Goal: Task Accomplishment & Management: Complete application form

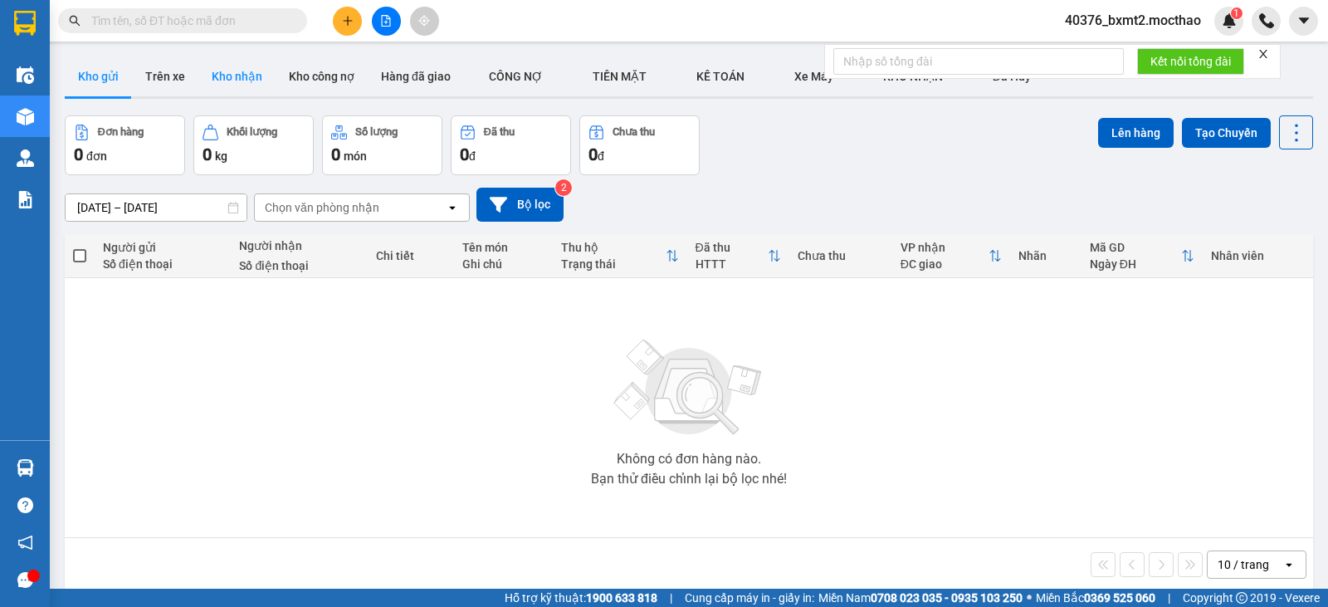
click at [237, 74] on button "Kho nhận" at bounding box center [236, 76] width 77 height 40
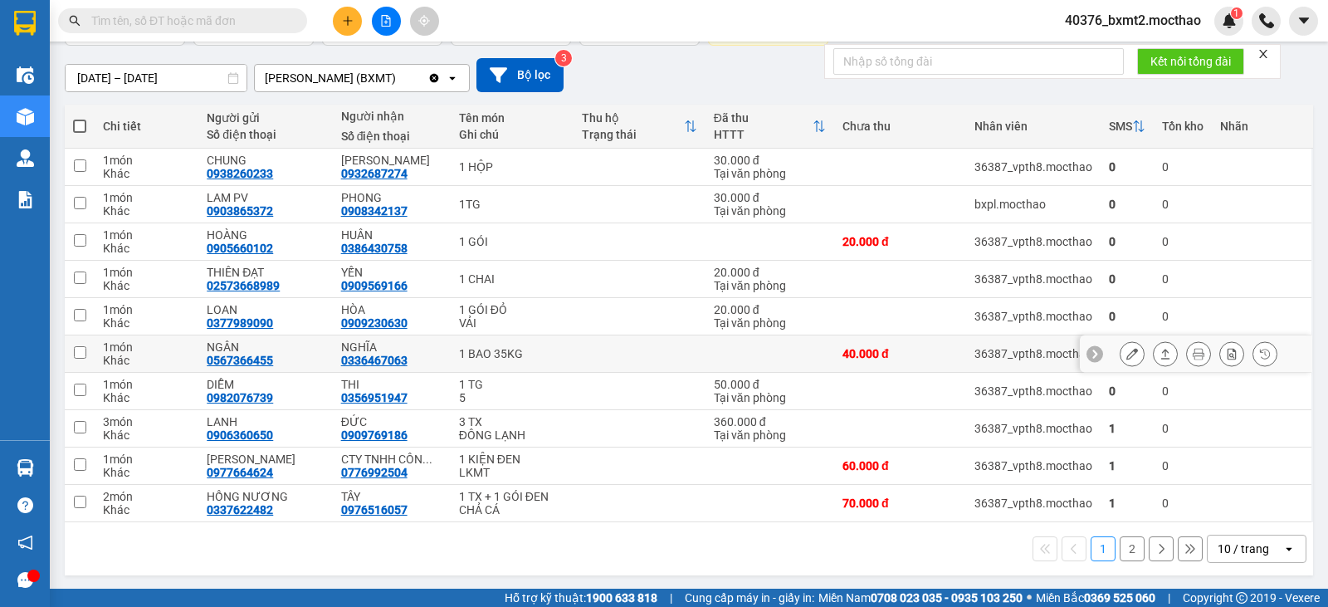
scroll to position [131, 0]
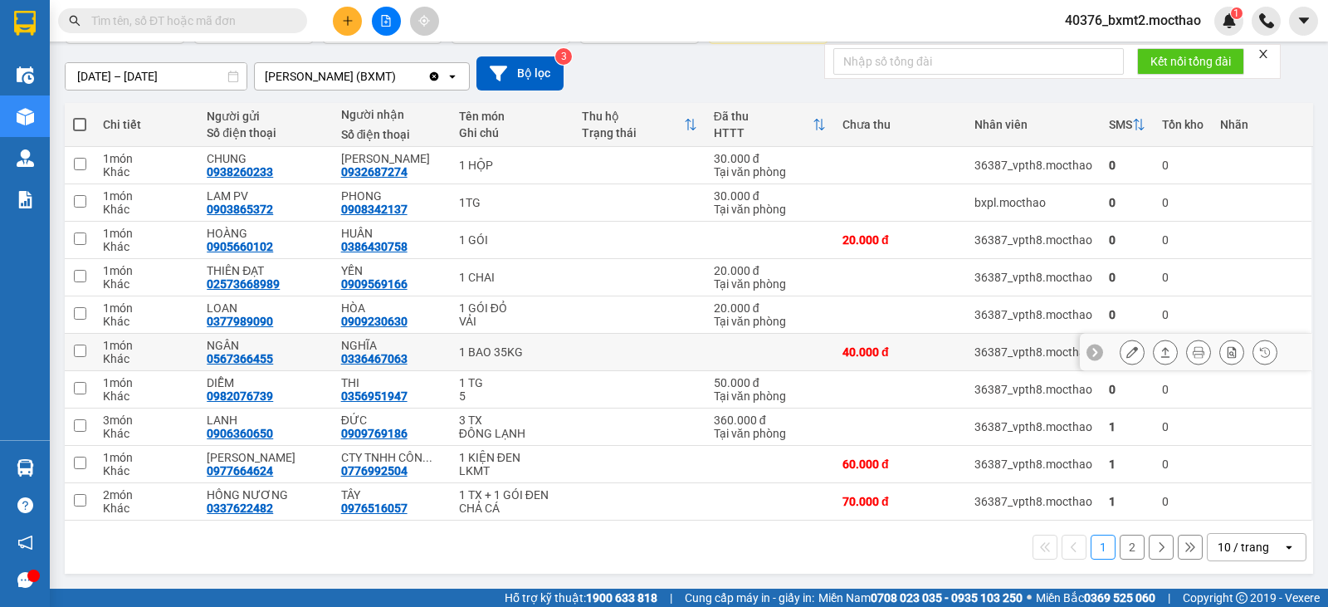
click at [1127, 347] on icon at bounding box center [1133, 352] width 12 height 12
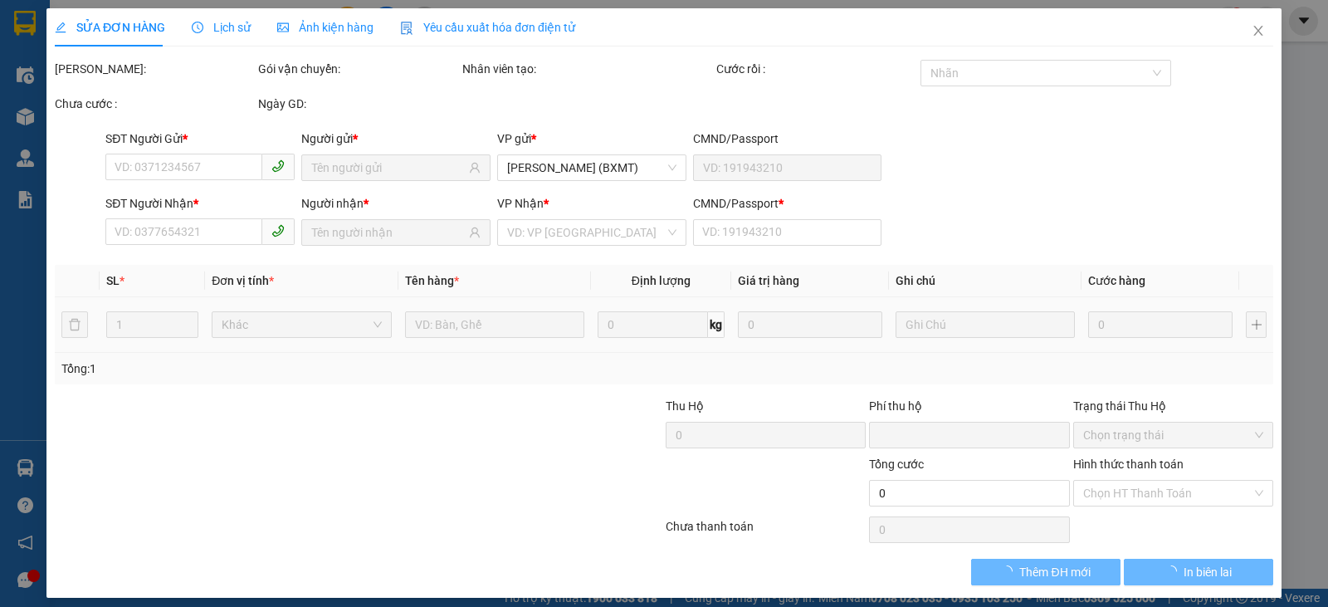
type input "0567366455"
type input "NGÂN"
type input "0336467063"
type input "NGHĨA"
type input "1"
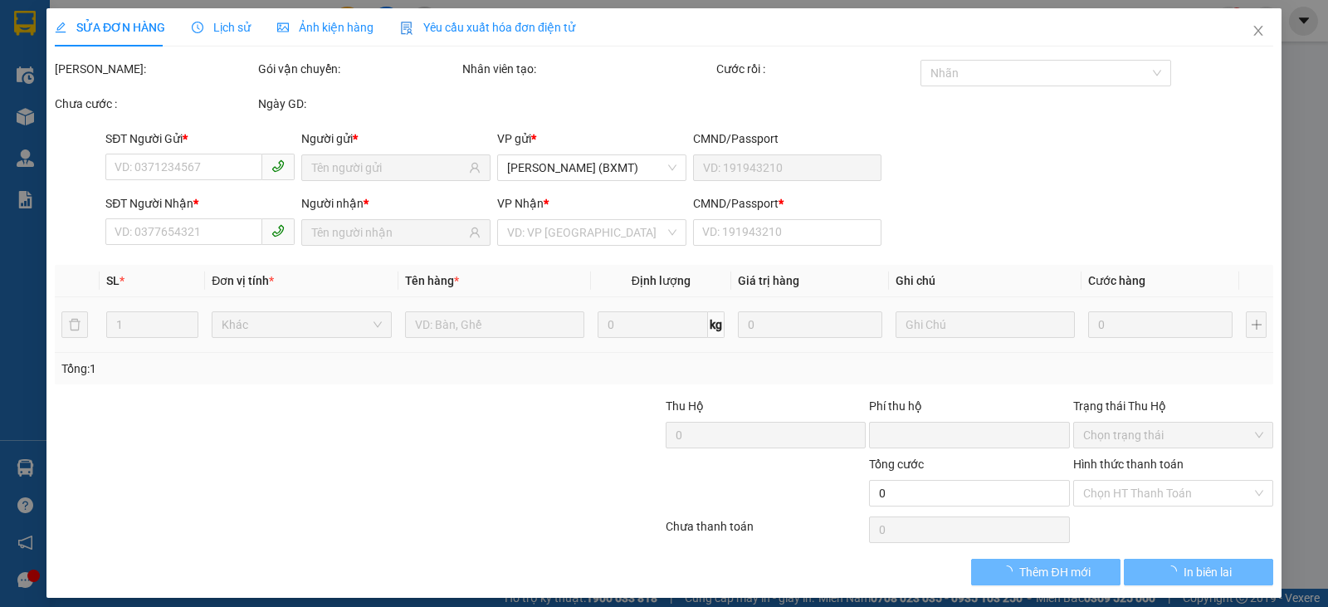
type input "0"
type input "40.000"
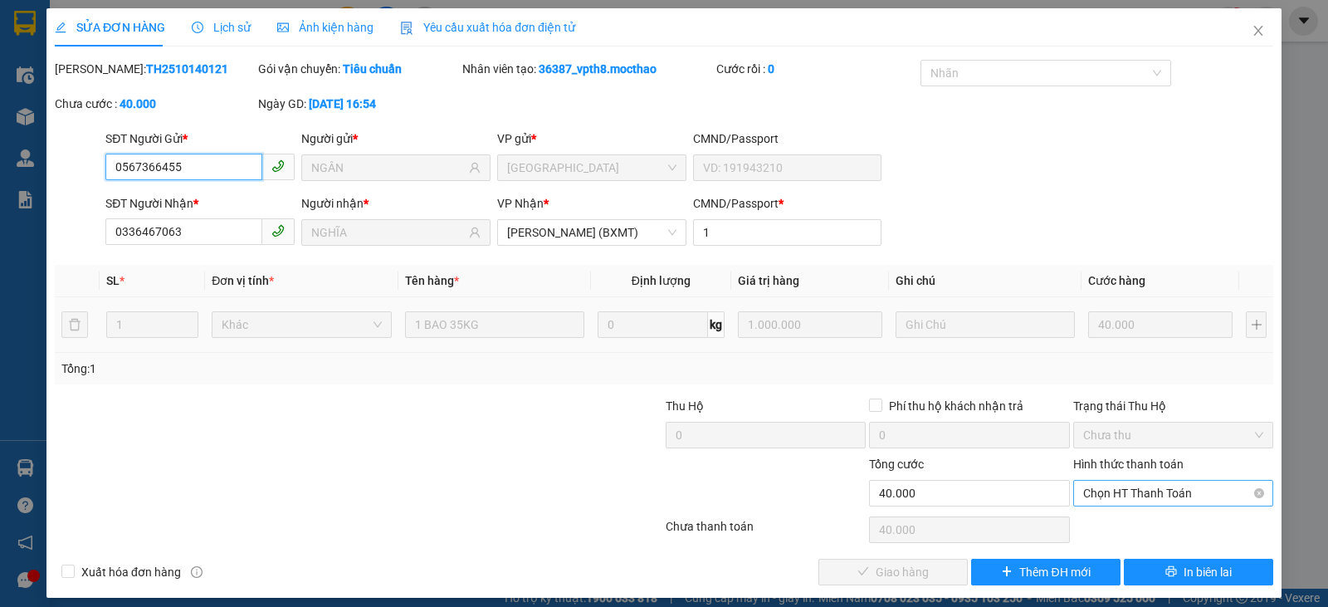
click at [1142, 483] on span "Chọn HT Thanh Toán" at bounding box center [1173, 493] width 180 height 25
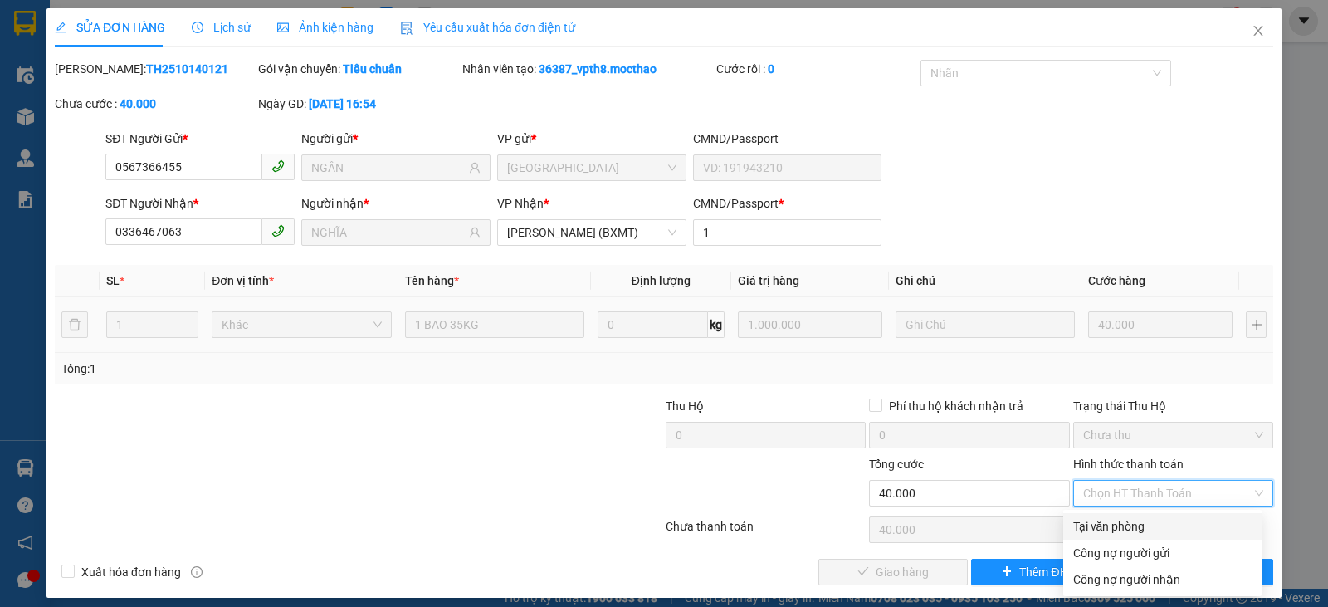
click at [1130, 527] on div "Tại văn phòng" at bounding box center [1163, 526] width 179 height 18
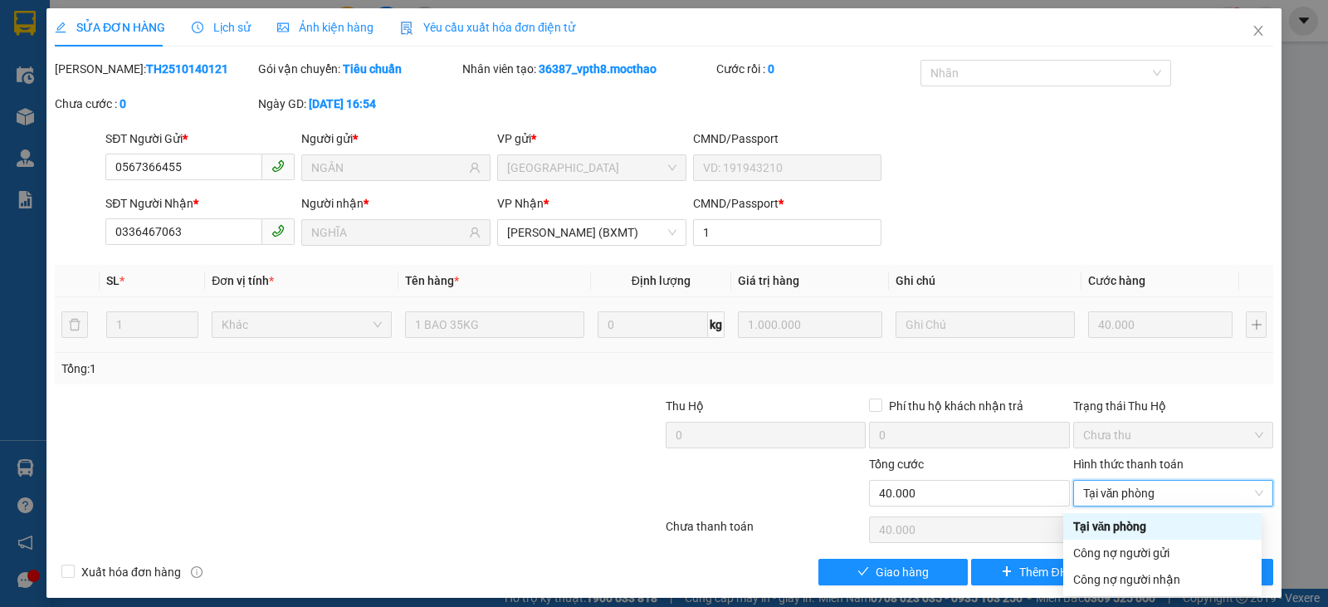
type input "0"
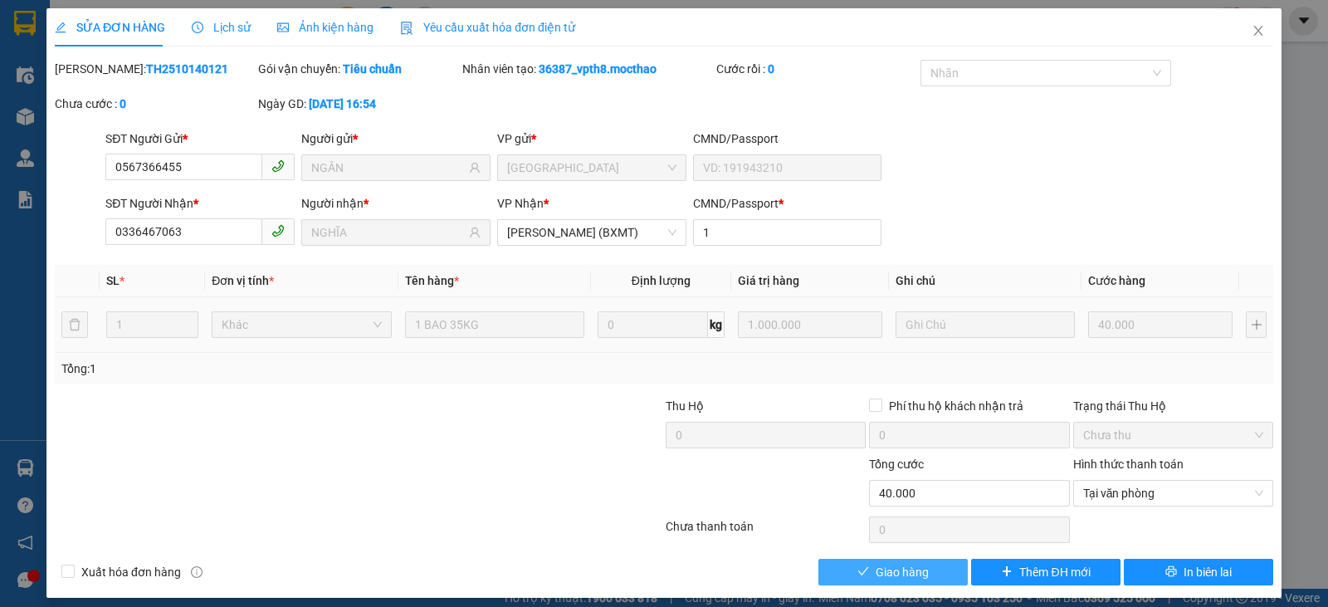
click at [898, 572] on span "Giao hàng" at bounding box center [902, 572] width 53 height 18
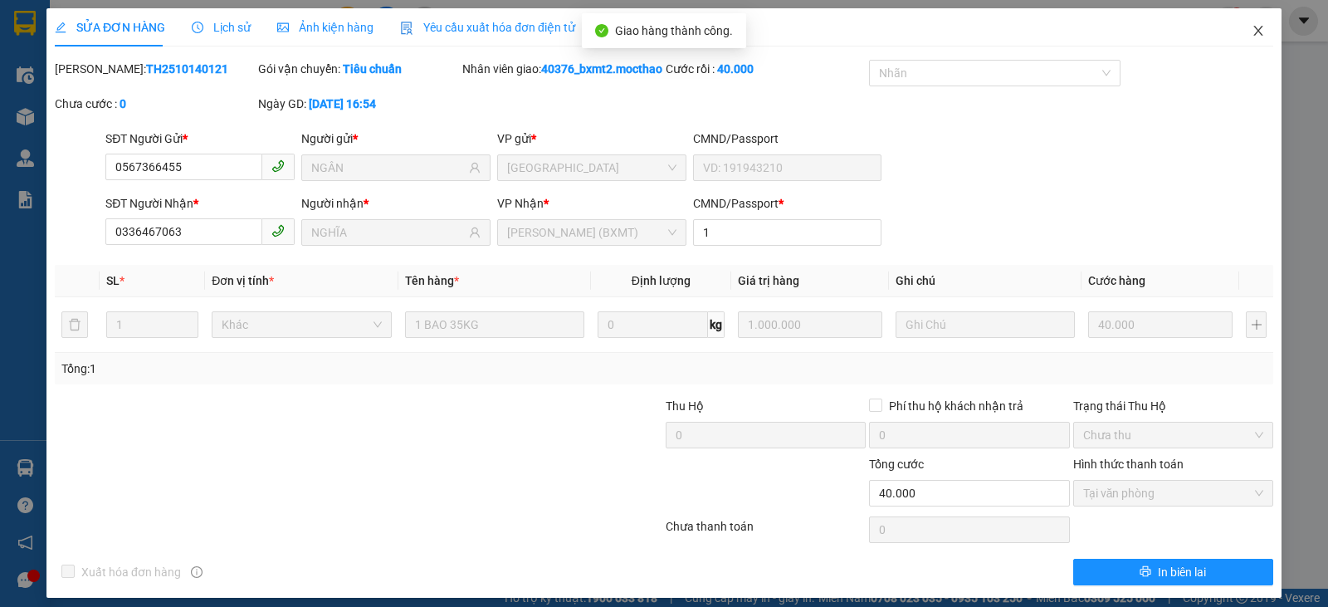
click at [1254, 31] on icon "close" at bounding box center [1258, 31] width 9 height 10
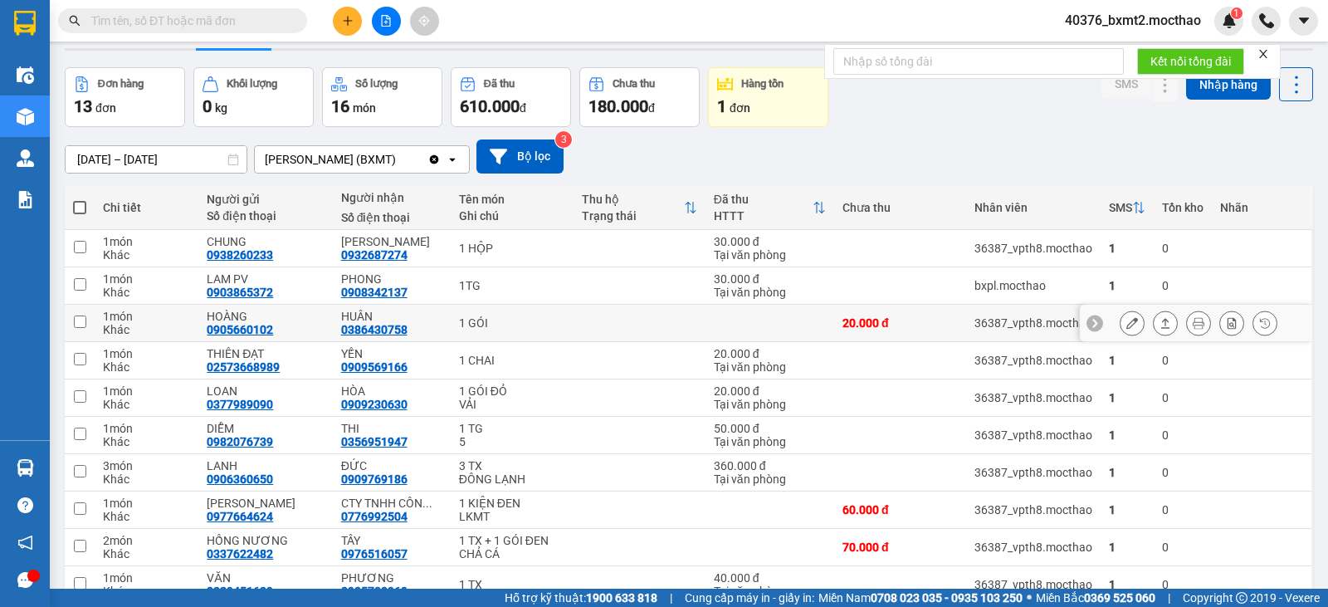
scroll to position [131, 0]
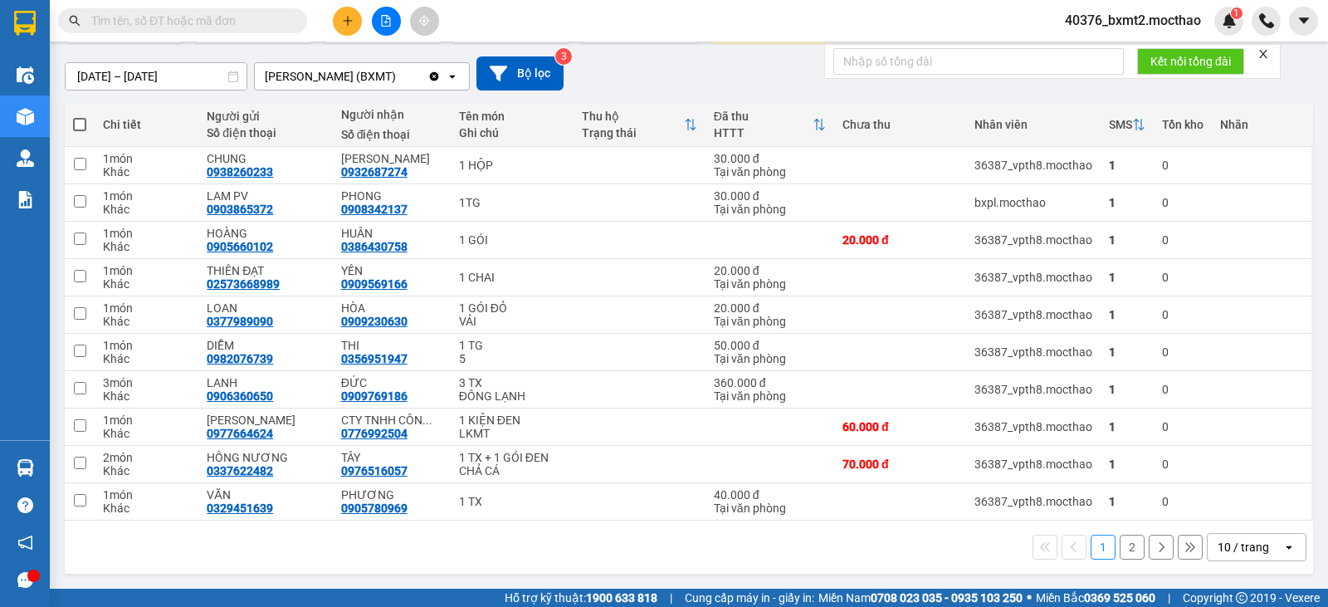
click at [1241, 549] on div "10 / trang" at bounding box center [1243, 547] width 51 height 17
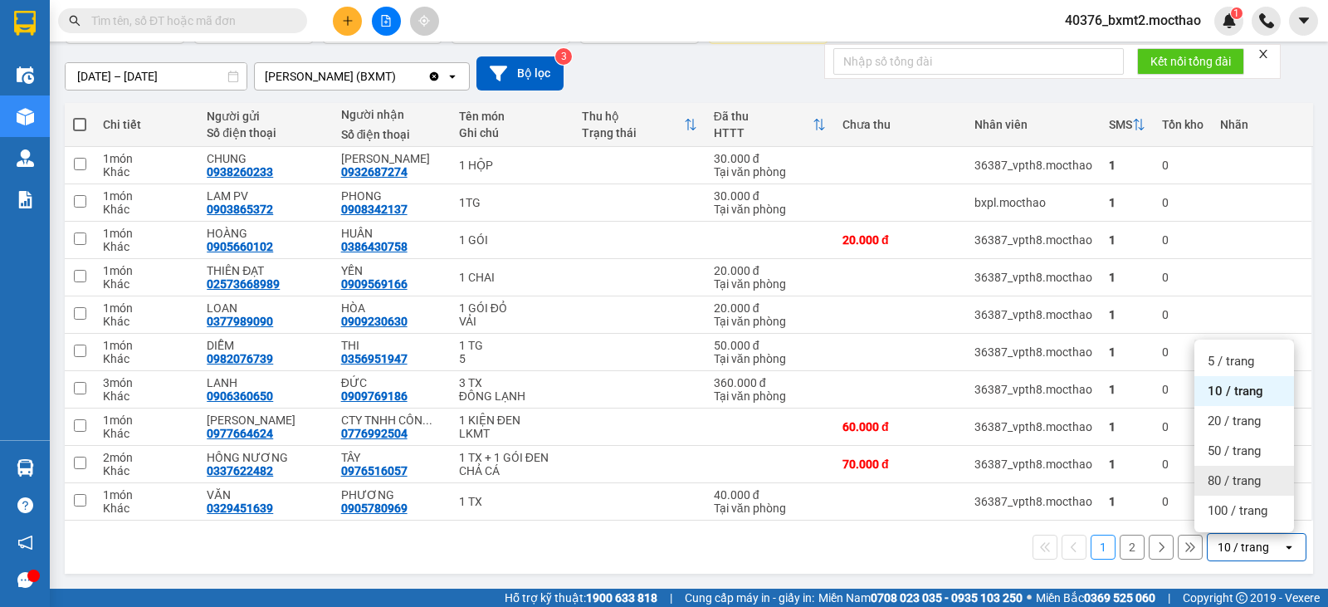
click at [1235, 475] on span "80 / trang" at bounding box center [1234, 480] width 53 height 17
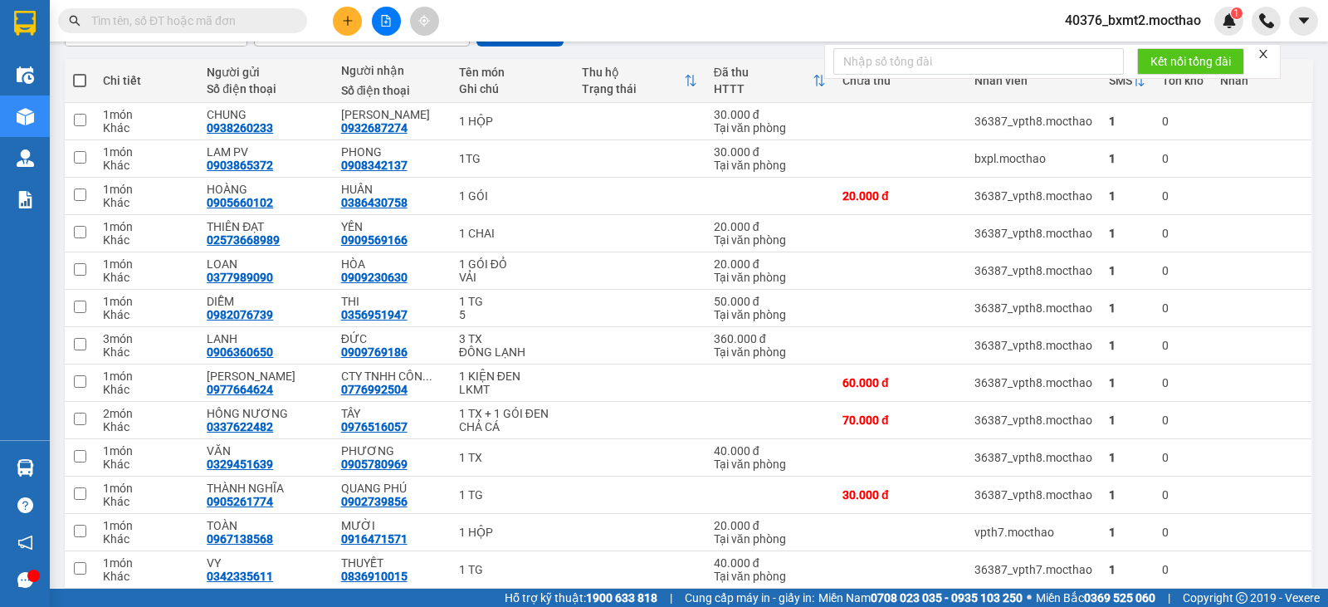
scroll to position [146, 0]
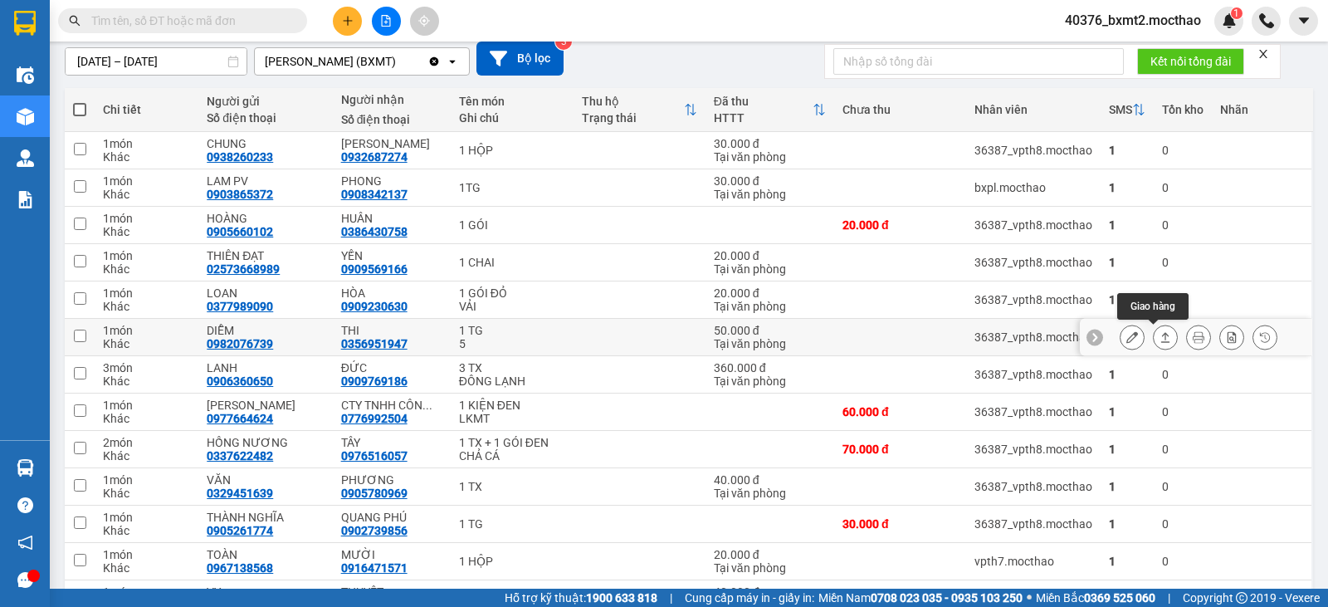
click at [1154, 330] on button at bounding box center [1165, 337] width 23 height 29
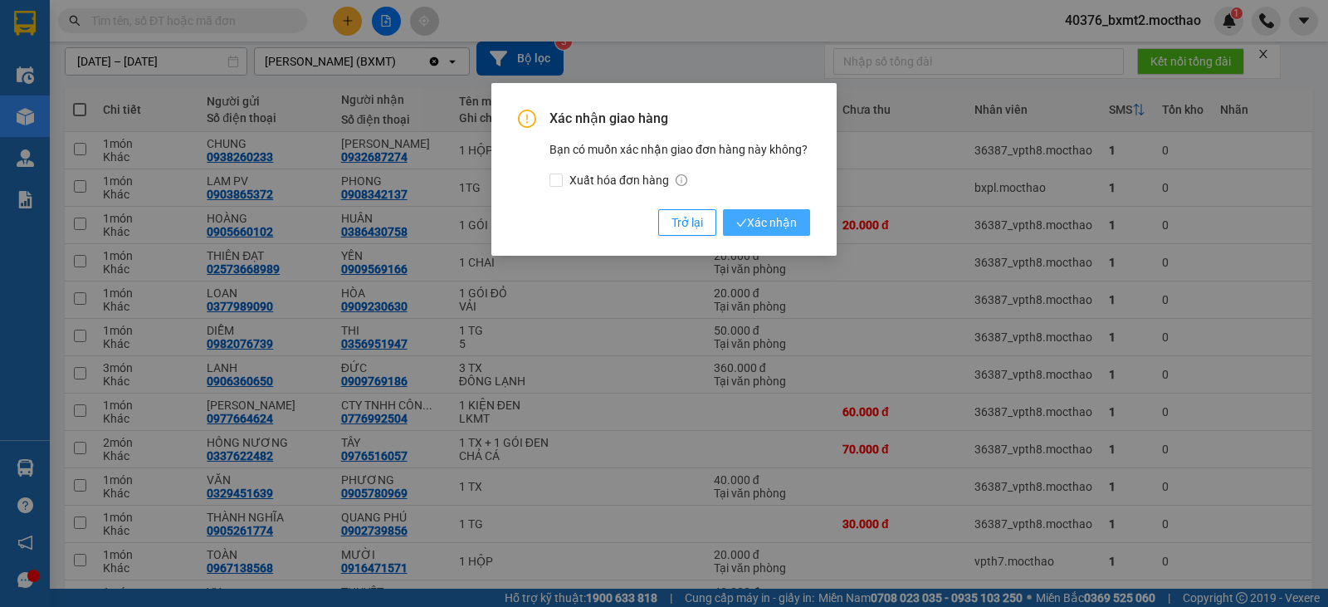
click at [754, 216] on span "Xác nhận" at bounding box center [766, 222] width 61 height 18
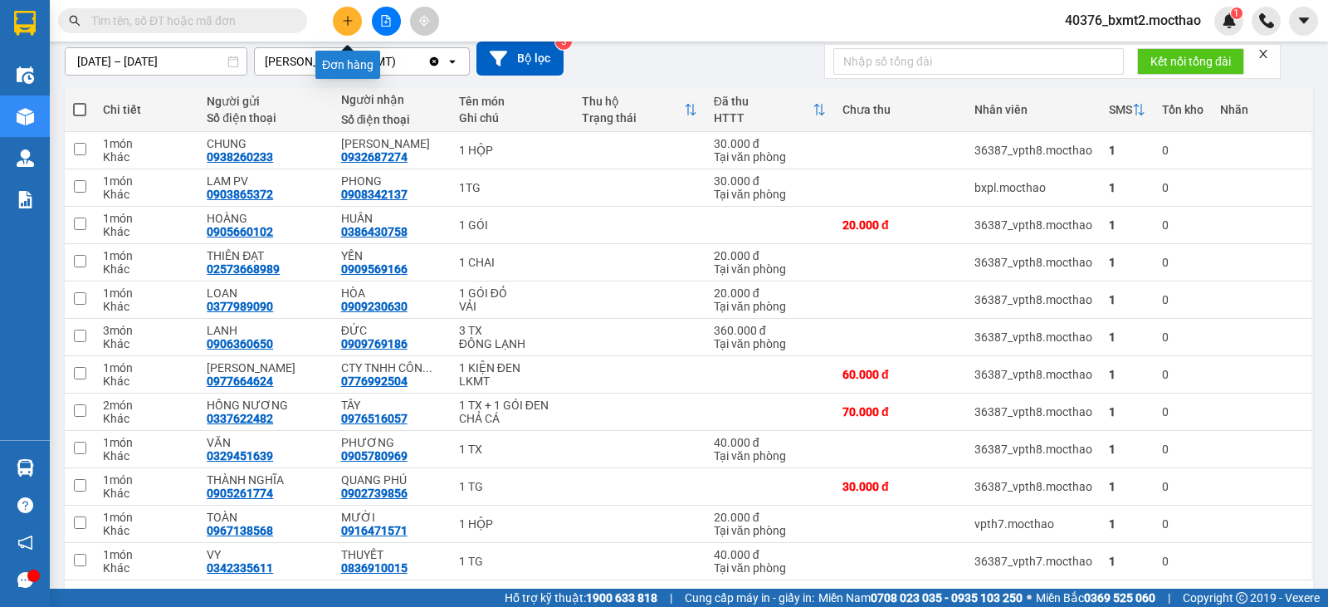
click at [347, 19] on icon "plus" at bounding box center [348, 21] width 12 height 12
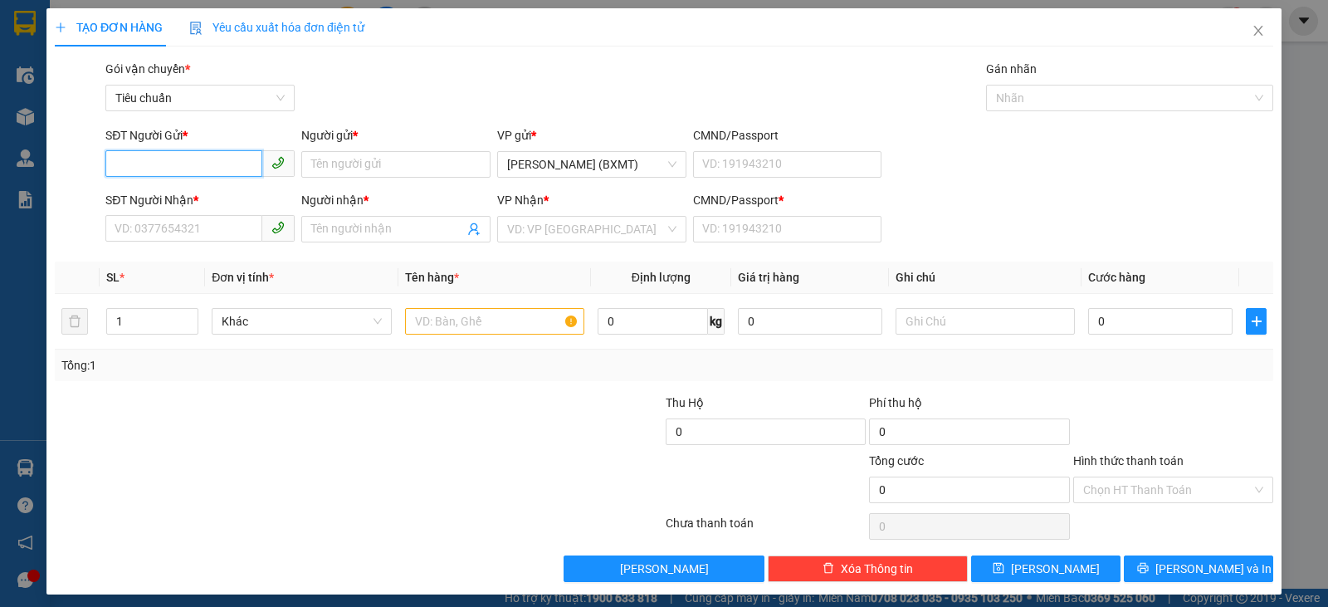
click at [168, 166] on input "SĐT Người Gửi *" at bounding box center [183, 163] width 157 height 27
type input "0327828971"
click at [360, 164] on input "Người gửi *" at bounding box center [395, 164] width 189 height 27
click at [105, 232] on input "SĐT Người Nhận *" at bounding box center [183, 228] width 157 height 27
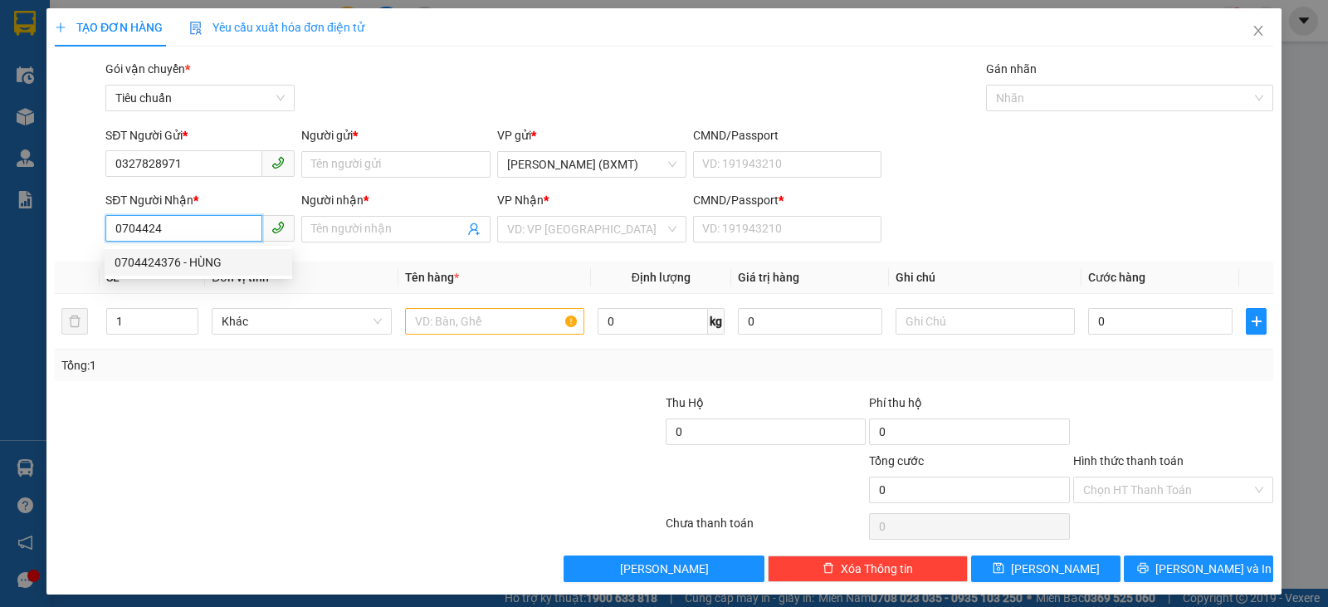
click at [184, 261] on div "0704424376 - HÙNG" at bounding box center [199, 262] width 168 height 18
type input "0704424376"
type input "HÙNG"
type input "0"
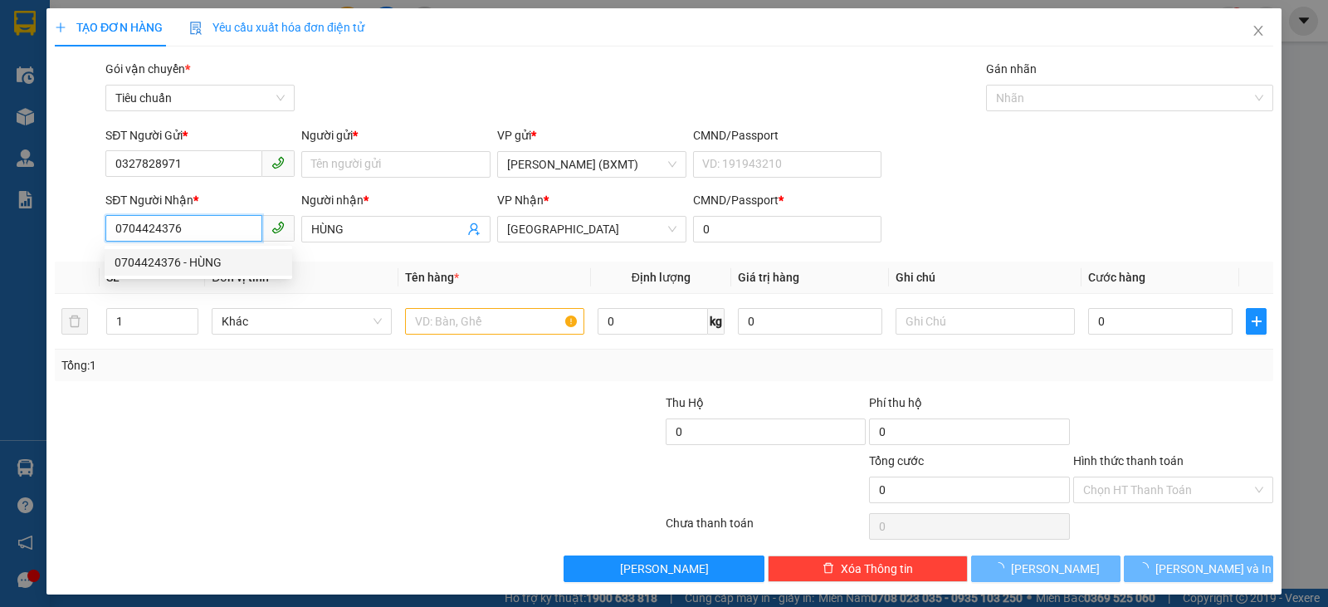
type input "100.000"
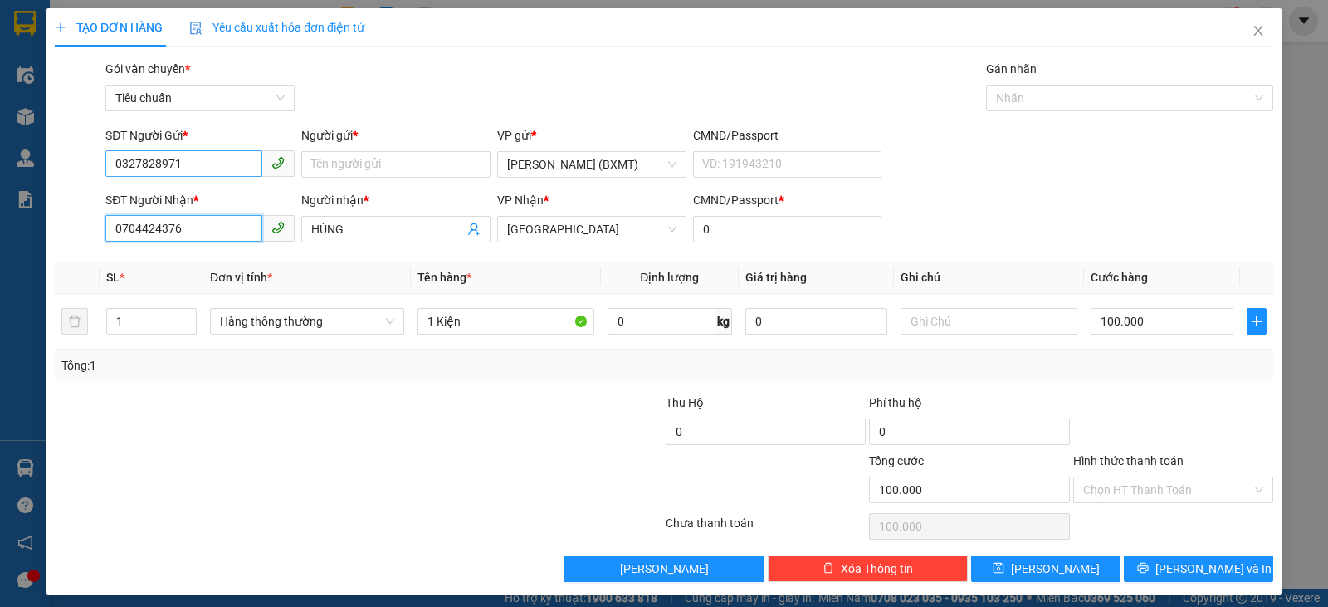
type input "0704424376"
click at [210, 162] on input "0327828971" at bounding box center [183, 163] width 157 height 27
click at [210, 161] on input "0327828971" at bounding box center [183, 163] width 157 height 27
click at [229, 167] on input "0327828971" at bounding box center [183, 163] width 157 height 27
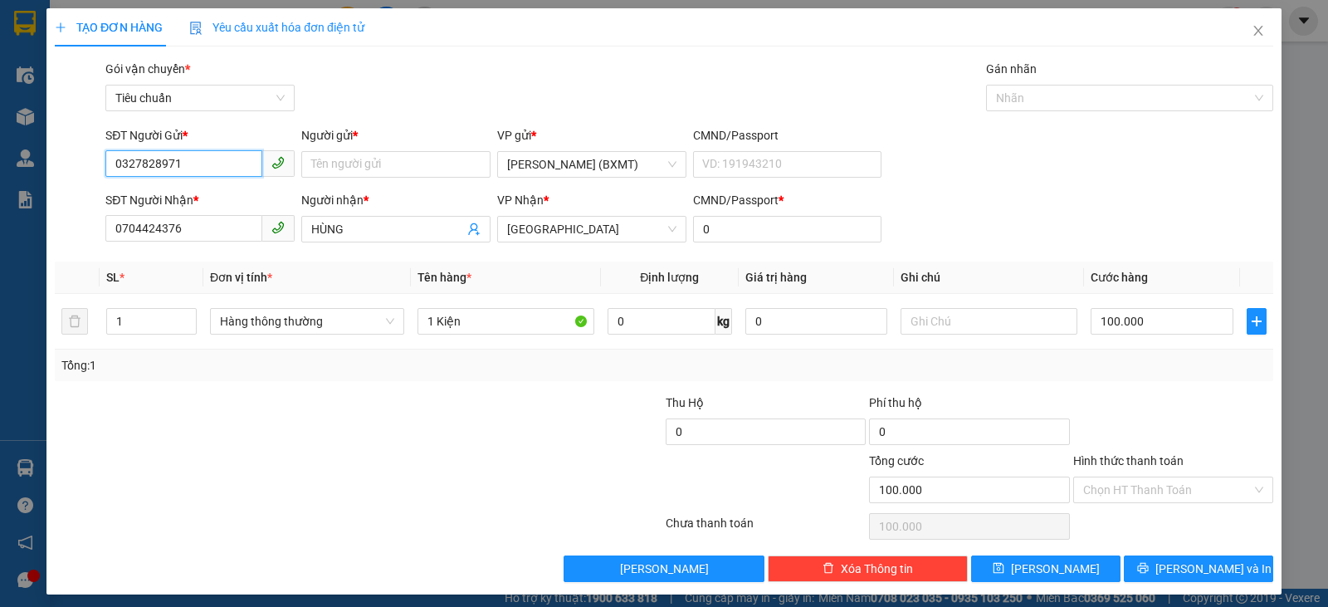
drag, startPoint x: 229, startPoint y: 167, endPoint x: 192, endPoint y: 169, distance: 37.4
click at [192, 169] on input "0327828971" at bounding box center [183, 163] width 157 height 27
paste input "0327828971"
type input "0327828971"
click at [370, 159] on input "Người gửi *" at bounding box center [395, 164] width 189 height 27
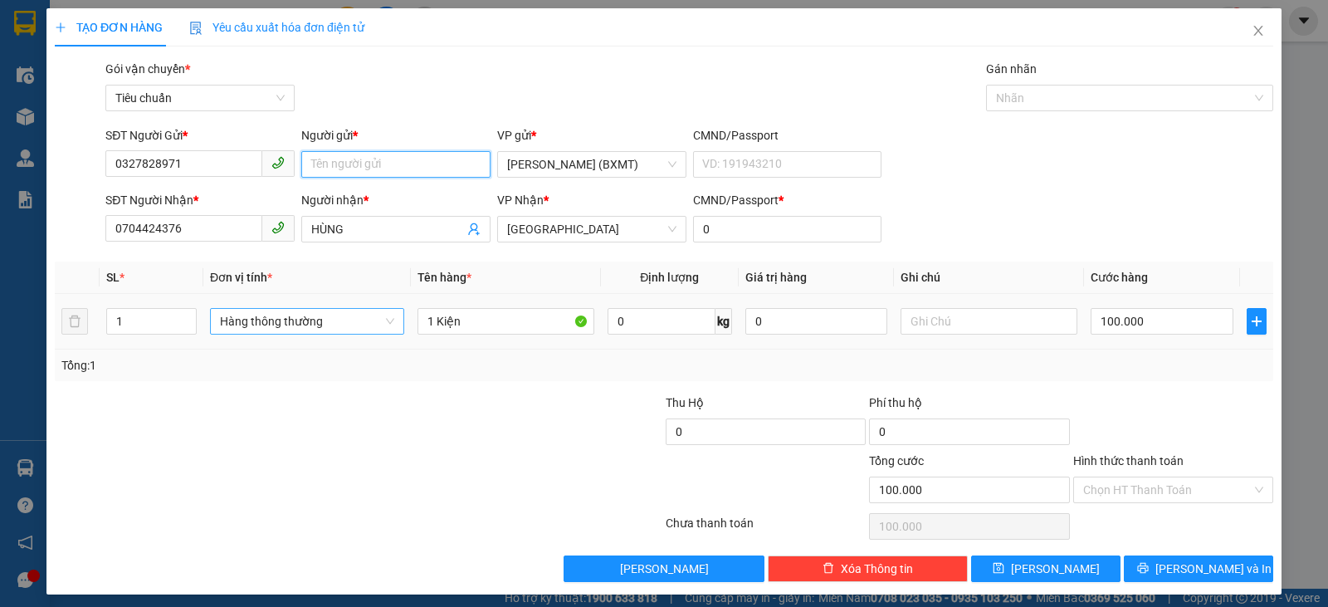
click at [300, 331] on span "Hàng thông thường" at bounding box center [307, 321] width 174 height 25
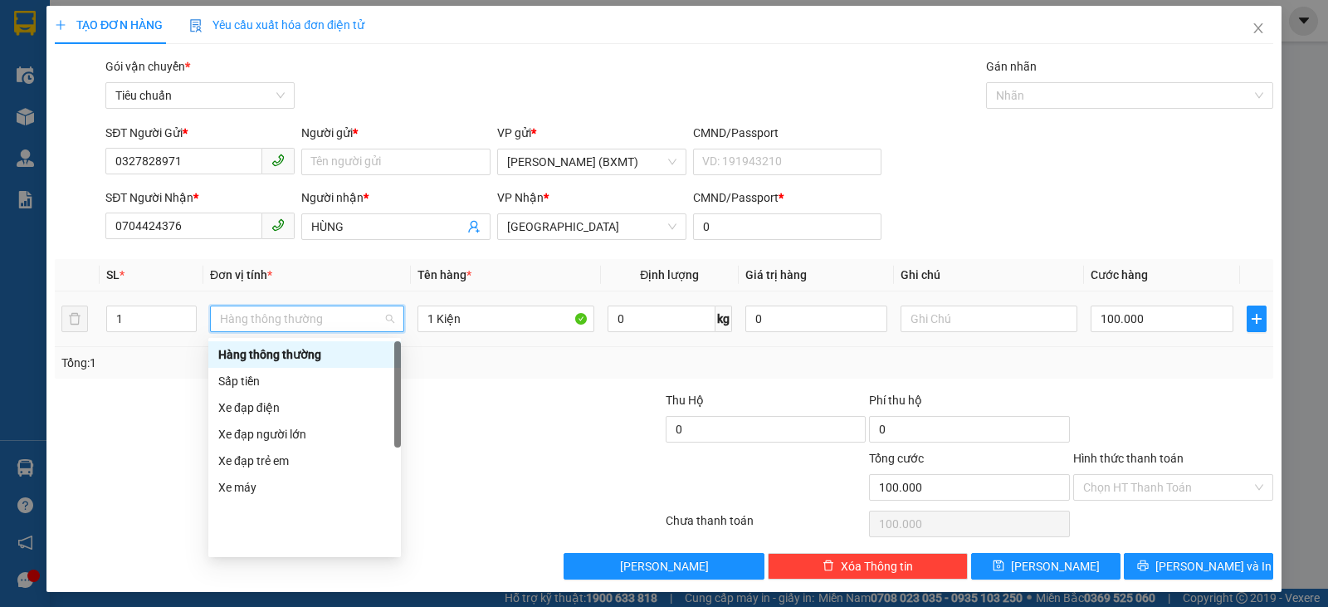
scroll to position [7, 0]
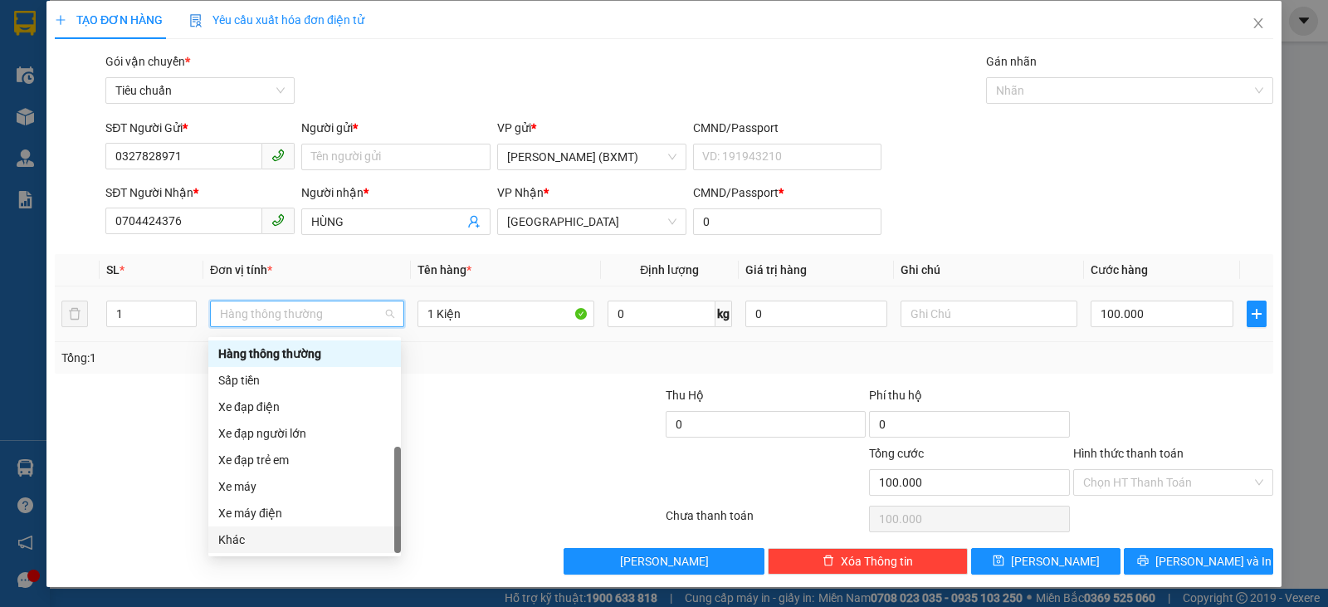
click at [247, 541] on div "Khác" at bounding box center [304, 540] width 173 height 18
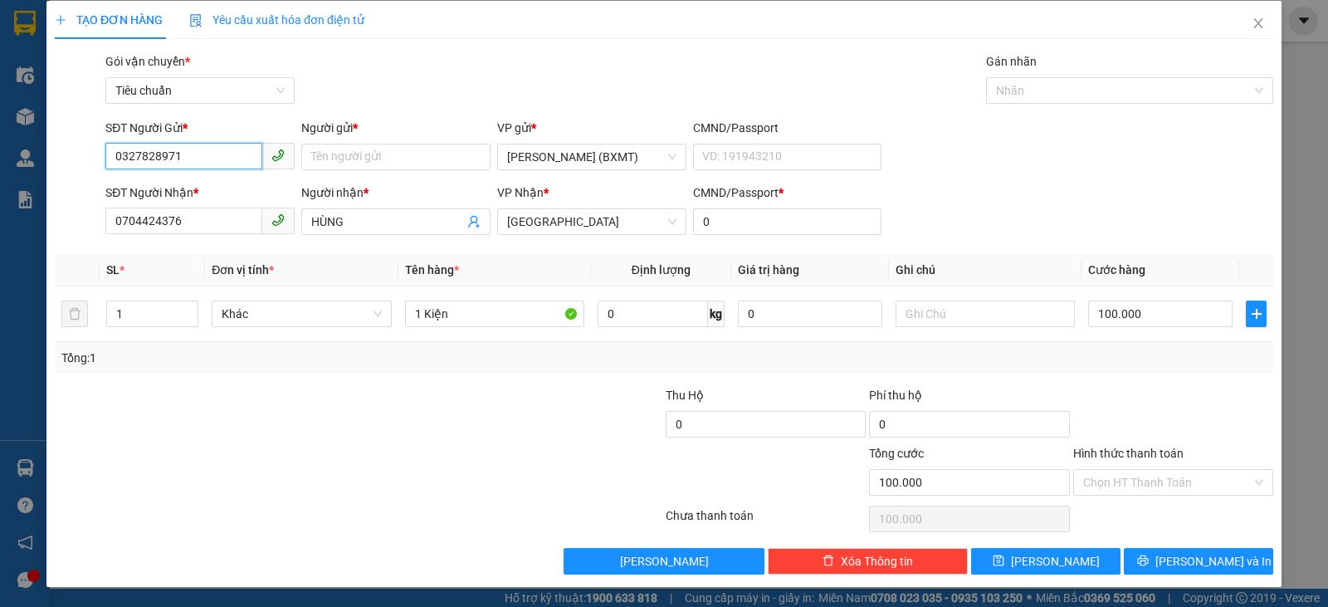
drag, startPoint x: 241, startPoint y: 158, endPoint x: 0, endPoint y: 158, distance: 240.8
click at [0, 159] on div "TẠO ĐƠN HÀNG Yêu cầu xuất hóa đơn điện tử Transit Pickup Surcharge Ids Transit …" at bounding box center [664, 303] width 1328 height 607
click at [158, 148] on div "SĐT Người Gửi * VD: 0371234567" at bounding box center [199, 148] width 189 height 58
click at [168, 159] on input "SĐT Người Gửi *" at bounding box center [183, 156] width 157 height 27
click at [169, 160] on input "SĐT Người Gửi *" at bounding box center [183, 156] width 157 height 27
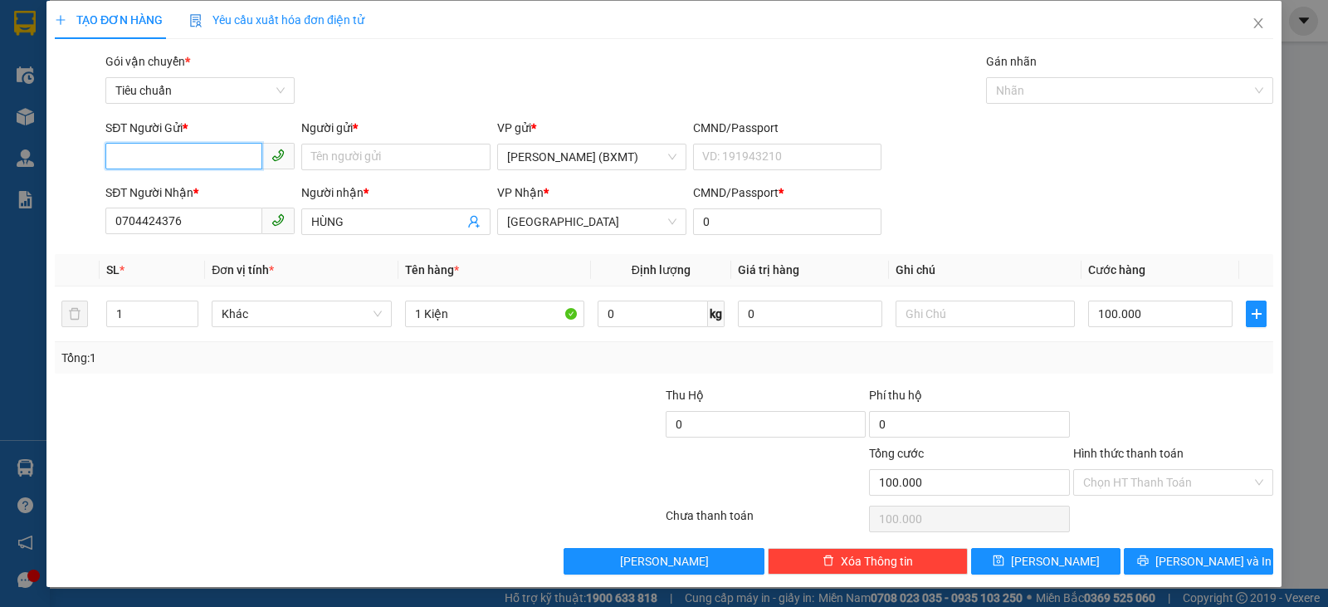
click at [169, 160] on input "SĐT Người Gửi *" at bounding box center [183, 156] width 157 height 27
drag, startPoint x: 185, startPoint y: 220, endPoint x: 25, endPoint y: 227, distance: 160.4
click at [25, 227] on div "TẠO ĐƠN HÀNG Yêu cầu xuất hóa đơn điện tử Transit Pickup Surcharge Ids Transit …" at bounding box center [664, 303] width 1328 height 607
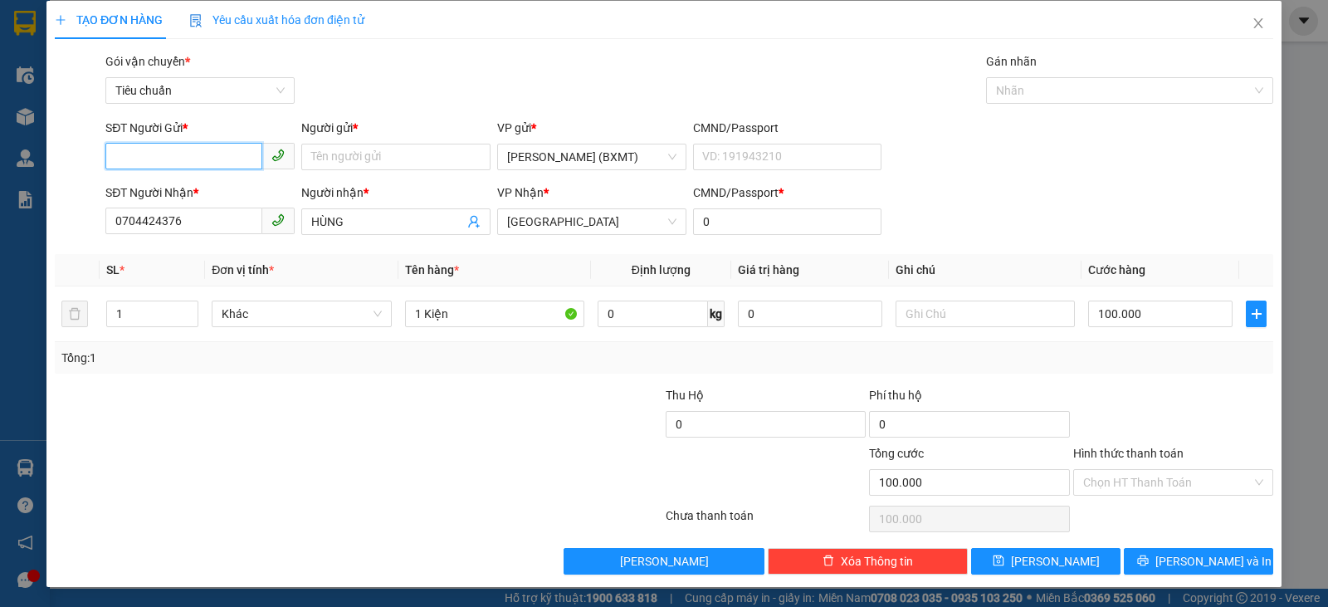
paste input "0704424376"
type input "0704424376"
click at [202, 157] on input "0704424376" at bounding box center [183, 156] width 157 height 27
click at [195, 190] on div "0704424376 - HÙNG" at bounding box center [199, 190] width 168 height 18
type input "HÙNG"
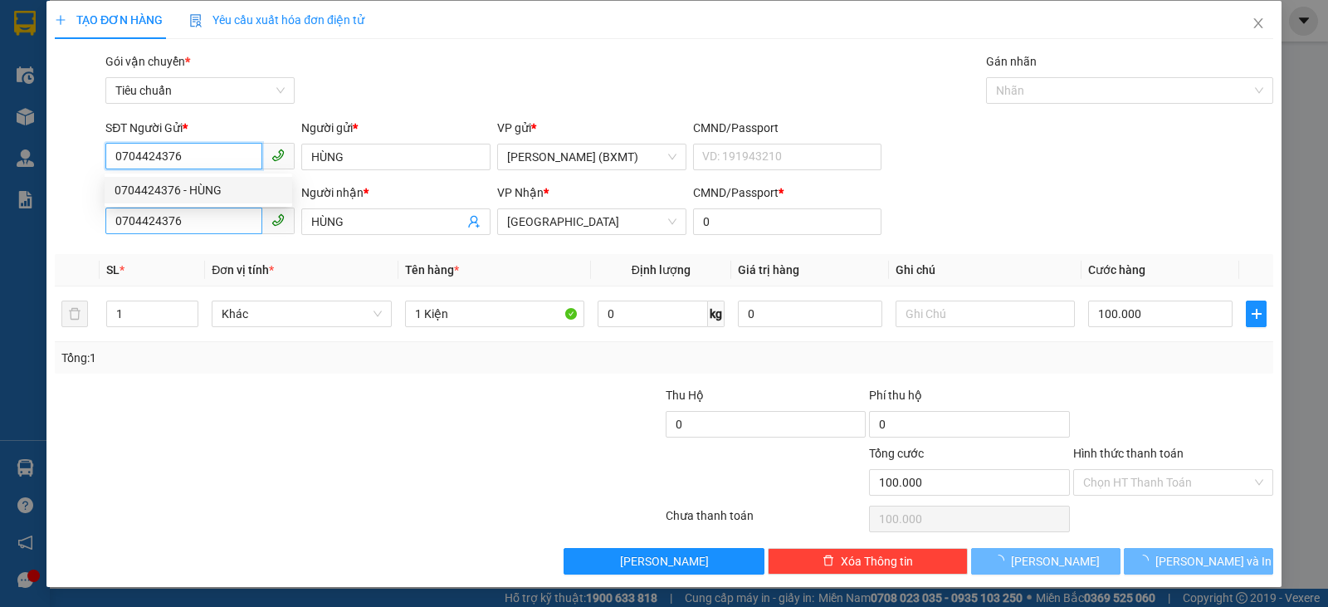
type input "70.000"
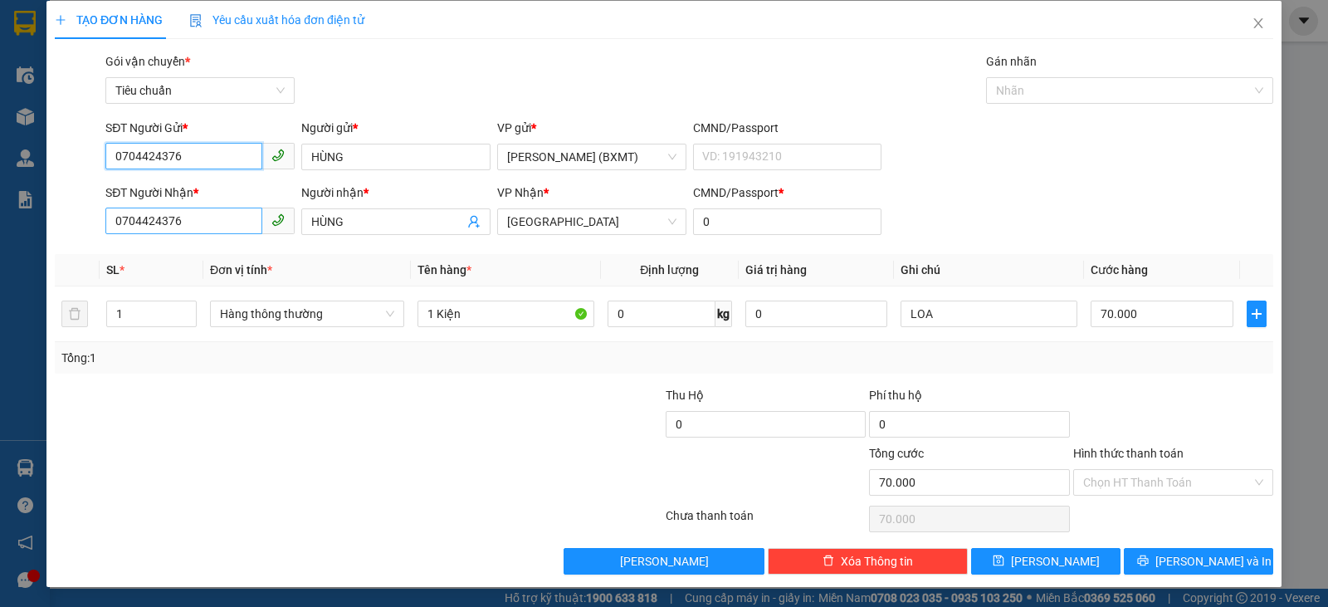
type input "0704424376"
drag, startPoint x: 220, startPoint y: 226, endPoint x: 0, endPoint y: 227, distance: 220.0
click at [0, 227] on div "TẠO ĐƠN HÀNG Yêu cầu xuất hóa đơn điện tử Transit Pickup Surcharge Ids Transit …" at bounding box center [664, 303] width 1328 height 607
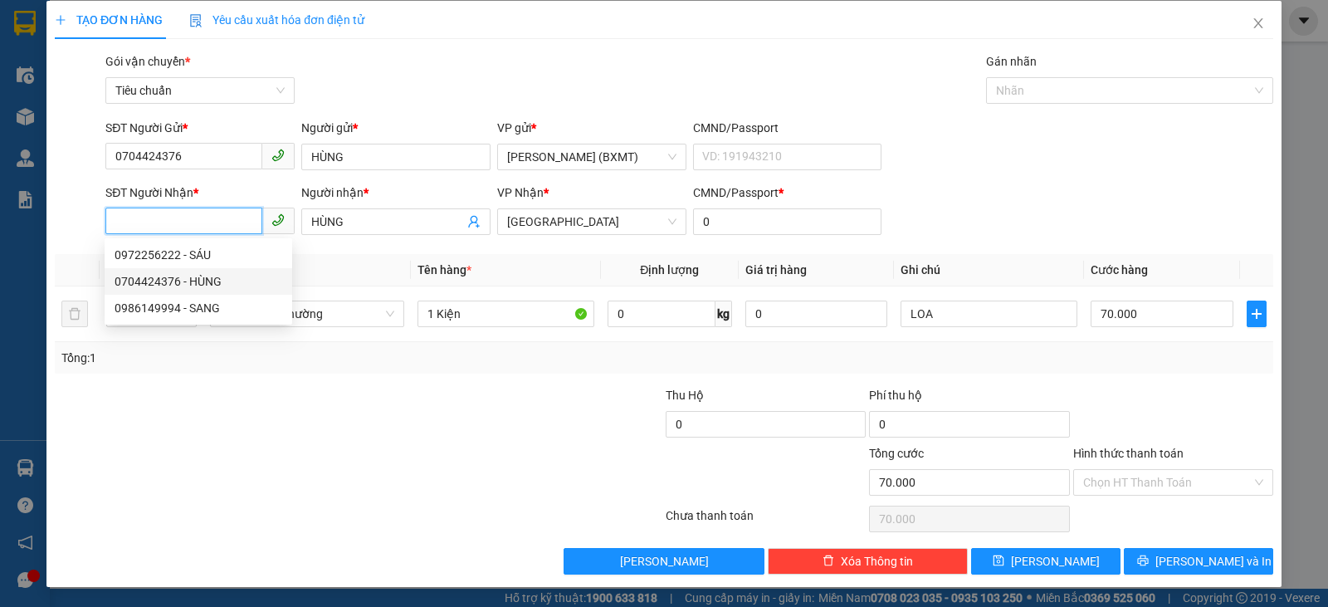
click at [199, 271] on div "0704424376 - HÙNG" at bounding box center [199, 281] width 188 height 27
type input "0704424376"
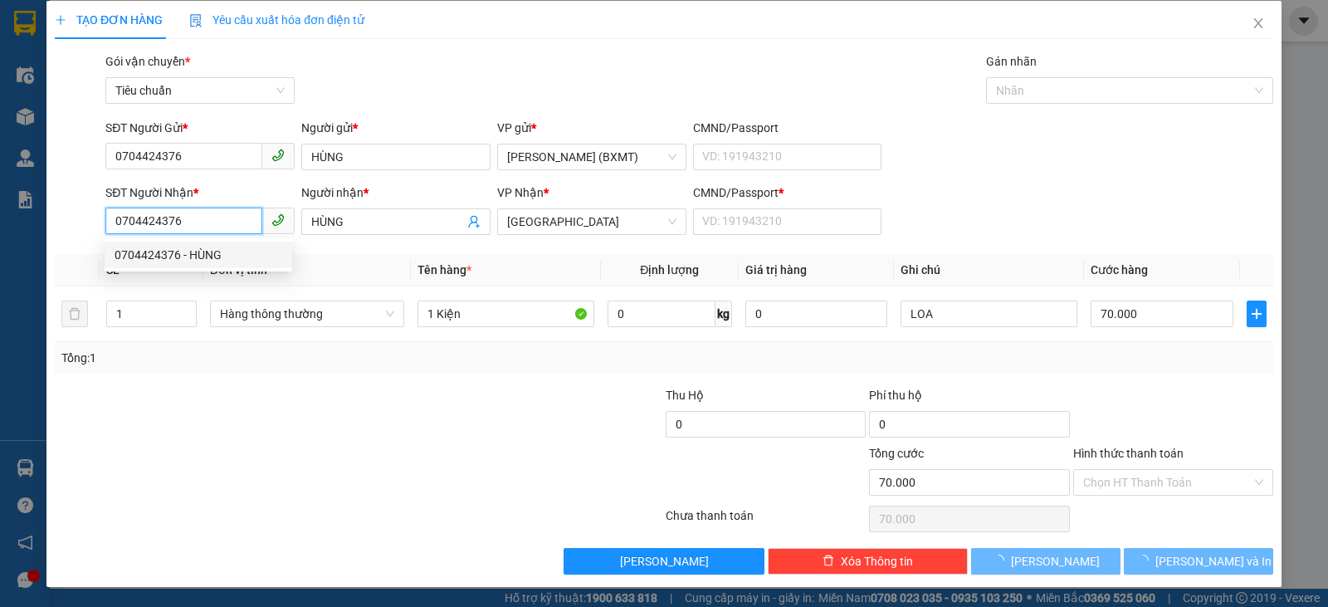
type input "30.000"
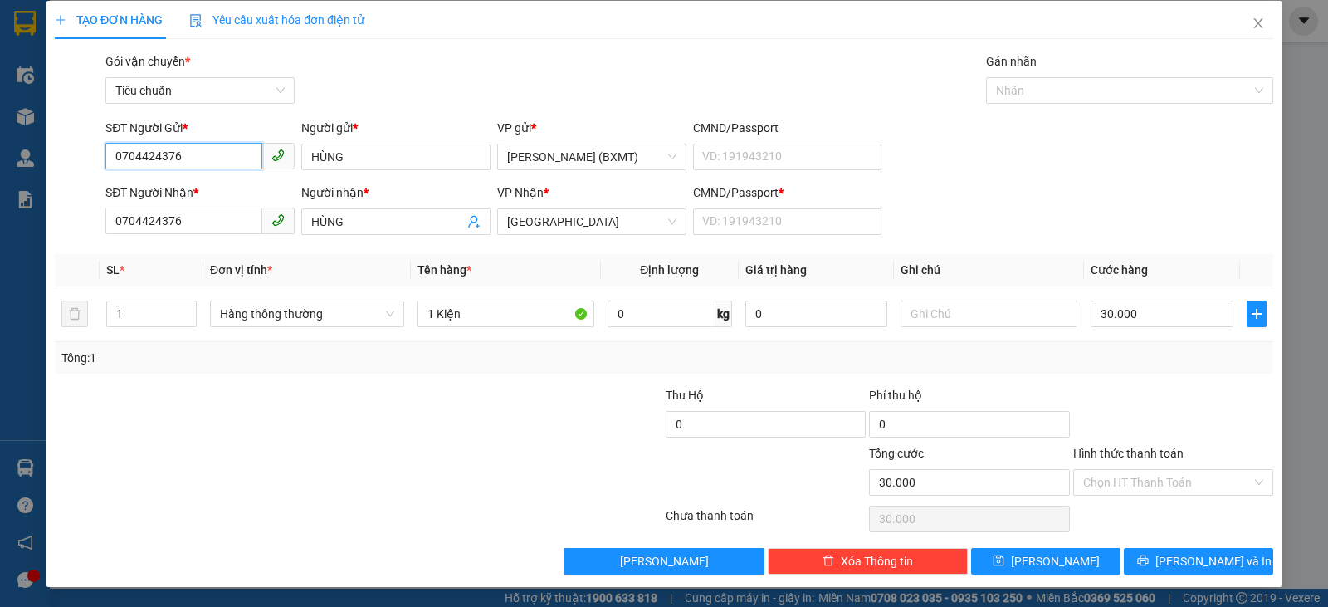
drag, startPoint x: 227, startPoint y: 163, endPoint x: 0, endPoint y: 145, distance: 227.3
click at [0, 145] on div "TẠO ĐƠN HÀNG Yêu cầu xuất hóa đơn điện tử Transit Pickup Surcharge Ids Transit …" at bounding box center [664, 303] width 1328 height 607
type input "0938477102"
click at [213, 192] on div "0938477102 - Hưng" at bounding box center [199, 190] width 168 height 18
type input "Hưng"
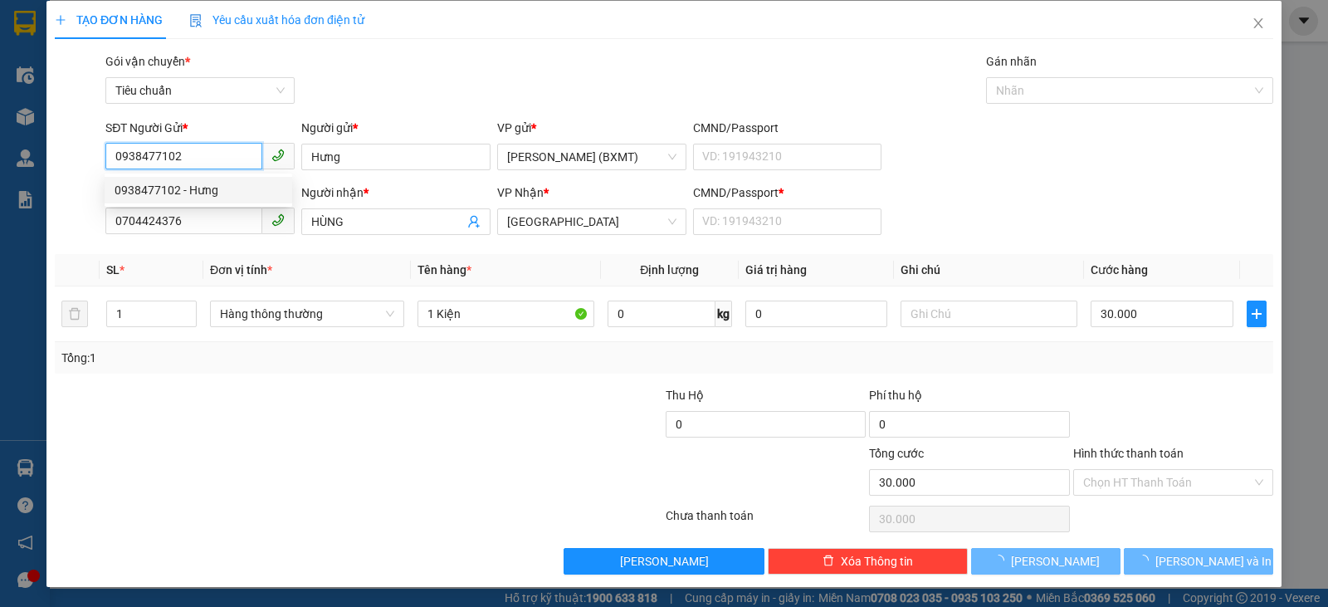
type input "100.000"
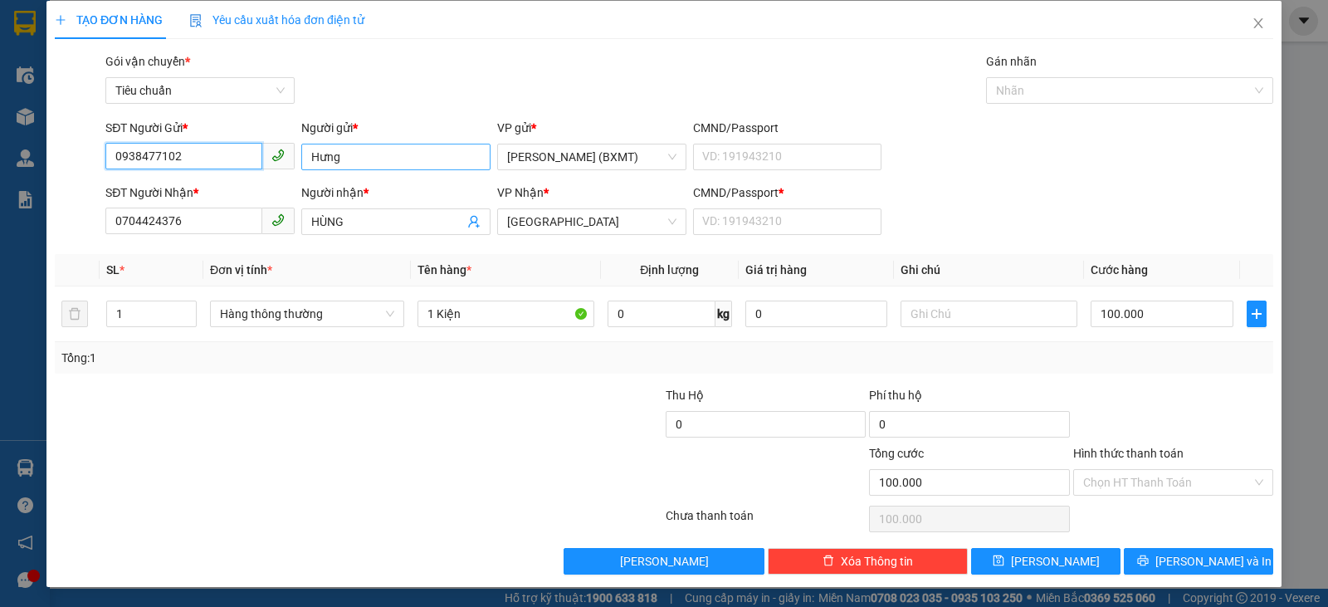
type input "0938477102"
drag, startPoint x: 412, startPoint y: 149, endPoint x: 307, endPoint y: 153, distance: 104.7
click at [307, 153] on input "Hưng" at bounding box center [395, 157] width 189 height 27
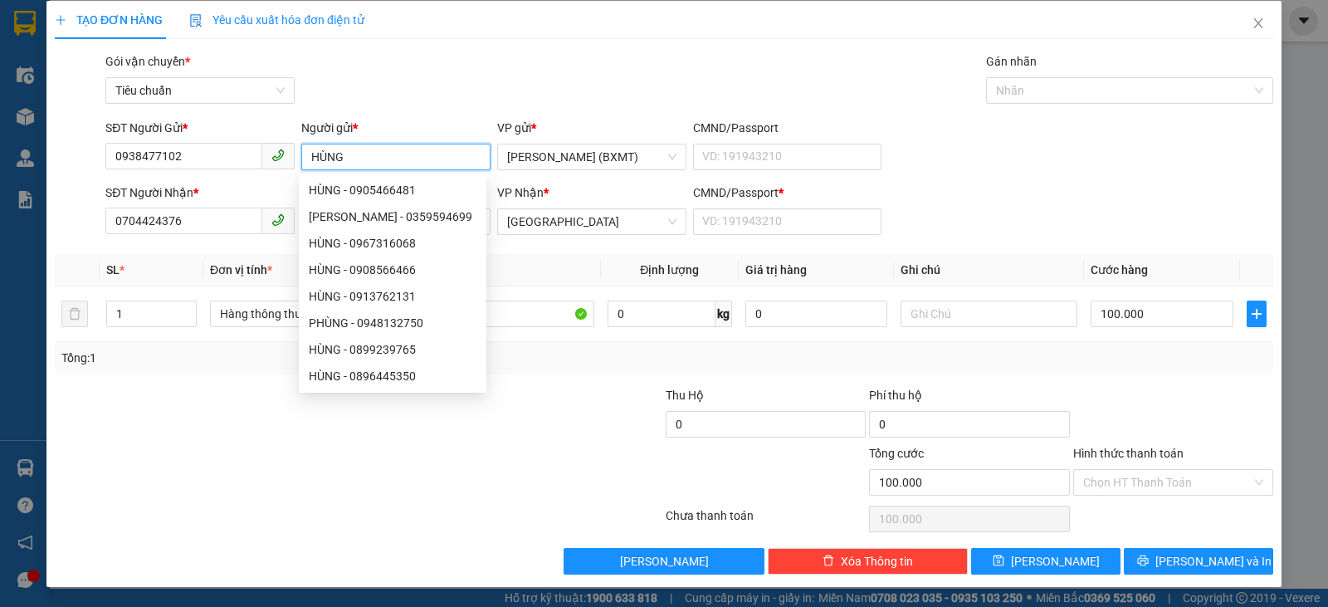
type input "HÙNG"
click at [236, 387] on div at bounding box center [257, 415] width 408 height 58
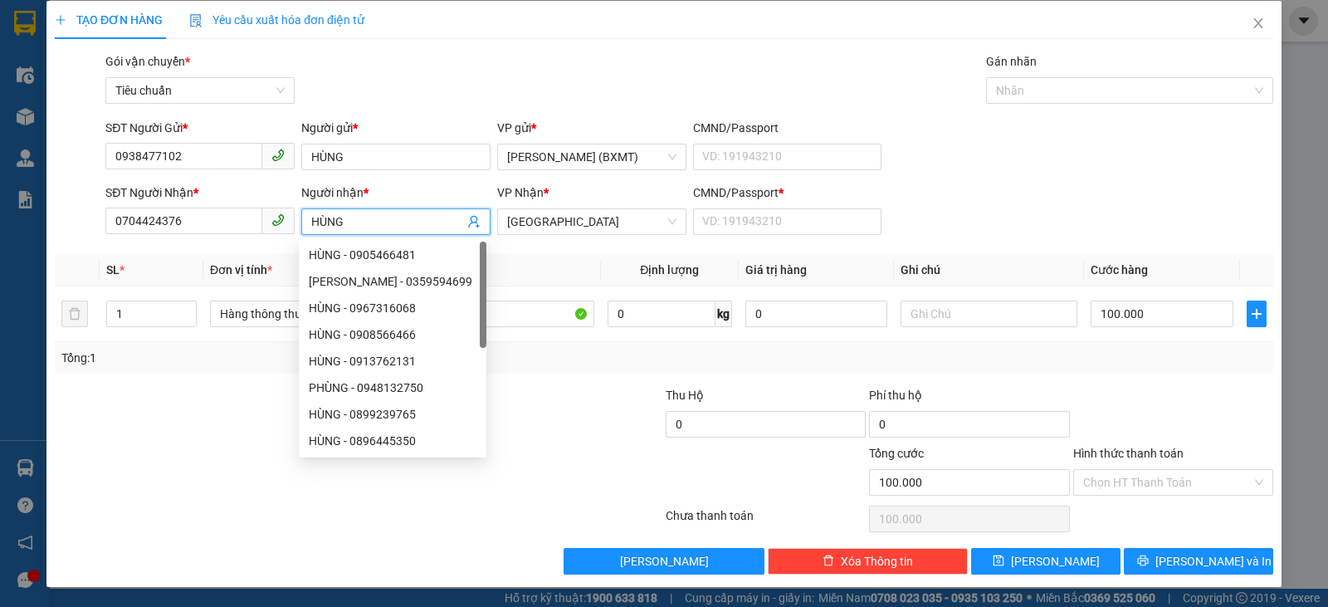
drag, startPoint x: 334, startPoint y: 218, endPoint x: 263, endPoint y: 226, distance: 71.0
click at [263, 226] on div "SĐT Người Nhận * 0704424376 Người nhận * HÙNG VP Nhận * Tuy Hòa CMND/Passport *…" at bounding box center [689, 212] width 1175 height 58
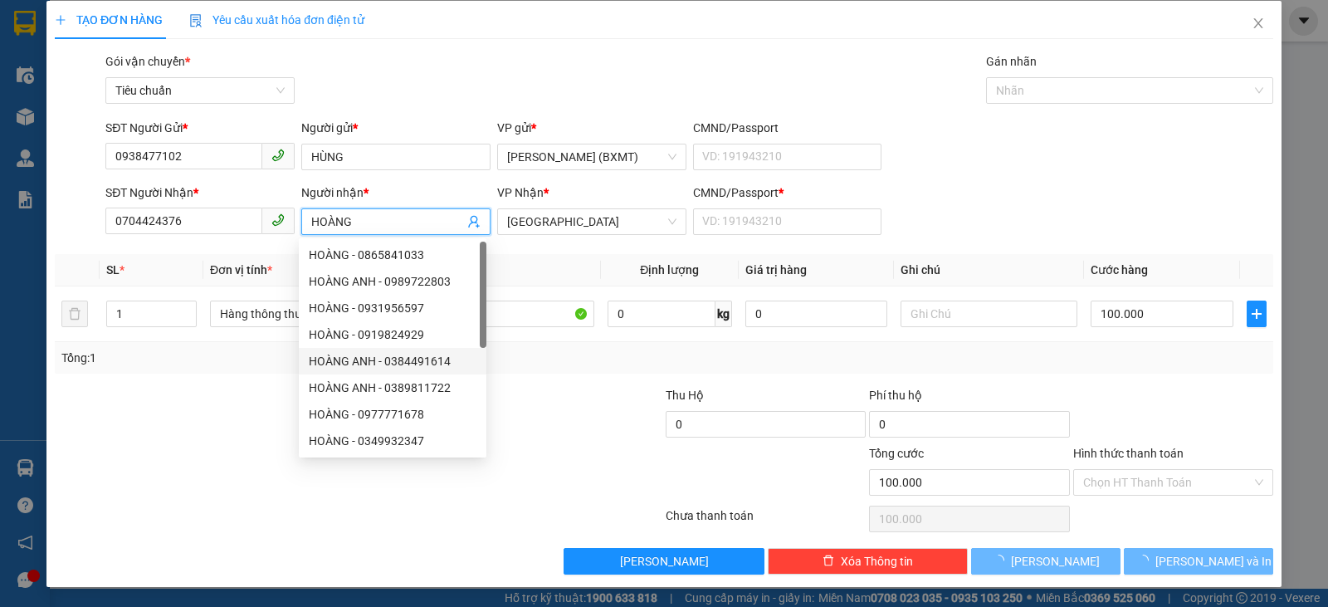
type input "HOÀNG"
click at [487, 471] on div at bounding box center [562, 473] width 203 height 58
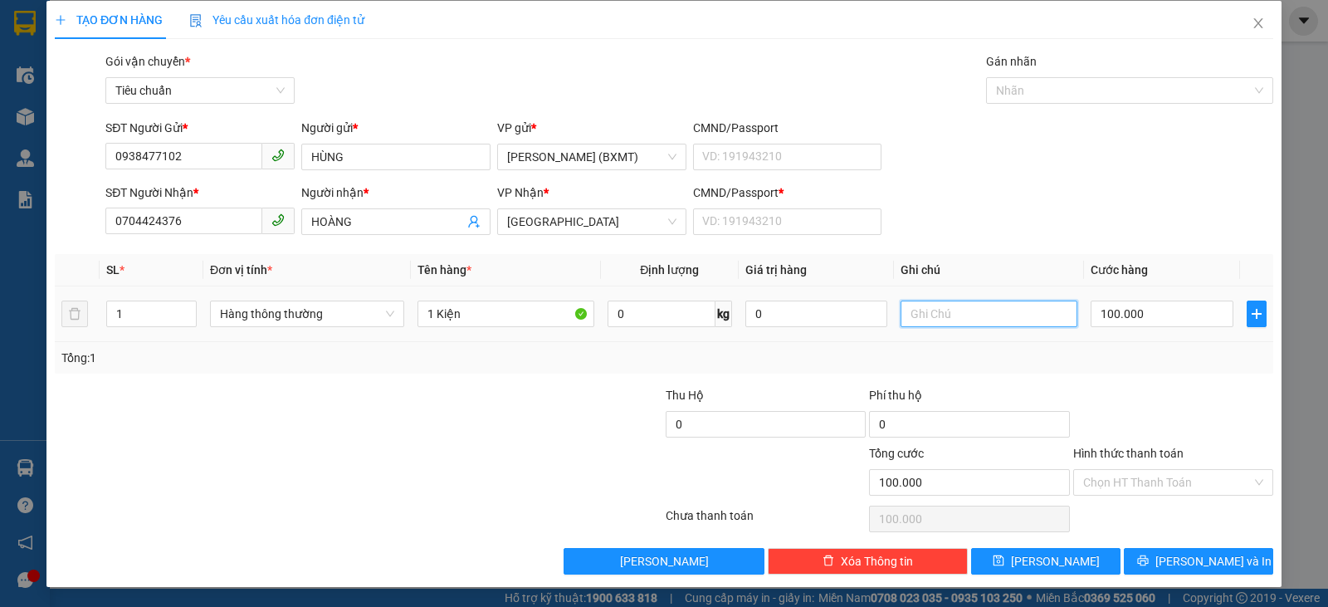
click at [1028, 321] on input "text" at bounding box center [989, 314] width 177 height 27
type input "D"
type input "ĐÀN"
click at [1103, 408] on div at bounding box center [1173, 415] width 203 height 58
drag, startPoint x: 338, startPoint y: 334, endPoint x: 342, endPoint y: 324, distance: 10.8
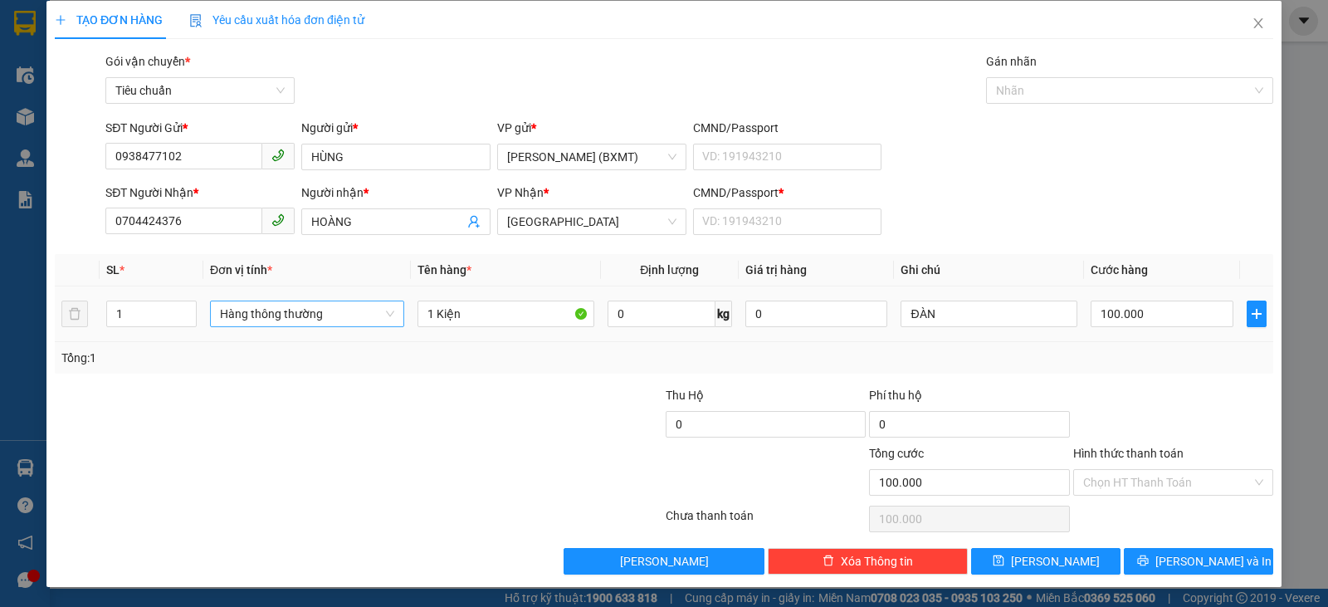
click at [338, 332] on td "Hàng thông thường" at bounding box center [307, 314] width 208 height 56
click at [342, 324] on span "Hàng thông thường" at bounding box center [307, 313] width 174 height 25
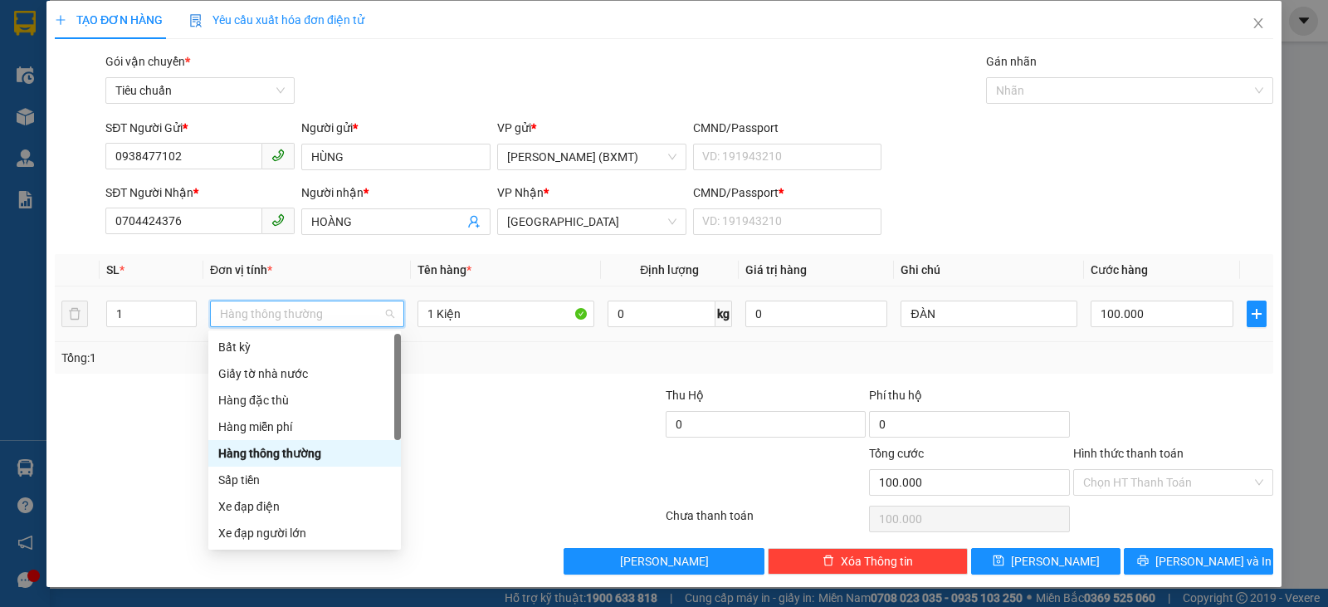
scroll to position [106, 0]
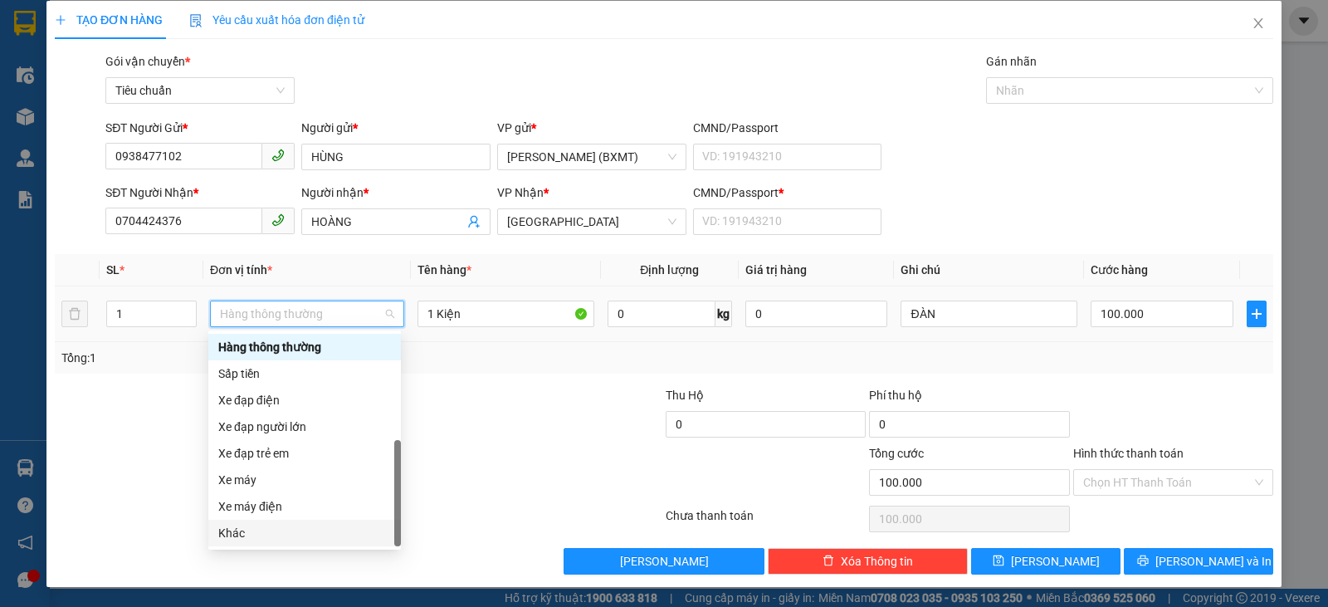
click at [271, 525] on div "Khác" at bounding box center [304, 533] width 173 height 18
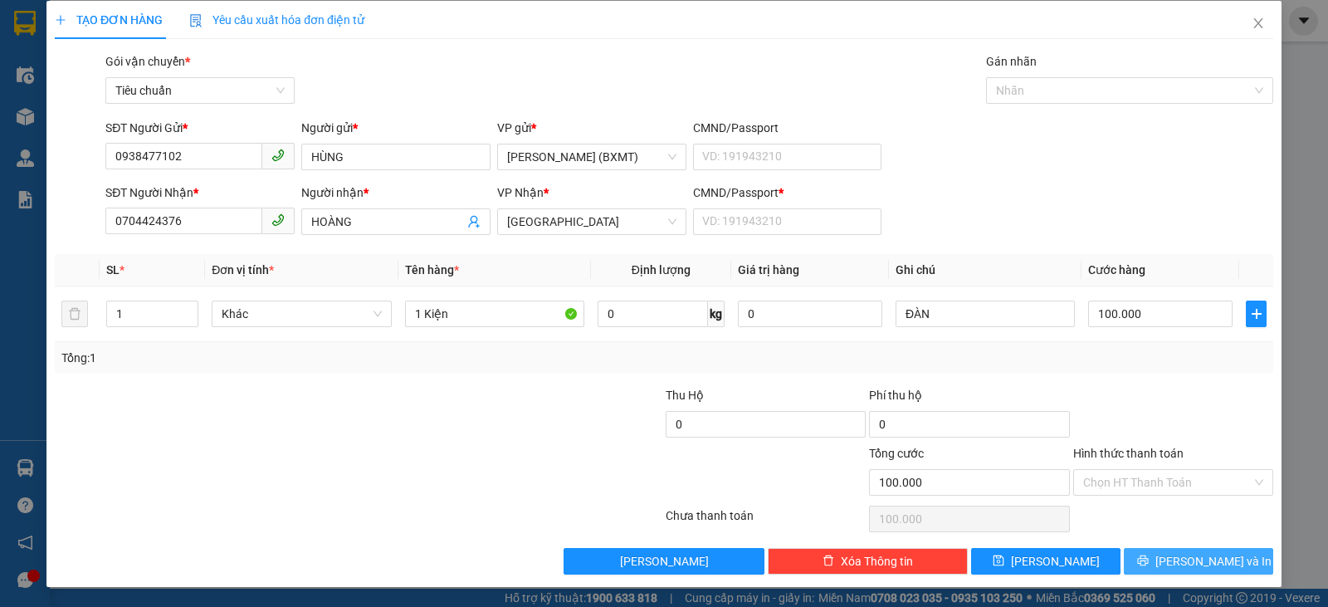
click at [1153, 564] on button "[PERSON_NAME] và In" at bounding box center [1198, 561] width 149 height 27
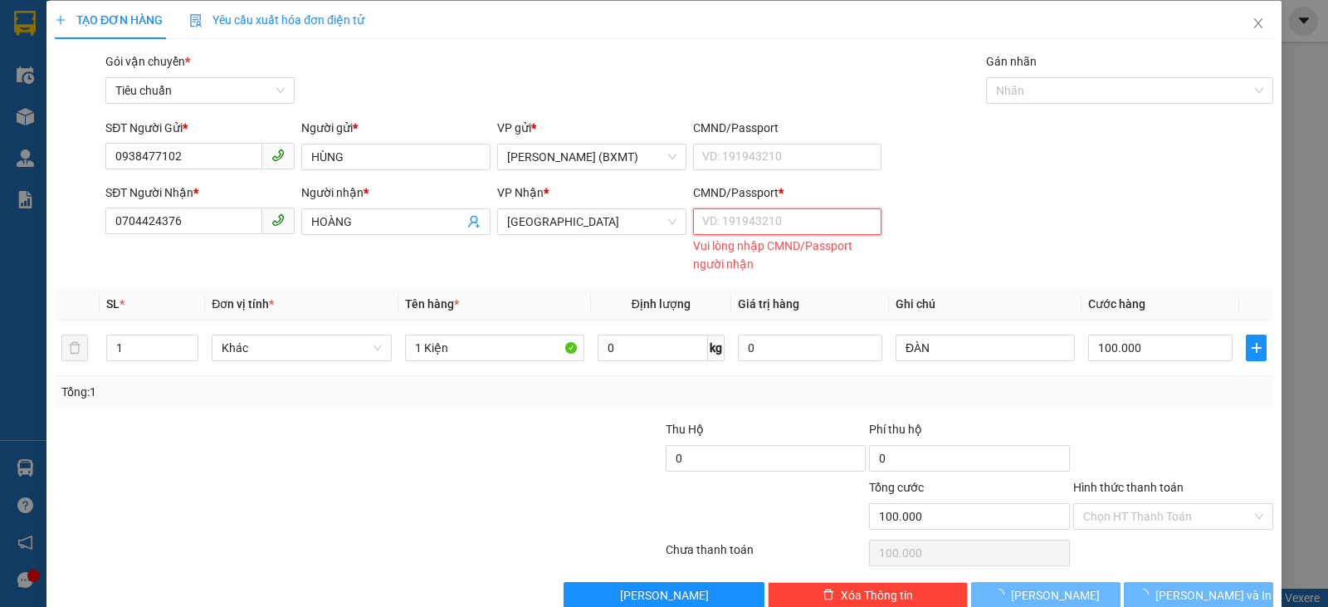
click at [833, 222] on input "CMND/Passport *" at bounding box center [787, 221] width 189 height 27
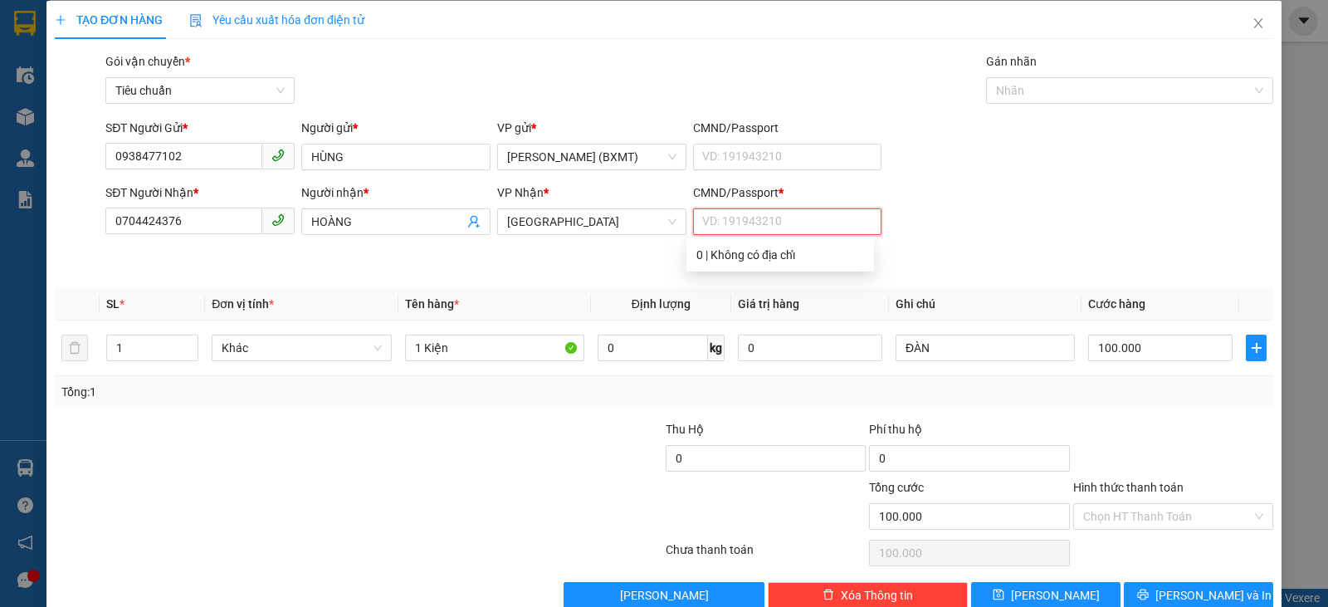
type input "0"
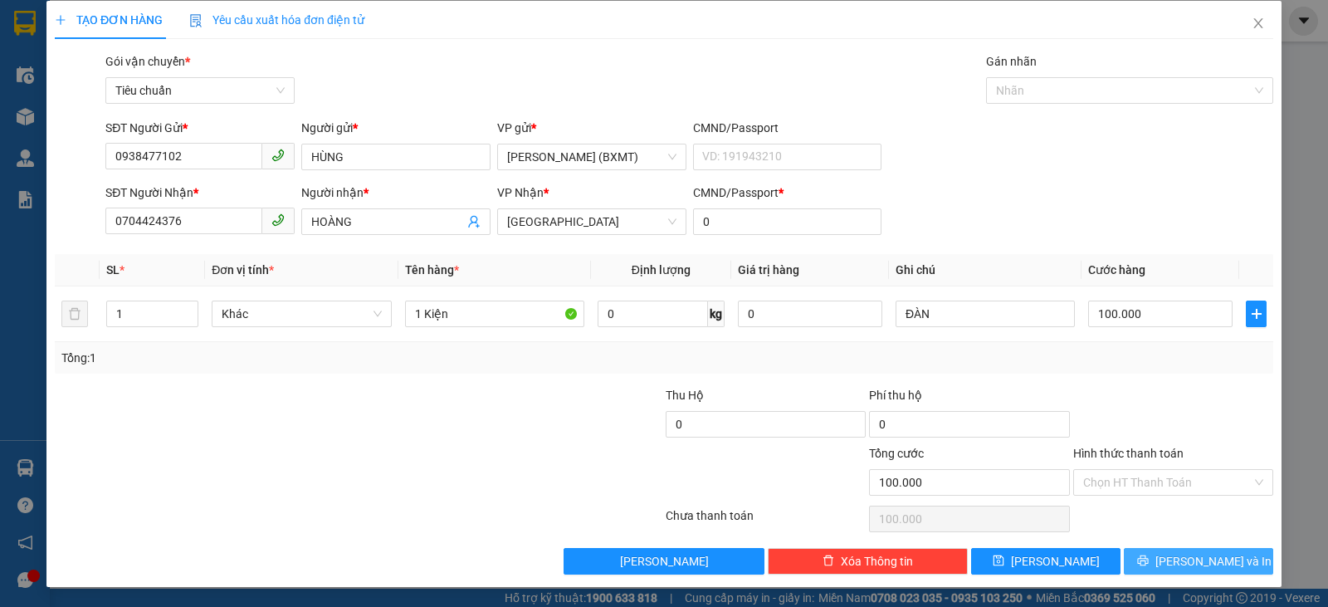
click at [1178, 564] on span "[PERSON_NAME] và In" at bounding box center [1214, 561] width 116 height 18
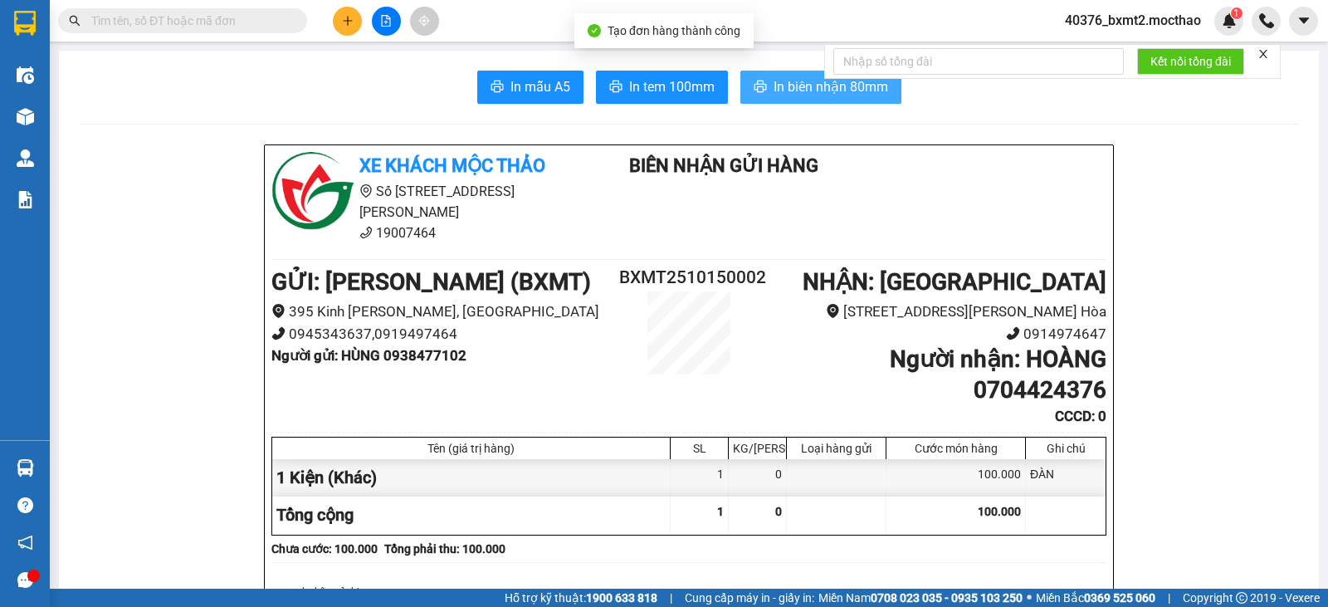
click at [790, 86] on span "In biên nhận 80mm" at bounding box center [831, 86] width 115 height 21
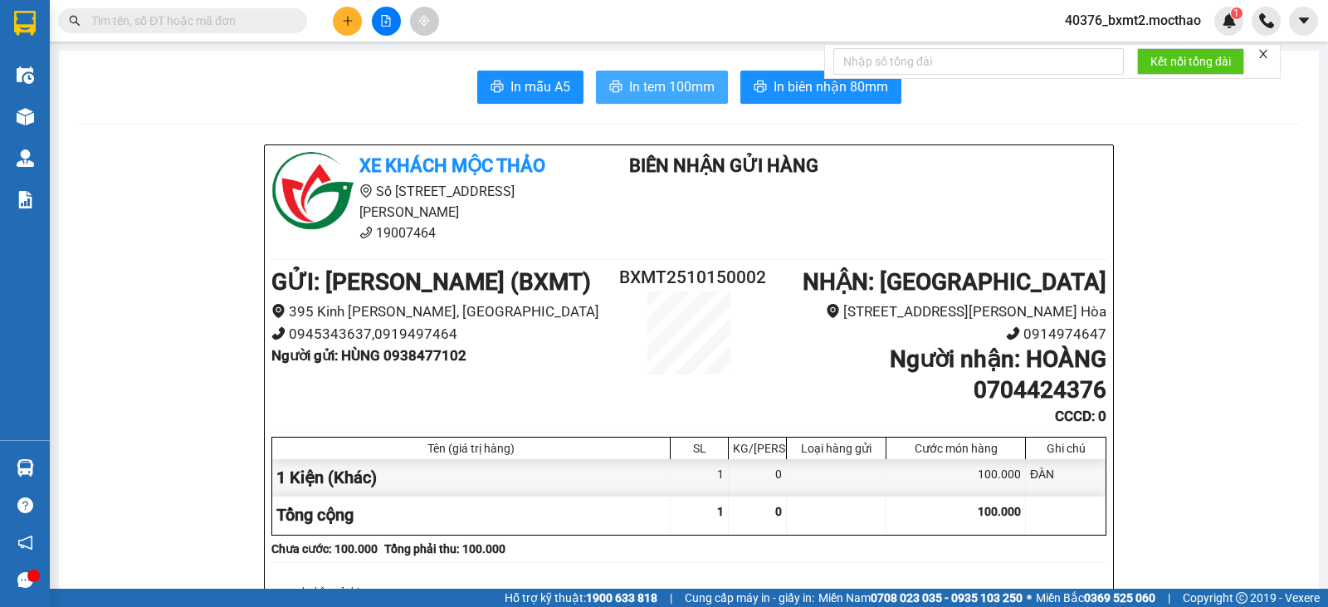
click at [688, 89] on span "In tem 100mm" at bounding box center [672, 86] width 86 height 21
click at [344, 19] on icon "plus" at bounding box center [348, 21] width 12 height 12
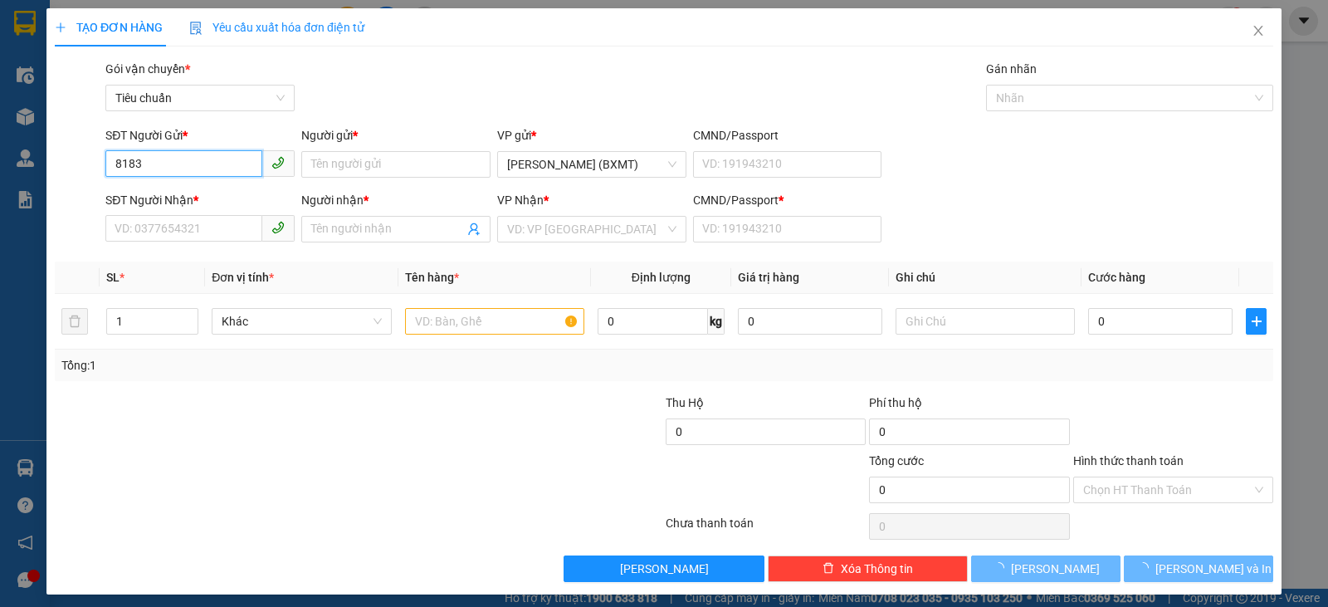
click at [193, 162] on input "8183" at bounding box center [183, 163] width 157 height 27
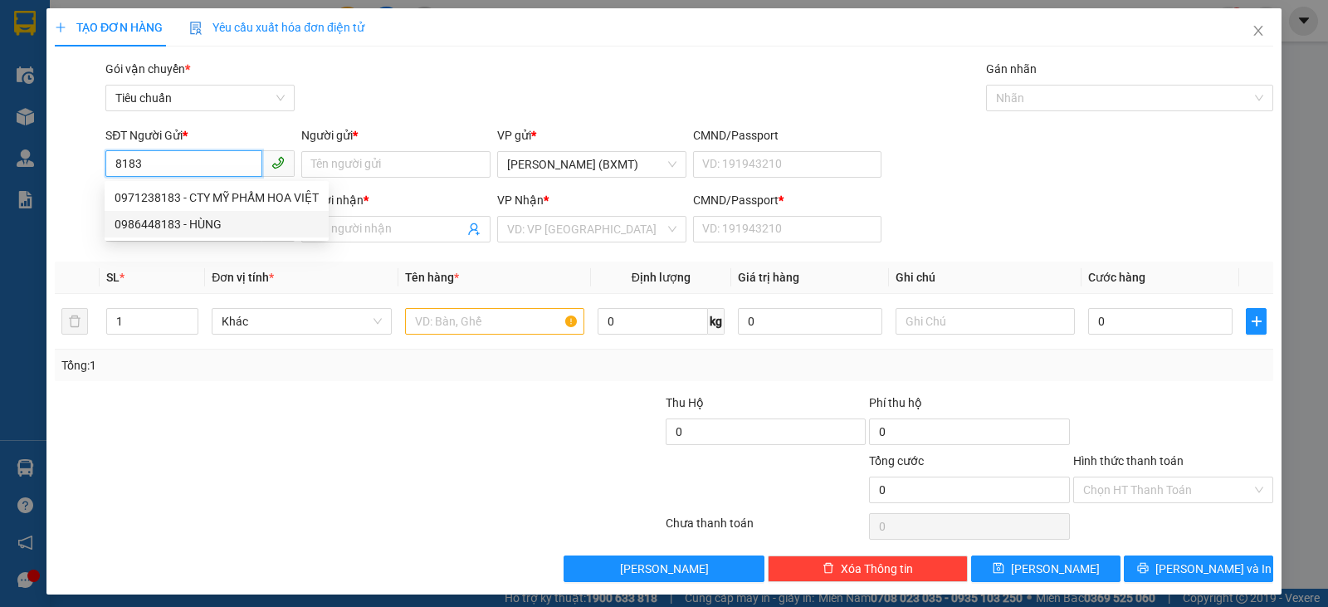
click at [199, 211] on div "0986448183 - HÙNG" at bounding box center [217, 224] width 224 height 27
type input "0986448183"
type input "HÙNG"
type input "0961338184"
type input "THÙY"
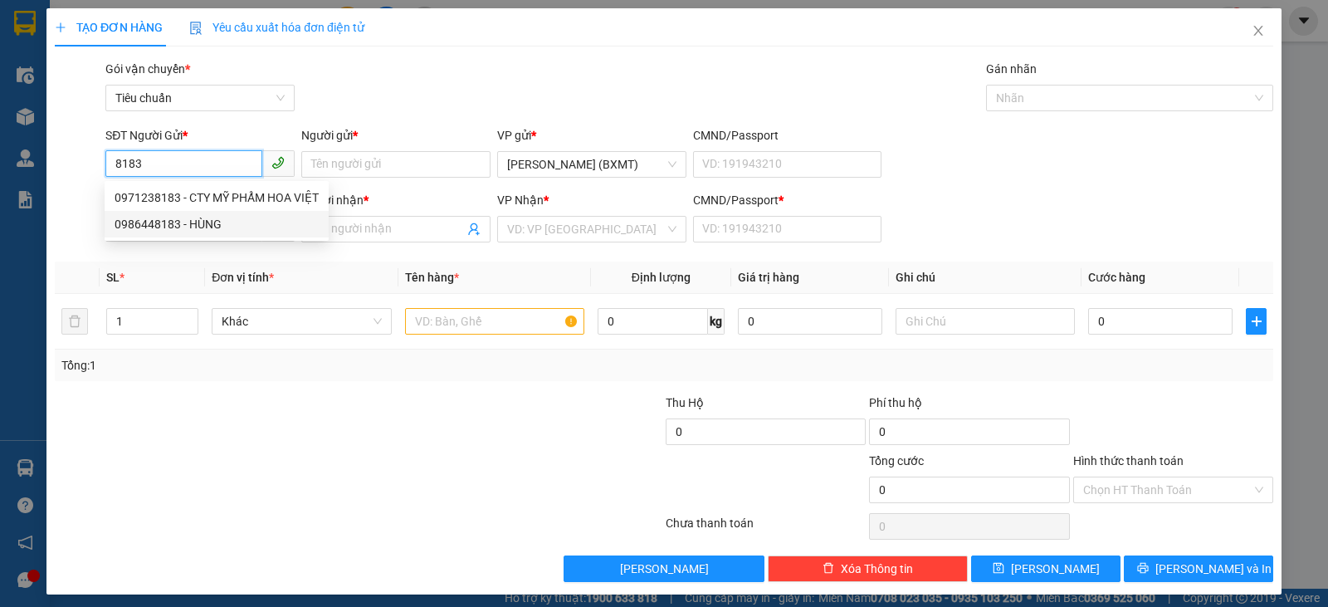
type input "0"
type input "60.000"
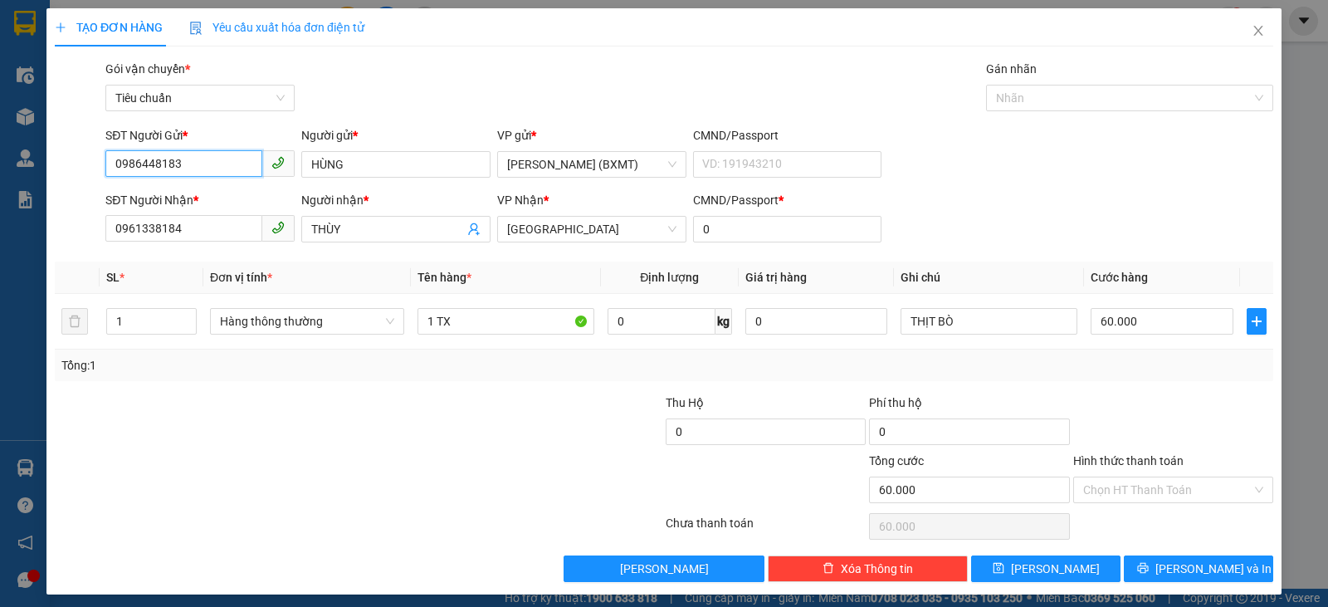
drag, startPoint x: 227, startPoint y: 157, endPoint x: 0, endPoint y: 189, distance: 229.0
click at [0, 189] on div "TẠO ĐƠN HÀNG Yêu cầu xuất hóa đơn điện tử Transit Pickup Surcharge Ids Transit …" at bounding box center [664, 303] width 1328 height 607
click at [182, 193] on div "0971238183 - CTY MỸ PHẨM HOA VIỆT" at bounding box center [217, 197] width 204 height 18
type input "0971238183"
type input "CTY MỸ PHẨM HOA VIỆT"
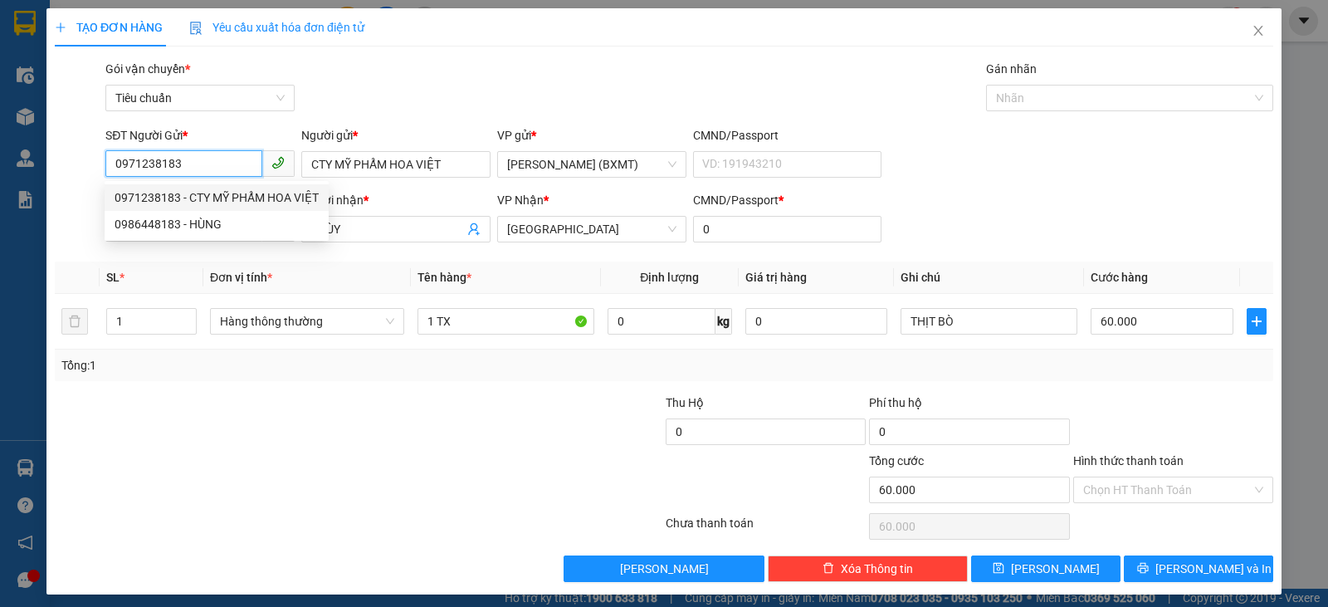
type input "300.000"
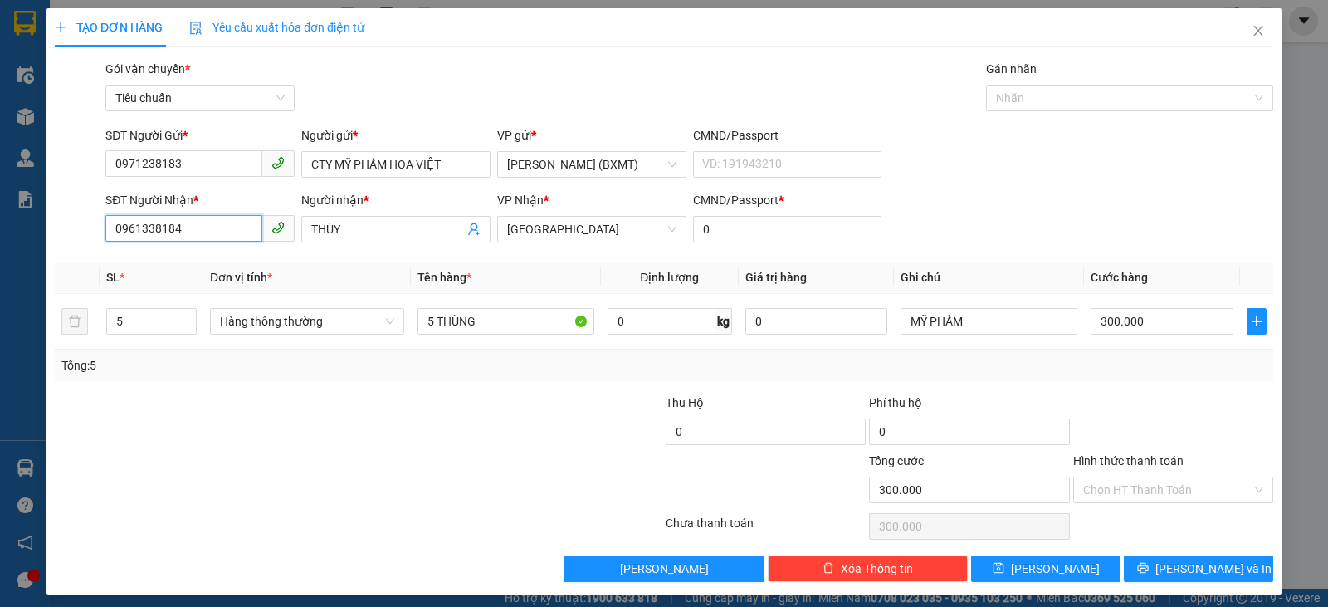
drag, startPoint x: 202, startPoint y: 228, endPoint x: 0, endPoint y: 245, distance: 202.4
click at [0, 245] on div "TẠO ĐƠN HÀNG Yêu cầu xuất hóa đơn điện tử Transit Pickup Surcharge Ids Transit …" at bounding box center [664, 303] width 1328 height 607
click at [210, 267] on div "0905754749 - NHÀN" at bounding box center [199, 262] width 168 height 18
type input "0905754749"
type input "NHÀN"
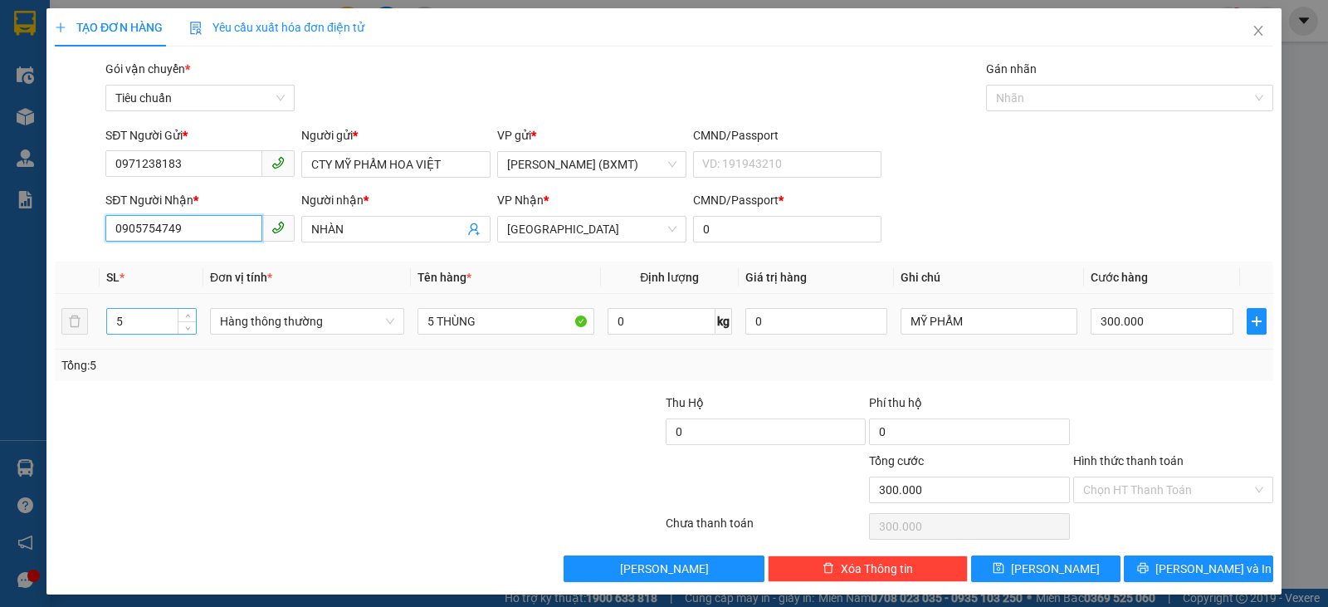
type input "0905754749"
drag, startPoint x: 149, startPoint y: 321, endPoint x: 0, endPoint y: 346, distance: 150.7
click at [0, 346] on div "TẠO ĐƠN HÀNG Yêu cầu xuất hóa đơn điện tử Transit Pickup Surcharge Ids Transit …" at bounding box center [664, 303] width 1328 height 607
type input "10"
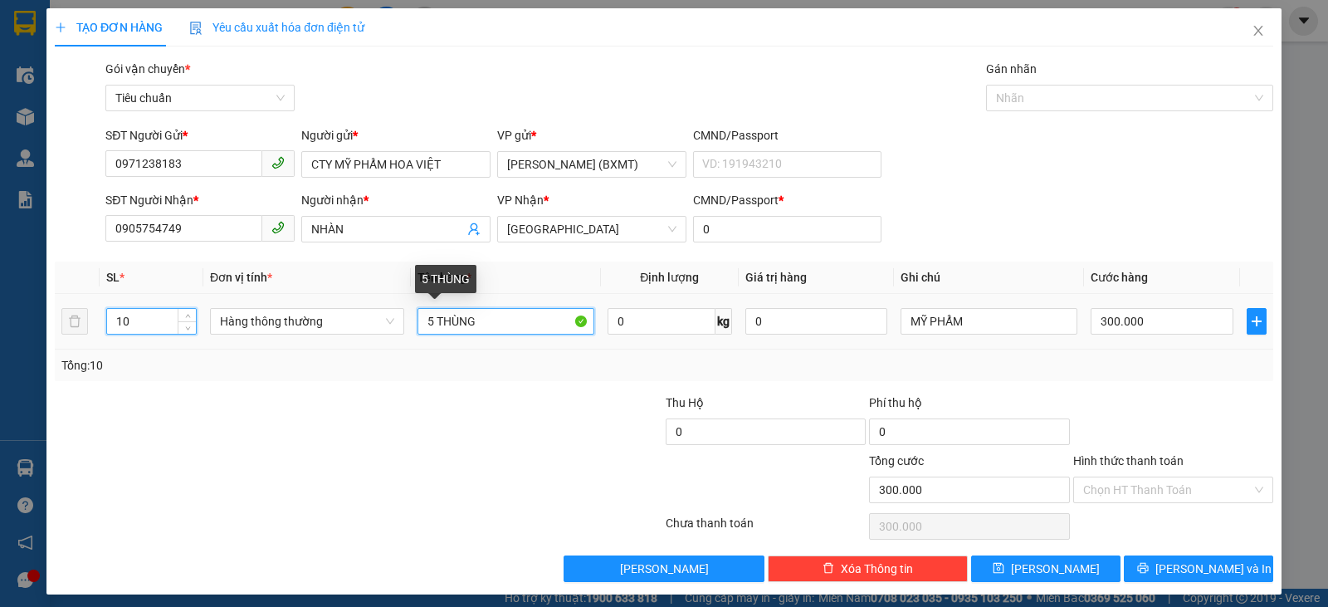
type input "0"
click at [429, 325] on input "5 THÙNG" at bounding box center [506, 321] width 177 height 27
type input "10 THÙNG"
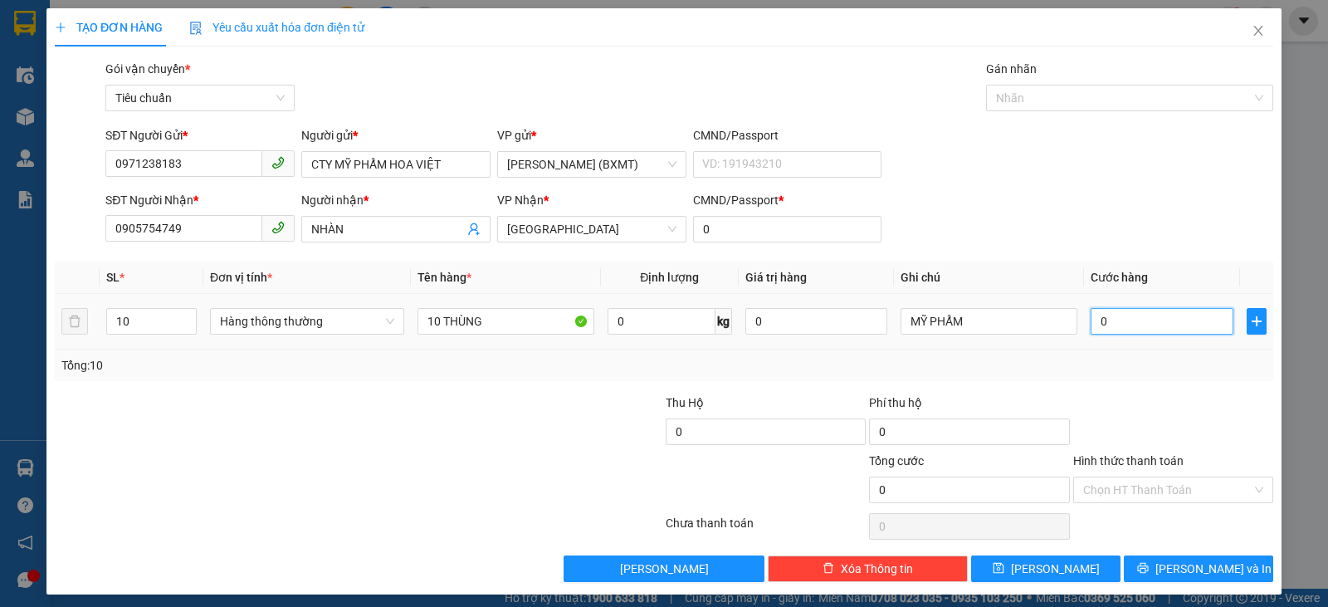
click at [1144, 329] on input "0" at bounding box center [1162, 321] width 142 height 27
type input "1"
type input "0"
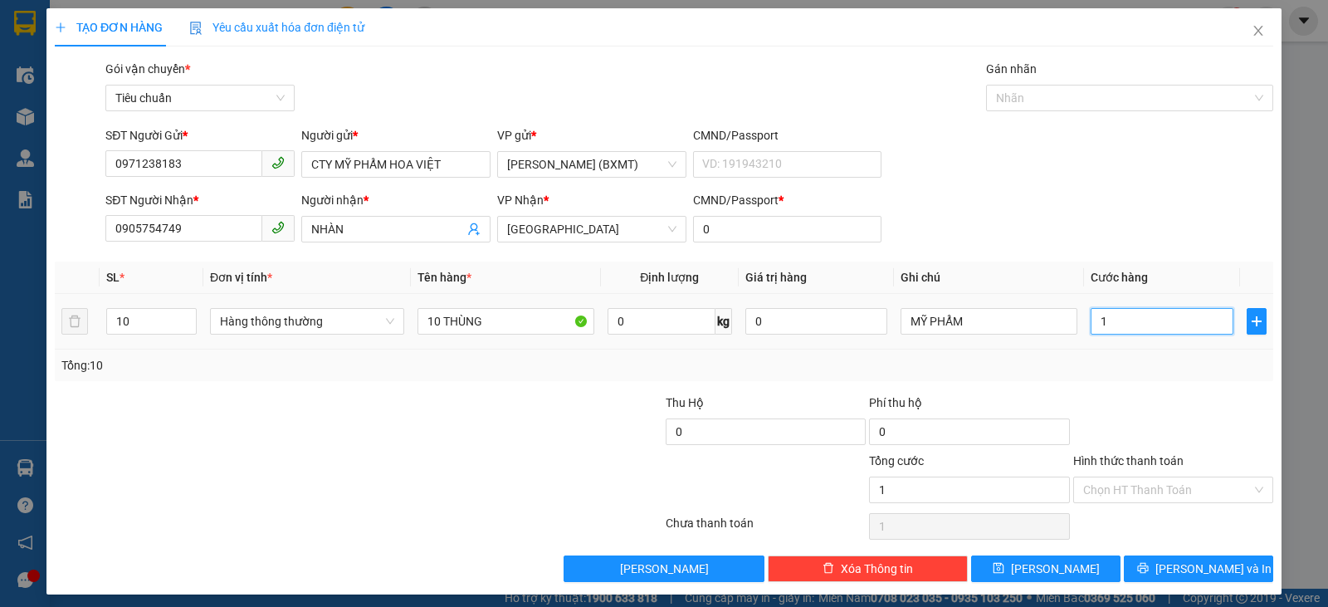
type input "0"
type input "6"
type input "06"
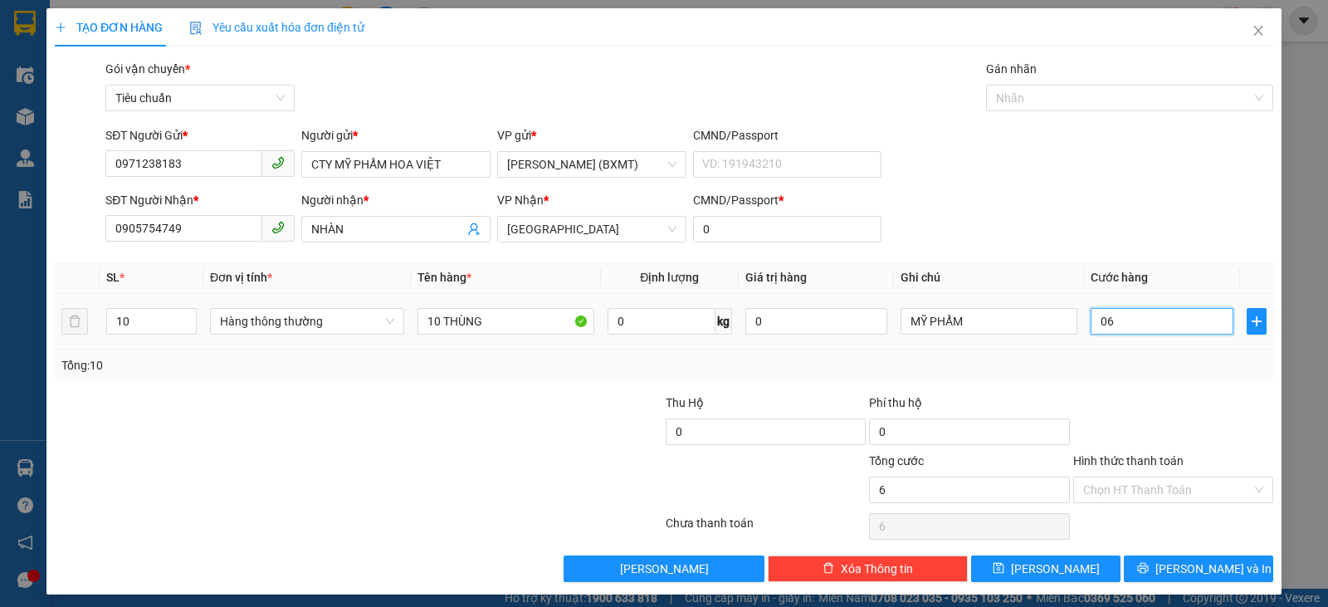
type input "60"
type input "060"
type input "600"
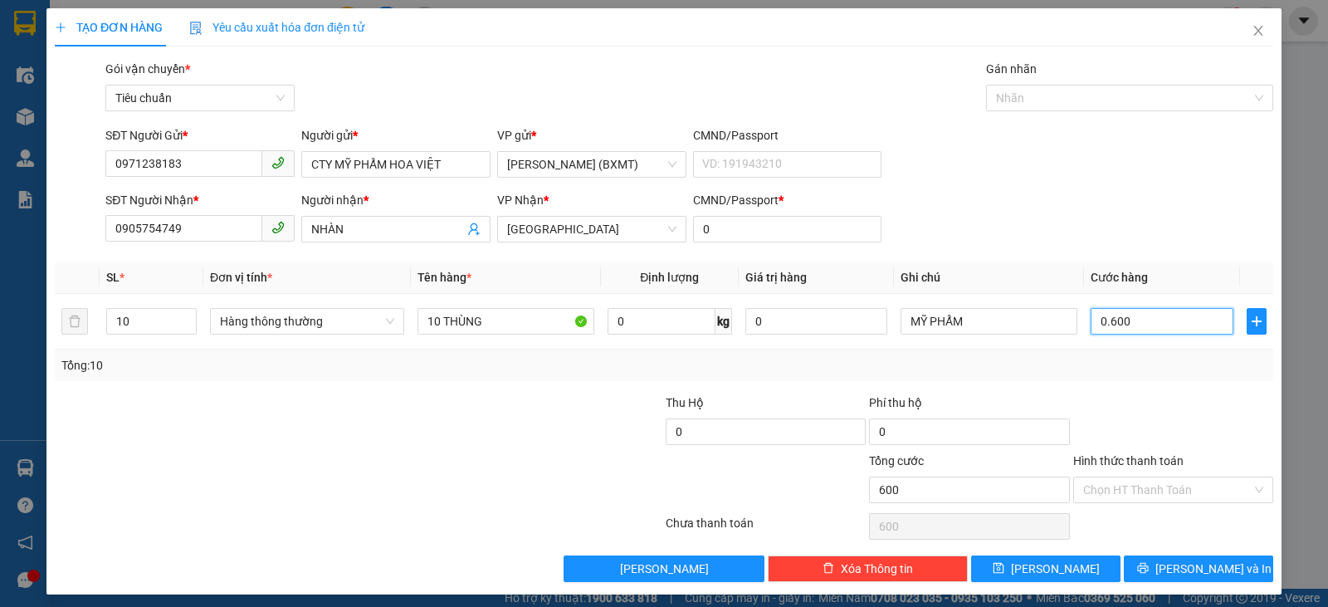
type input "0.600"
type input "600.000"
click at [1135, 369] on div "Tổng: 10" at bounding box center [664, 365] width 1206 height 18
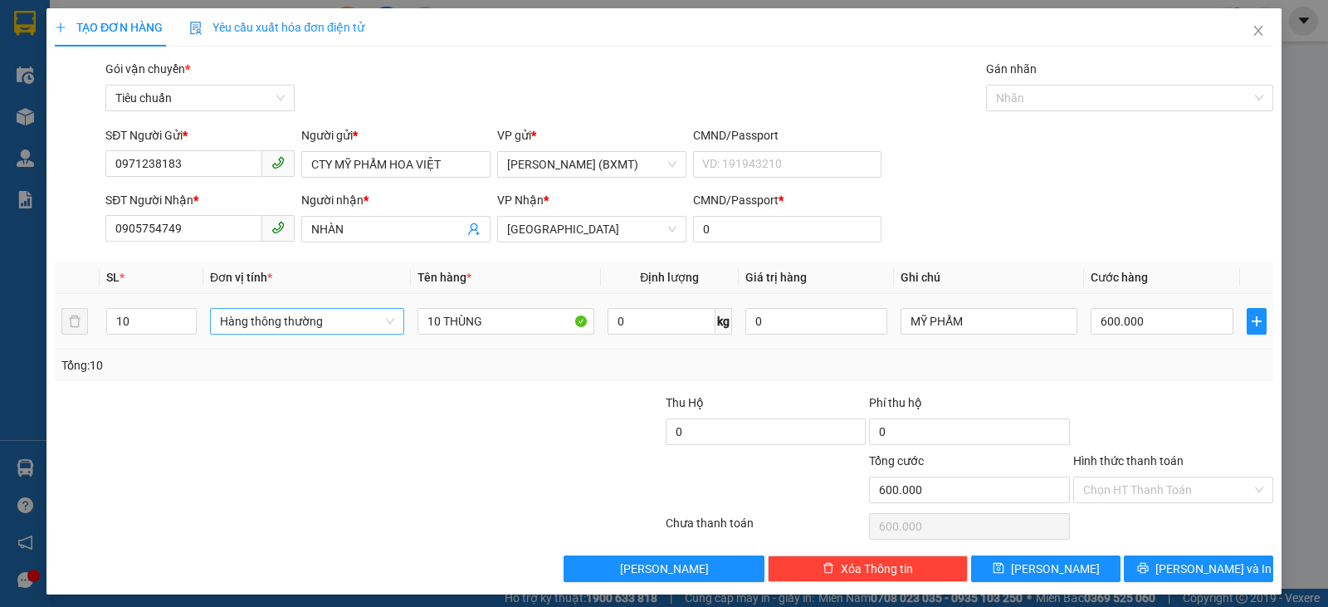
click at [304, 311] on span "Hàng thông thường" at bounding box center [307, 321] width 174 height 25
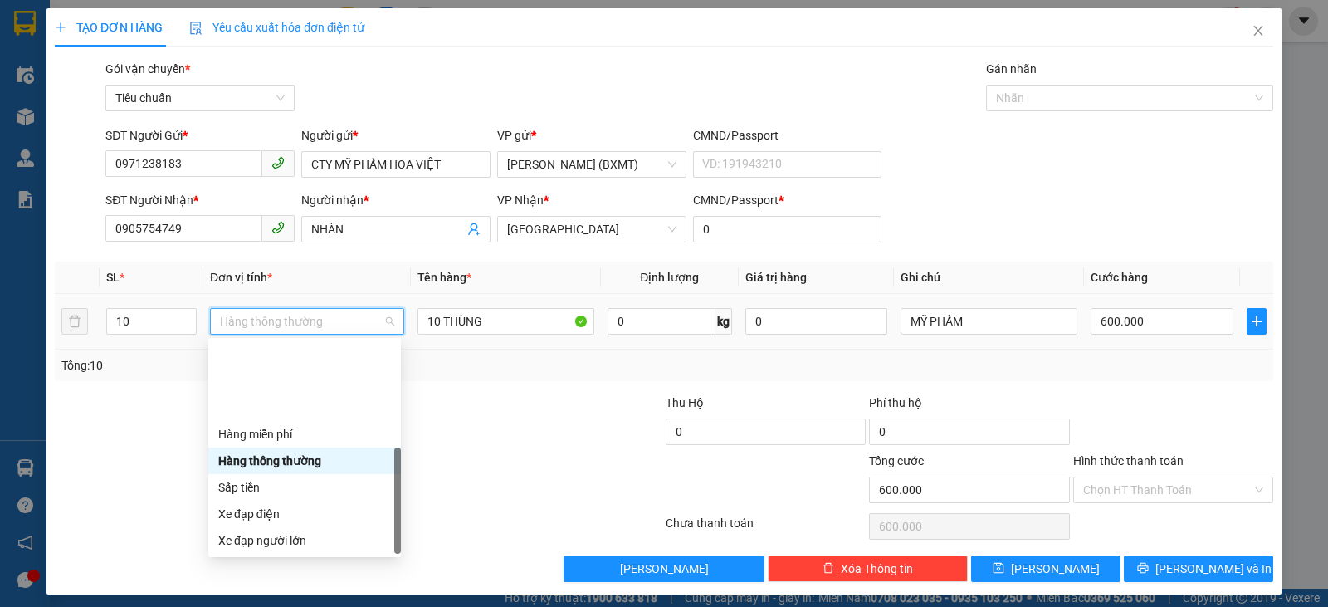
scroll to position [106, 0]
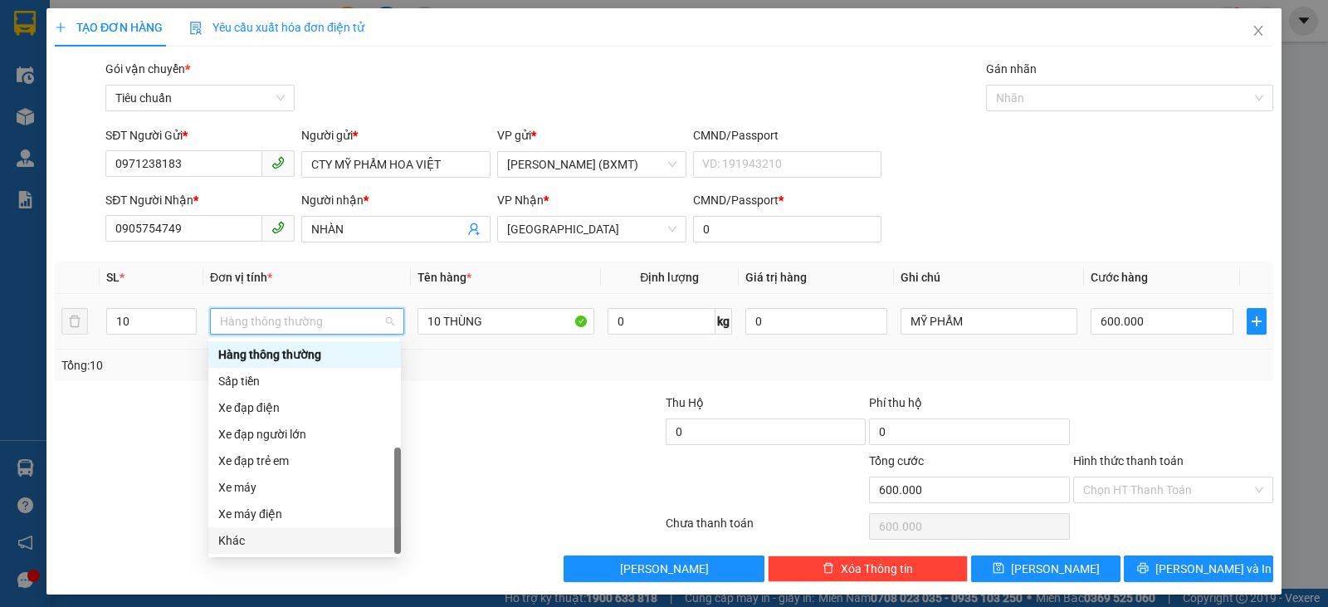
click at [256, 536] on div "Khác" at bounding box center [304, 540] width 173 height 18
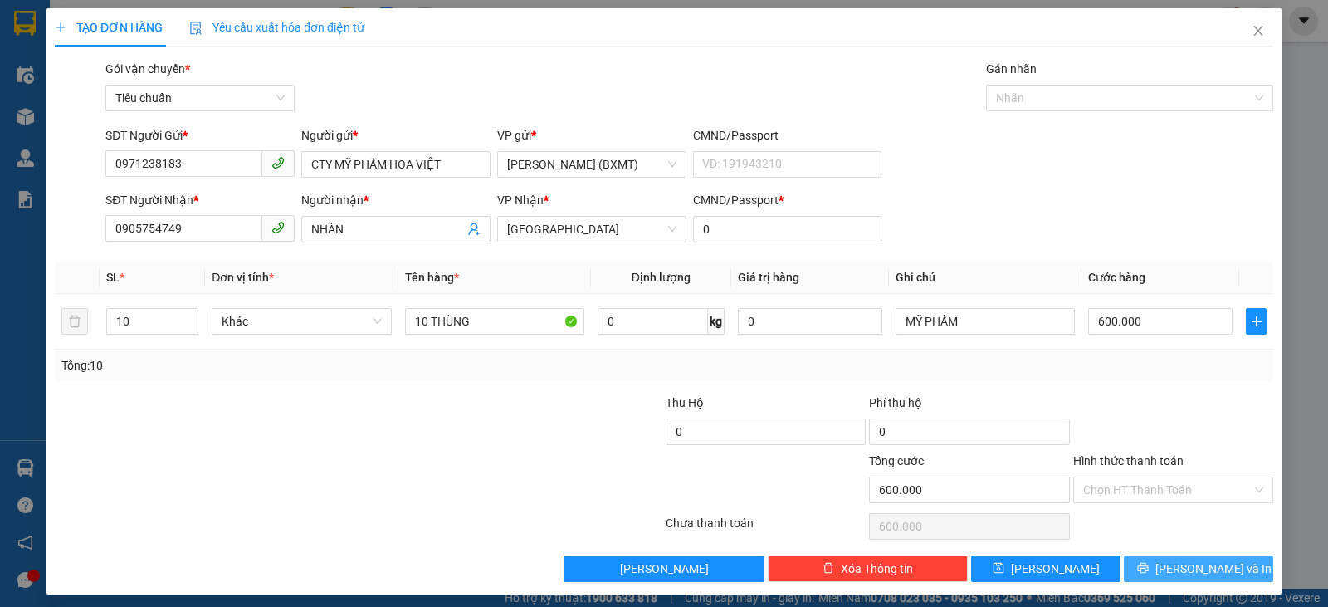
click at [1193, 570] on span "[PERSON_NAME] và In" at bounding box center [1214, 569] width 116 height 18
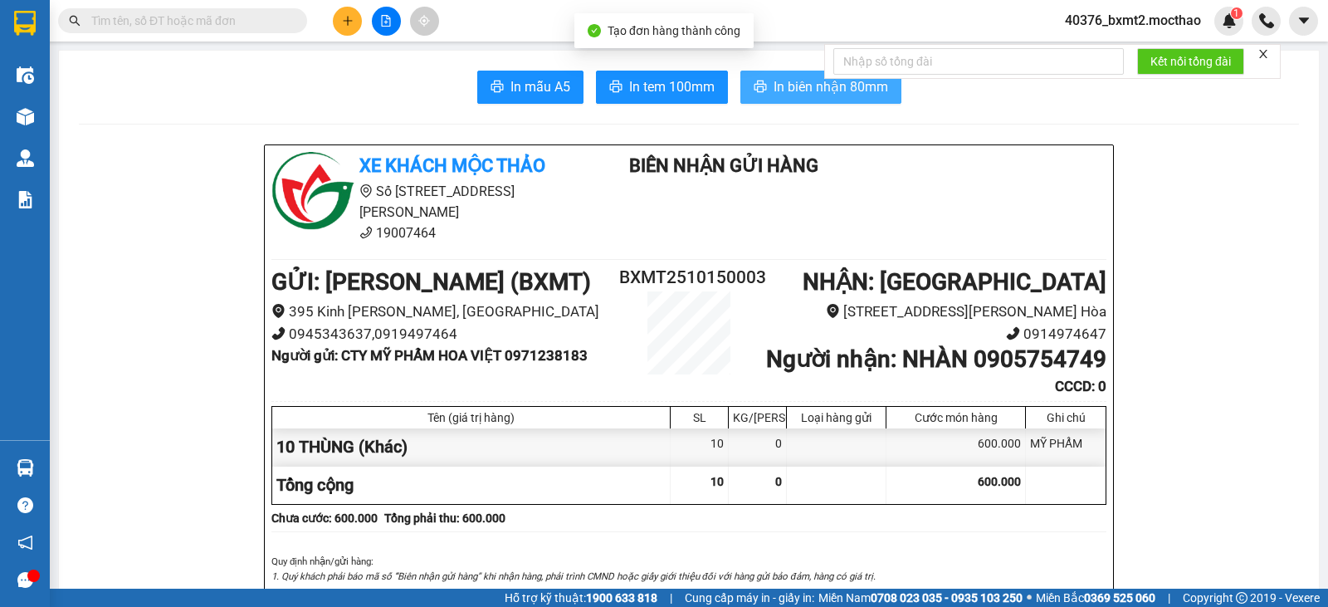
click at [774, 81] on span "In biên nhận 80mm" at bounding box center [831, 86] width 115 height 21
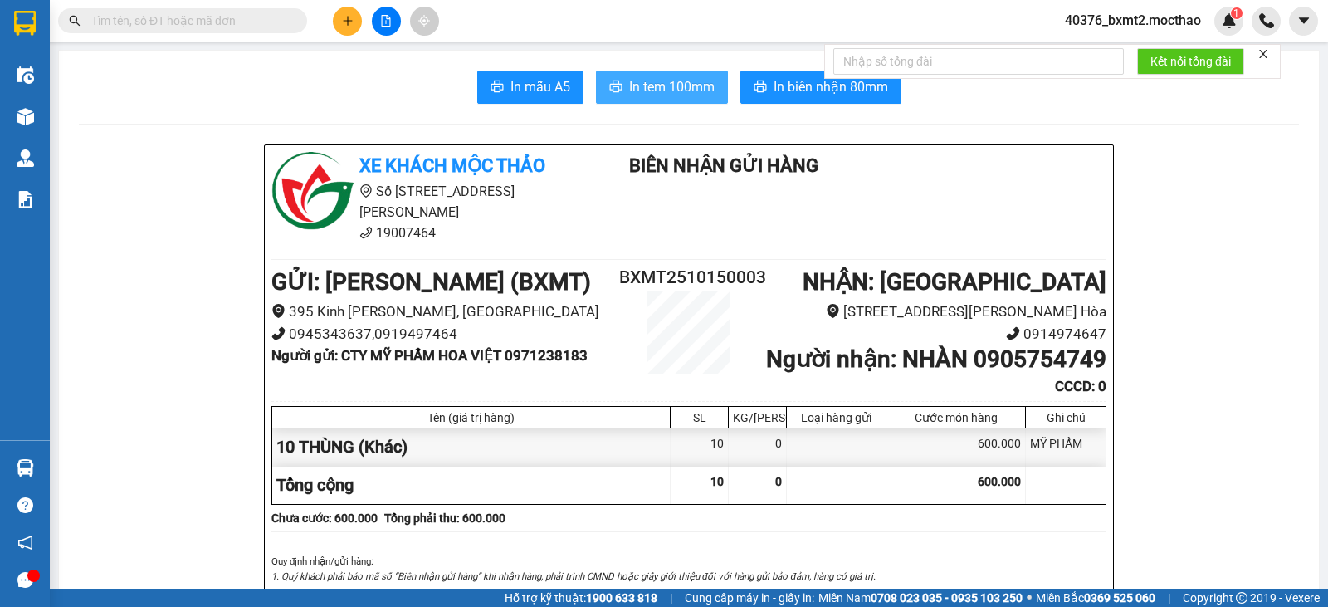
click at [629, 86] on span "In tem 100mm" at bounding box center [672, 86] width 86 height 21
click at [352, 23] on icon "plus" at bounding box center [348, 21] width 12 height 12
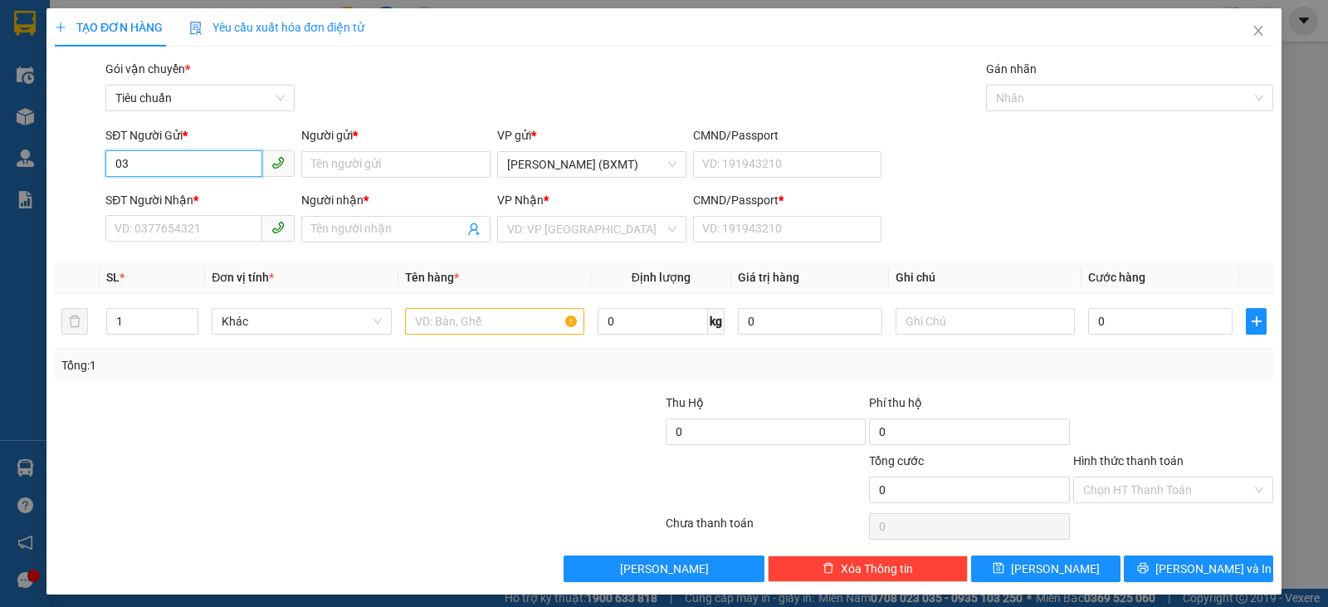
type input "033"
click at [143, 169] on input "033" at bounding box center [183, 163] width 157 height 27
click at [163, 165] on input "033" at bounding box center [183, 163] width 157 height 27
drag, startPoint x: 207, startPoint y: 167, endPoint x: 0, endPoint y: 130, distance: 209.9
click at [0, 130] on div "TẠO ĐƠN HÀNG Yêu cầu xuất hóa đơn điện tử Transit Pickup Surcharge Ids Transit …" at bounding box center [664, 303] width 1328 height 607
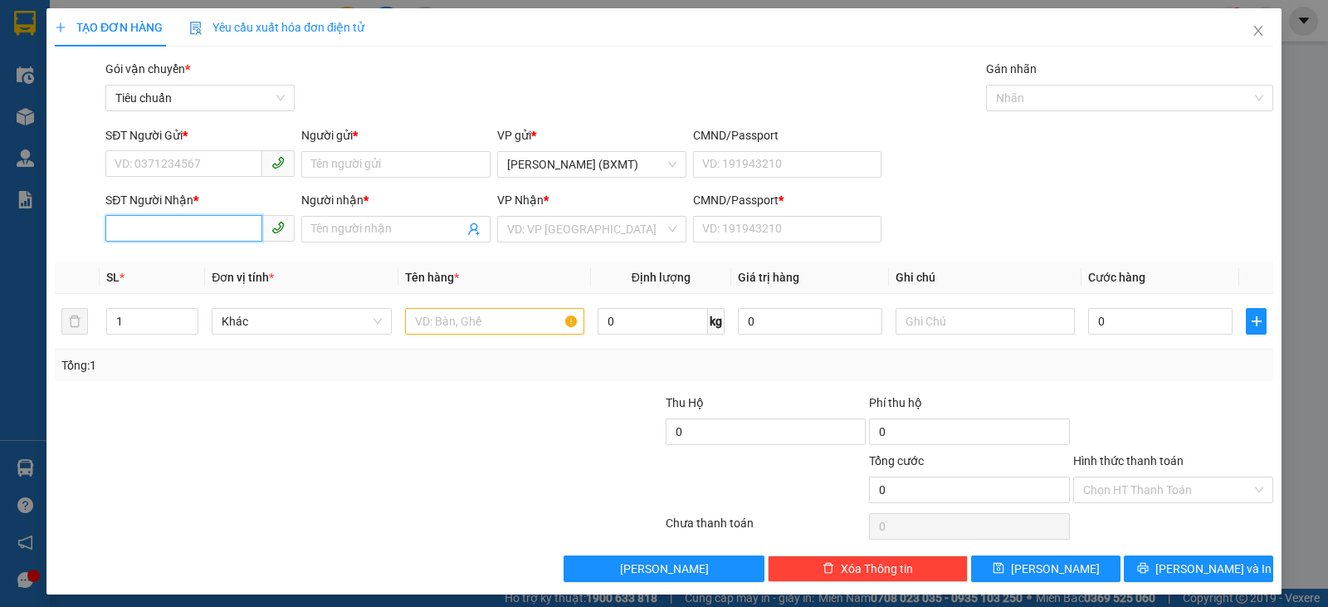
click at [183, 220] on input "SĐT Người Nhận *" at bounding box center [183, 228] width 157 height 27
drag, startPoint x: 197, startPoint y: 262, endPoint x: 184, endPoint y: 250, distance: 17.6
click at [196, 263] on div "0367214463 - ÁNH" at bounding box center [199, 262] width 168 height 18
type input "0367214463"
type input "ÁNH"
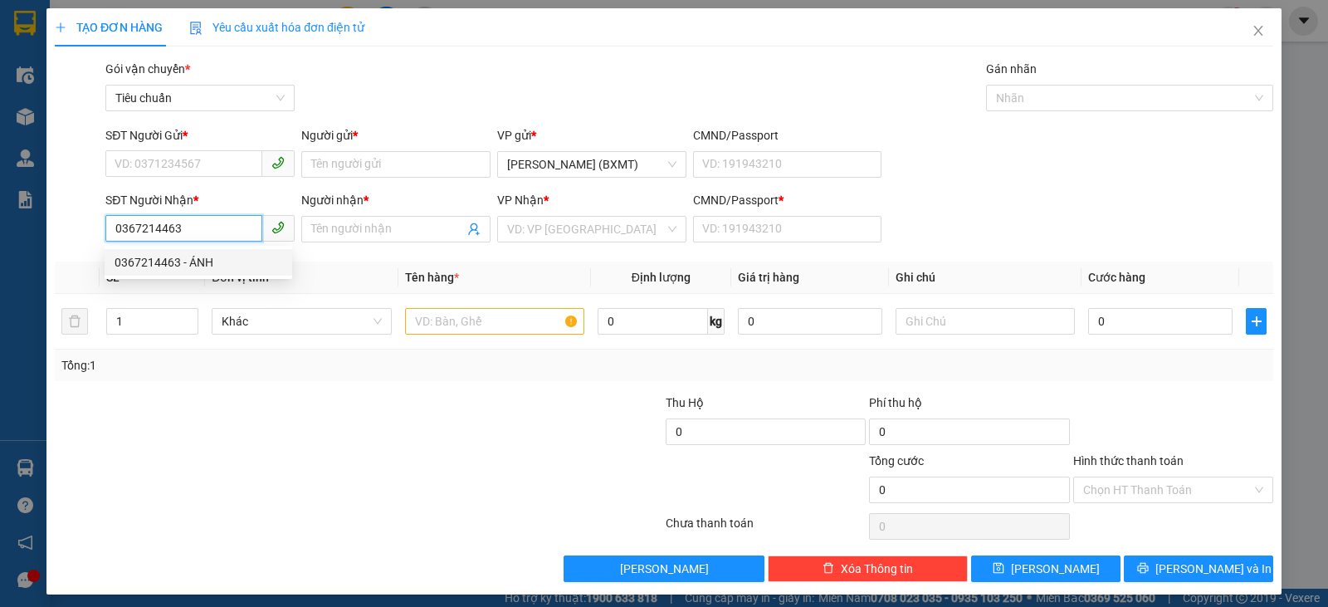
type input "0"
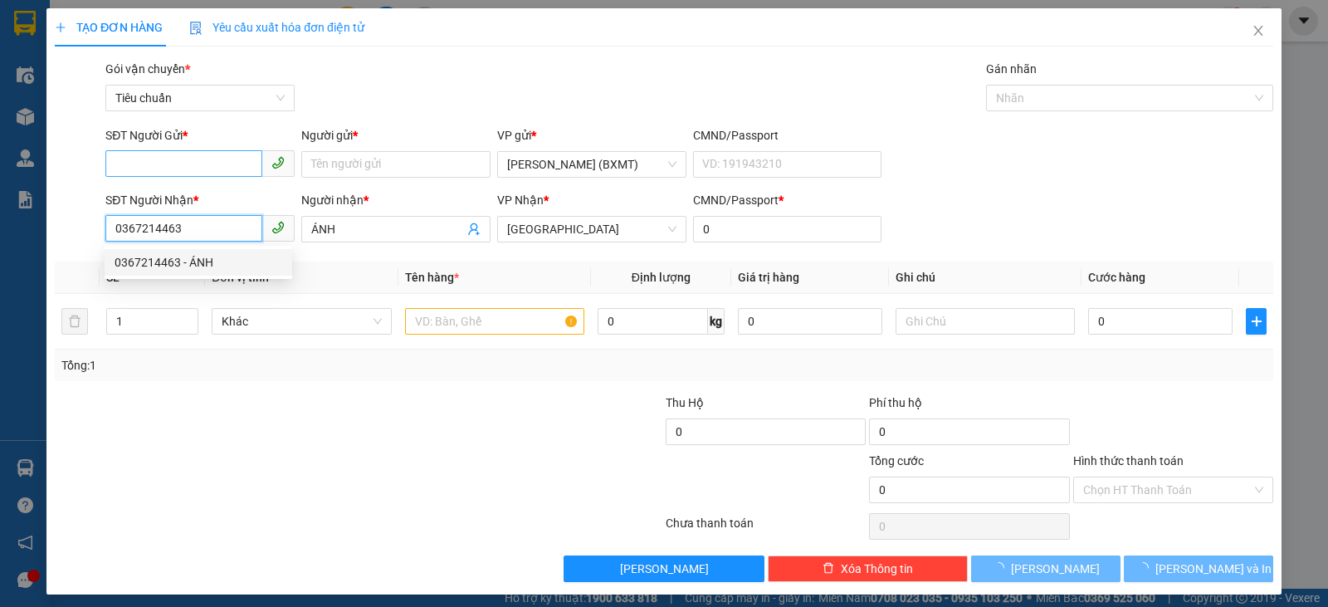
type input "150.000"
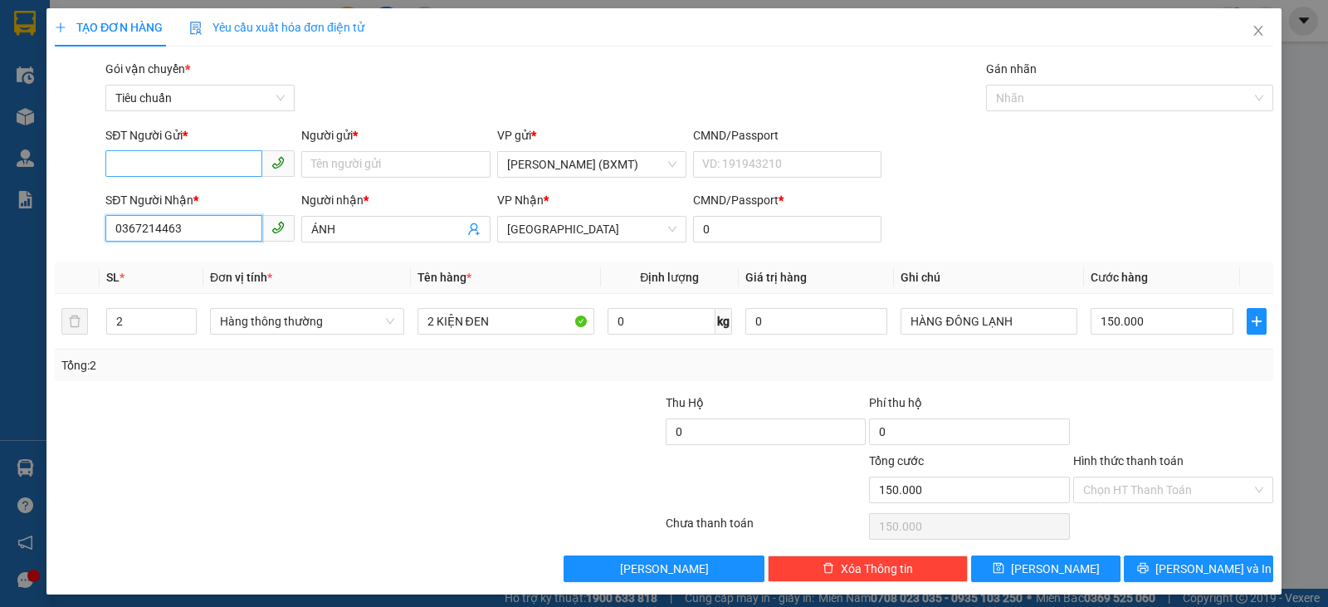
type input "0367214463"
click at [194, 167] on input "SĐT Người Gửi *" at bounding box center [183, 163] width 157 height 27
click at [231, 193] on div "0938528033 - THÀNH ĐẠT" at bounding box center [199, 197] width 168 height 18
type input "0938528033"
type input "THÀNH ĐẠT"
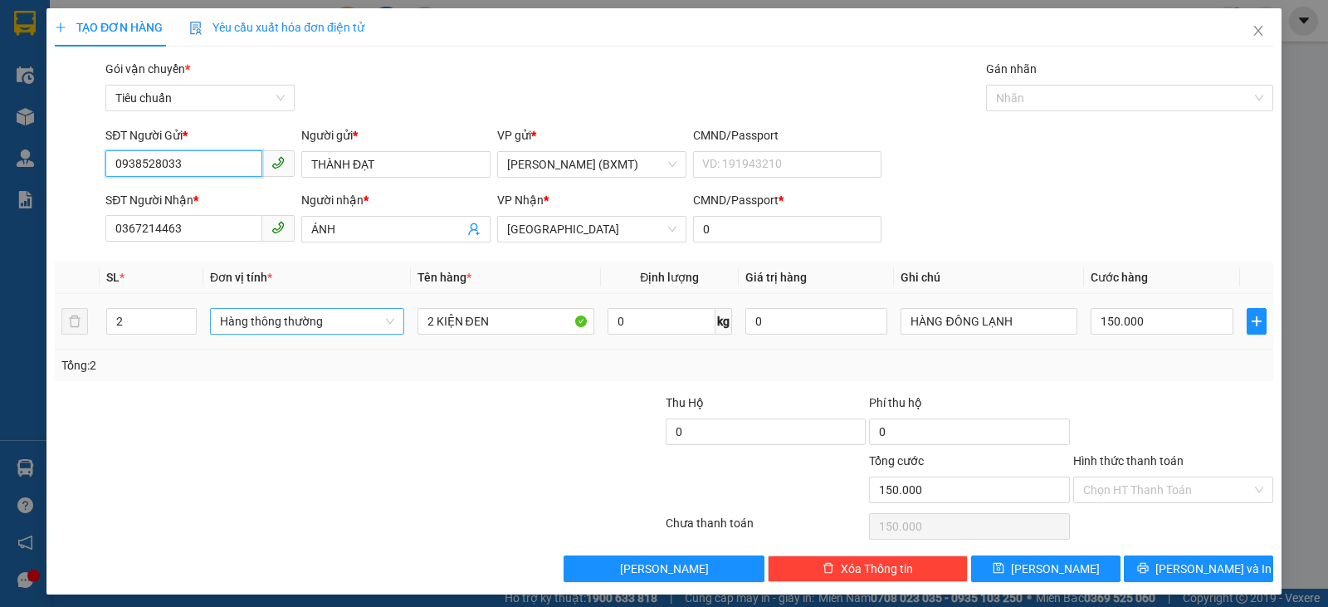
click at [304, 323] on span "Hàng thông thường" at bounding box center [307, 321] width 174 height 25
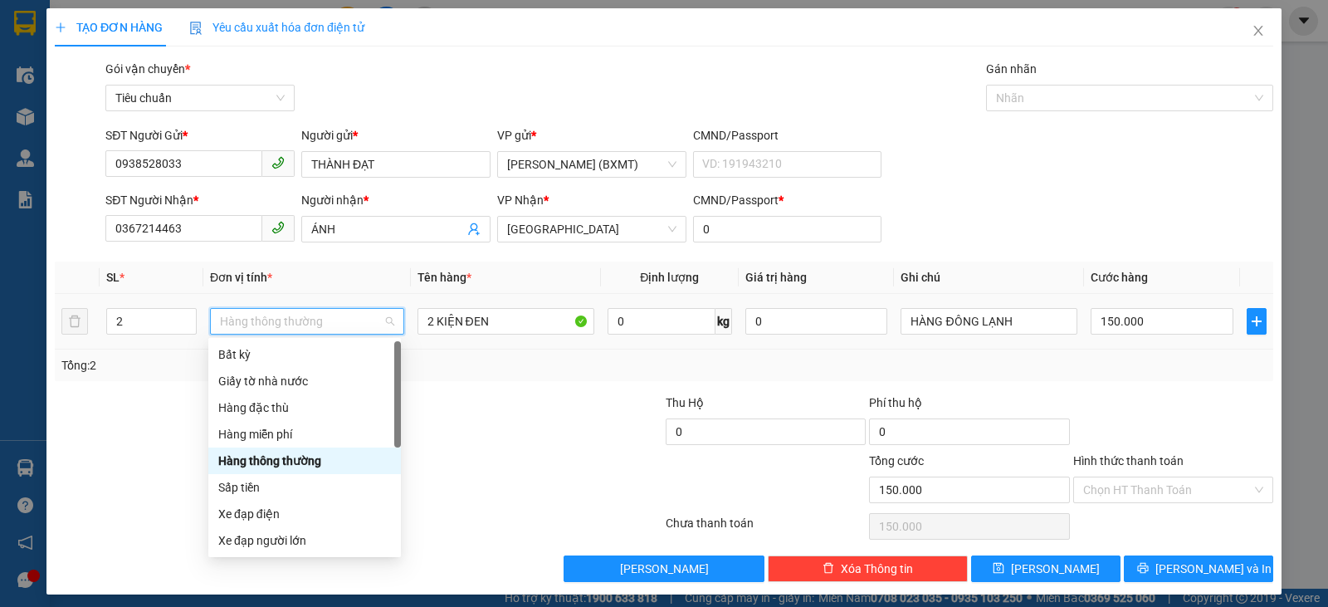
scroll to position [106, 0]
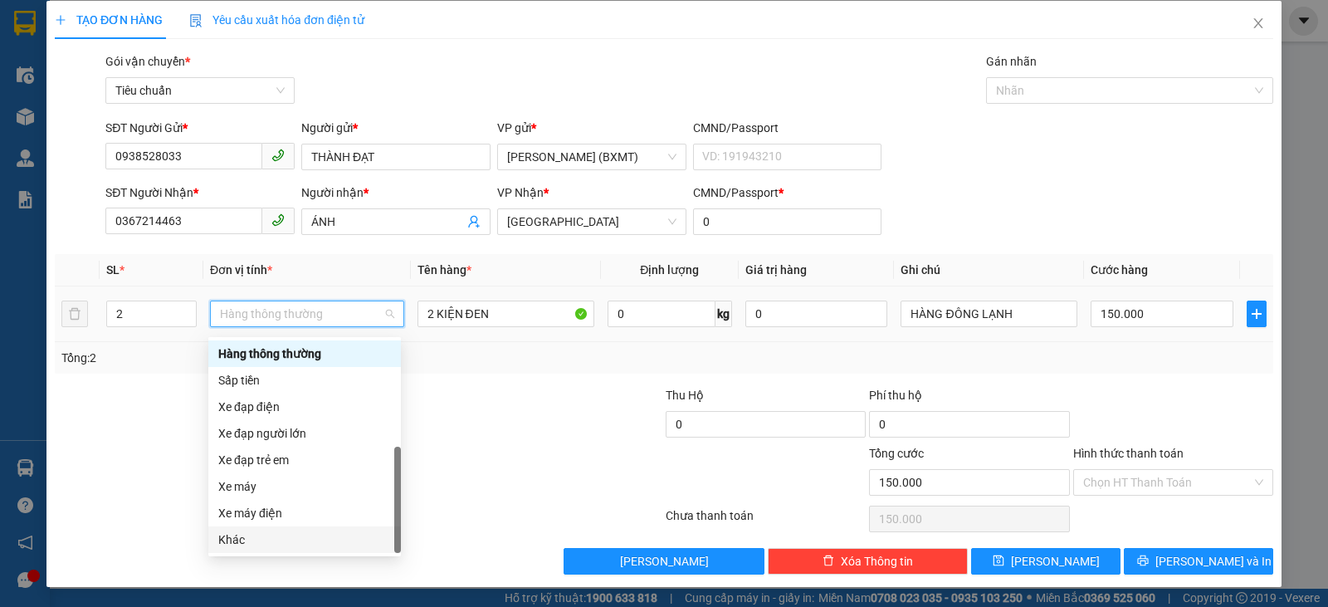
drag, startPoint x: 256, startPoint y: 536, endPoint x: 270, endPoint y: 522, distance: 20.0
click at [257, 536] on div "Khác" at bounding box center [304, 540] width 173 height 18
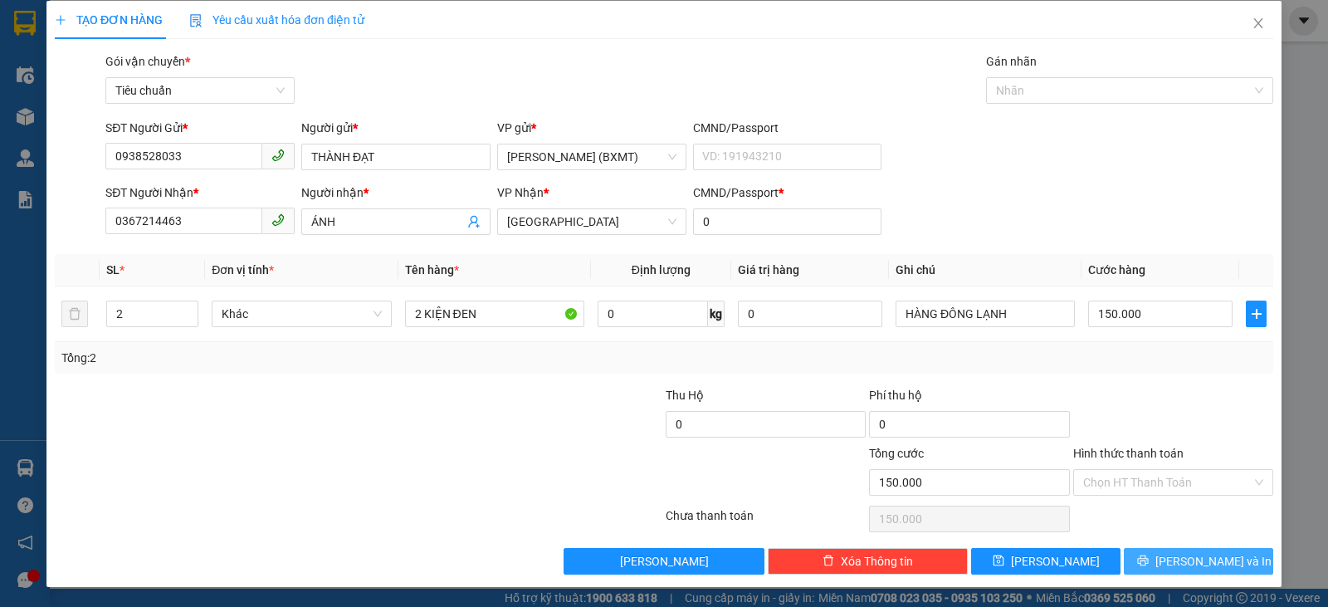
click at [1183, 559] on span "[PERSON_NAME] và In" at bounding box center [1214, 561] width 116 height 18
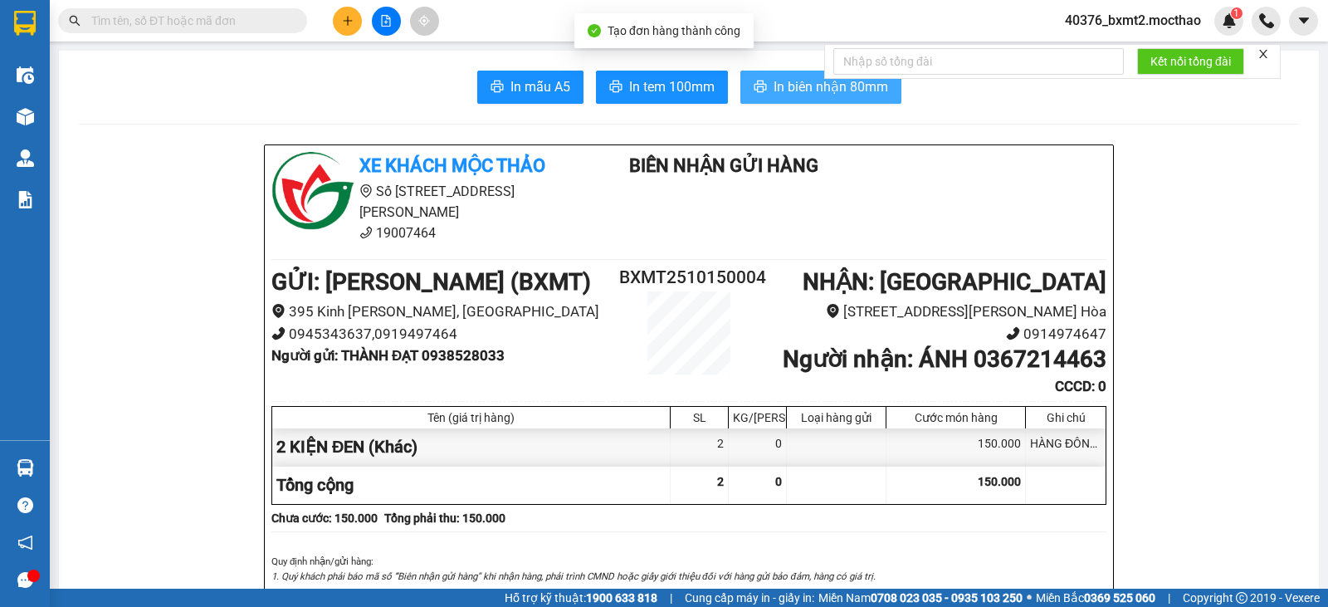
click at [774, 77] on span "In biên nhận 80mm" at bounding box center [831, 86] width 115 height 21
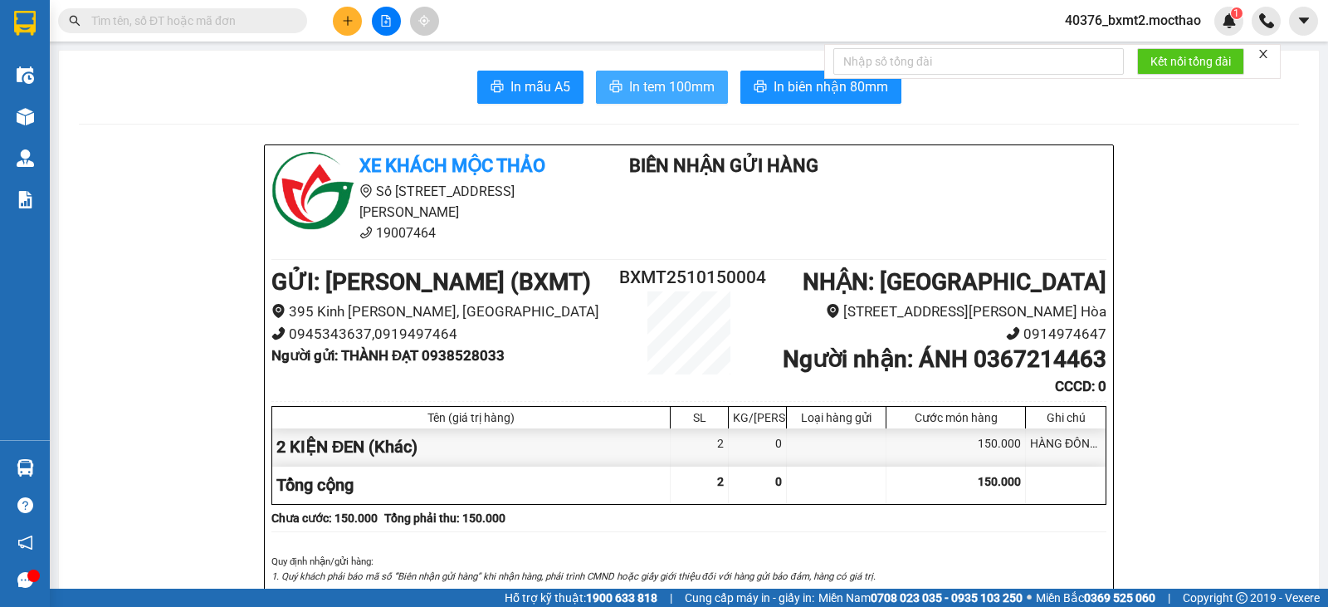
drag, startPoint x: 646, startPoint y: 72, endPoint x: 657, endPoint y: 87, distance: 18.4
click at [654, 85] on button "In tem 100mm" at bounding box center [662, 87] width 132 height 33
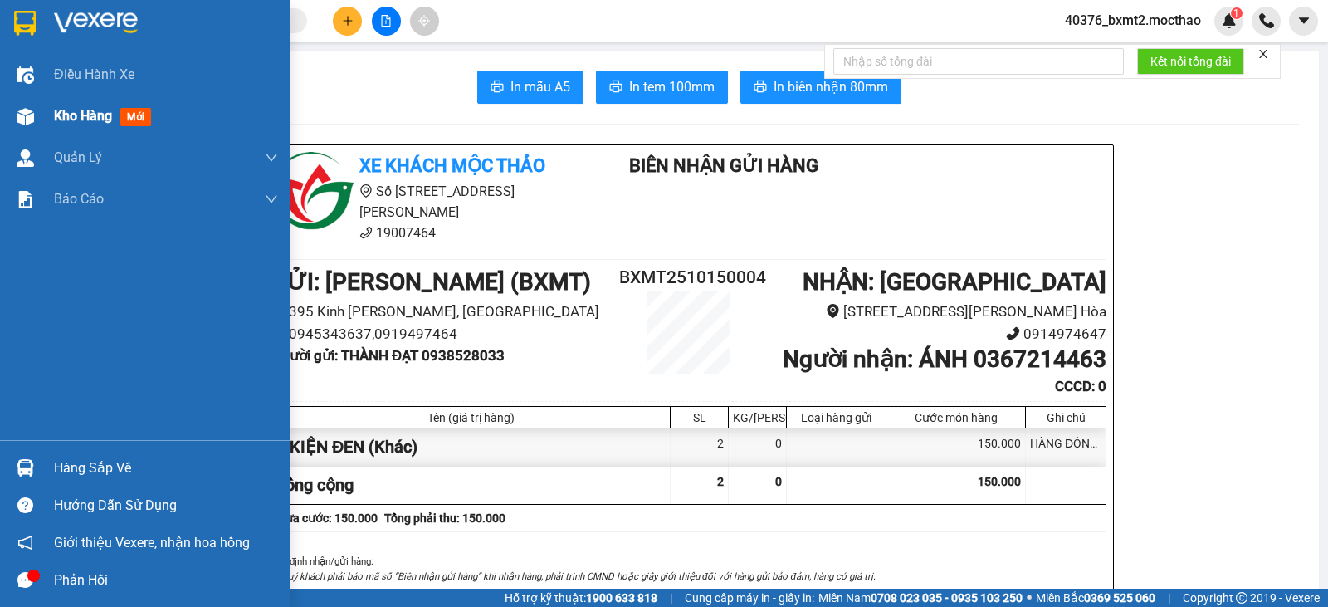
click at [37, 117] on div at bounding box center [25, 116] width 29 height 29
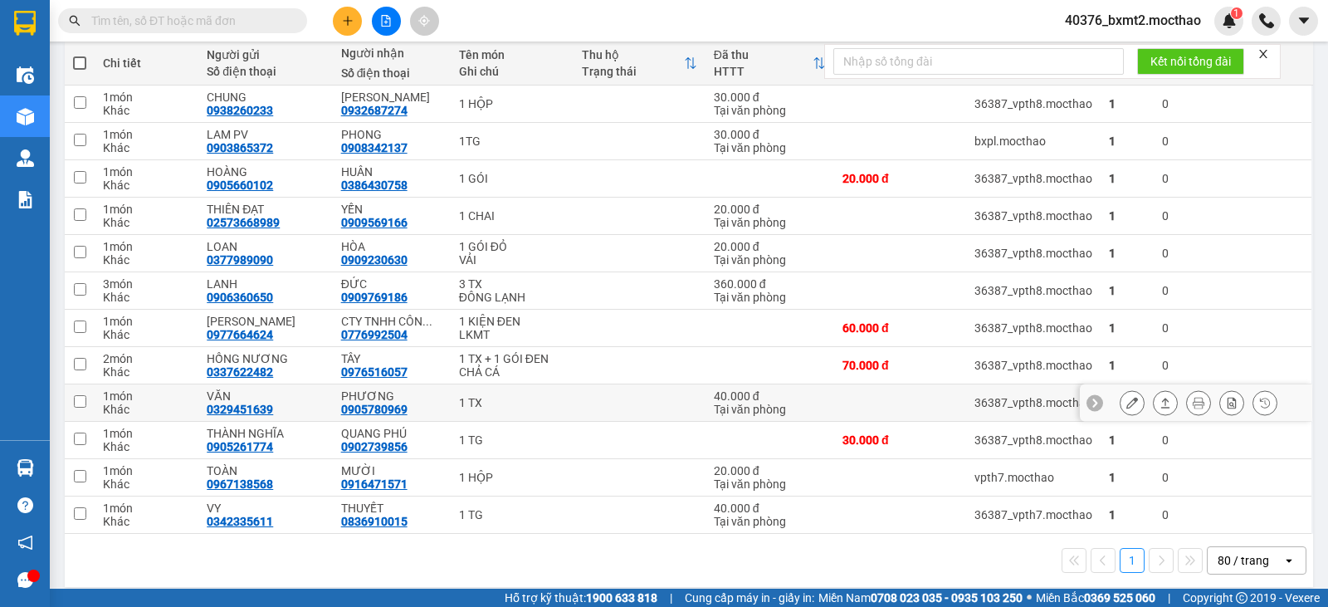
scroll to position [206, 0]
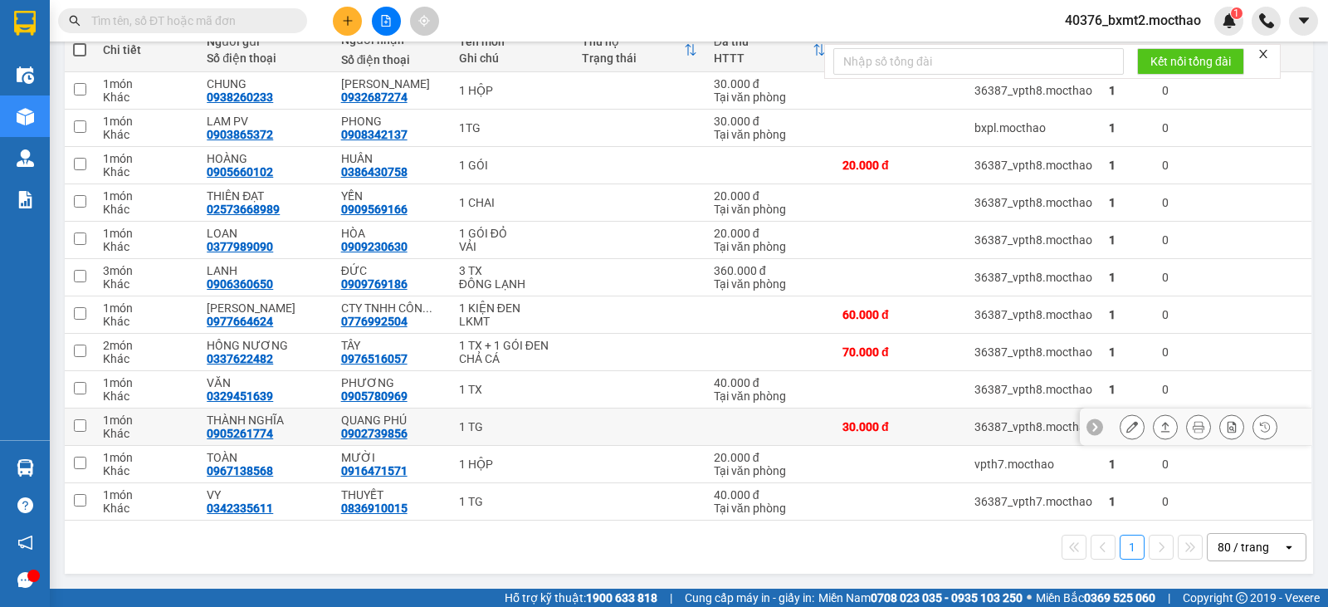
click at [966, 430] on td "36387_vpth8.mocthao" at bounding box center [1033, 426] width 134 height 37
checkbox input "true"
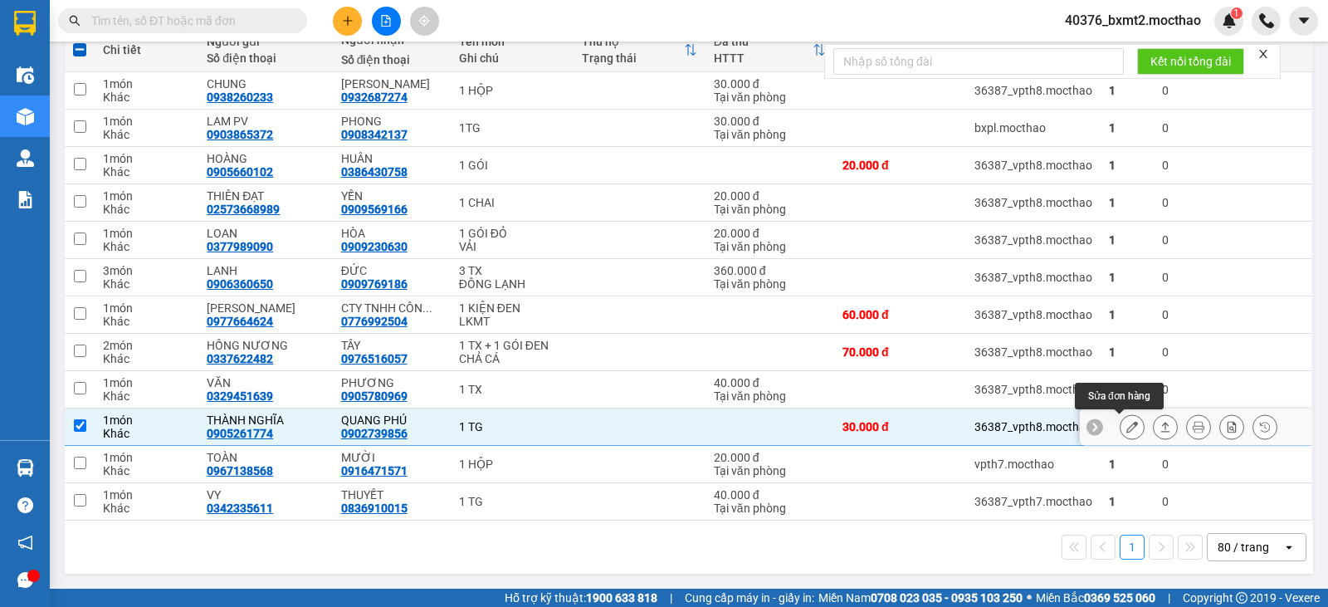
click at [1128, 423] on button at bounding box center [1132, 427] width 23 height 29
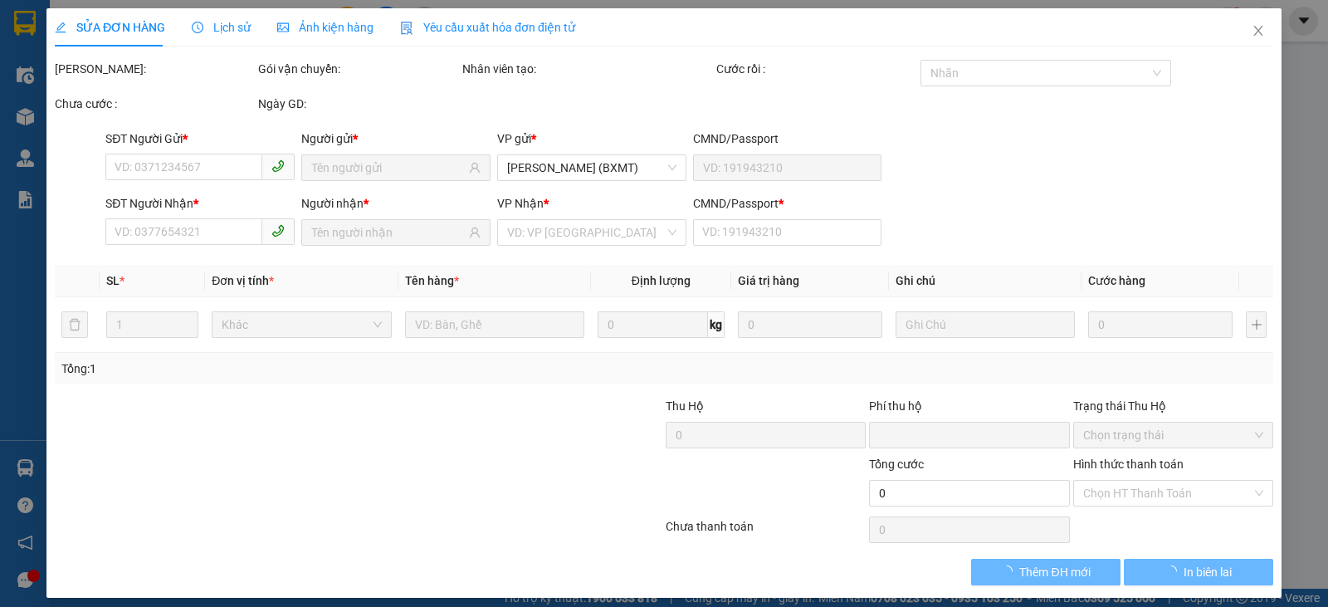
type input "0905261774"
type input "THÀNH NGHĨA"
type input "0902739856"
type input "QUANG PHÚ"
type input "1"
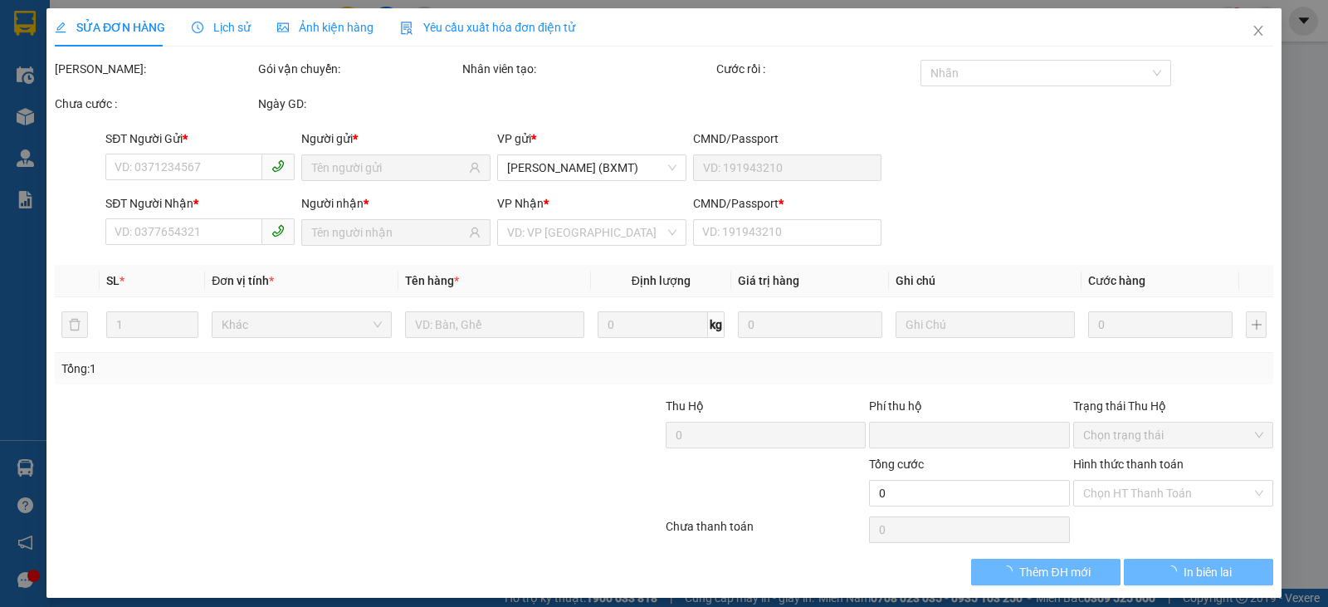
type input "0"
type input "30.000"
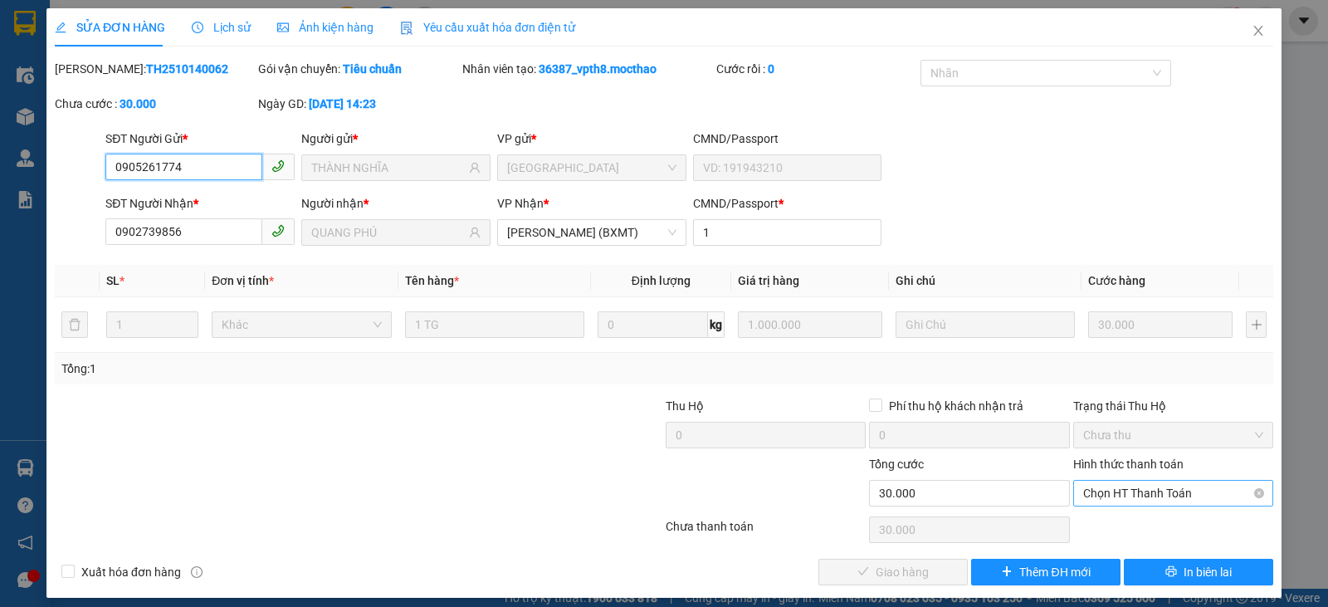
click at [1179, 498] on span "Chọn HT Thanh Toán" at bounding box center [1173, 493] width 180 height 25
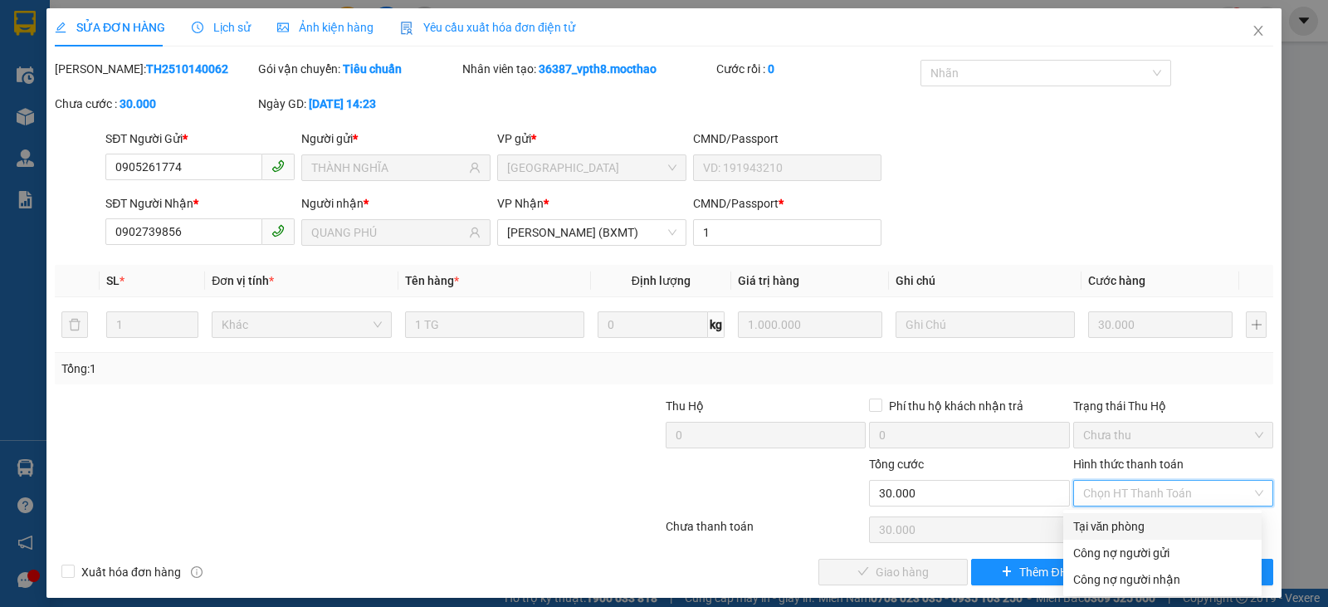
click at [1128, 525] on div "Tại văn phòng" at bounding box center [1163, 526] width 179 height 18
type input "0"
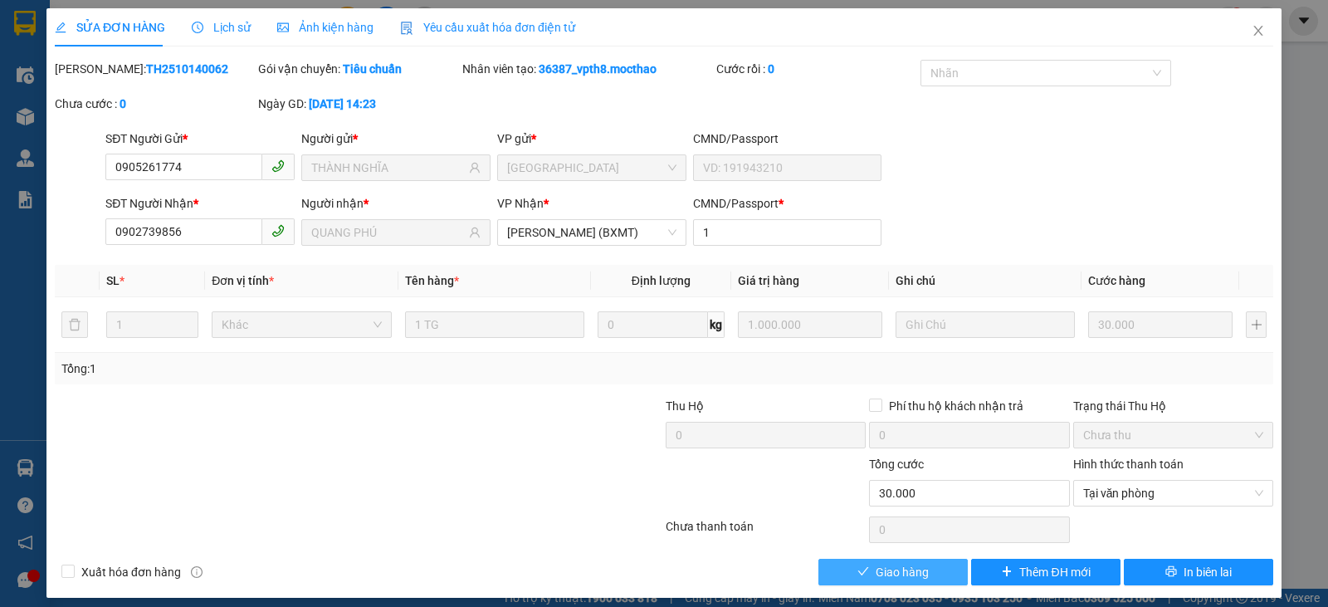
click at [876, 575] on span "Giao hàng" at bounding box center [902, 572] width 53 height 18
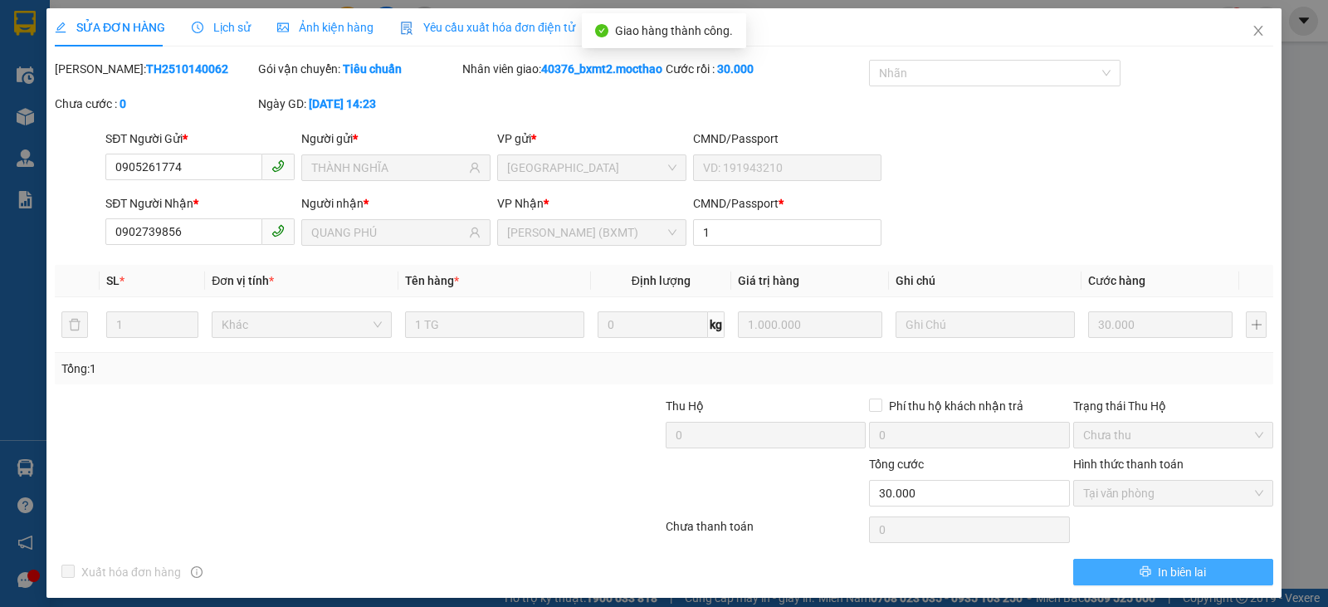
drag, startPoint x: 1167, startPoint y: 593, endPoint x: 1148, endPoint y: 591, distance: 19.2
click at [1171, 581] on span "In biên lai" at bounding box center [1182, 572] width 48 height 18
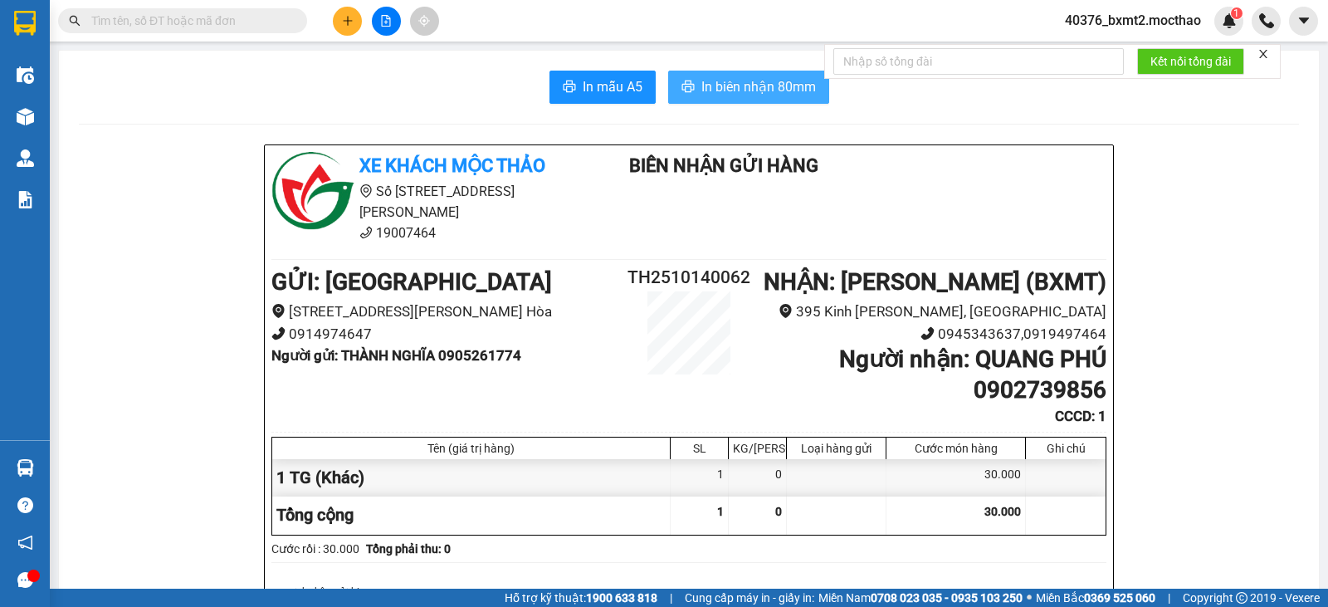
click at [759, 83] on span "In biên nhận 80mm" at bounding box center [759, 86] width 115 height 21
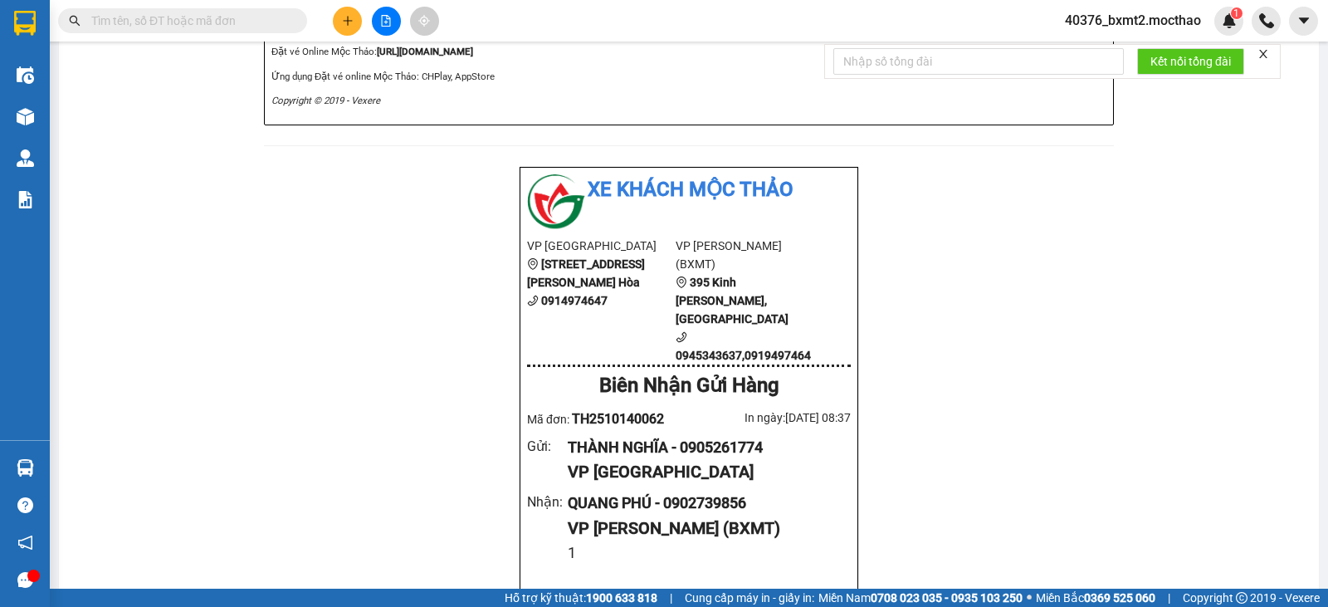
scroll to position [692, 0]
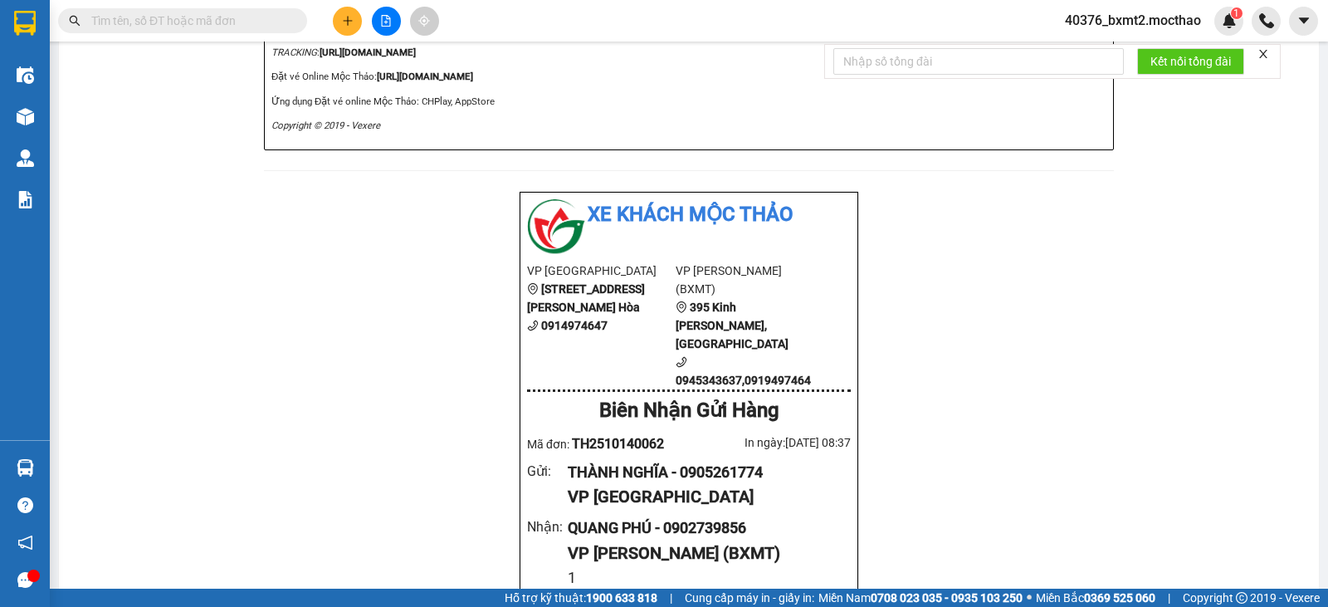
drag, startPoint x: 1103, startPoint y: 296, endPoint x: 1077, endPoint y: 289, distance: 27.4
click at [1102, 296] on div "Xe khách Mộc Thảo Số [STREET_ADDRESS][PERSON_NAME] Biên Nhận Gửi Hàng GỬI : […" at bounding box center [689, 322] width 1220 height 1741
click at [349, 22] on icon "plus" at bounding box center [348, 21] width 12 height 12
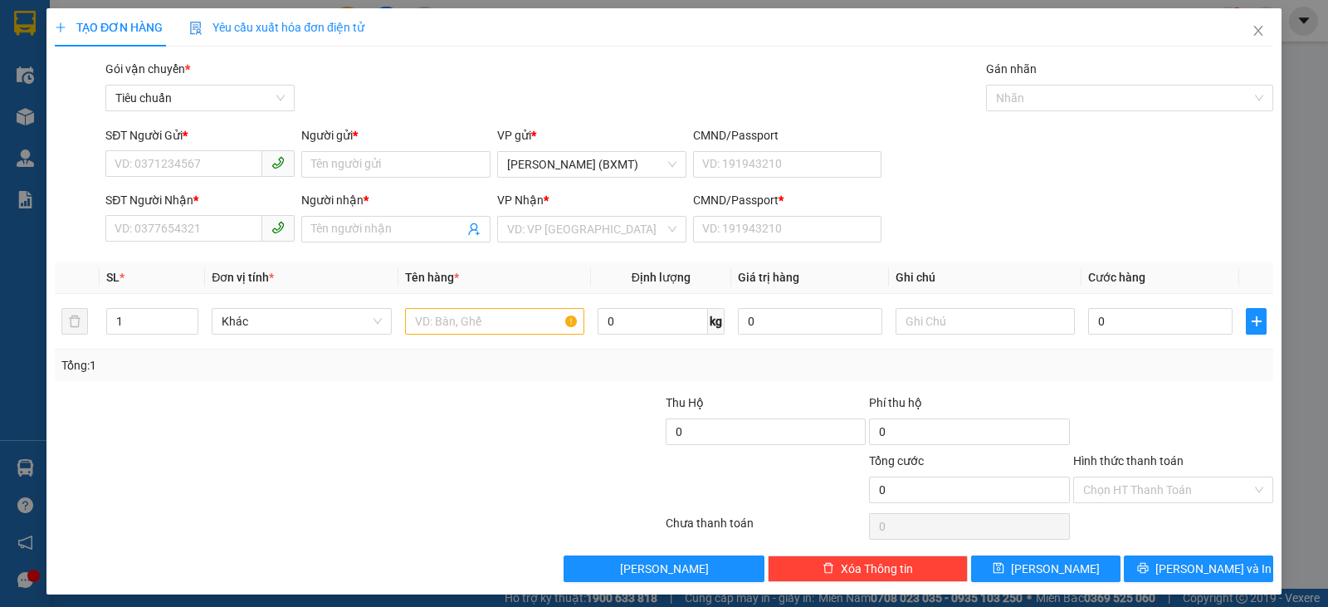
click at [1117, 162] on div "SĐT Người Gửi * VD: 0371234567 Người gửi * Tên người gửi VP gửi * [PERSON_NAME]…" at bounding box center [689, 155] width 1175 height 58
click at [222, 169] on input "SĐT Người Gửi *" at bounding box center [183, 163] width 157 height 27
drag, startPoint x: 223, startPoint y: 169, endPoint x: 169, endPoint y: 169, distance: 54.0
click at [169, 169] on input "0326749156" at bounding box center [183, 163] width 157 height 27
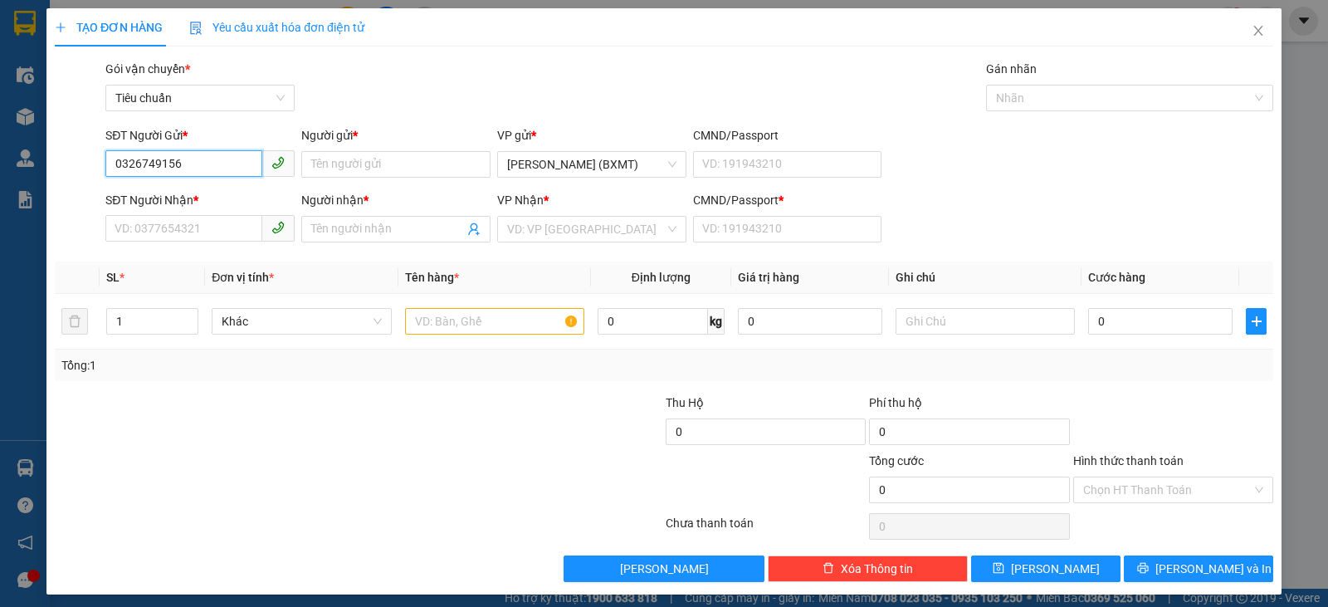
click at [193, 167] on input "0326749156" at bounding box center [183, 163] width 157 height 27
type input "0326749186"
click at [201, 183] on div "0326749186 0326749186 - MẪN" at bounding box center [199, 197] width 188 height 33
click at [207, 195] on div "SĐT Người Nhận *" at bounding box center [199, 200] width 189 height 18
click at [207, 215] on input "SĐT Người Nhận *" at bounding box center [183, 228] width 157 height 27
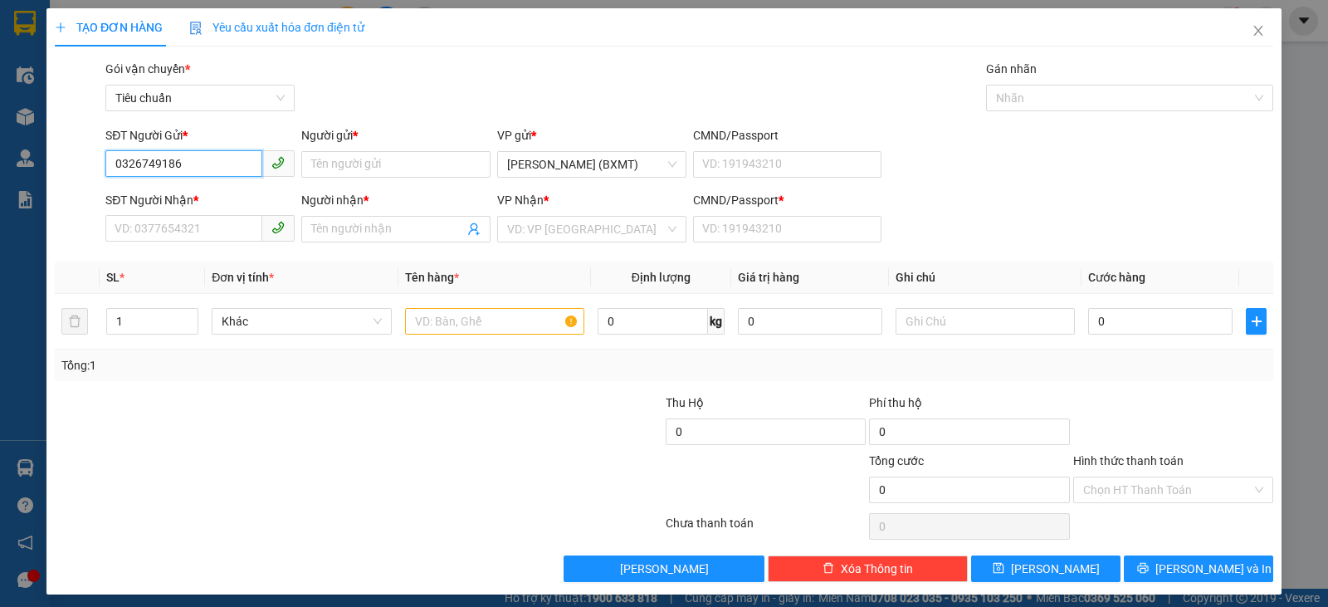
click at [225, 152] on input "0326749186" at bounding box center [183, 163] width 157 height 27
click at [215, 191] on div "0326749186 - MẪN" at bounding box center [199, 197] width 168 height 18
type input "MẪN"
type input "0379926406"
type input "ĐẠI"
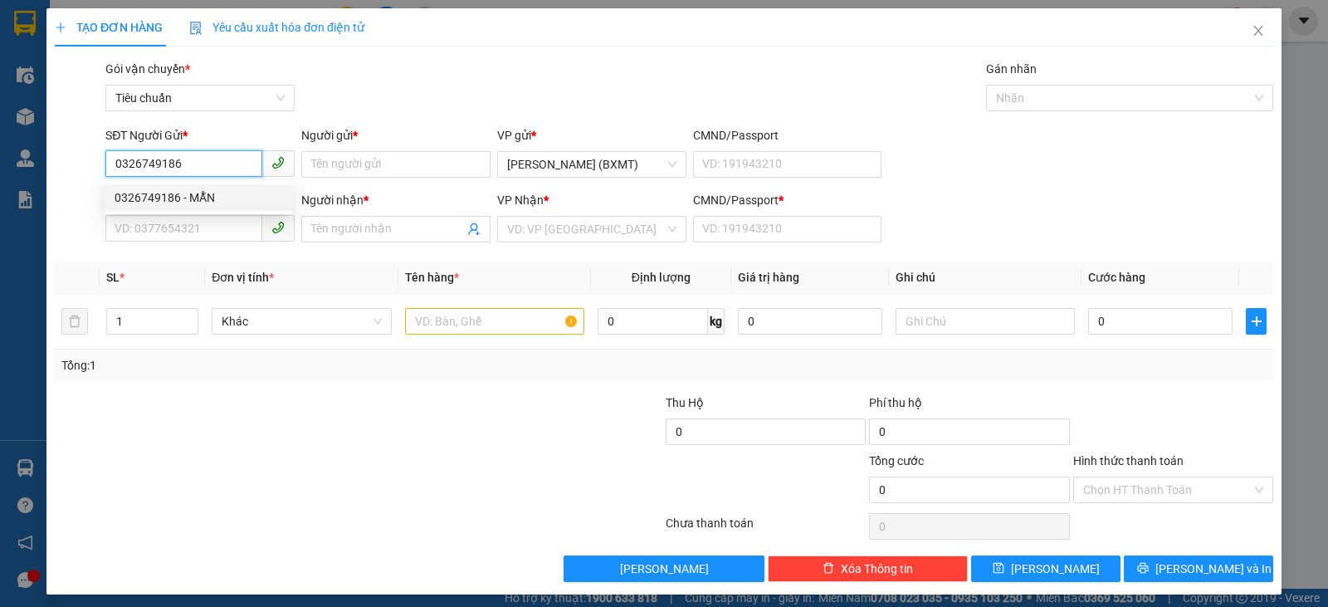
type input "0"
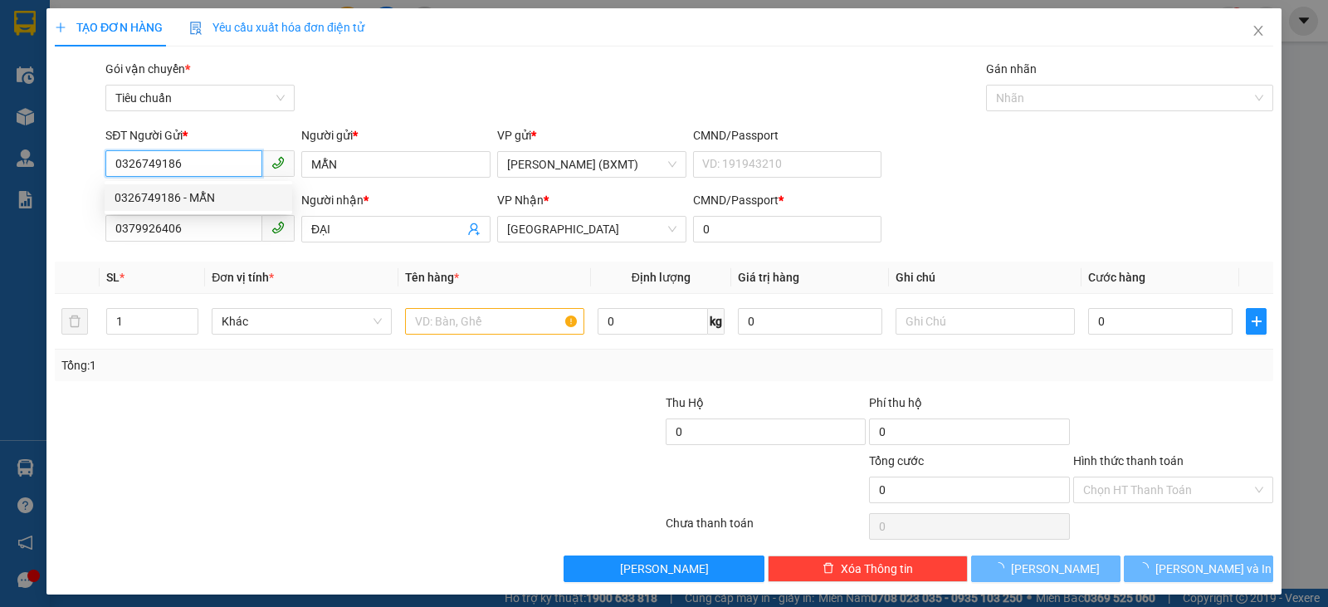
type input "50.000"
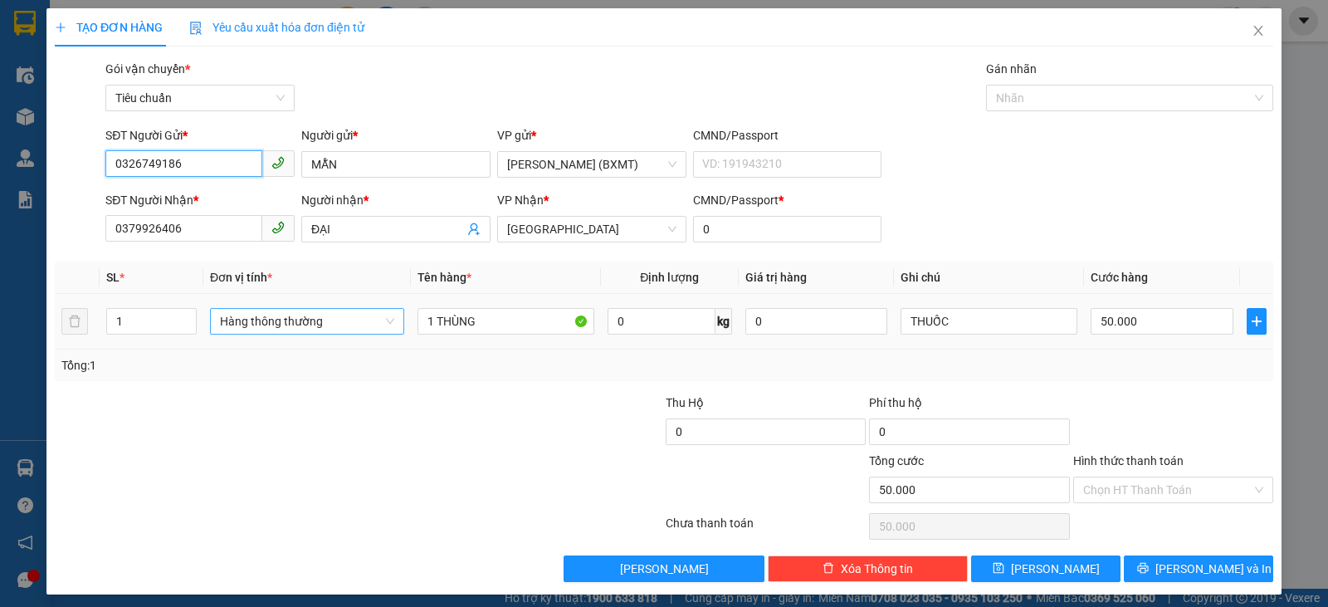
click at [290, 315] on span "Hàng thông thường" at bounding box center [307, 321] width 174 height 25
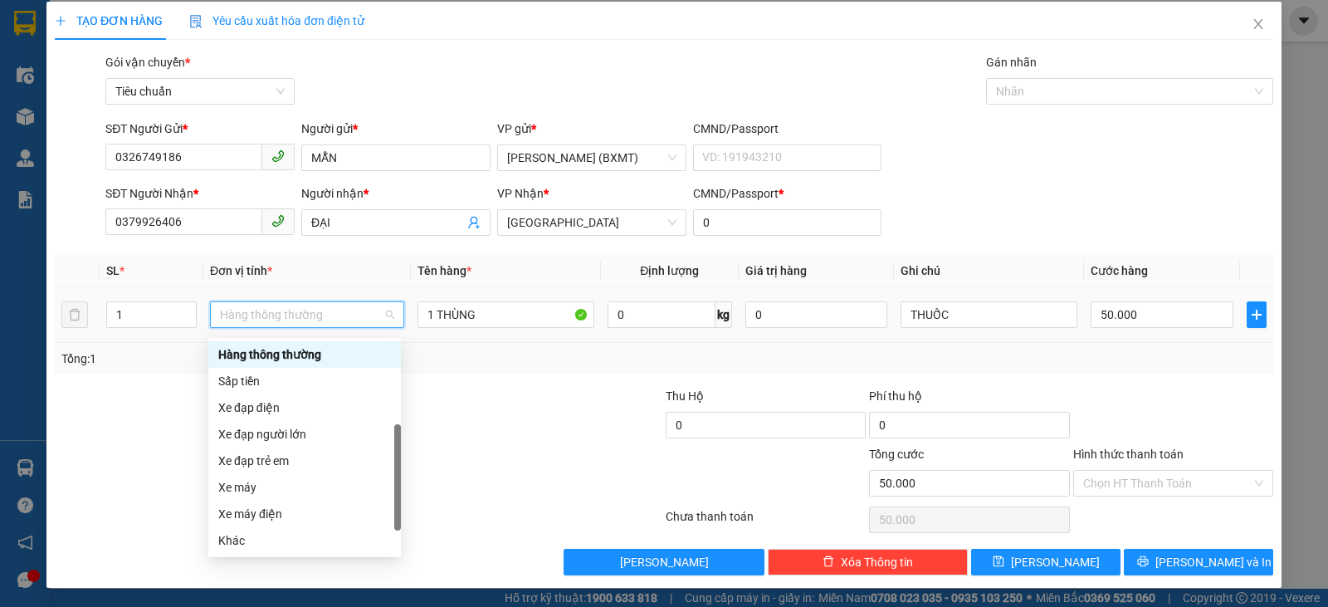
scroll to position [7, 0]
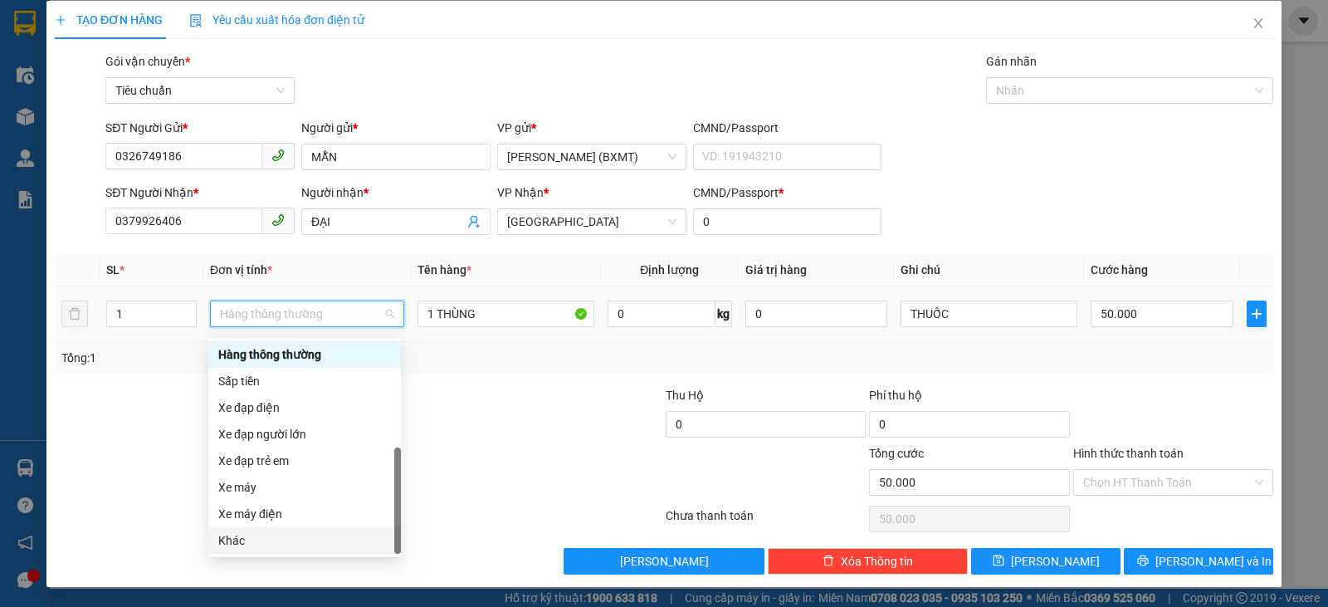
drag, startPoint x: 242, startPoint y: 536, endPoint x: 182, endPoint y: 487, distance: 77.9
click at [242, 538] on div "Khác" at bounding box center [304, 540] width 173 height 18
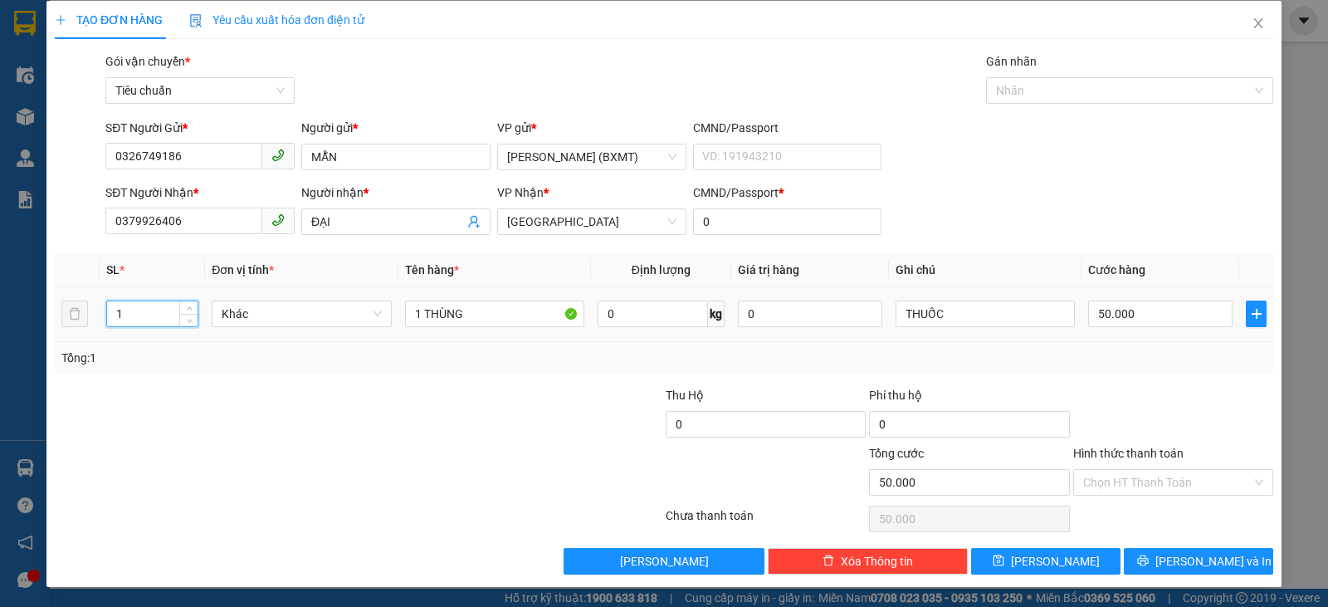
drag, startPoint x: 134, startPoint y: 315, endPoint x: 56, endPoint y: 297, distance: 79.2
click at [56, 297] on tr "1 Khác 1 THÙNG 0 kg 0 THUỐC 50.000" at bounding box center [664, 314] width 1219 height 56
type input "2"
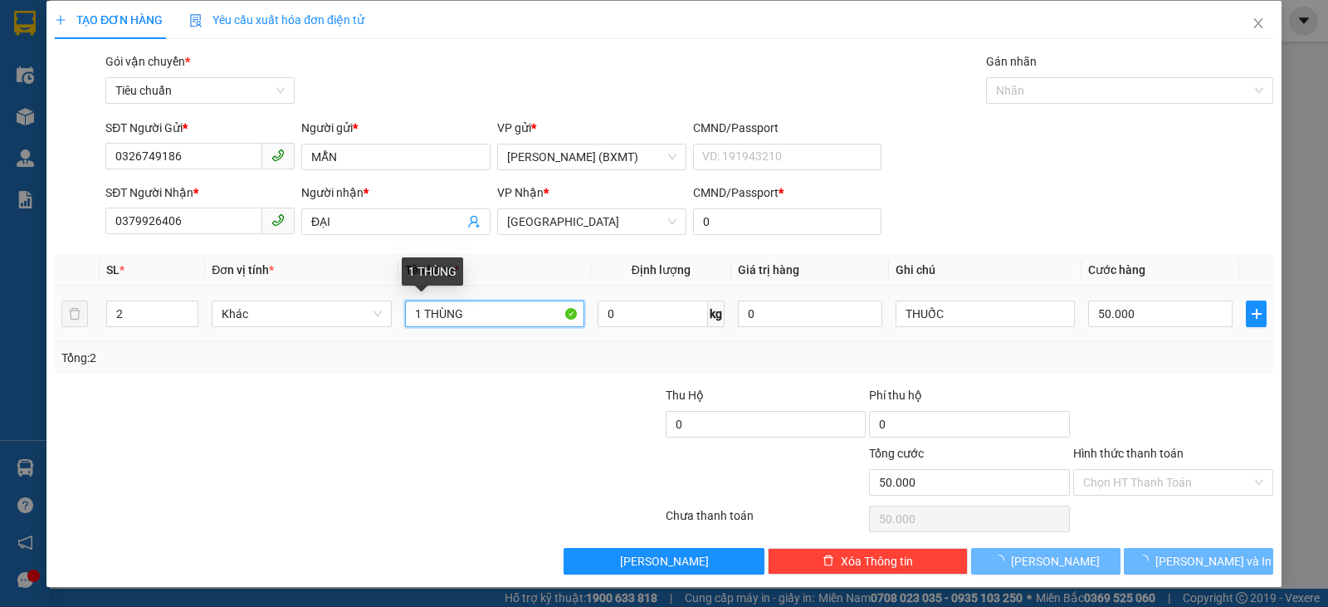
drag, startPoint x: 416, startPoint y: 311, endPoint x: 397, endPoint y: 309, distance: 19.2
click at [399, 309] on td "1 THÙNG" at bounding box center [495, 314] width 193 height 56
type input "0"
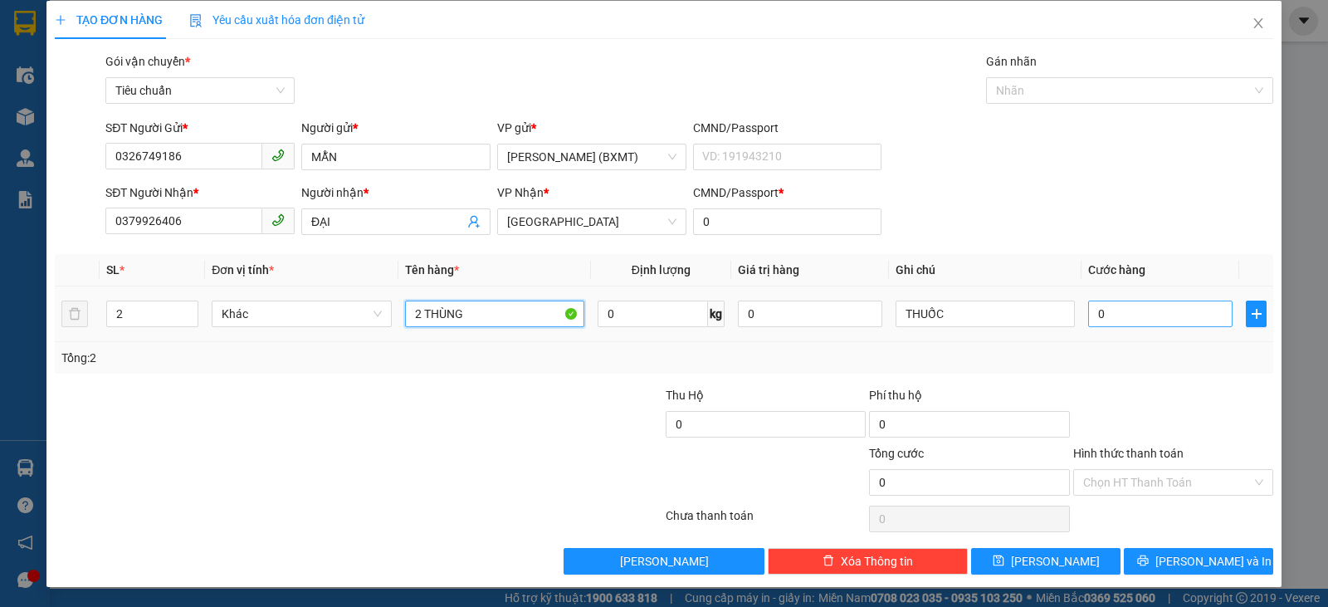
type input "2 THÙNG"
click at [1167, 307] on input "0" at bounding box center [1160, 314] width 144 height 27
type input "1"
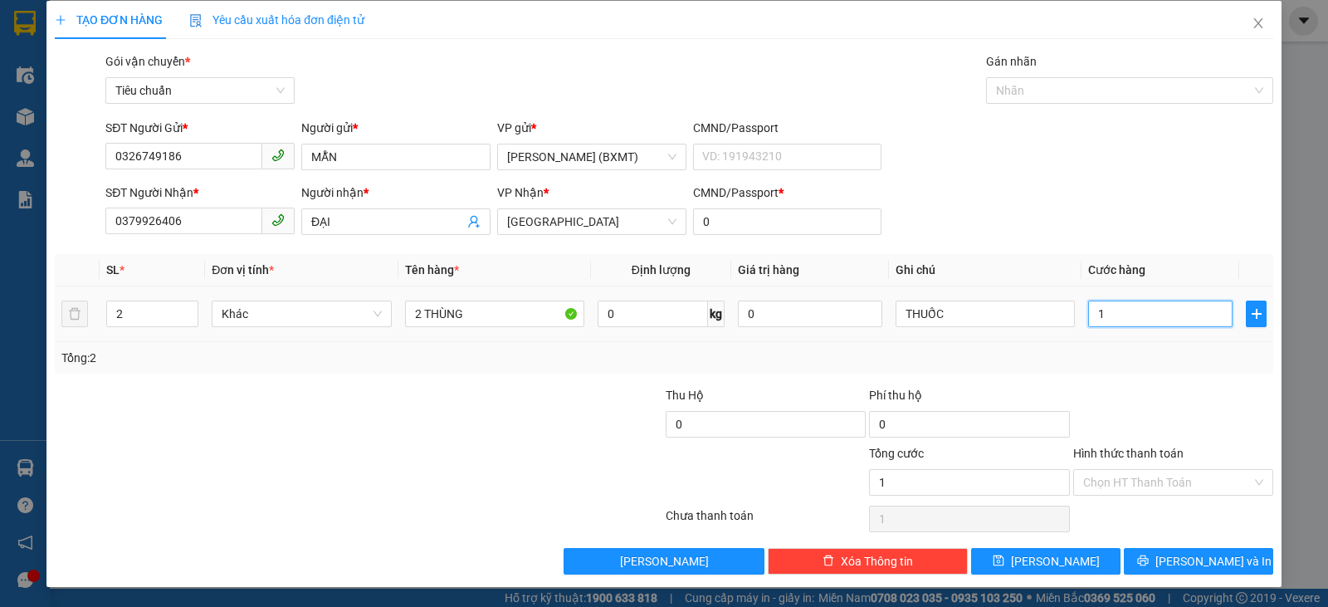
type input "10"
type input "100"
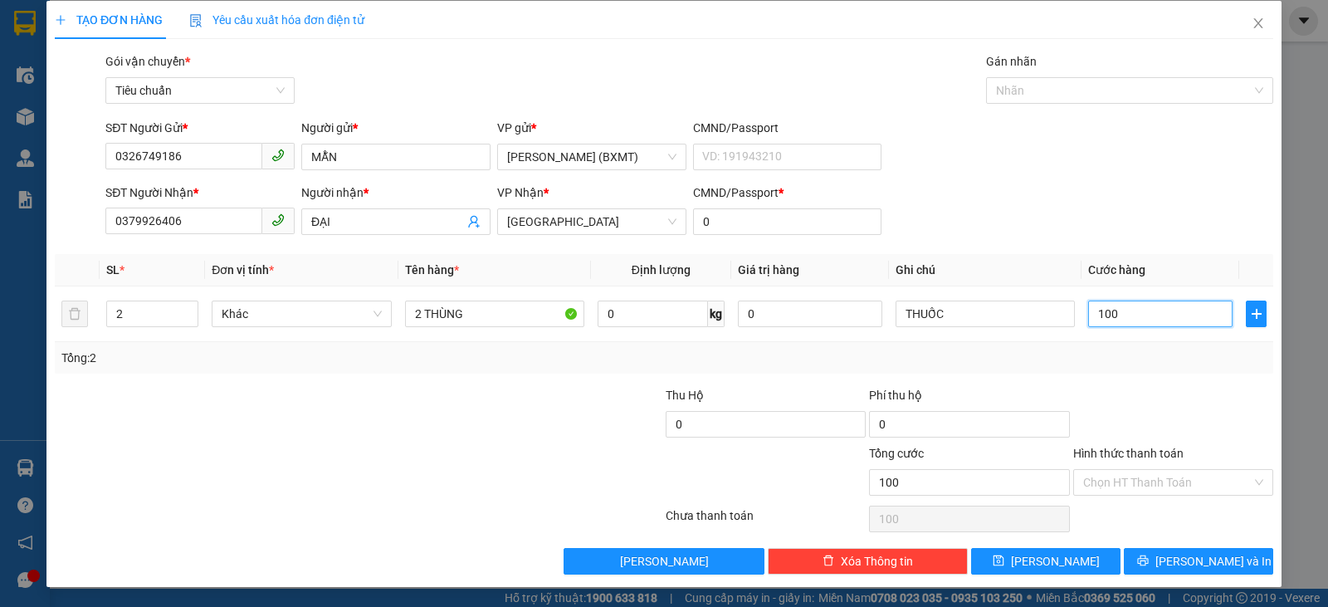
type input "100"
type input "100.000"
click at [1177, 364] on div "Tổng: 2" at bounding box center [664, 358] width 1206 height 18
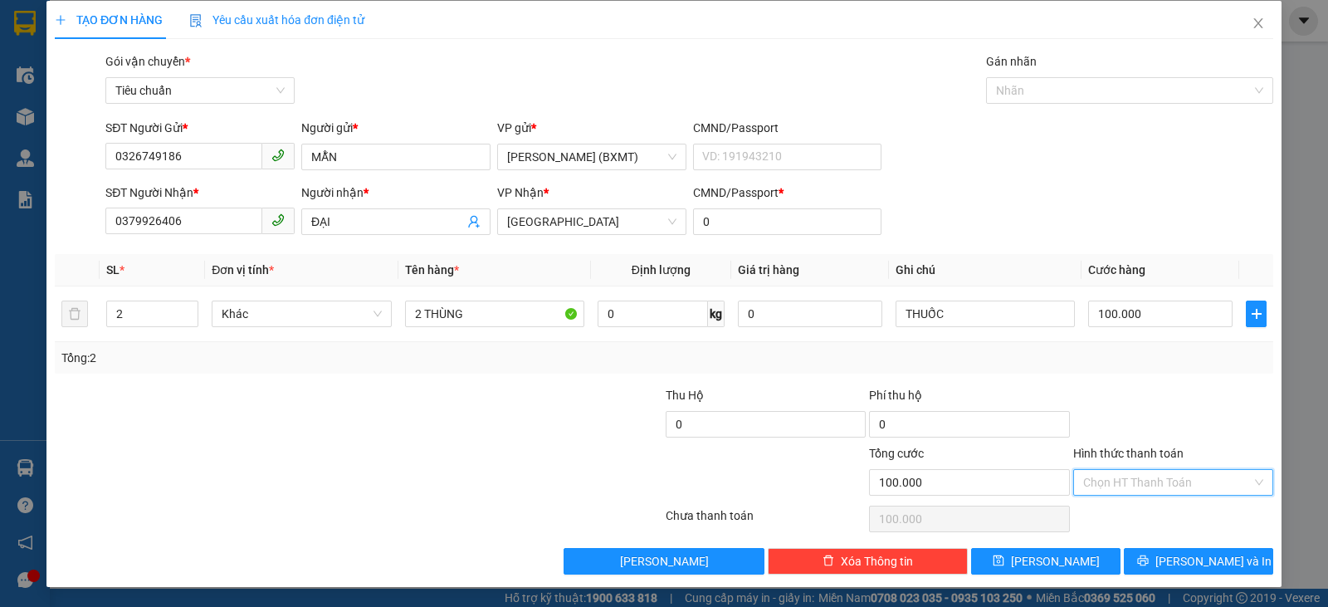
click at [1171, 487] on input "Hình thức thanh toán" at bounding box center [1167, 482] width 169 height 25
click at [1162, 366] on div "Tại văn phòng" at bounding box center [1163, 369] width 179 height 18
type input "0"
drag, startPoint x: 1177, startPoint y: 566, endPoint x: 1108, endPoint y: 543, distance: 73.5
click at [1179, 566] on span "[PERSON_NAME] và In" at bounding box center [1214, 561] width 116 height 18
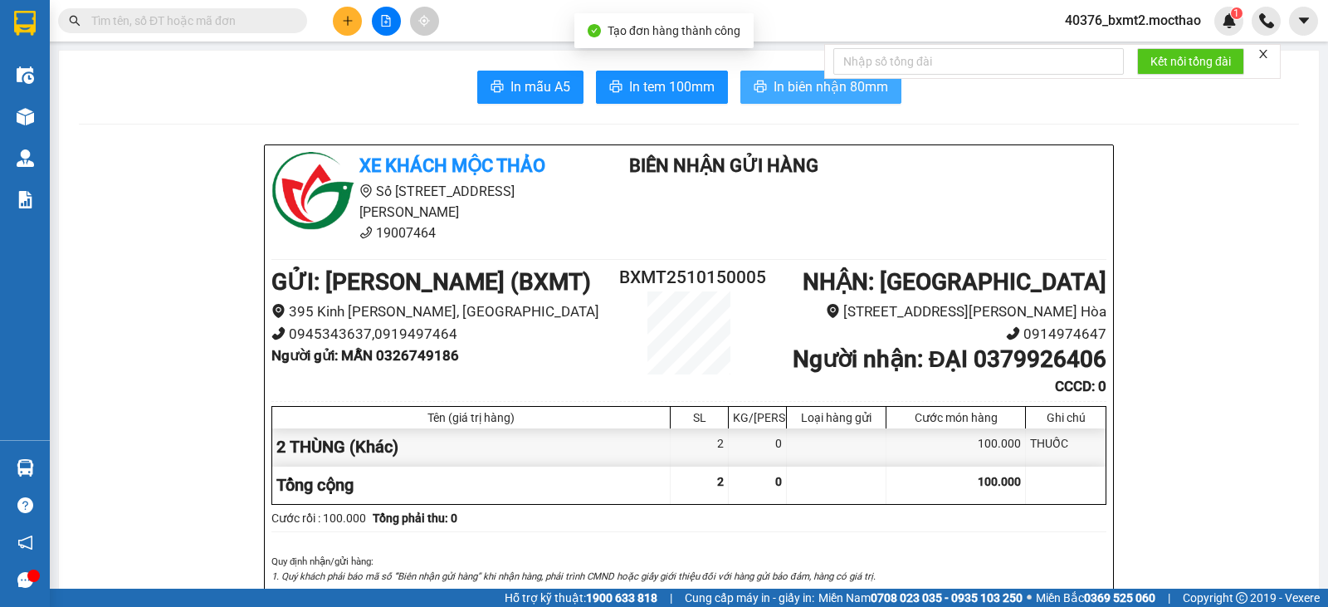
click at [791, 88] on span "In biên nhận 80mm" at bounding box center [831, 86] width 115 height 21
click at [785, 94] on span "In biên nhận 80mm" at bounding box center [831, 86] width 115 height 21
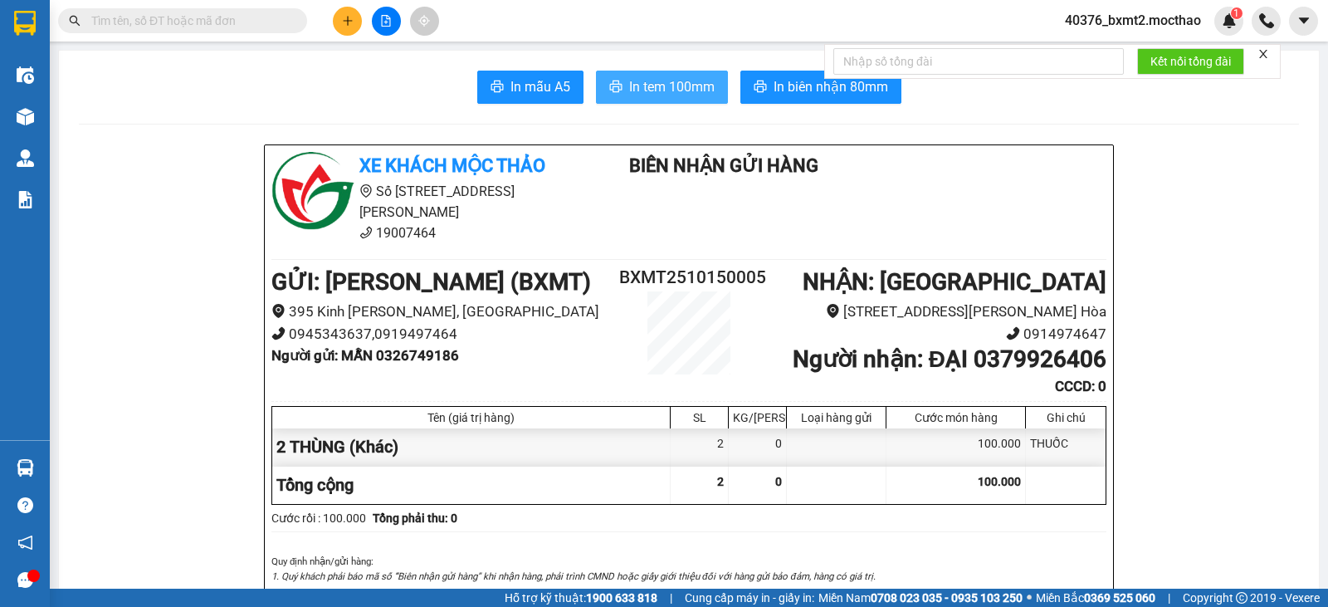
click at [676, 81] on span "In tem 100mm" at bounding box center [672, 86] width 86 height 21
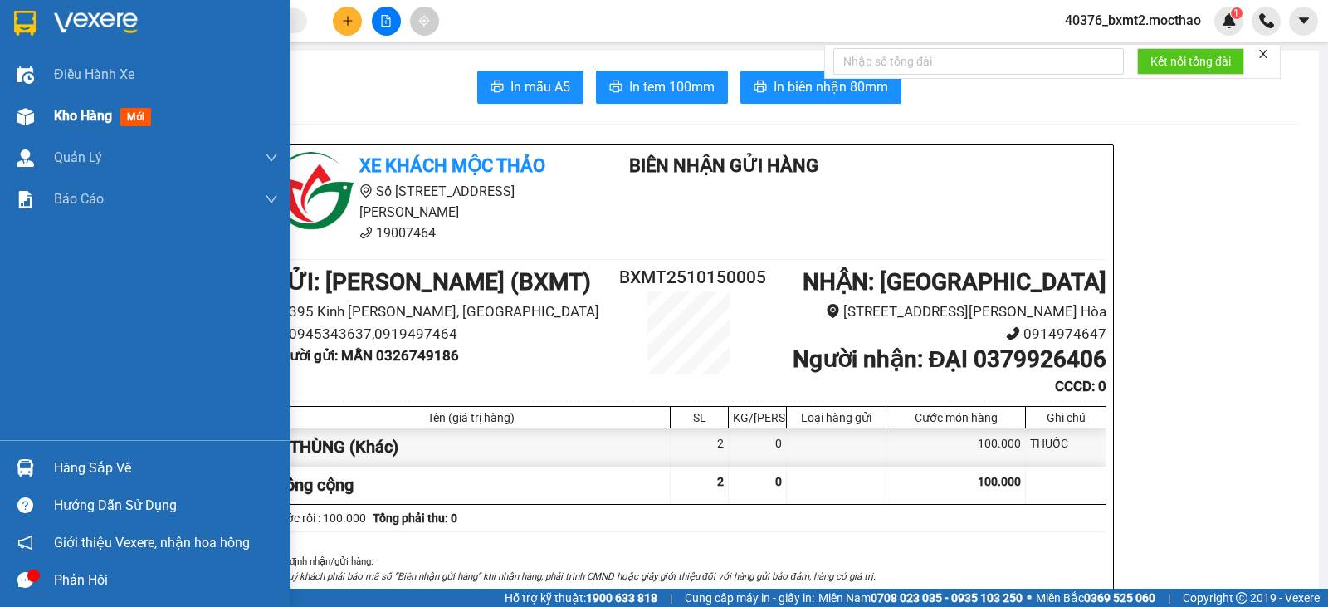
click at [73, 111] on span "Kho hàng" at bounding box center [83, 116] width 58 height 16
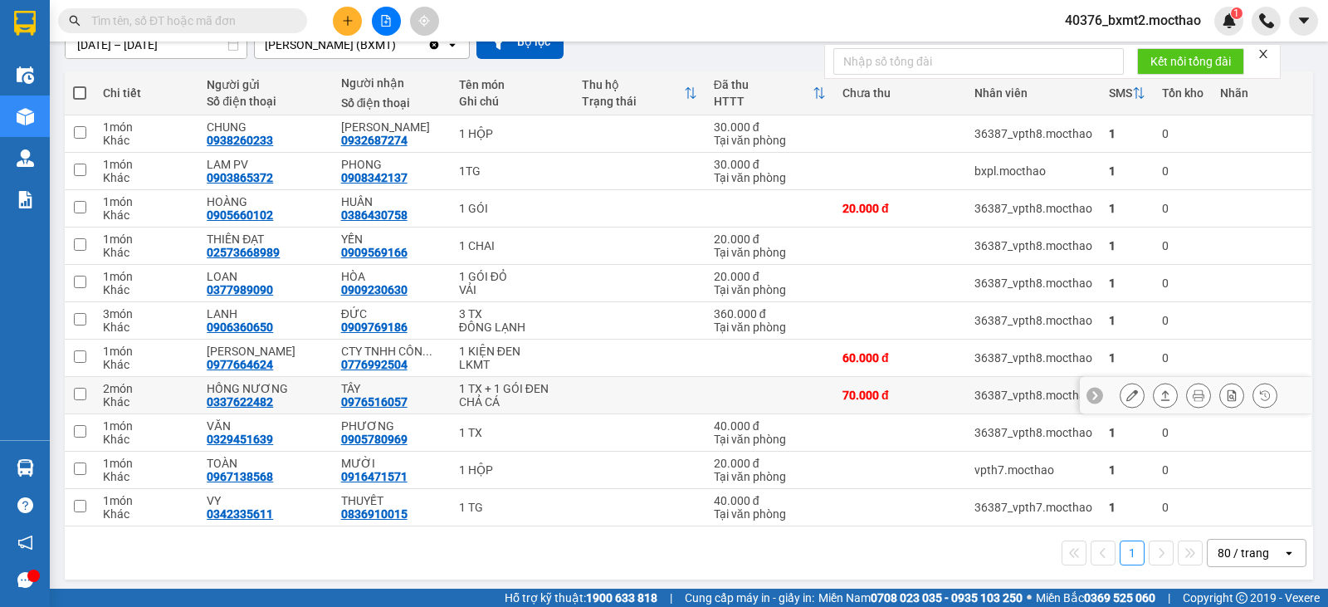
scroll to position [169, 0]
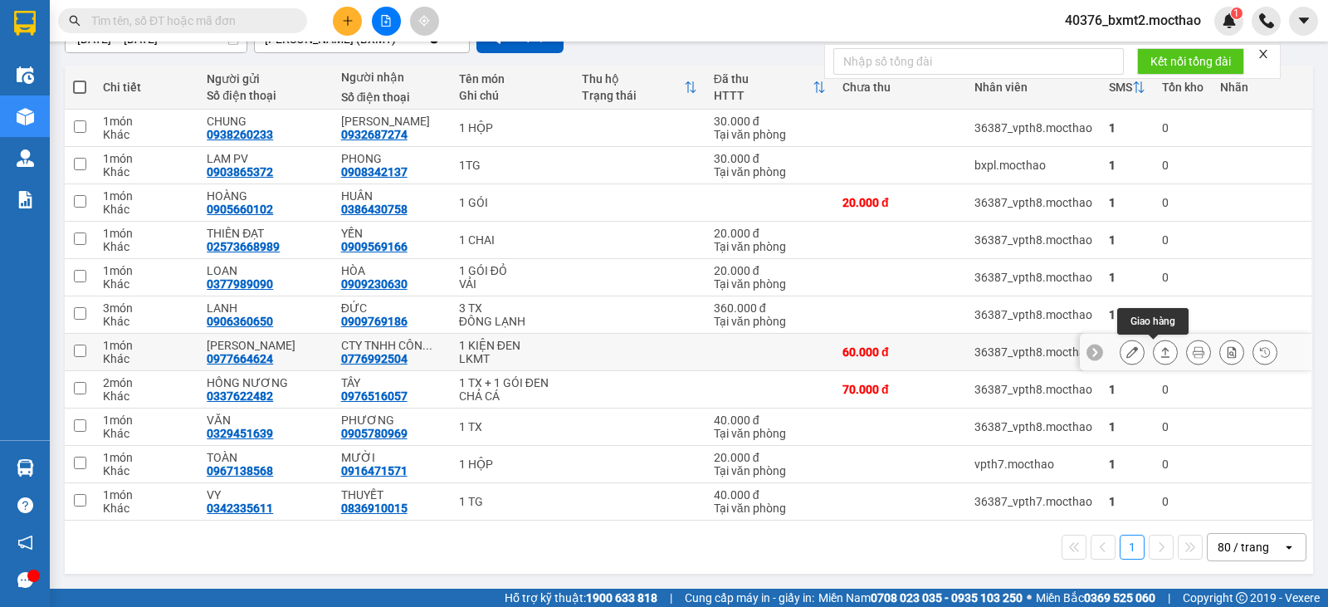
click at [1160, 354] on button at bounding box center [1165, 352] width 23 height 29
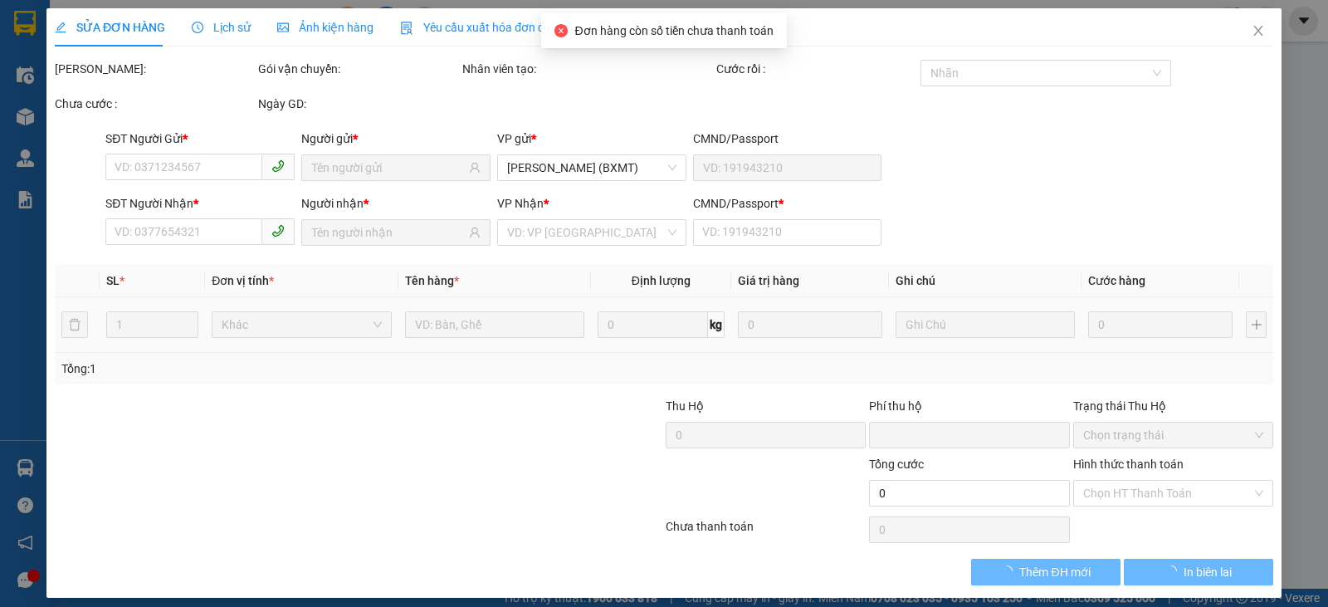
type input "0977664624"
type input "[PERSON_NAME]"
type input "0776992504"
type input "CTY TNHH CÔNG NGHỆ TECH VISION"
type input "0"
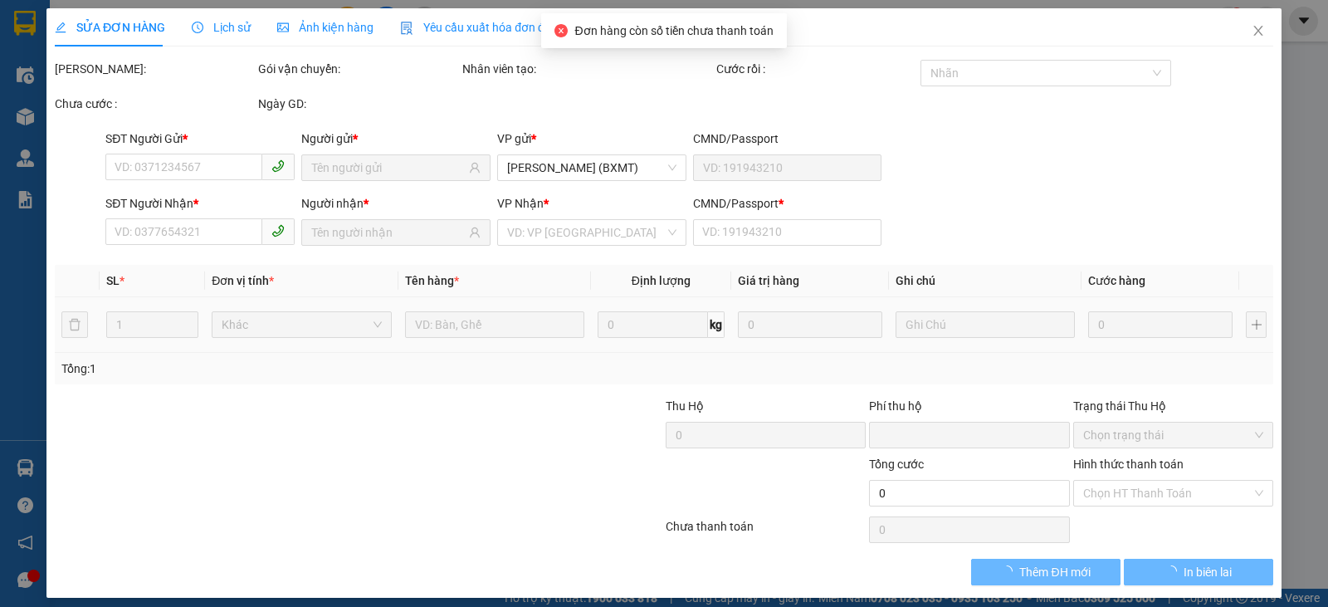
type input "0"
type input "60.000"
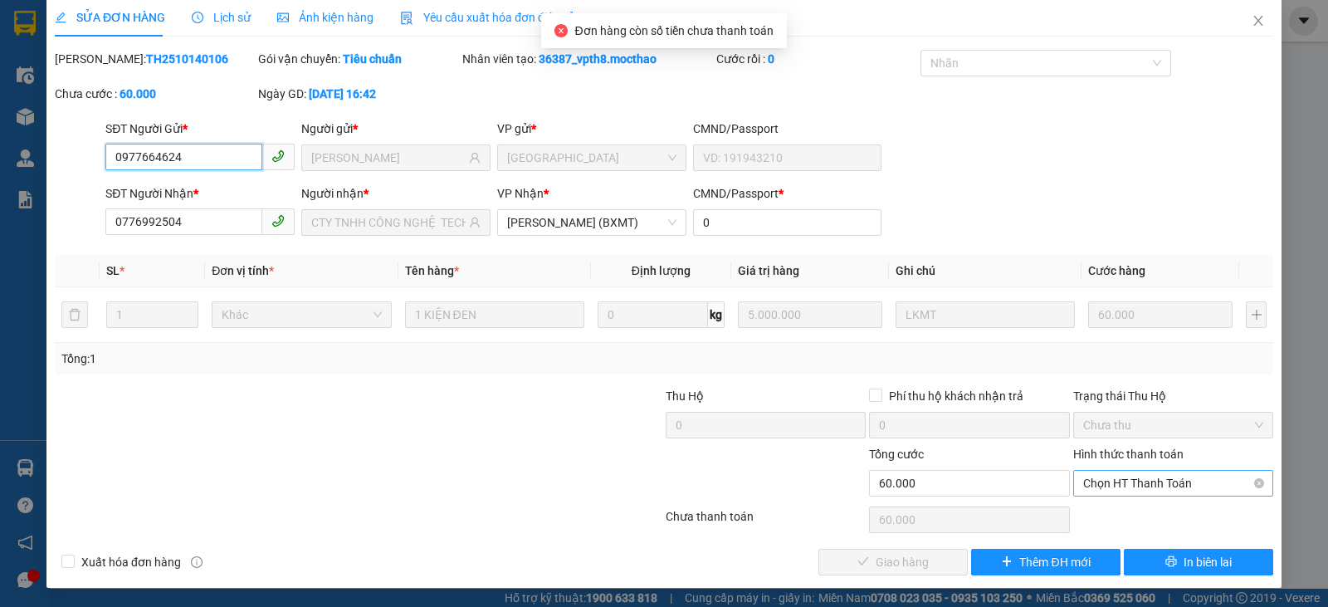
scroll to position [11, 0]
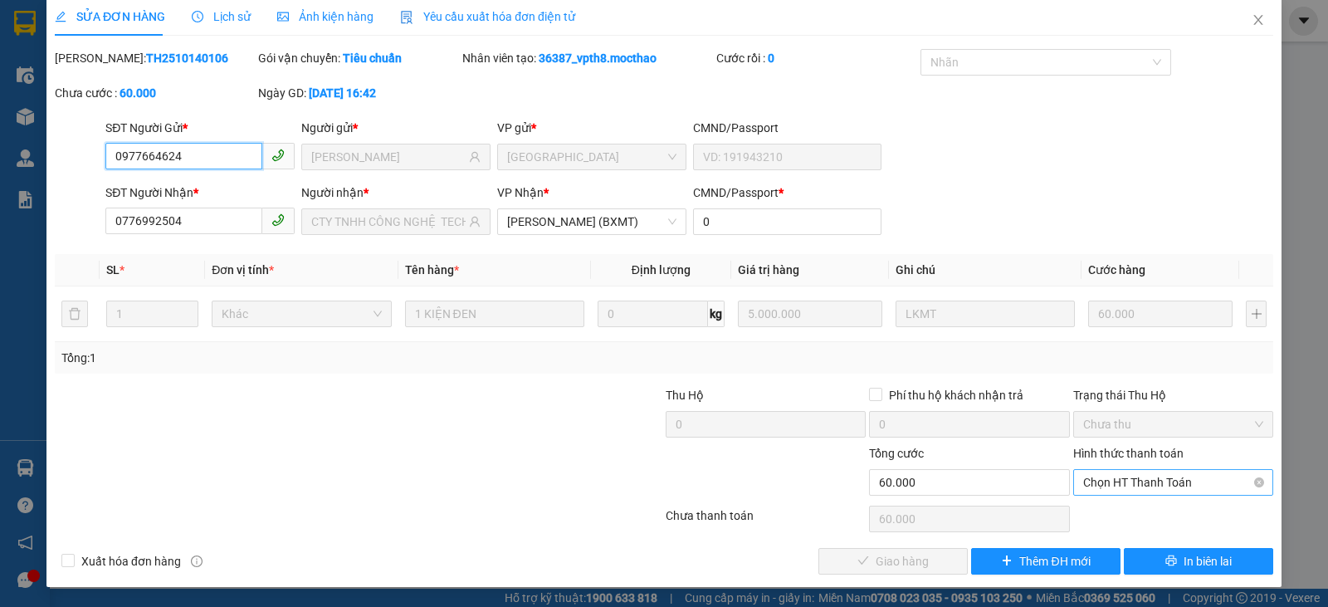
click at [1118, 483] on span "Chọn HT Thanh Toán" at bounding box center [1173, 482] width 180 height 25
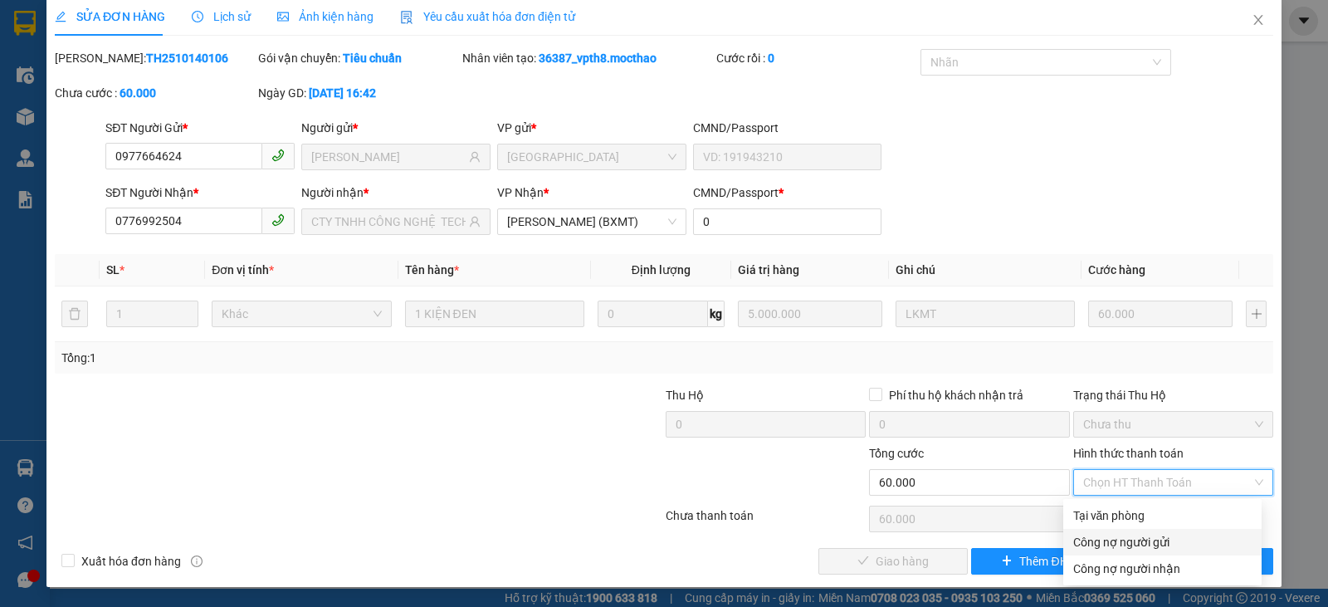
click at [1128, 532] on div "Công nợ người gửi" at bounding box center [1163, 542] width 198 height 27
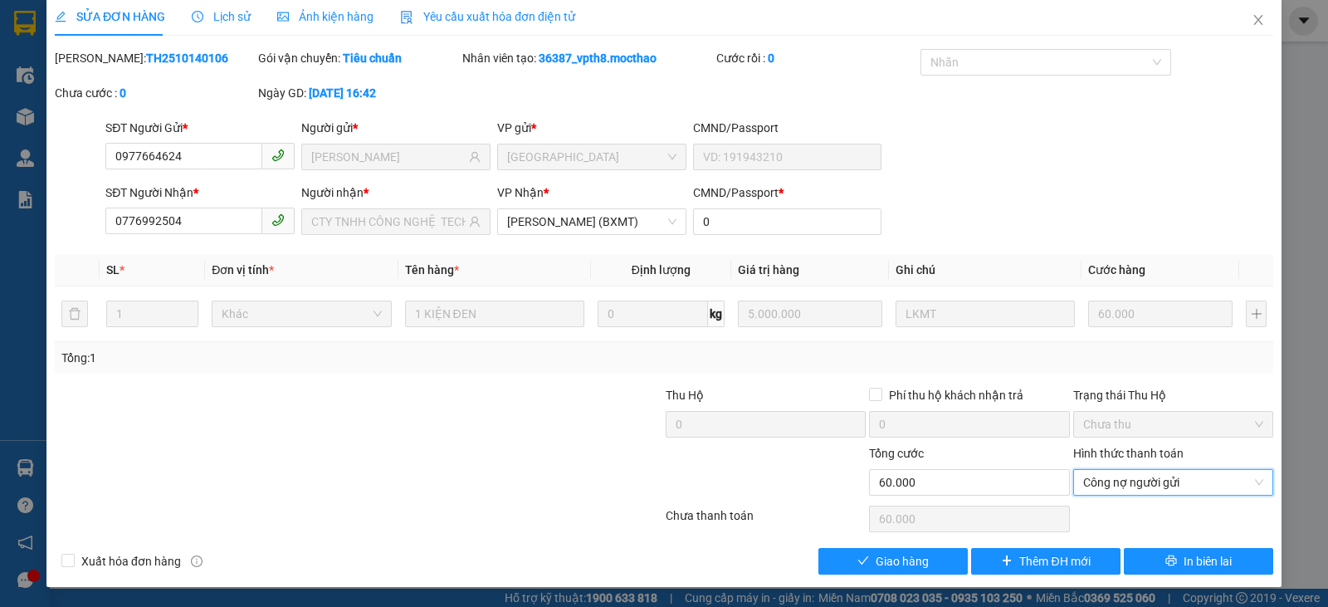
type input "0"
click at [910, 555] on span "Giao hàng" at bounding box center [902, 561] width 53 height 18
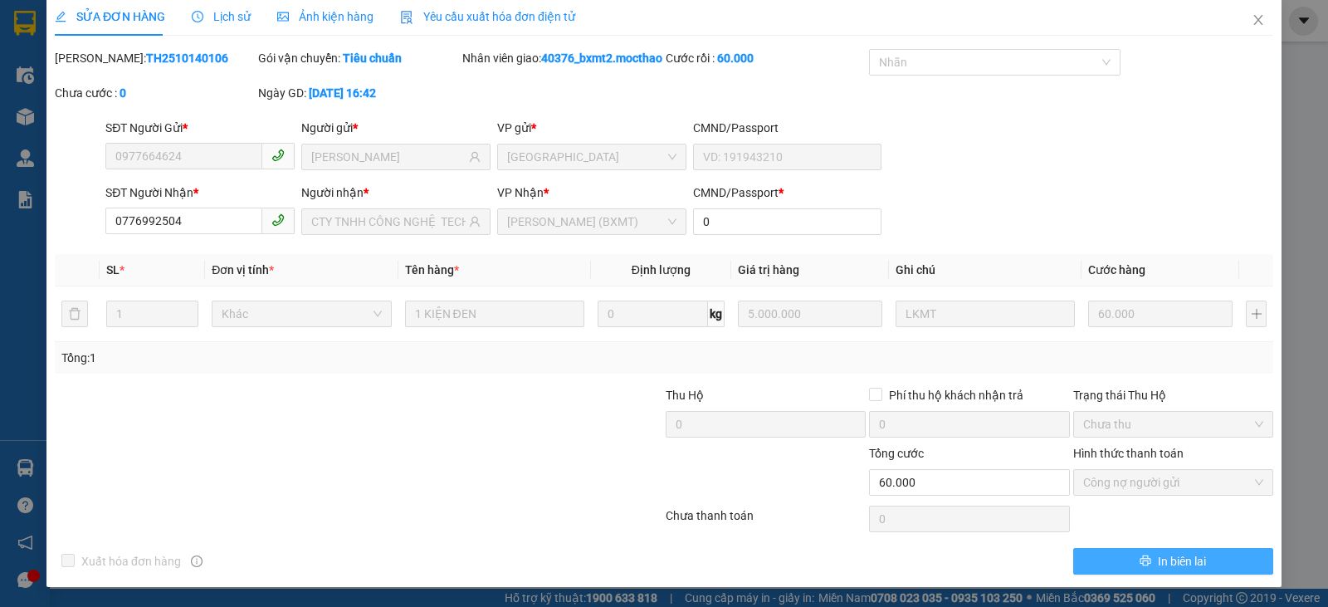
click at [1174, 570] on span "In biên lai" at bounding box center [1182, 561] width 48 height 18
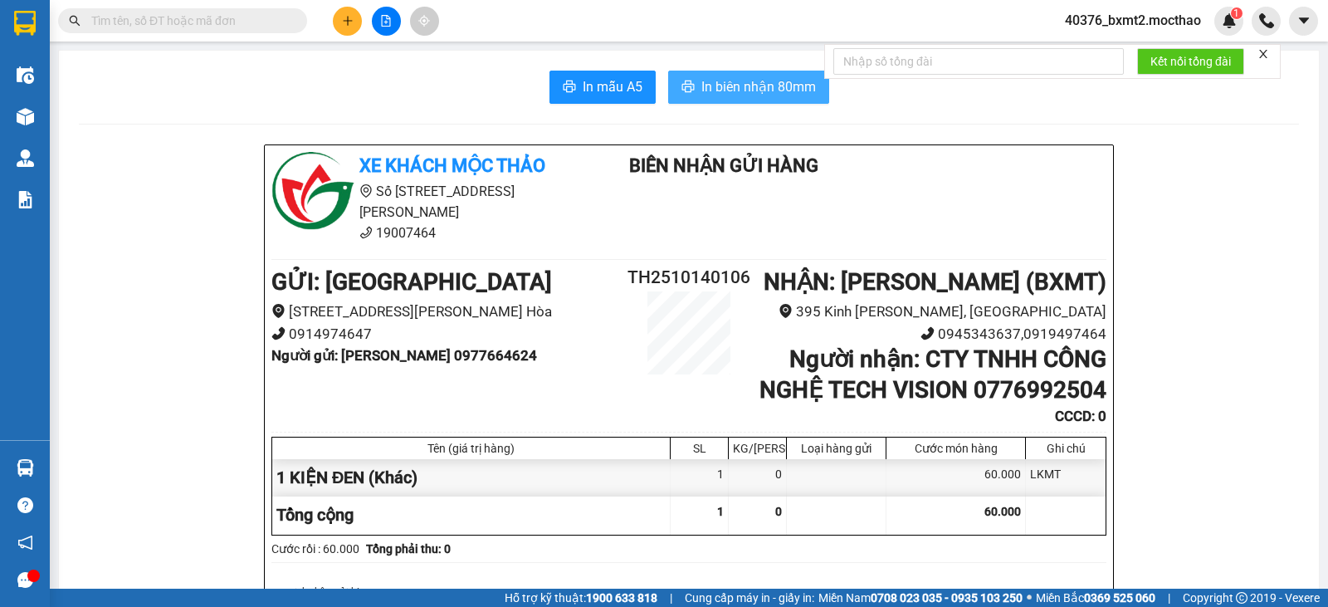
click at [790, 89] on span "In biên nhận 80mm" at bounding box center [759, 86] width 115 height 21
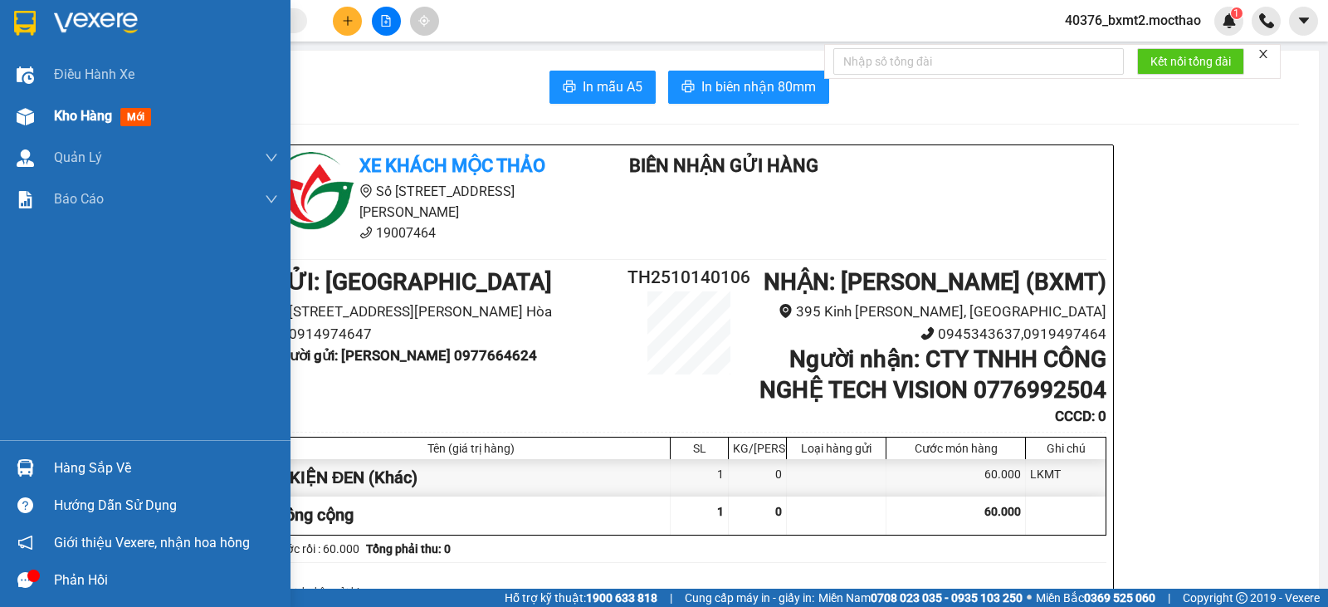
click at [52, 110] on div "Kho hàng mới" at bounding box center [145, 116] width 291 height 42
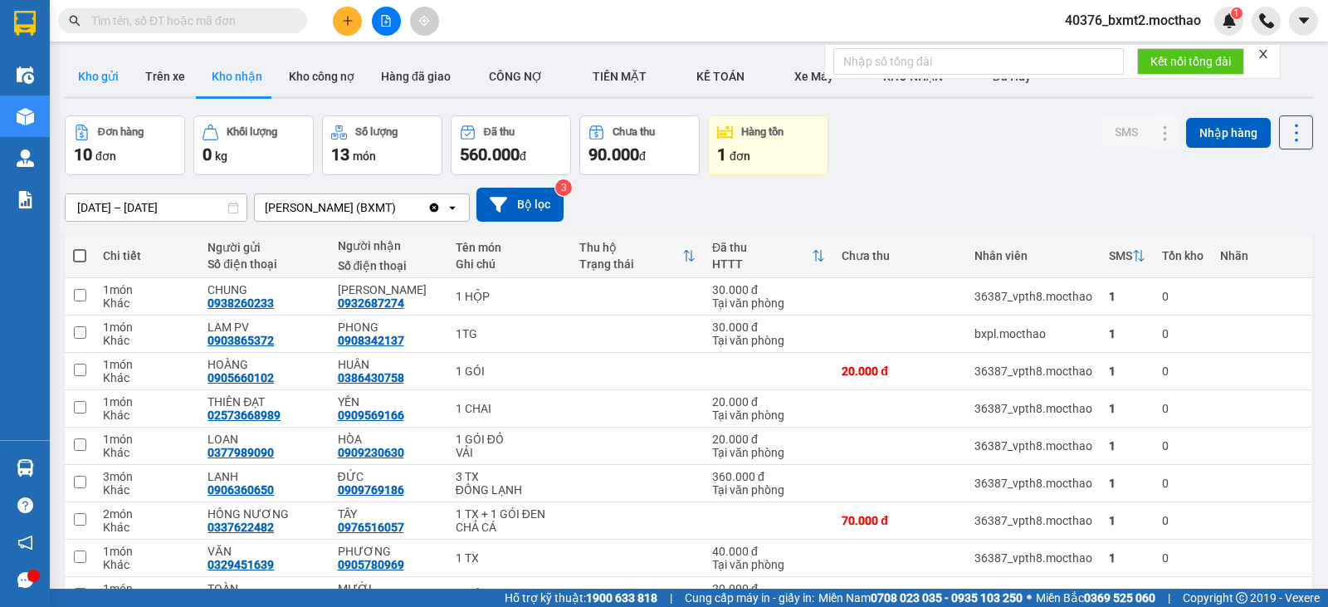
click at [81, 75] on button "Kho gửi" at bounding box center [98, 76] width 67 height 40
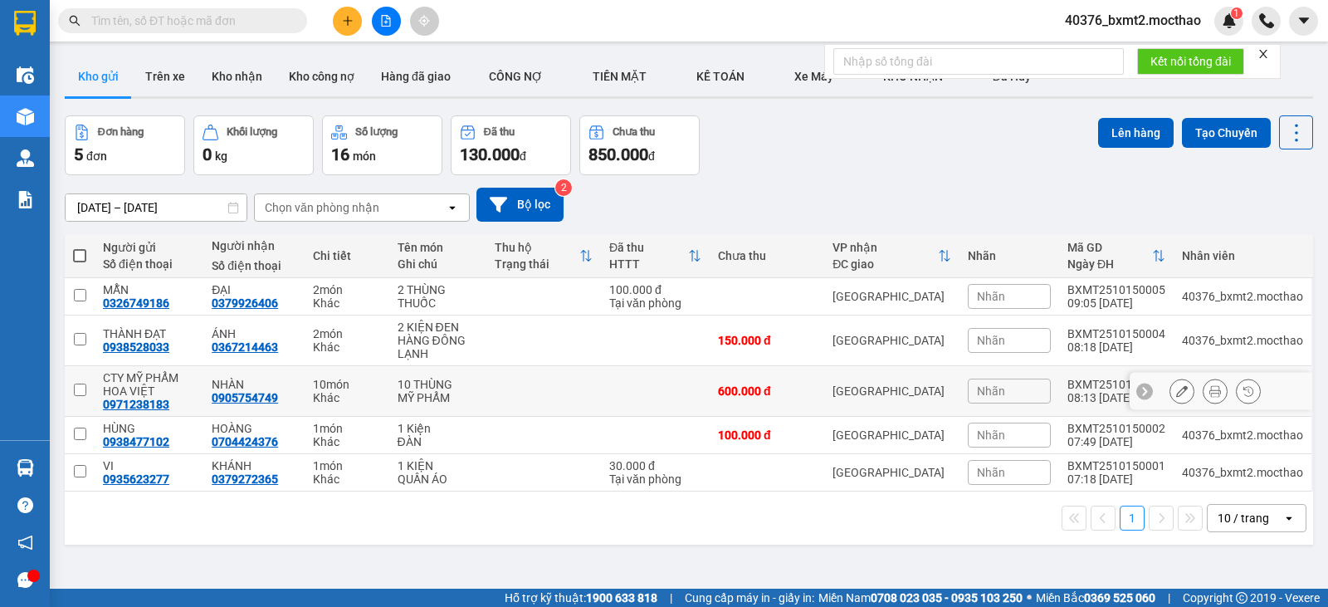
click at [1176, 389] on icon at bounding box center [1182, 391] width 12 height 12
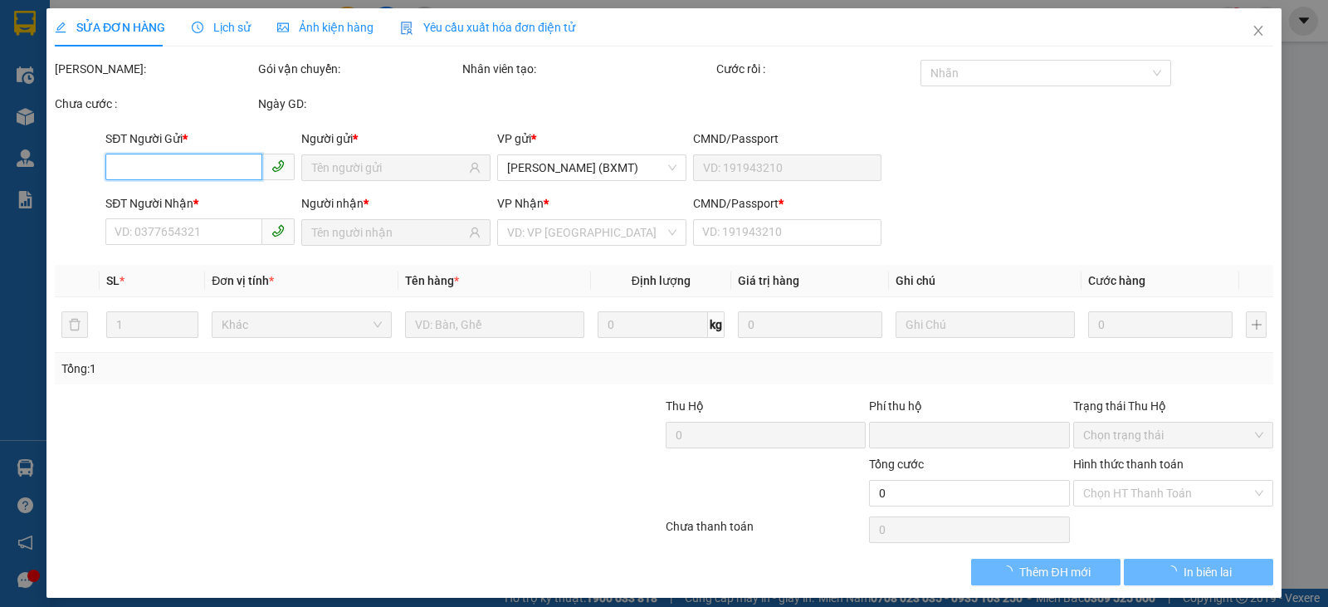
type input "0971238183"
type input "0905754749"
type input "0"
type input "600.000"
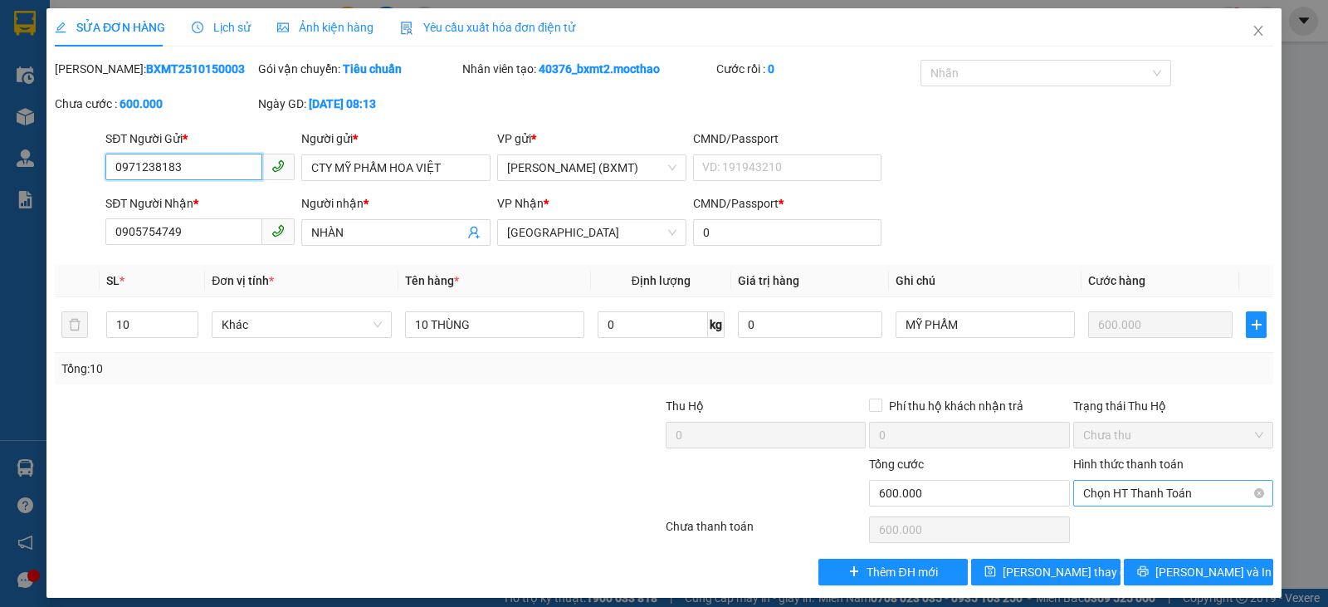
click at [1171, 492] on span "Chọn HT Thanh Toán" at bounding box center [1173, 493] width 180 height 25
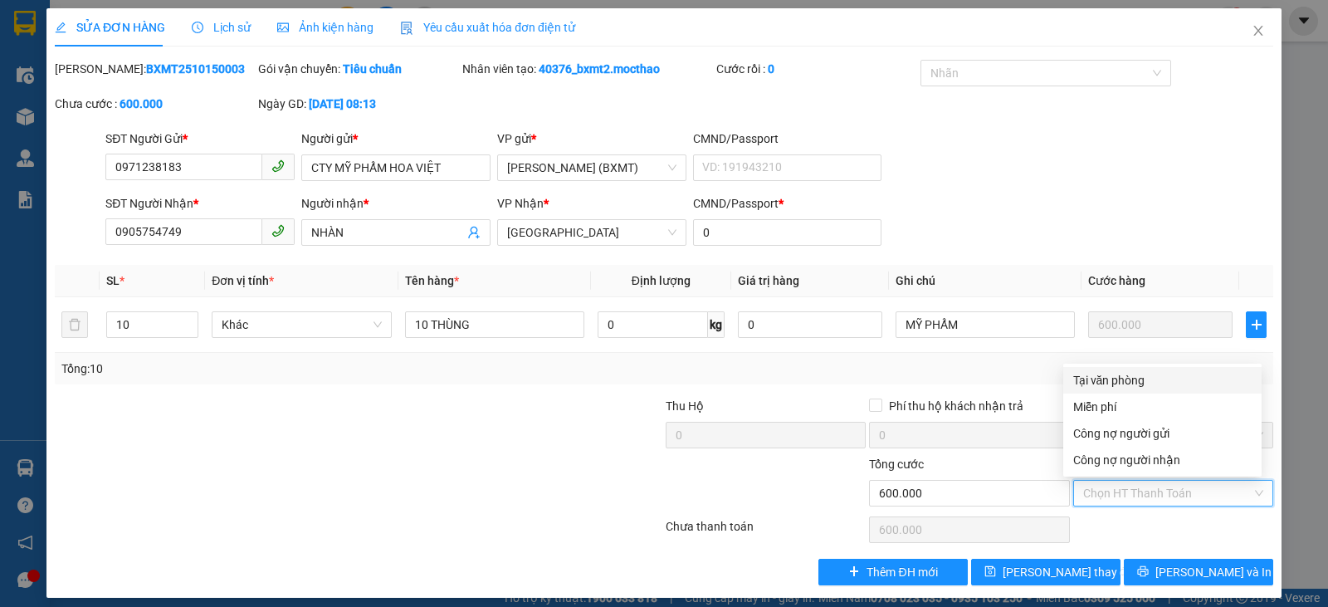
click at [1123, 374] on div "Tại văn phòng" at bounding box center [1163, 380] width 179 height 18
type input "0"
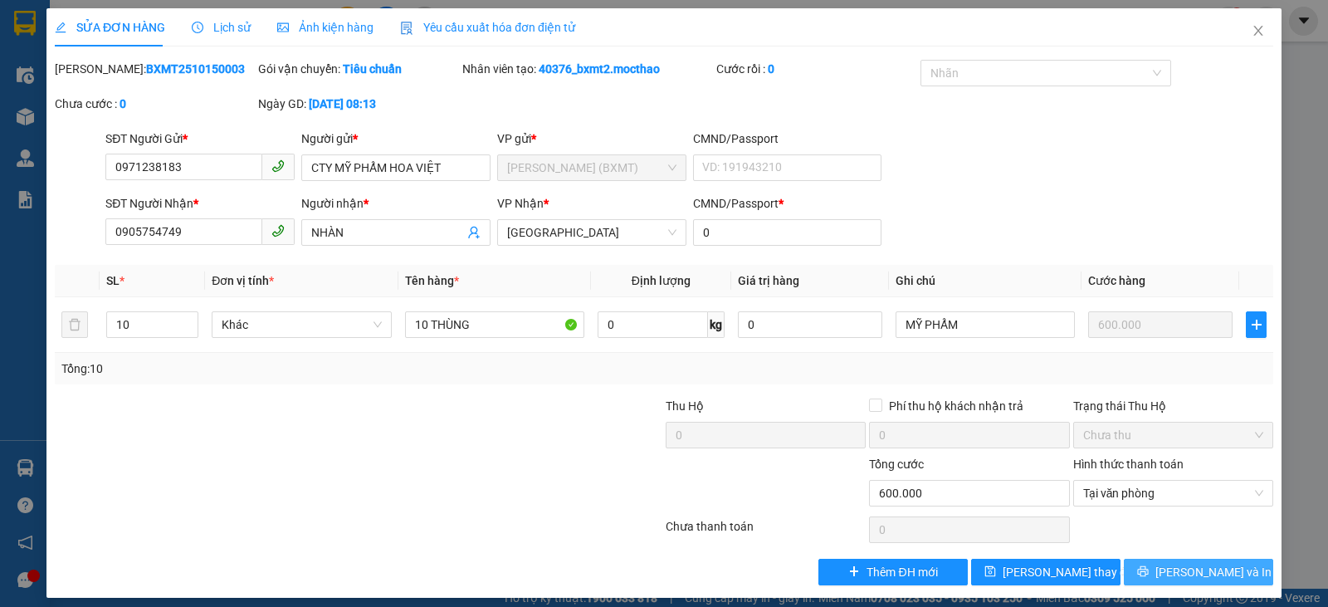
click at [1149, 566] on icon "printer" at bounding box center [1143, 571] width 12 height 12
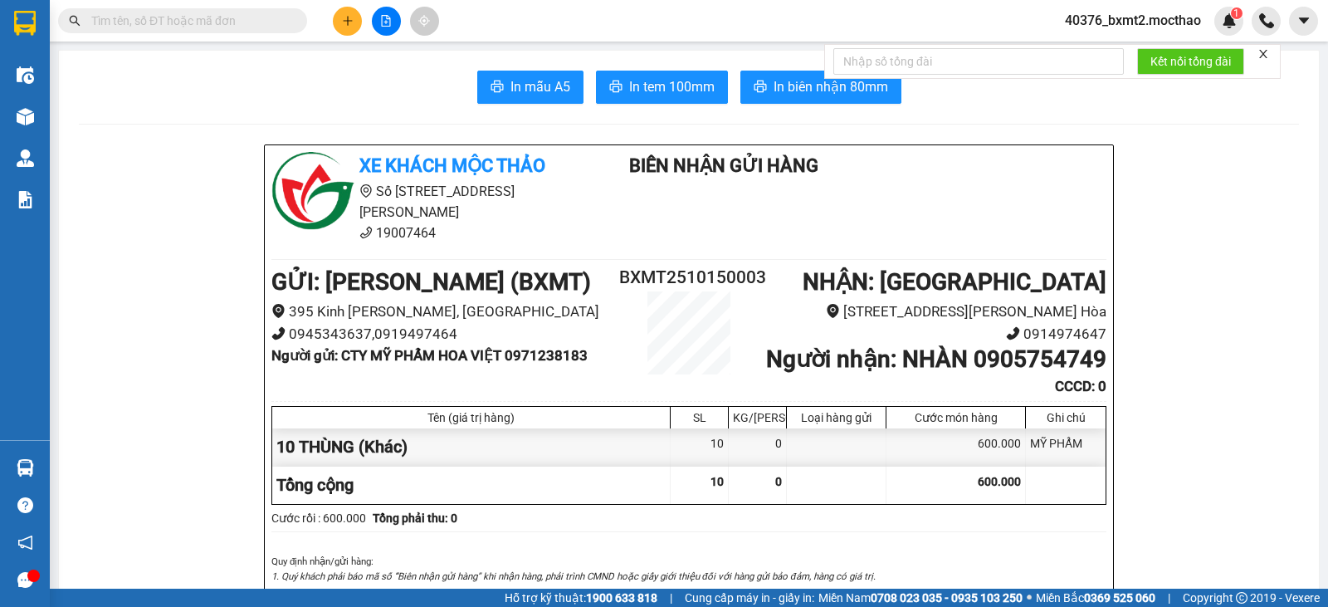
click at [363, 38] on div "Kết quả tìm kiếm ( 0 ) Bộ lọc No Data 40376_bxmt2.mocthao 1" at bounding box center [664, 21] width 1328 height 42
click at [346, 20] on icon "plus" at bounding box center [348, 21] width 12 height 12
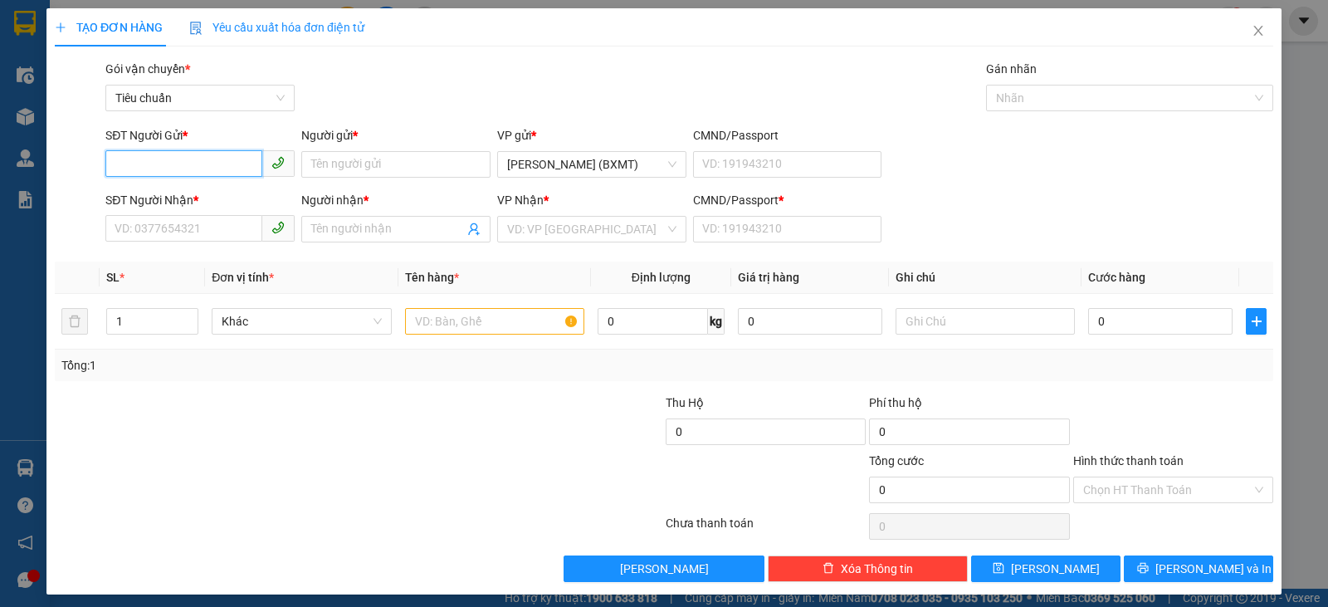
click at [123, 163] on input "SĐT Người Gửi *" at bounding box center [183, 163] width 157 height 27
click at [169, 197] on div "0879797206 - QUỐC" at bounding box center [199, 197] width 168 height 18
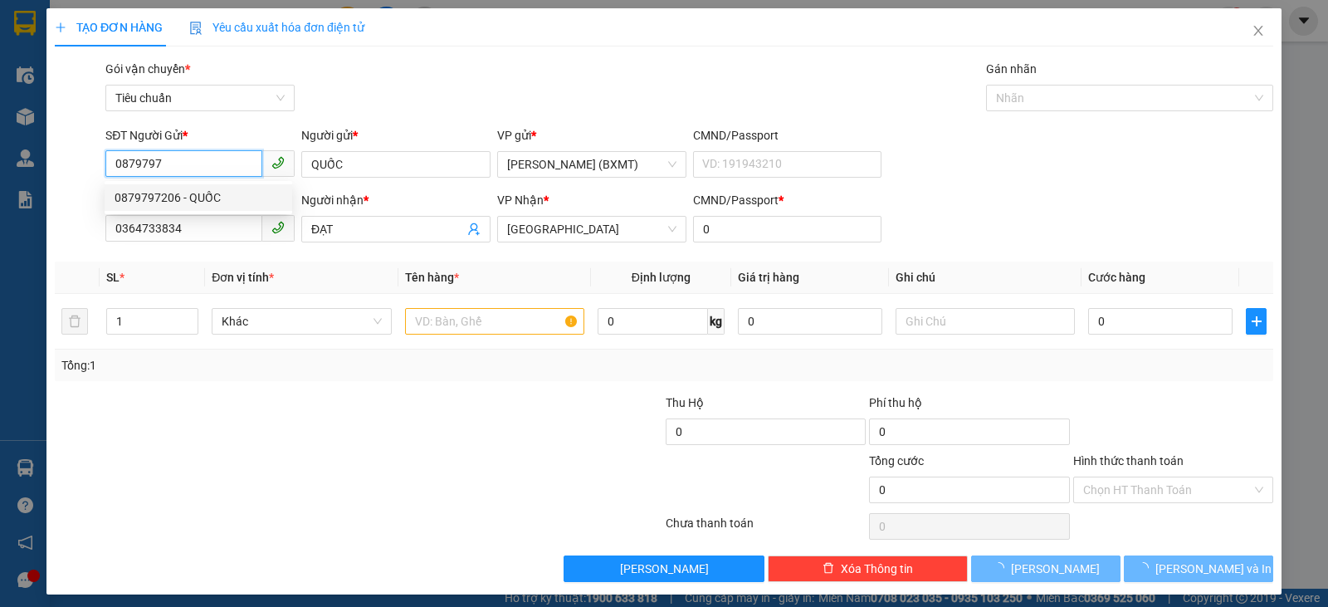
type input "0879797206"
type input "QUỐC"
type input "0364733834"
type input "ĐẠT"
type input "0"
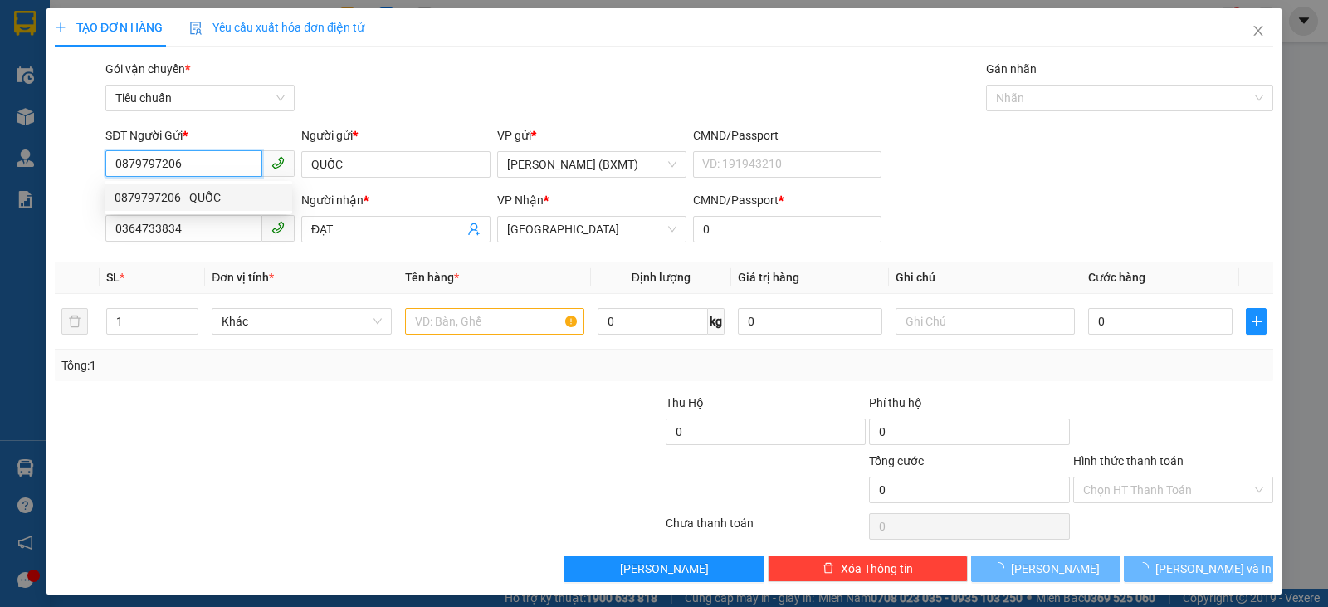
type input "30.000"
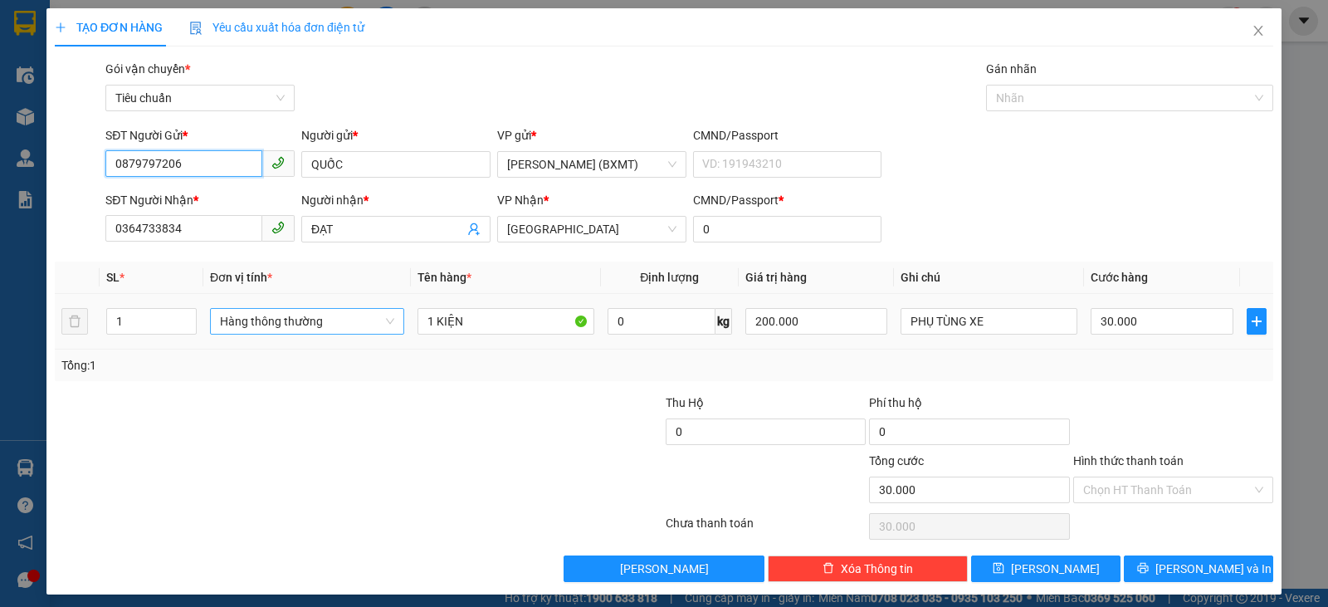
click at [344, 332] on span "Hàng thông thường" at bounding box center [307, 321] width 174 height 25
type input "0879797206"
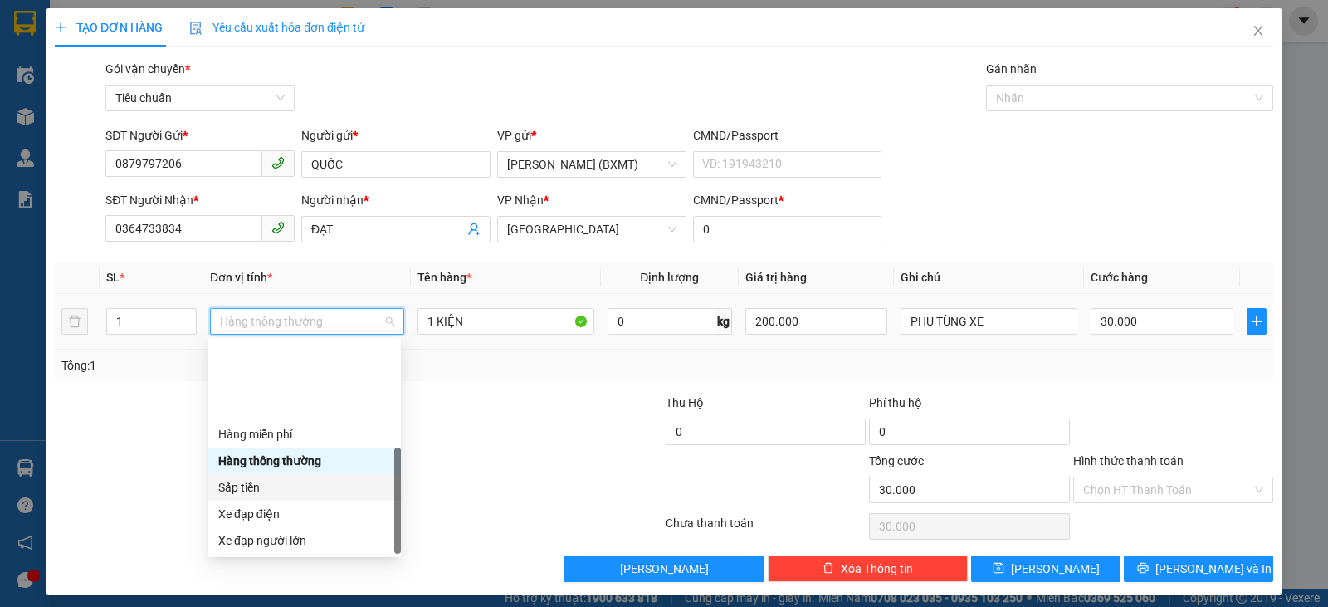
scroll to position [106, 0]
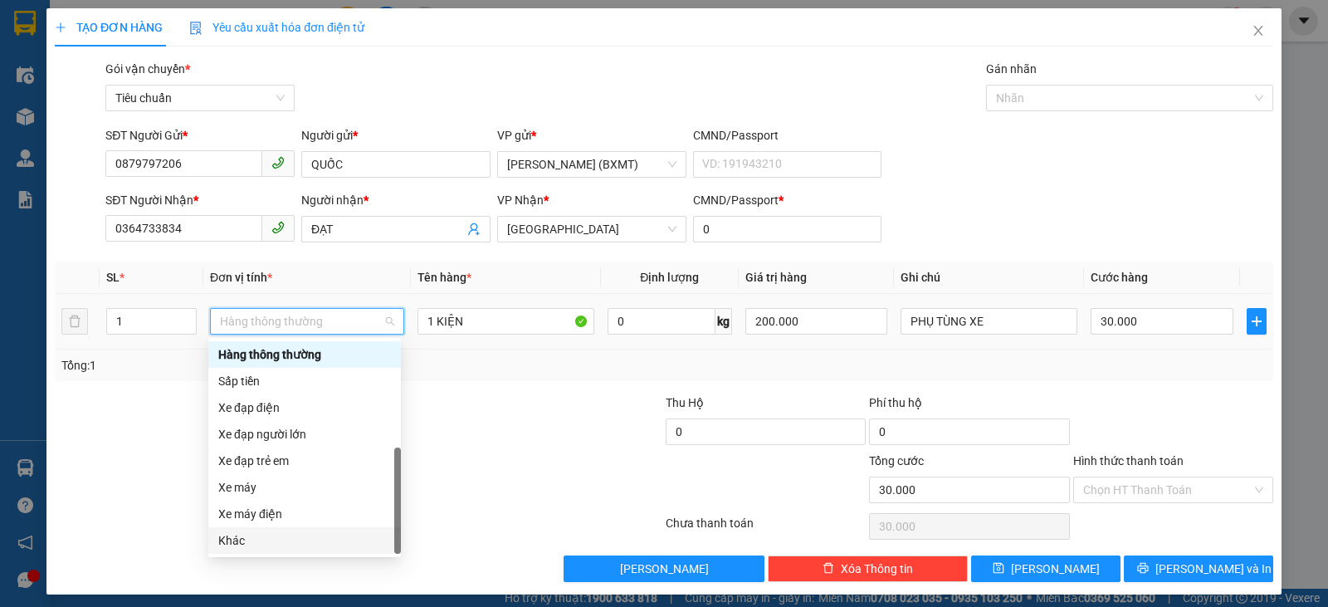
click at [233, 542] on div "Khác" at bounding box center [304, 540] width 173 height 18
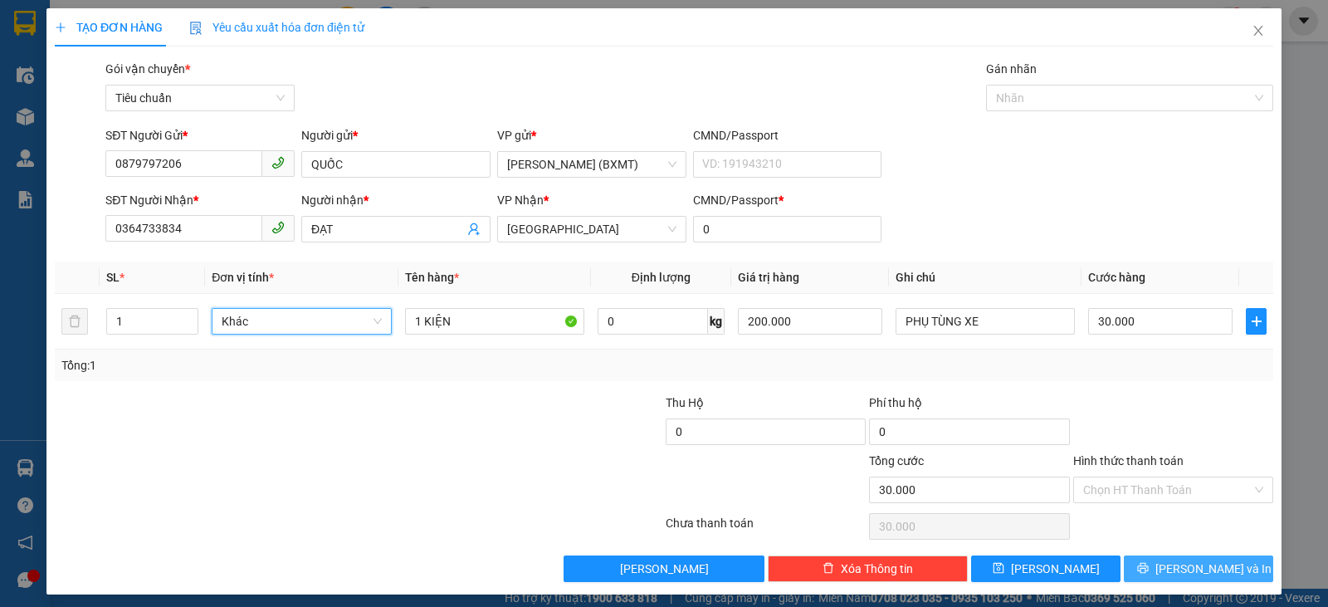
click at [1196, 565] on span "[PERSON_NAME] và In" at bounding box center [1214, 569] width 116 height 18
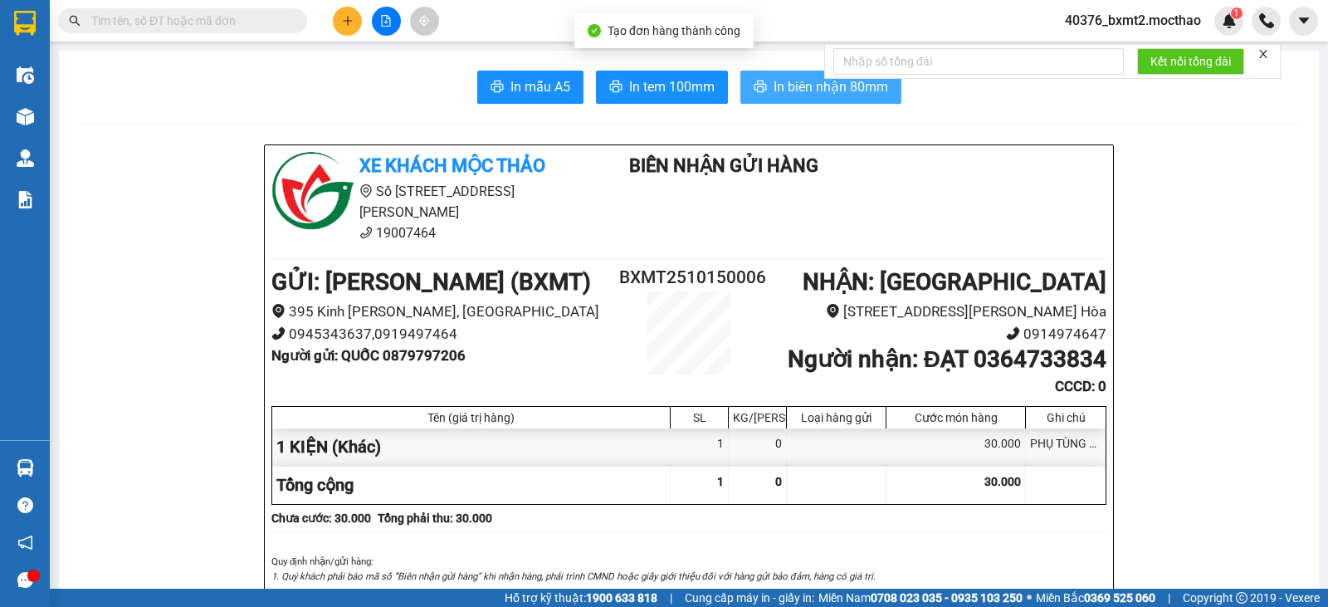
click at [797, 78] on span "In biên nhận 80mm" at bounding box center [831, 86] width 115 height 21
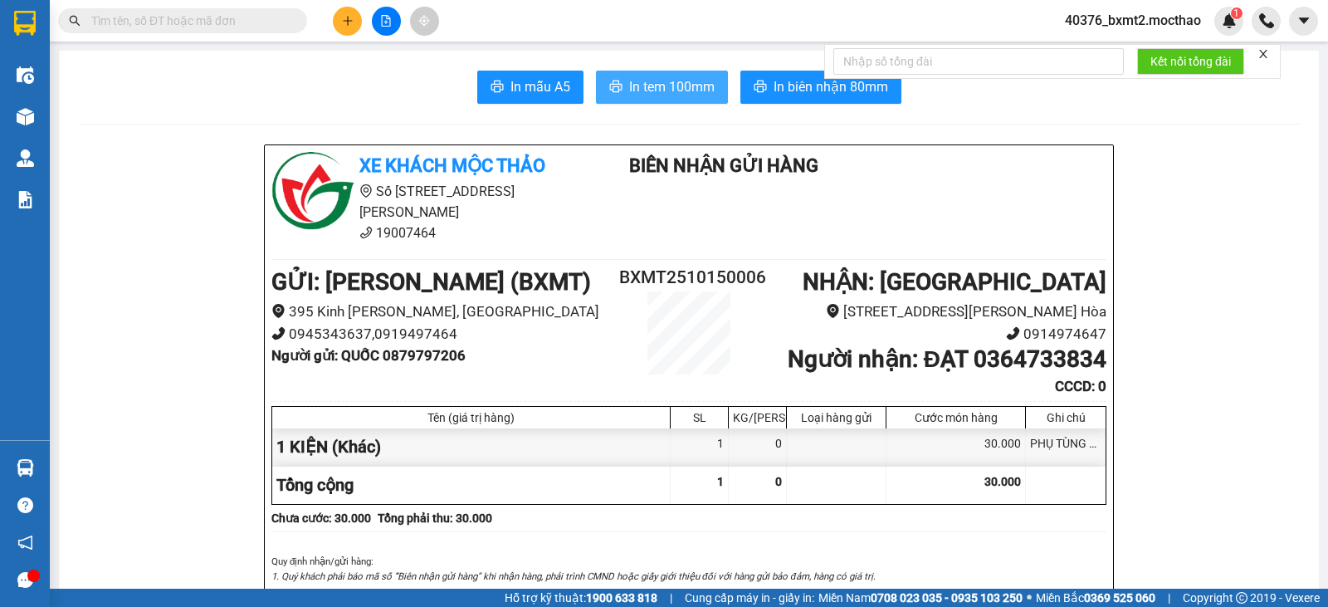
click at [643, 83] on span "In tem 100mm" at bounding box center [672, 86] width 86 height 21
click at [1263, 58] on icon "close" at bounding box center [1264, 54] width 12 height 12
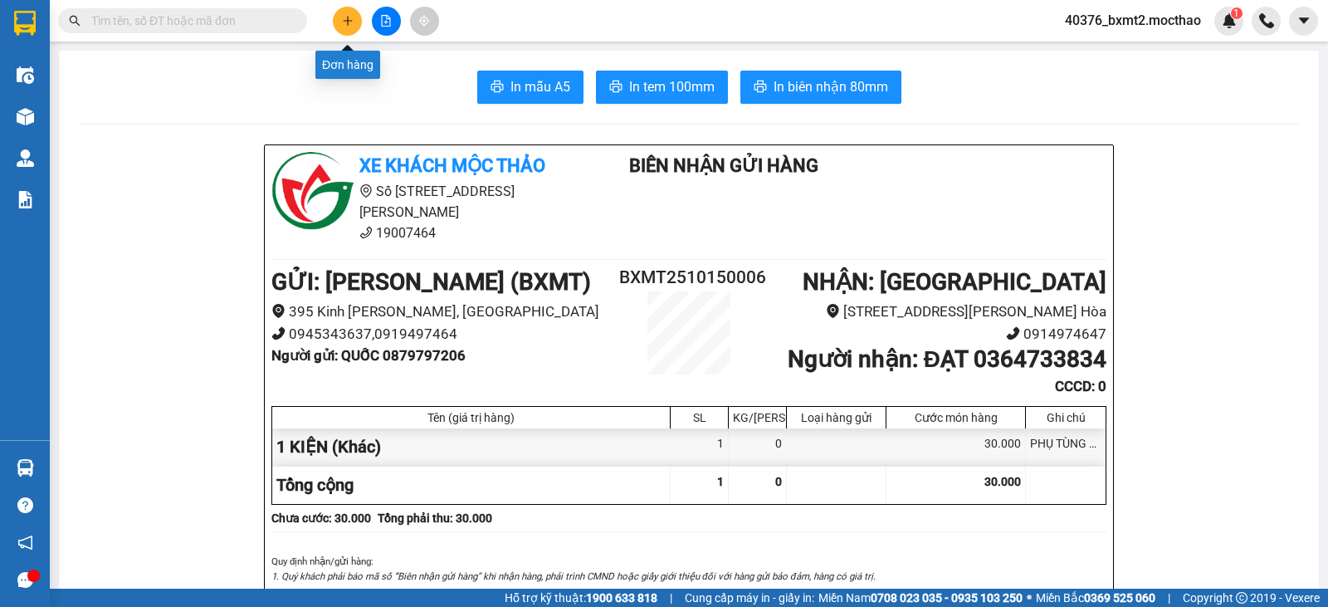
click at [342, 21] on icon "plus" at bounding box center [348, 21] width 12 height 12
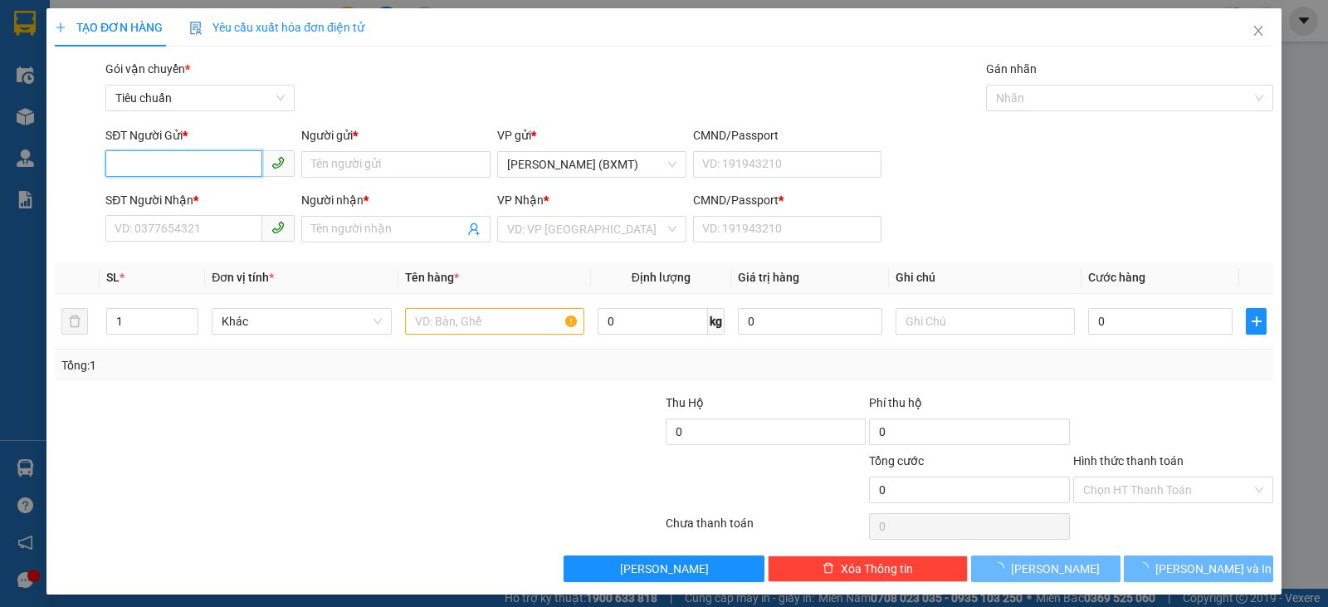
click at [167, 164] on input "SĐT Người Gửi *" at bounding box center [183, 163] width 157 height 27
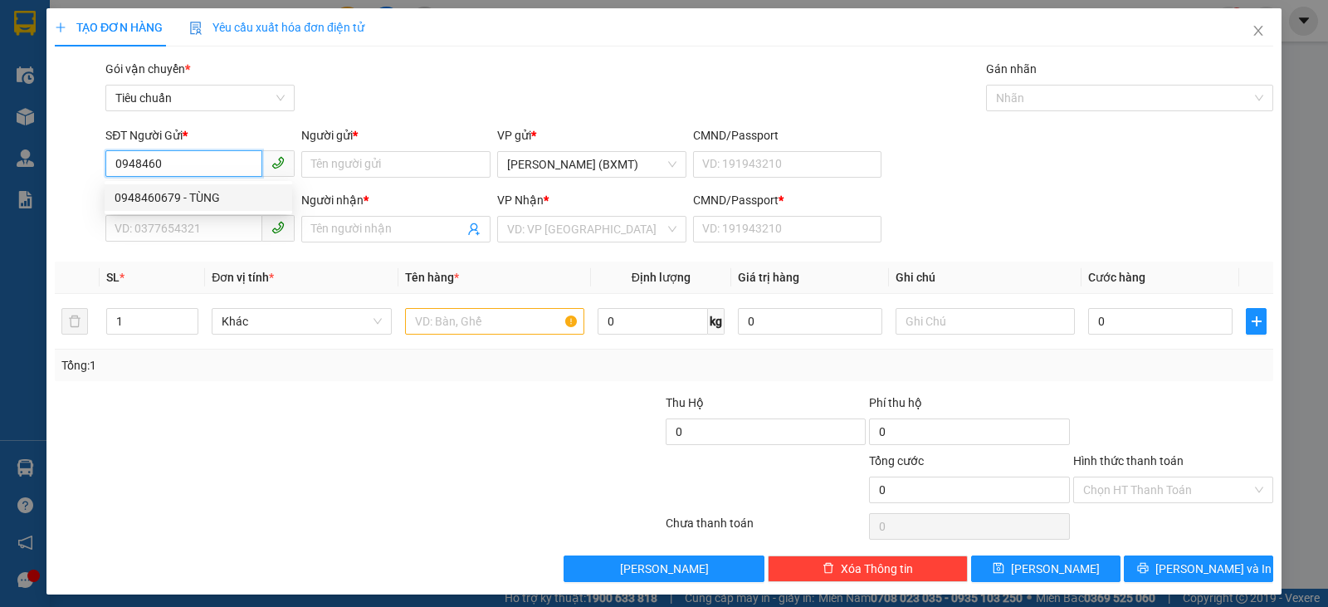
click at [213, 190] on div "0948460679 - TÙNG" at bounding box center [199, 197] width 168 height 18
type input "0948460679"
type input "TÙNG"
type input "0976796736"
type input "HỮU"
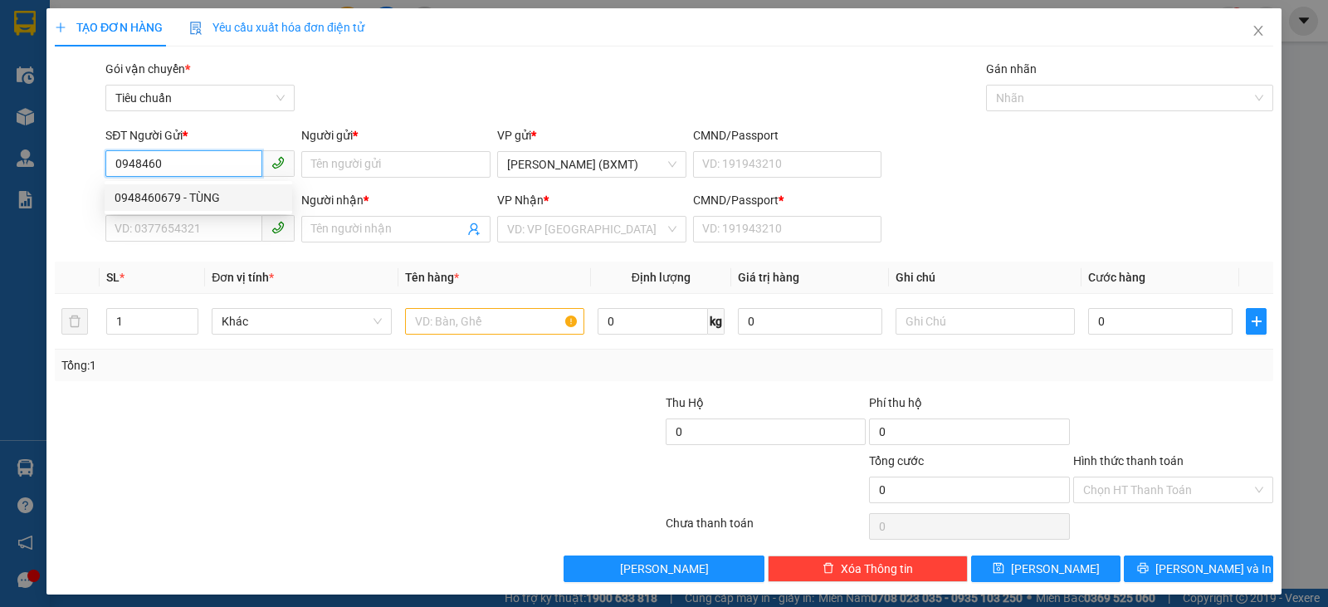
type input "0"
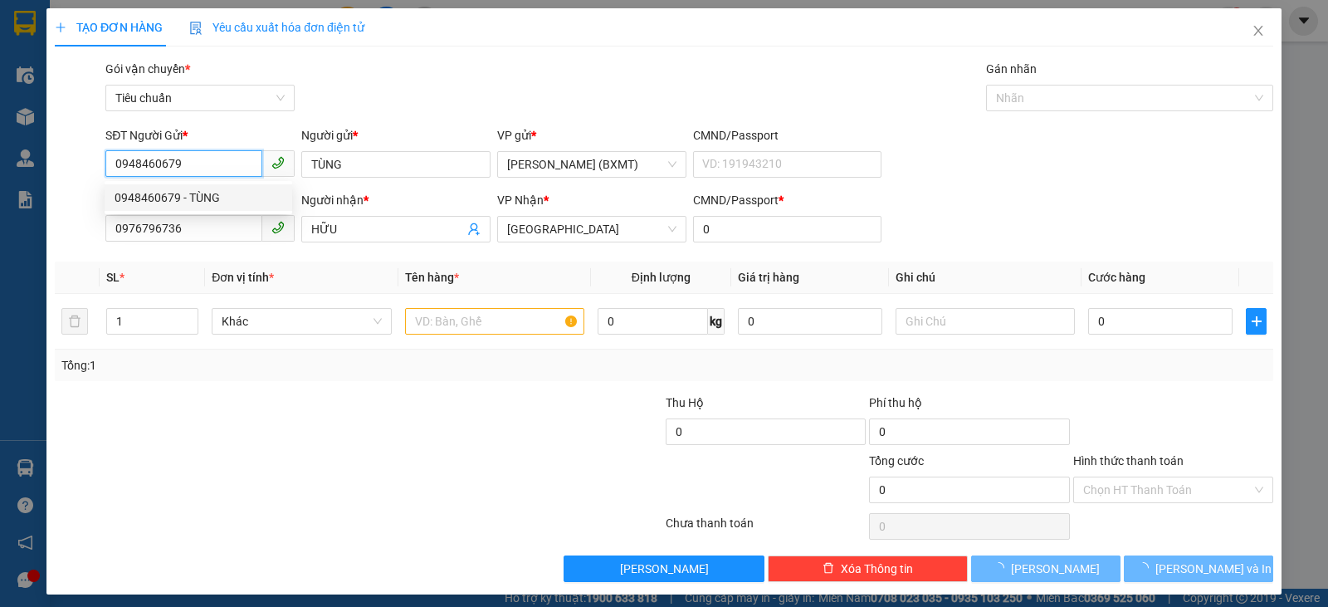
type input "50.000"
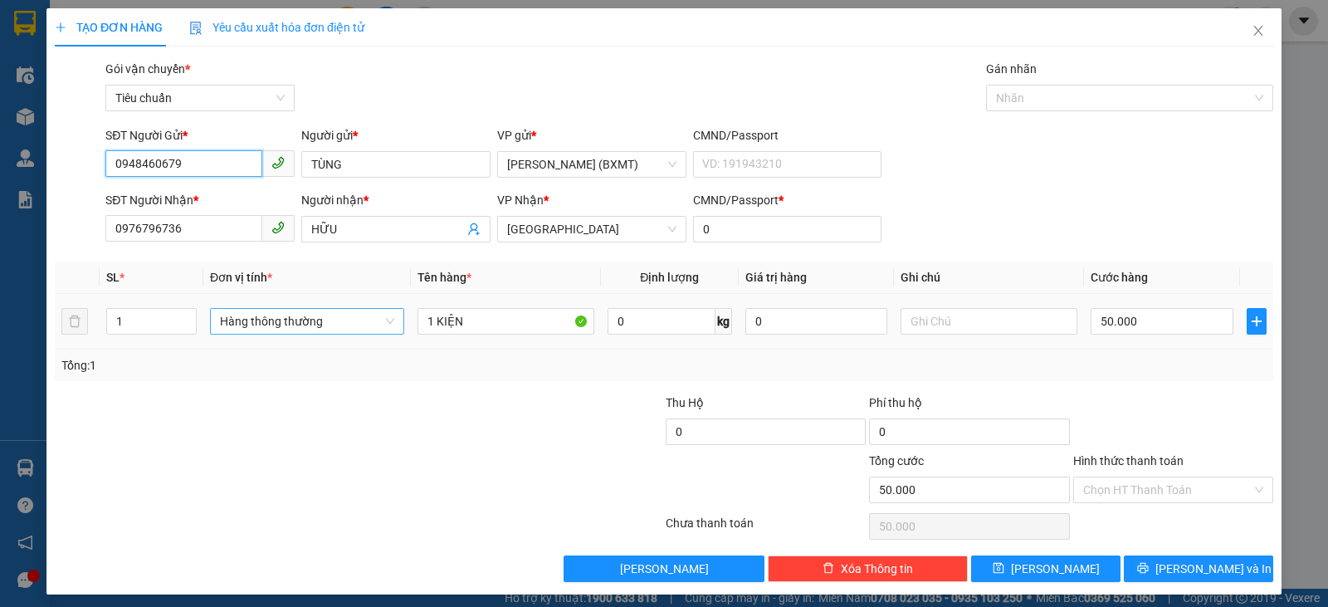
click at [351, 324] on span "Hàng thông thường" at bounding box center [307, 321] width 174 height 25
type input "0948460679"
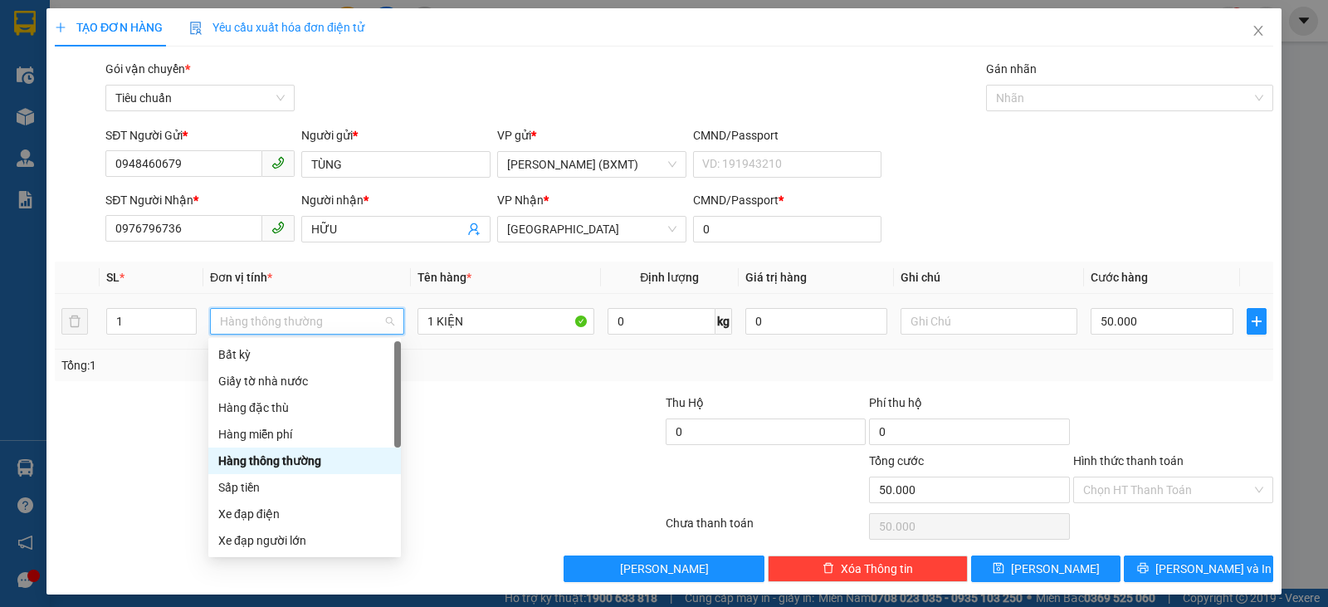
scroll to position [106, 0]
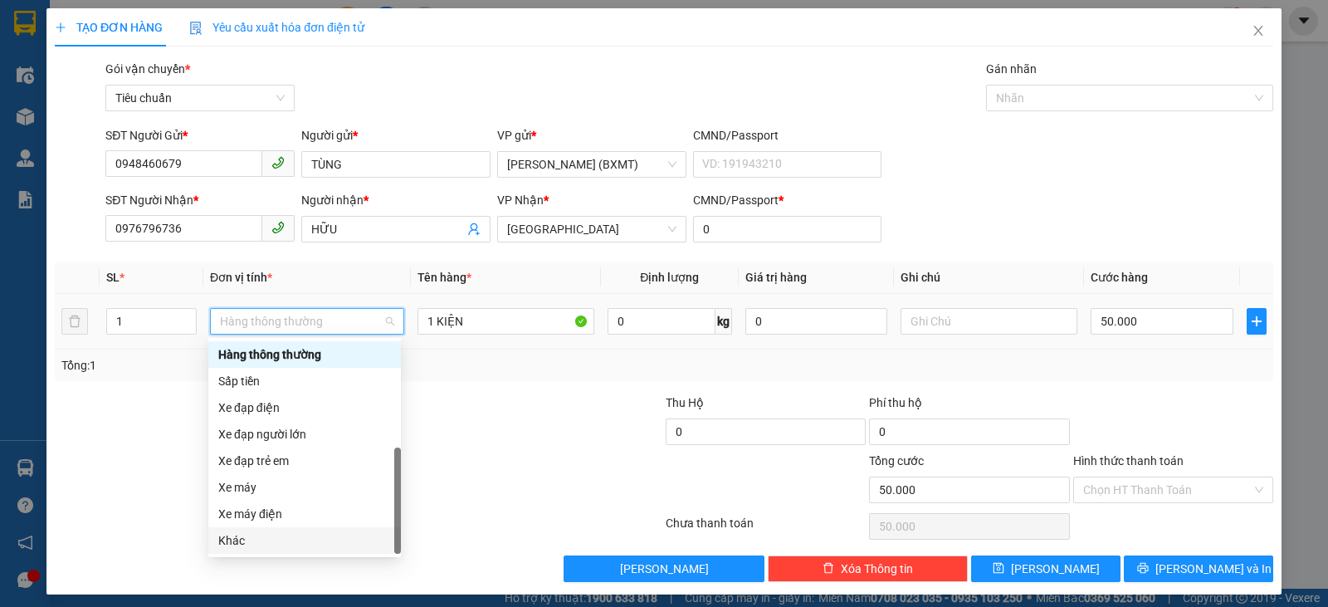
click at [263, 550] on div "Khác" at bounding box center [304, 540] width 193 height 27
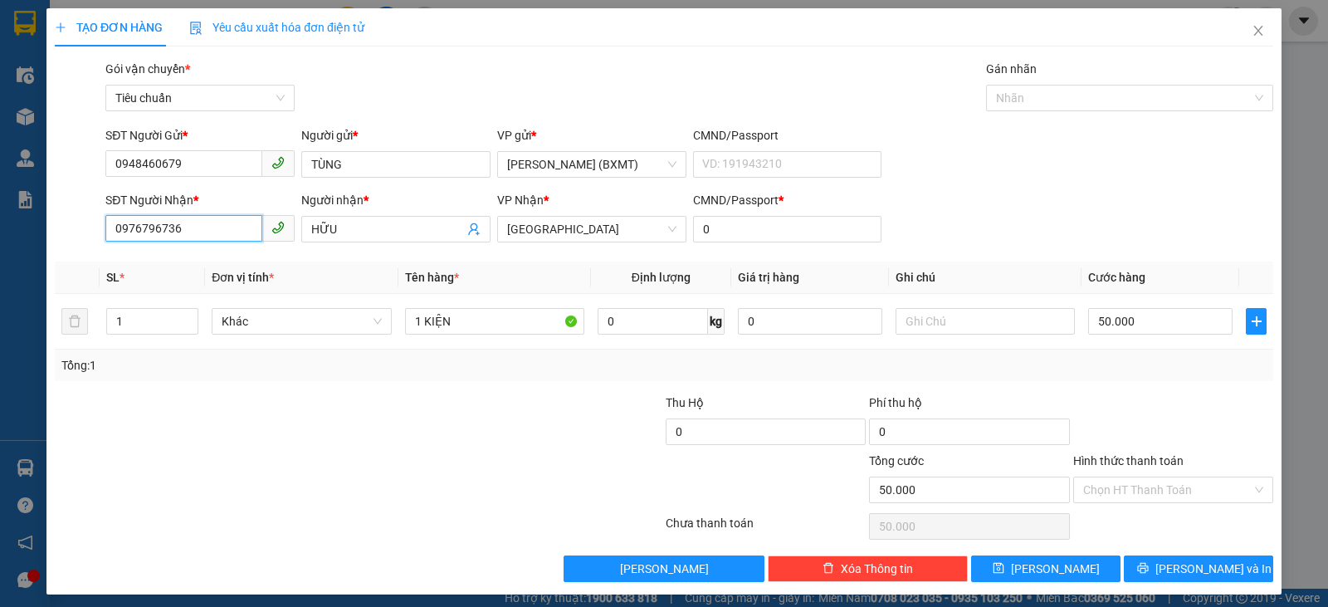
drag, startPoint x: 237, startPoint y: 230, endPoint x: 0, endPoint y: 224, distance: 236.7
click at [0, 230] on div "TẠO ĐƠN HÀNG Yêu cầu xuất hóa đơn điện tử Transit Pickup Surcharge Ids Transit …" at bounding box center [664, 303] width 1328 height 607
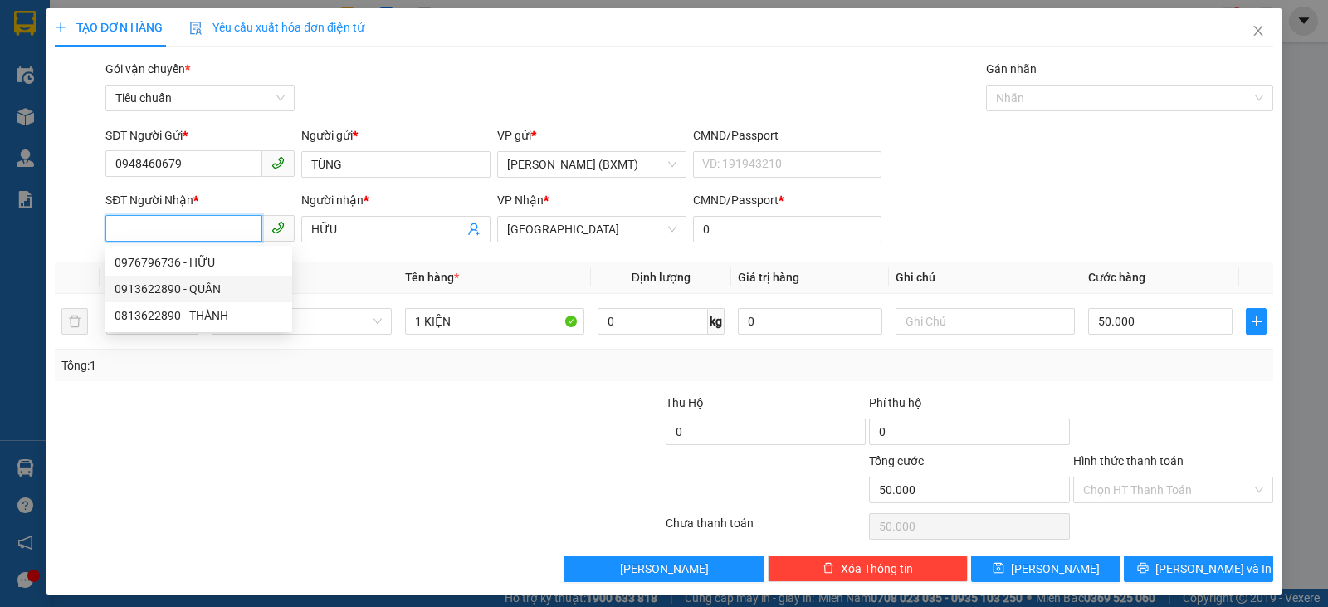
click at [222, 289] on div "0913622890 - QUÂN" at bounding box center [199, 289] width 168 height 18
type input "0913622890"
type input "QUÂN"
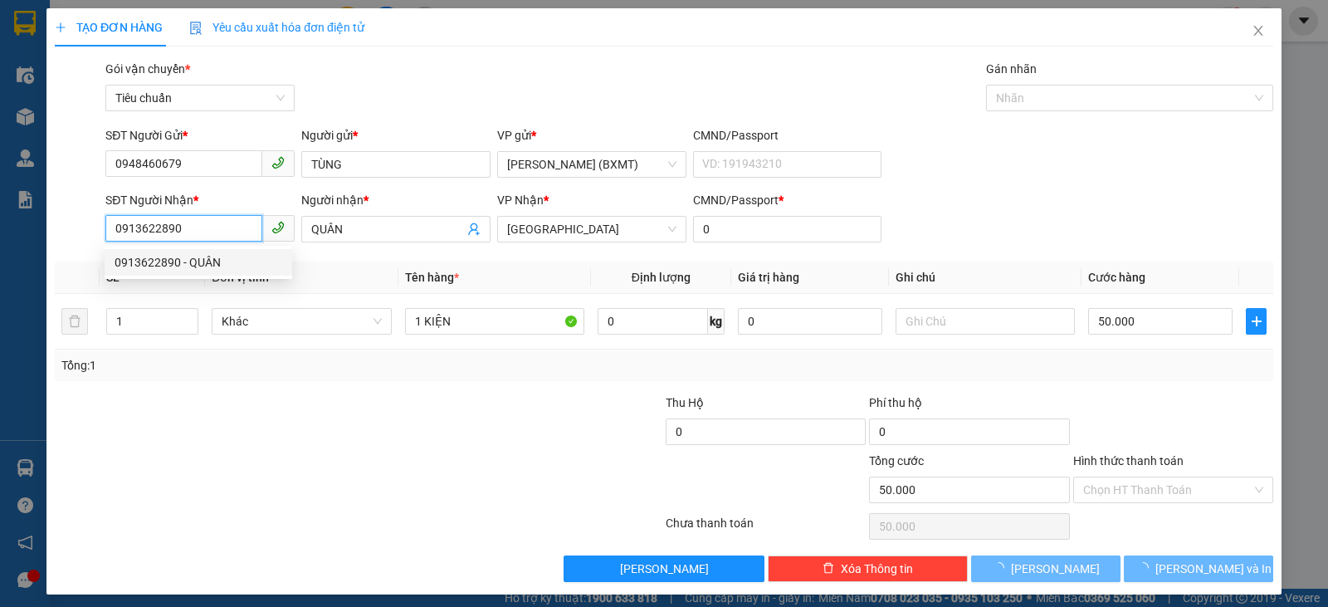
type input "120.000"
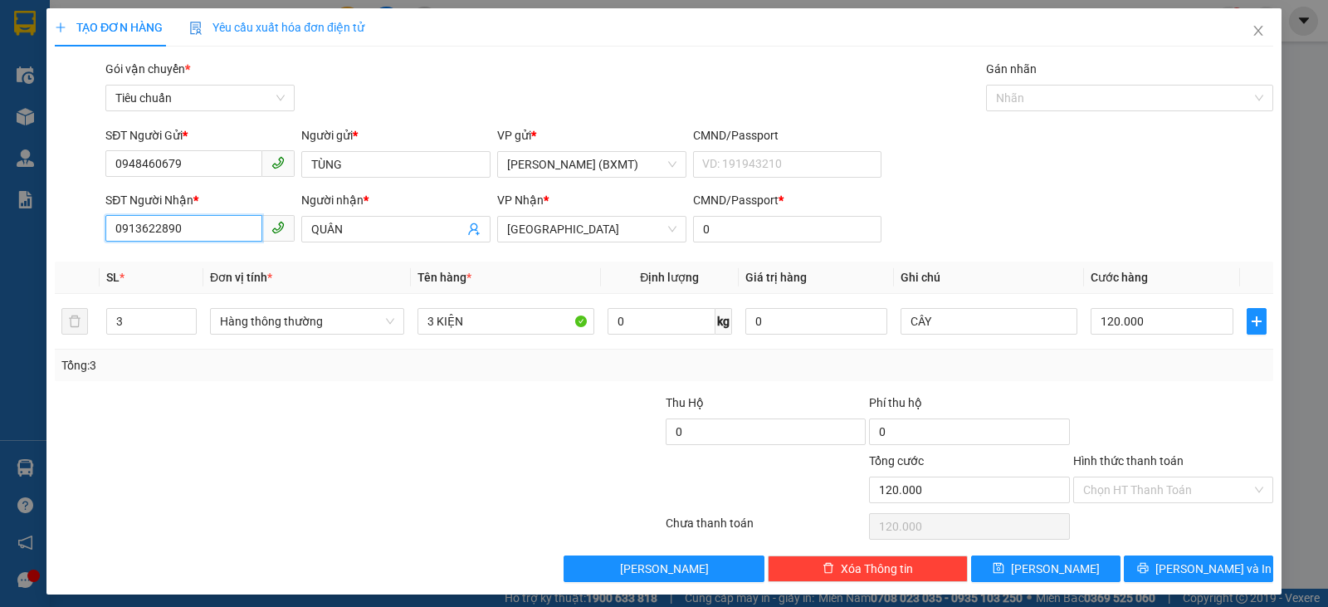
click at [125, 231] on input "0913622890" at bounding box center [183, 228] width 157 height 27
type input "0813622890"
click at [202, 268] on div "0813622890 - THÀNH" at bounding box center [199, 262] width 168 height 18
type input "THÀNH"
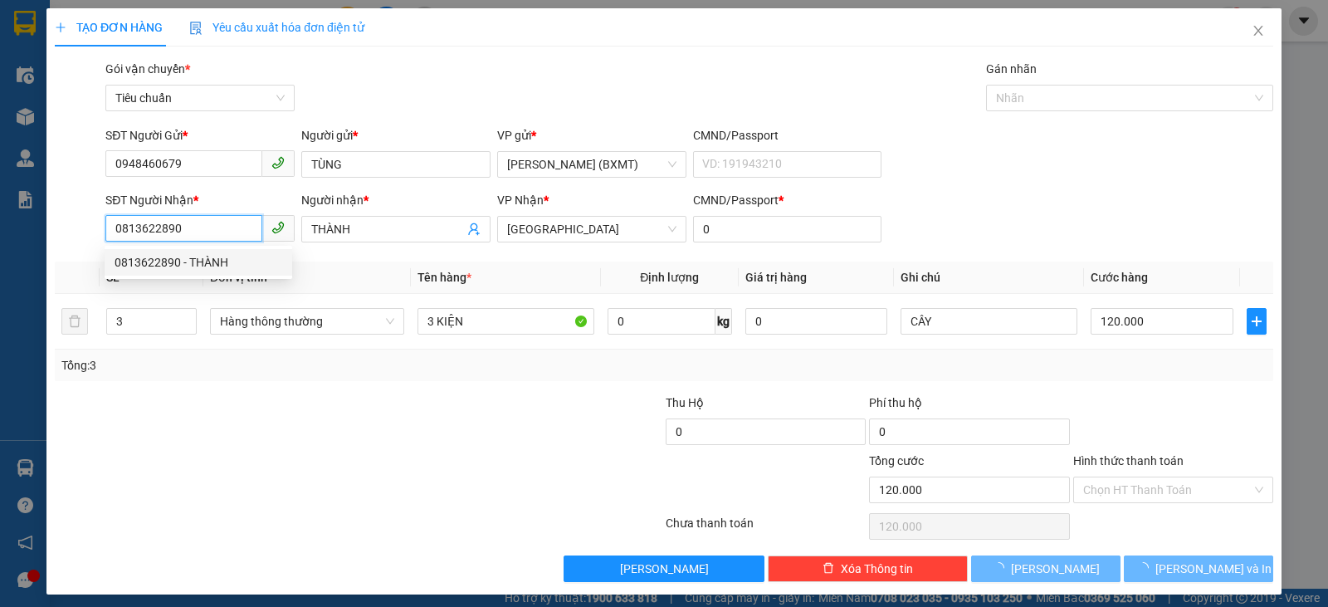
type input "60.000"
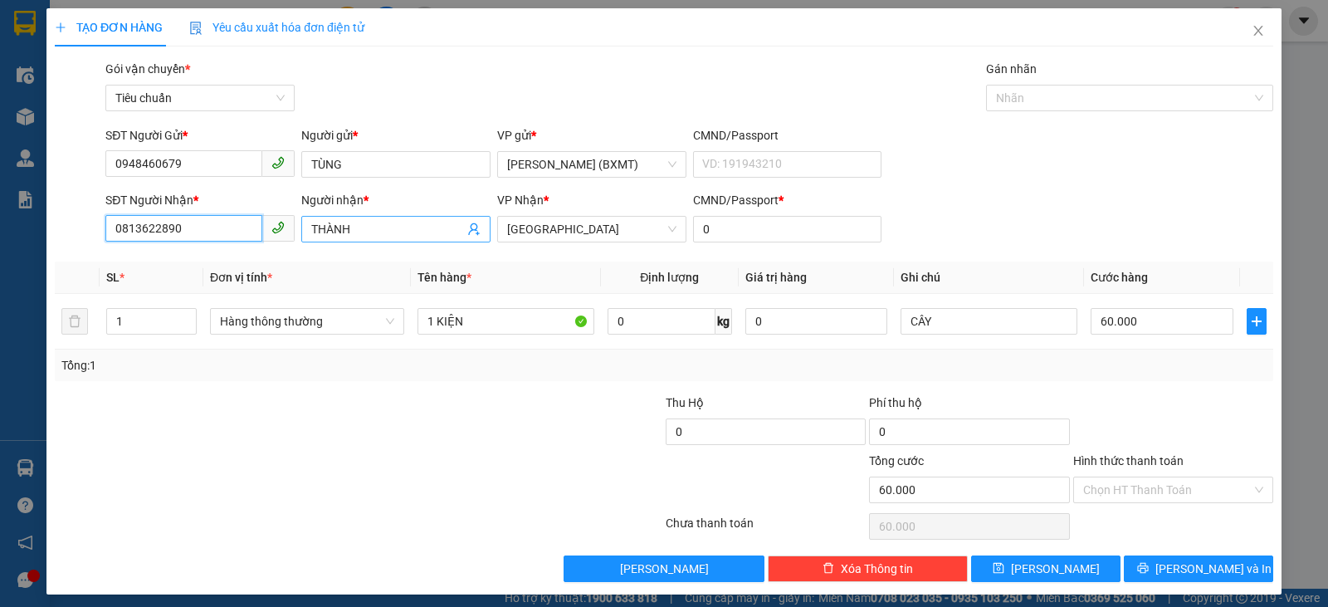
type input "0813622890"
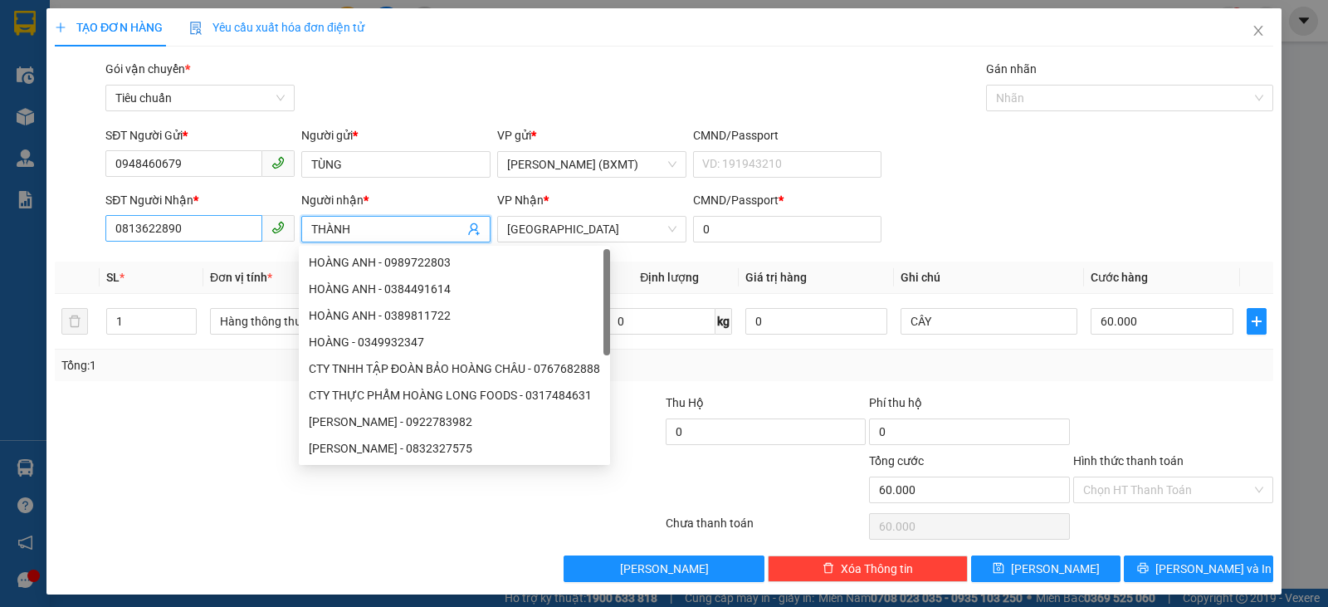
drag, startPoint x: 369, startPoint y: 230, endPoint x: 250, endPoint y: 219, distance: 119.2
click at [250, 219] on div "SĐT Người Nhận * 0813622890 Người nhận * THÀNH VP Nhận * Tuy Hòa CMND/Passport …" at bounding box center [689, 220] width 1175 height 58
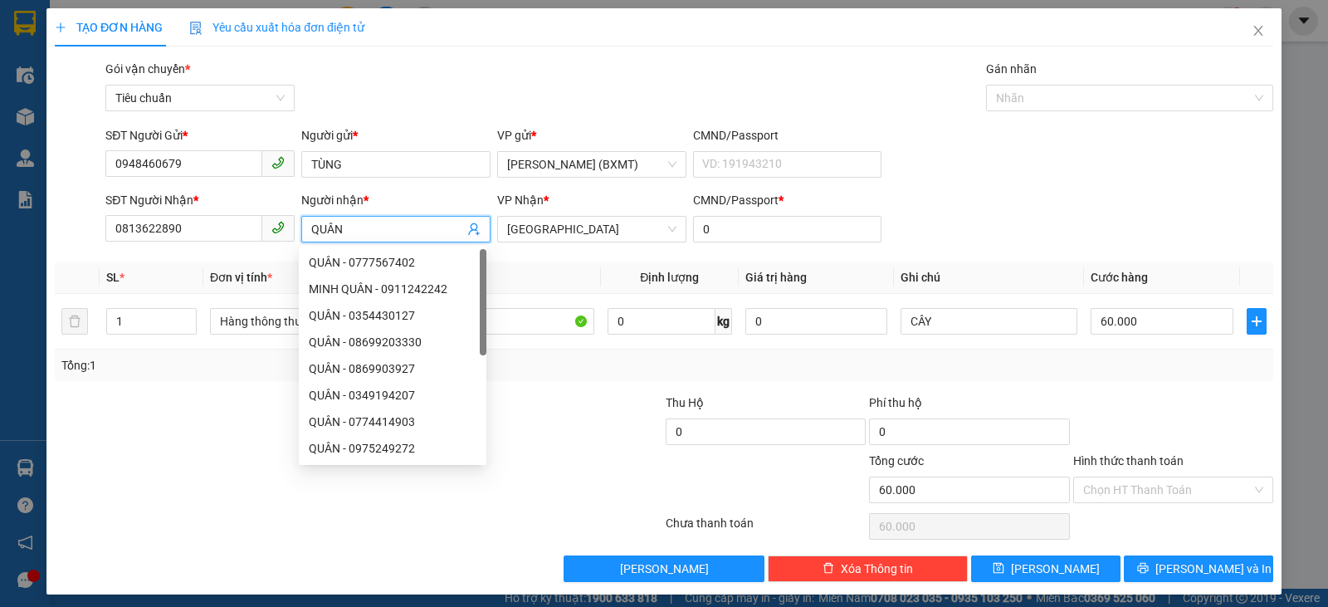
type input "QUÂN"
click at [179, 397] on div at bounding box center [257, 423] width 408 height 58
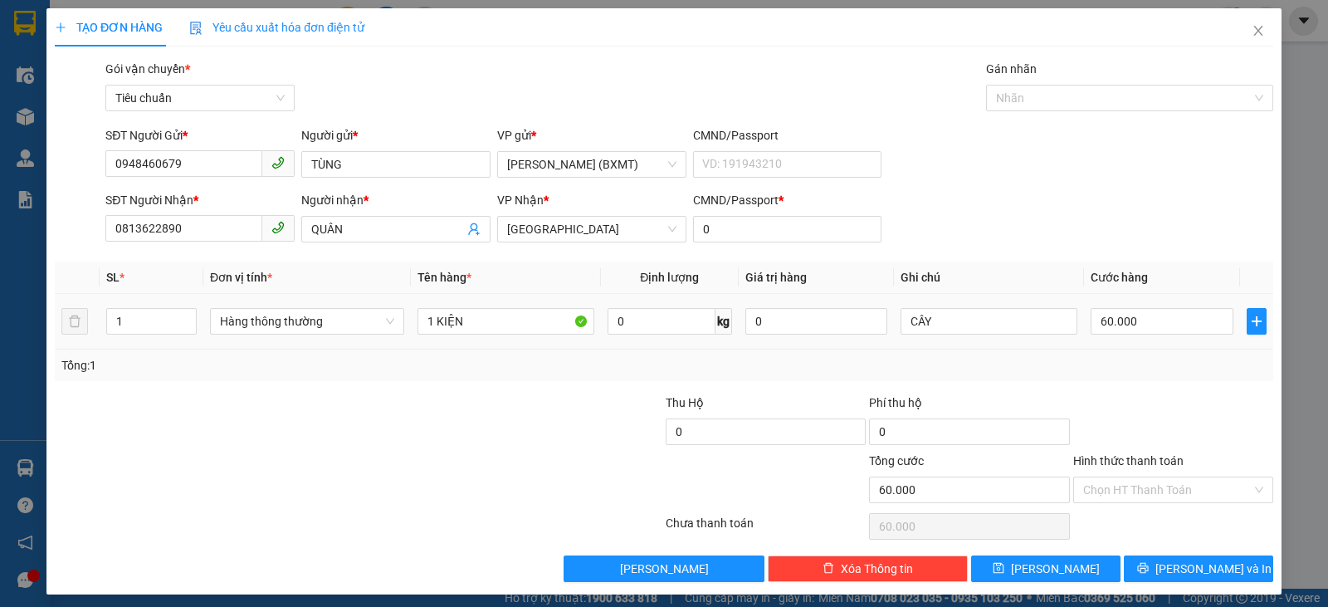
click at [300, 337] on div "Hàng thông thường" at bounding box center [307, 321] width 194 height 33
click at [305, 315] on span "Hàng thông thường" at bounding box center [307, 321] width 174 height 25
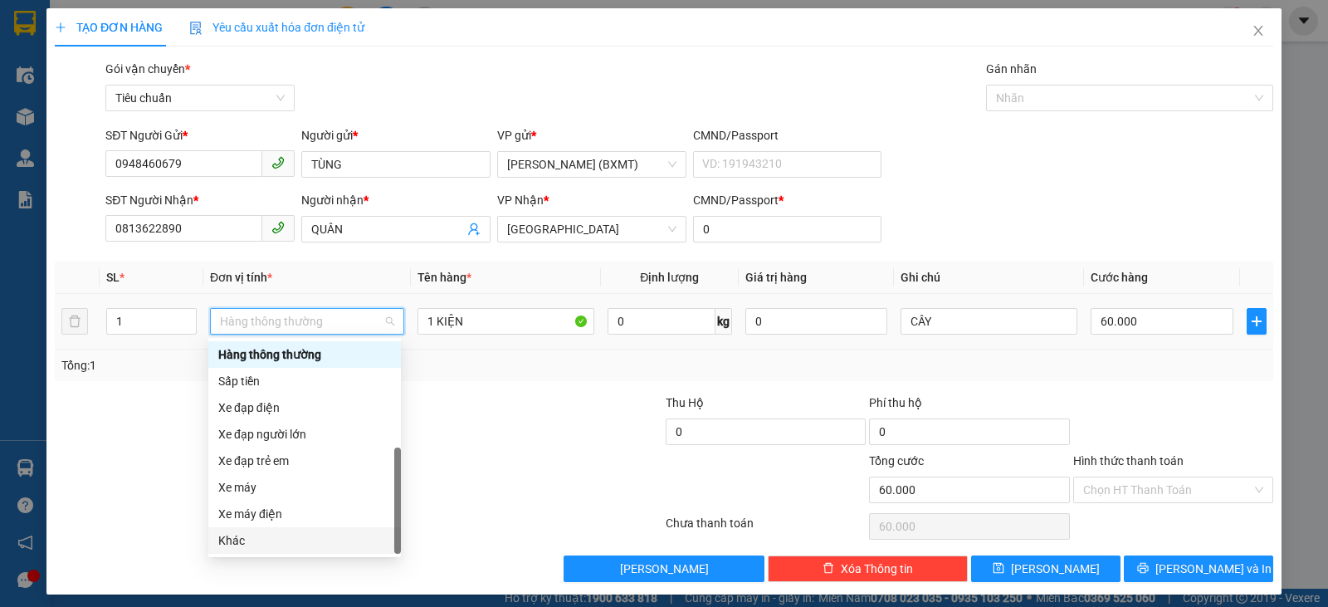
click at [254, 539] on div "Khác" at bounding box center [304, 540] width 173 height 18
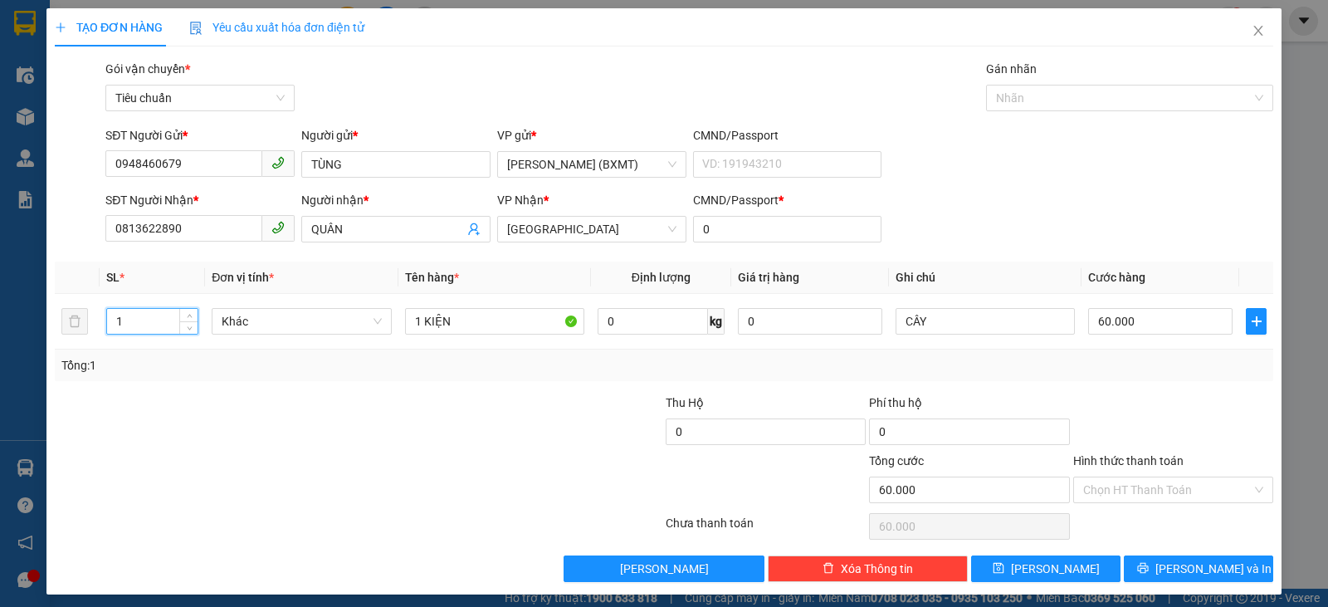
drag, startPoint x: 66, startPoint y: 320, endPoint x: 0, endPoint y: 313, distance: 66.8
click at [0, 315] on div "TẠO ĐƠN HÀNG Yêu cầu xuất hóa đơn điện tử Transit Pickup Surcharge Ids Transit …" at bounding box center [664, 303] width 1328 height 607
type input "3"
drag, startPoint x: 404, startPoint y: 324, endPoint x: 414, endPoint y: 330, distance: 12.0
click at [405, 324] on input "1 KIỆN" at bounding box center [494, 321] width 179 height 27
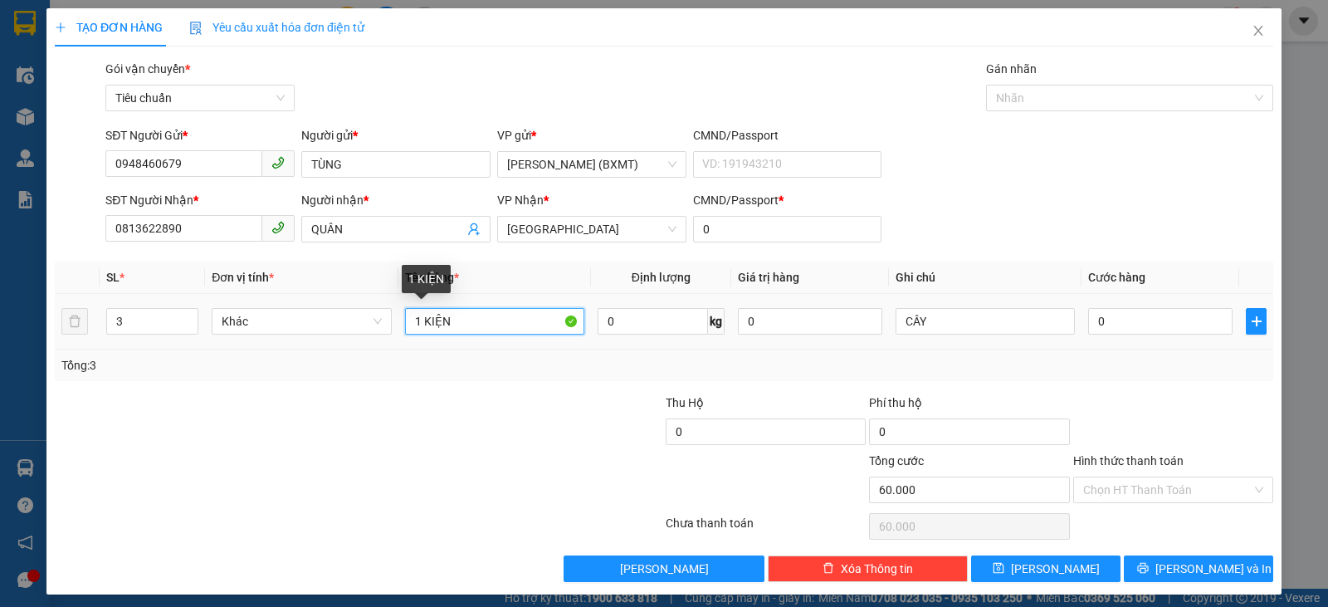
type input "0"
type input "3 KIỆN"
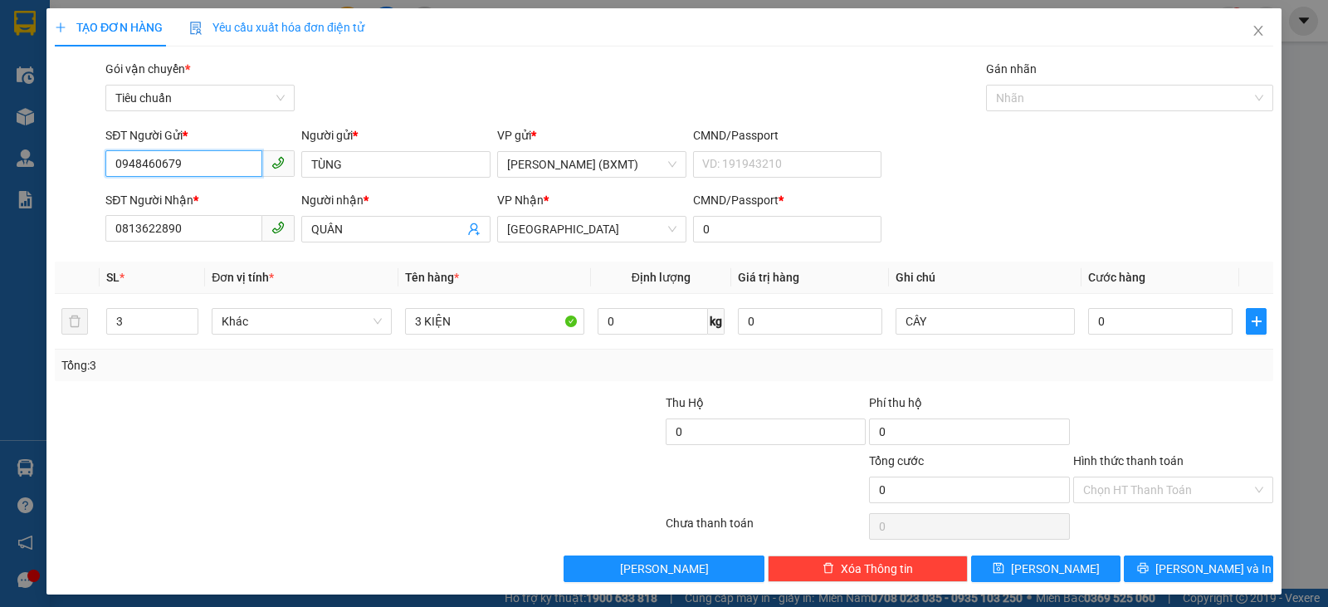
drag, startPoint x: 89, startPoint y: 175, endPoint x: 29, endPoint y: 178, distance: 59.8
click at [29, 178] on div "TẠO ĐƠN HÀNG Yêu cầu xuất hóa đơn điện tử Transit Pickup Surcharge Ids Transit …" at bounding box center [664, 303] width 1328 height 607
click at [1131, 330] on input "0" at bounding box center [1160, 321] width 144 height 27
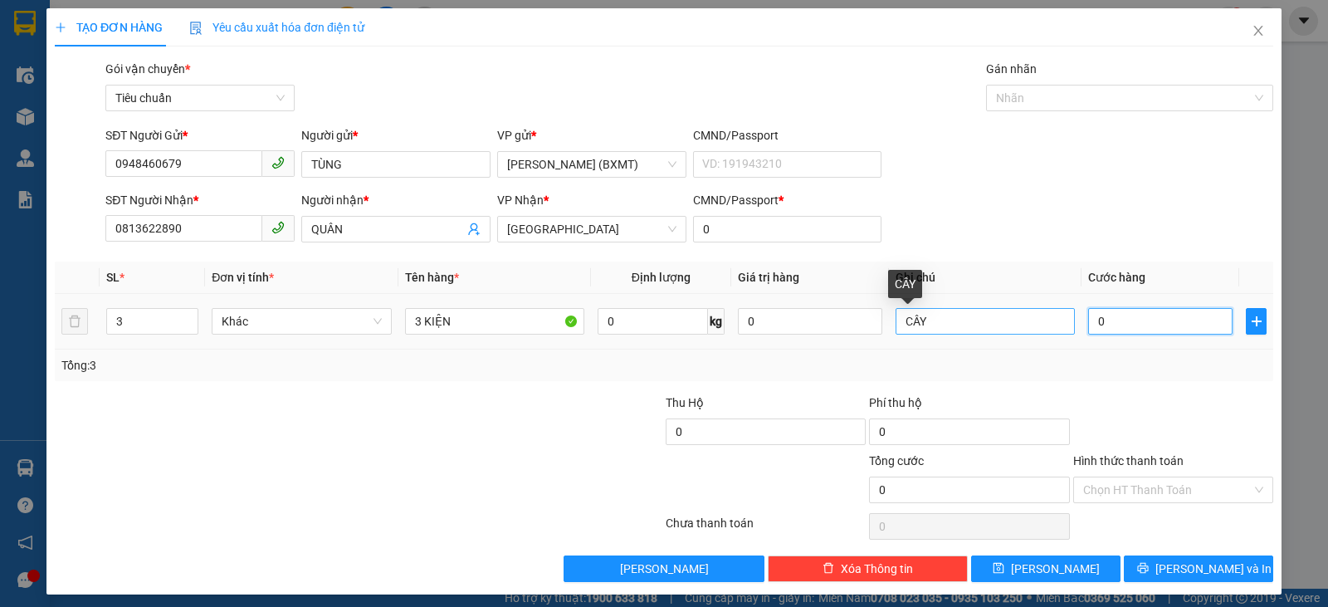
type input "1"
type input "12"
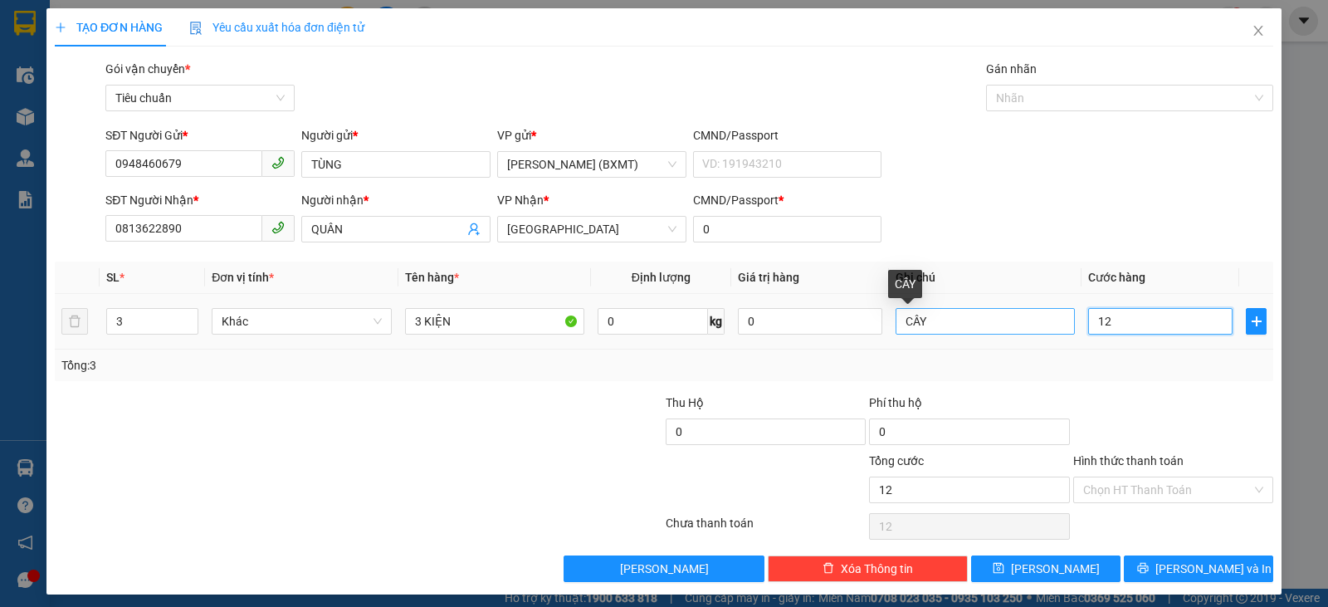
type input "120"
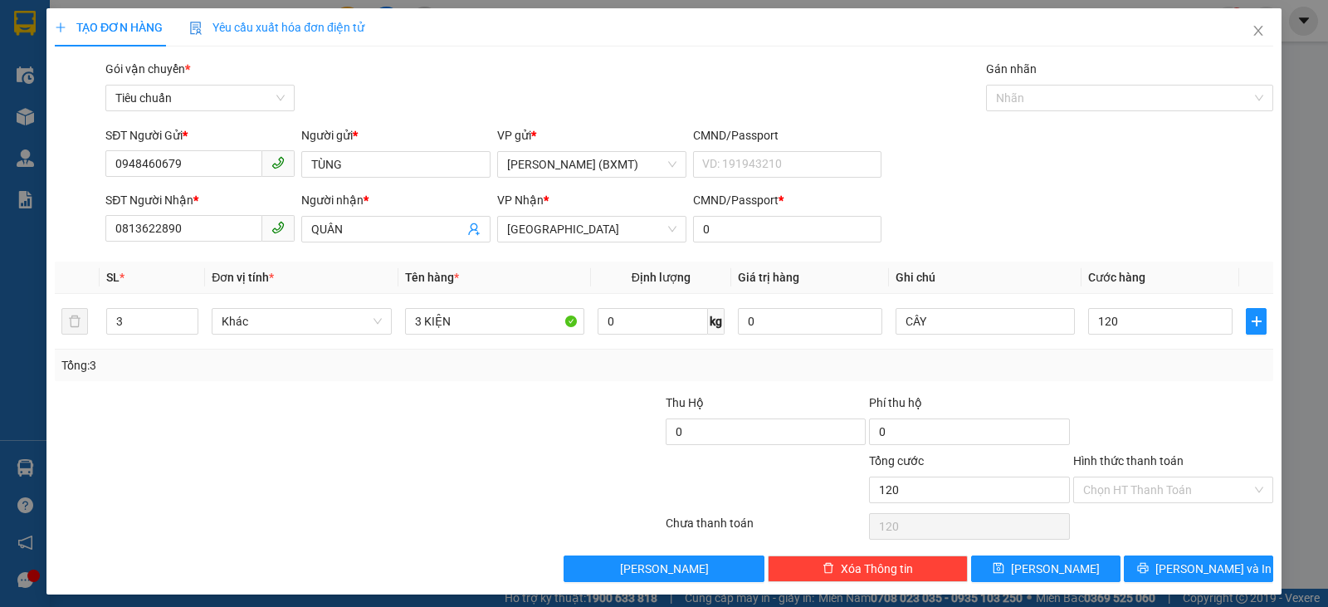
type input "120.000"
click at [1166, 399] on div at bounding box center [1173, 423] width 203 height 58
click at [1150, 482] on input "Hình thức thanh toán" at bounding box center [1167, 489] width 169 height 25
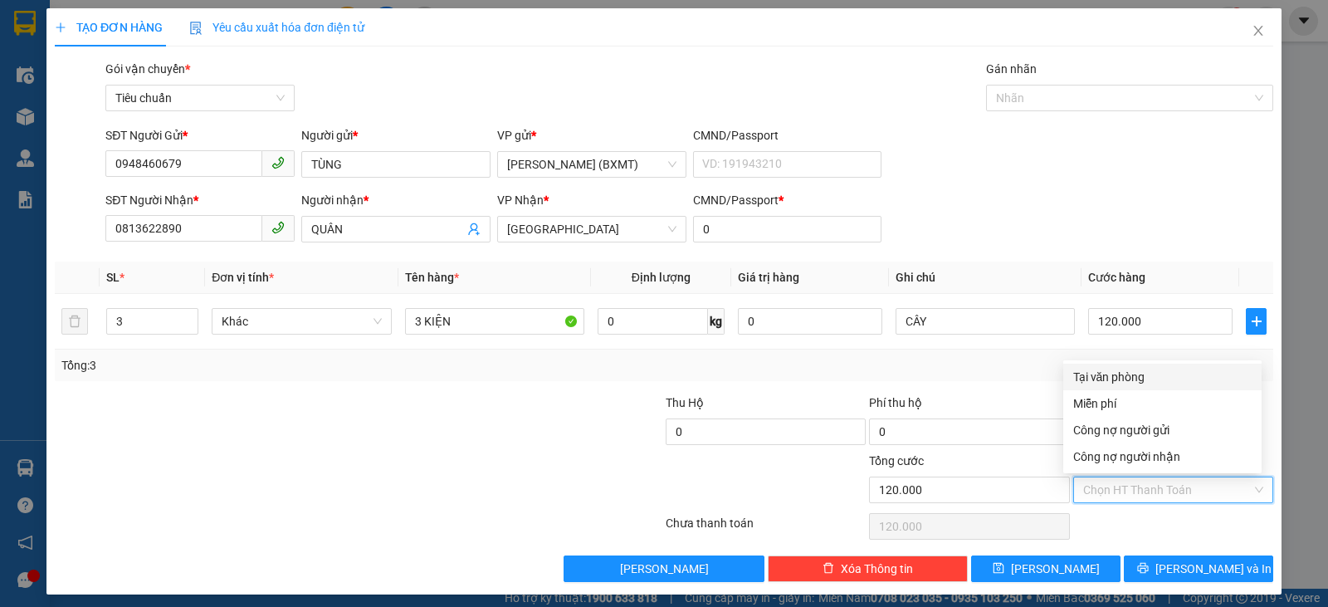
click at [1113, 378] on div "Tại văn phòng" at bounding box center [1163, 377] width 179 height 18
type input "0"
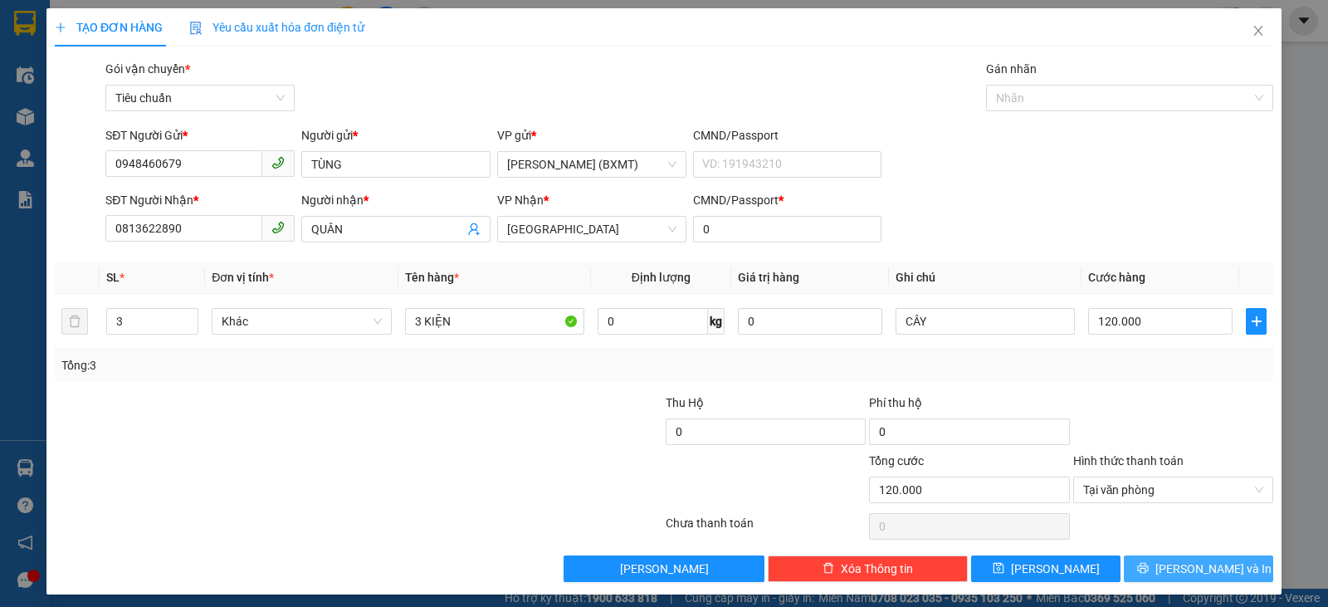
click at [1188, 567] on span "[PERSON_NAME] và In" at bounding box center [1214, 569] width 116 height 18
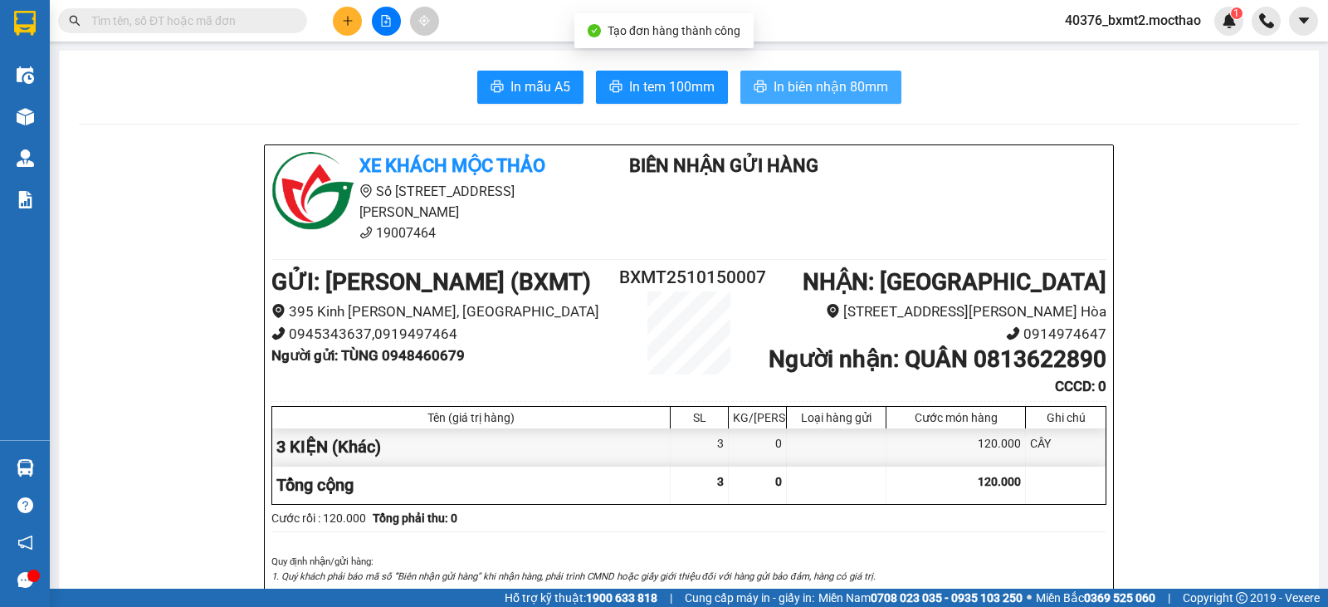
click at [774, 87] on span "In biên nhận 80mm" at bounding box center [831, 86] width 115 height 21
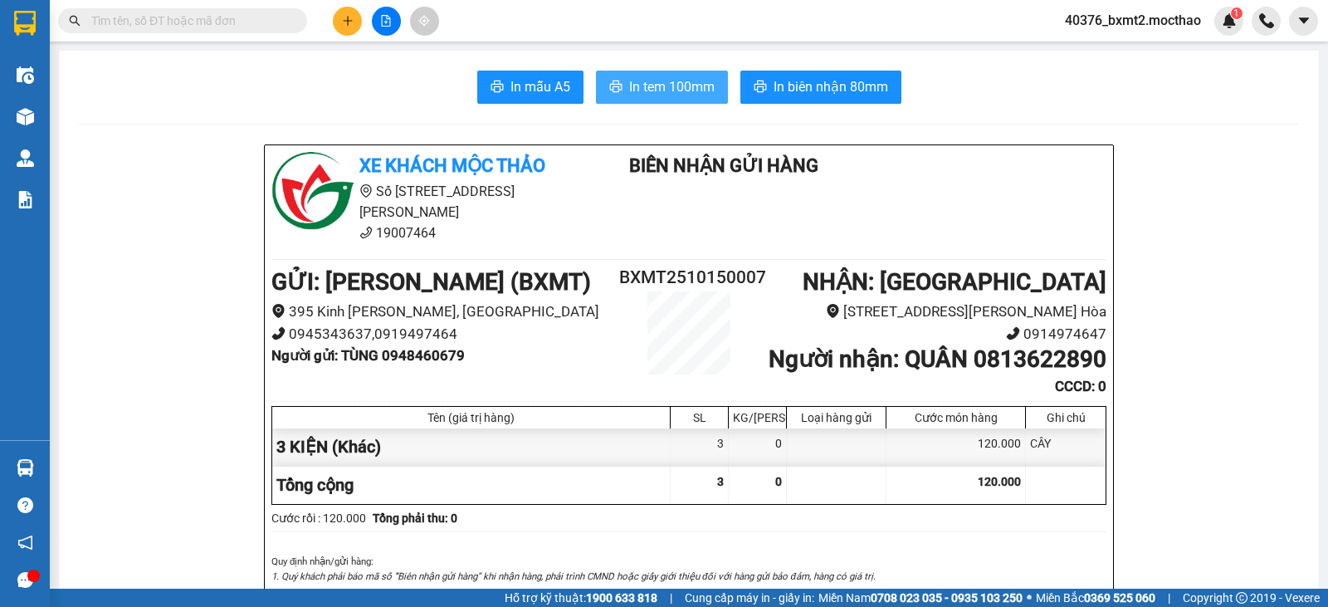
click at [652, 73] on button "In tem 100mm" at bounding box center [662, 87] width 132 height 33
click at [351, 17] on icon "plus" at bounding box center [348, 21] width 12 height 12
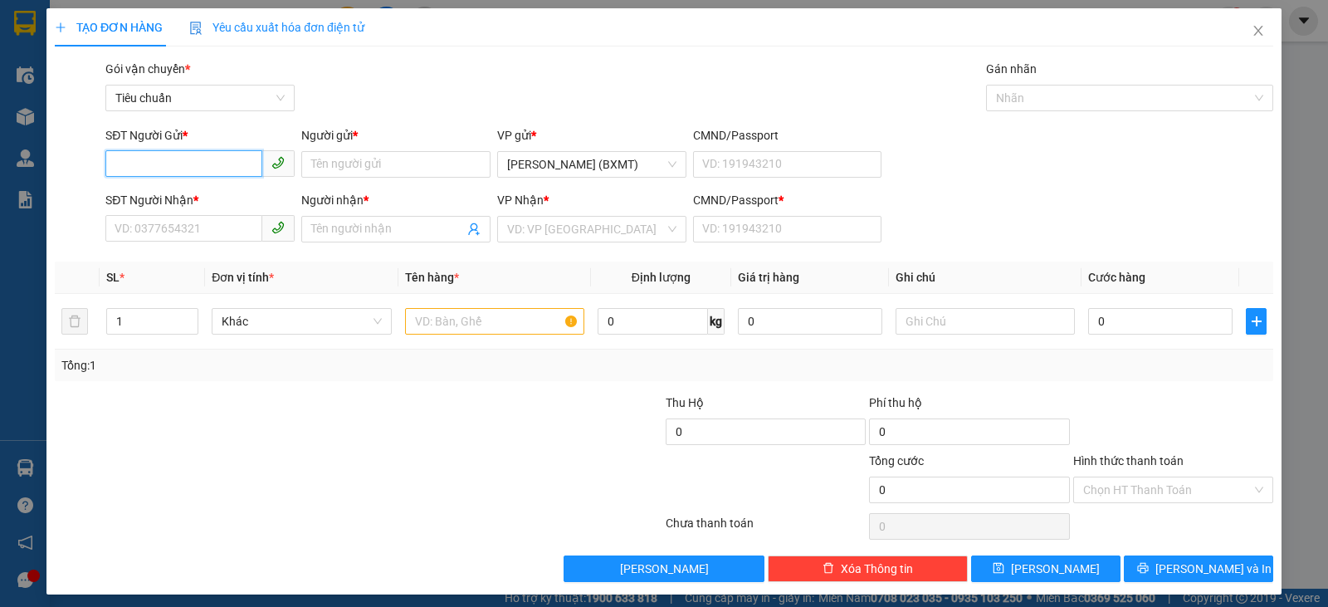
click at [243, 157] on input "SĐT Người Gửi *" at bounding box center [183, 163] width 157 height 27
type input "0366066079"
click at [374, 168] on input "Người gửi *" at bounding box center [395, 164] width 189 height 27
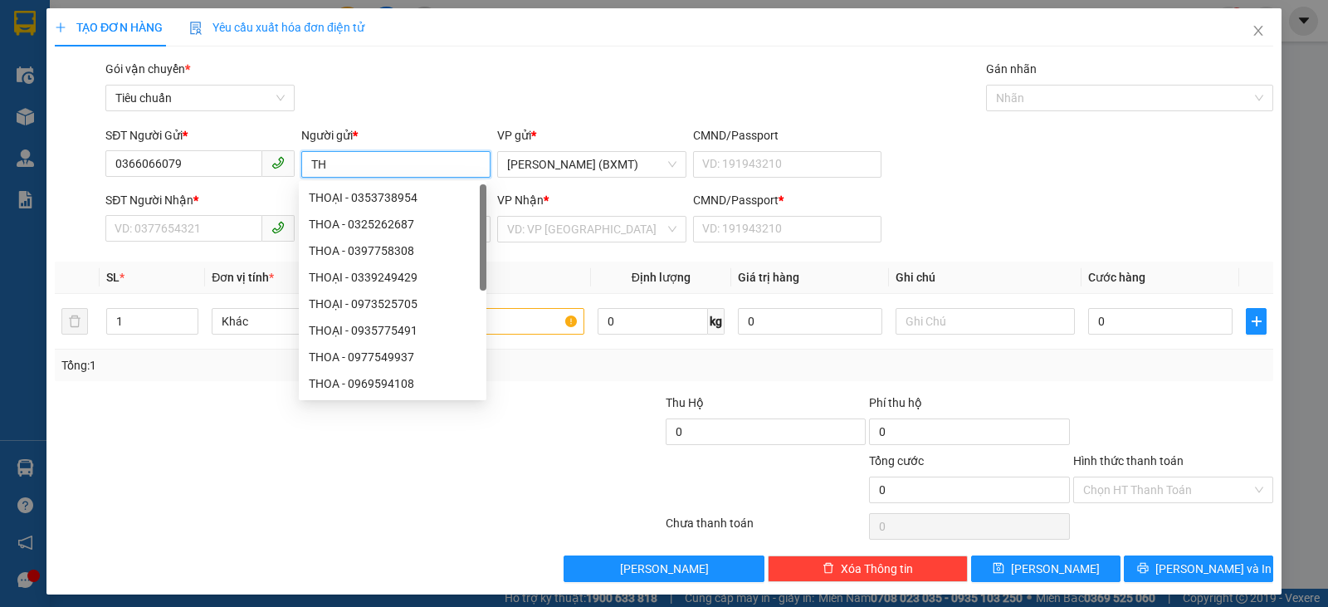
type input "T"
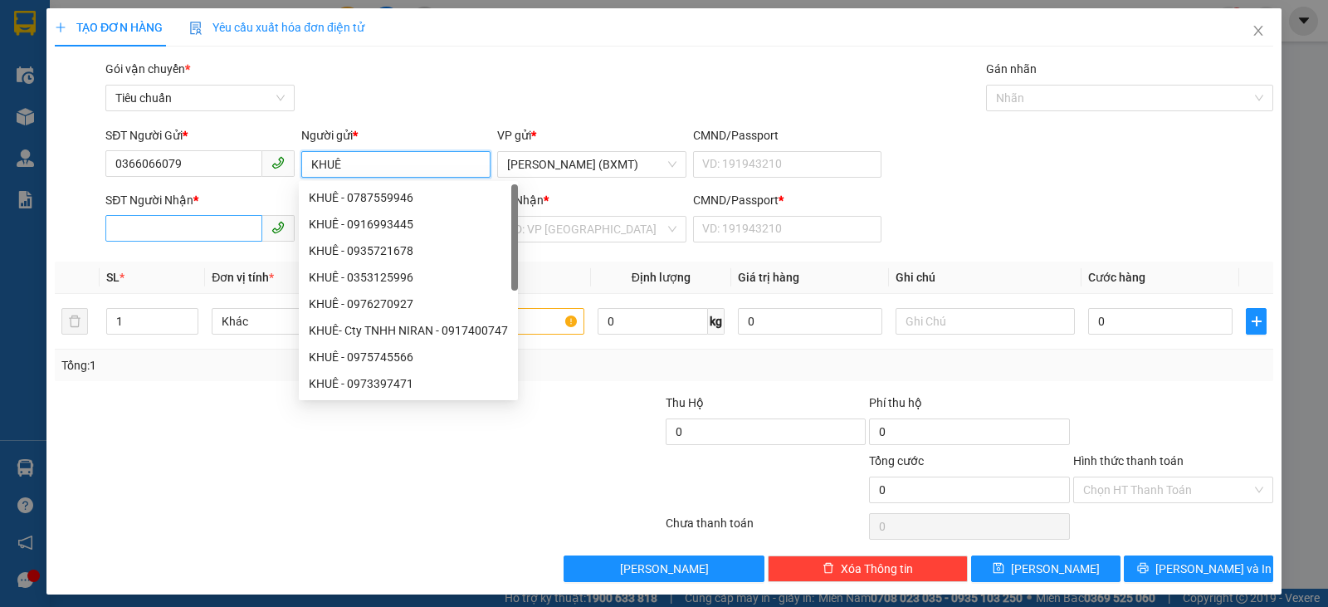
type input "KHUÊ"
click at [190, 233] on input "SĐT Người Nhận *" at bounding box center [183, 228] width 157 height 27
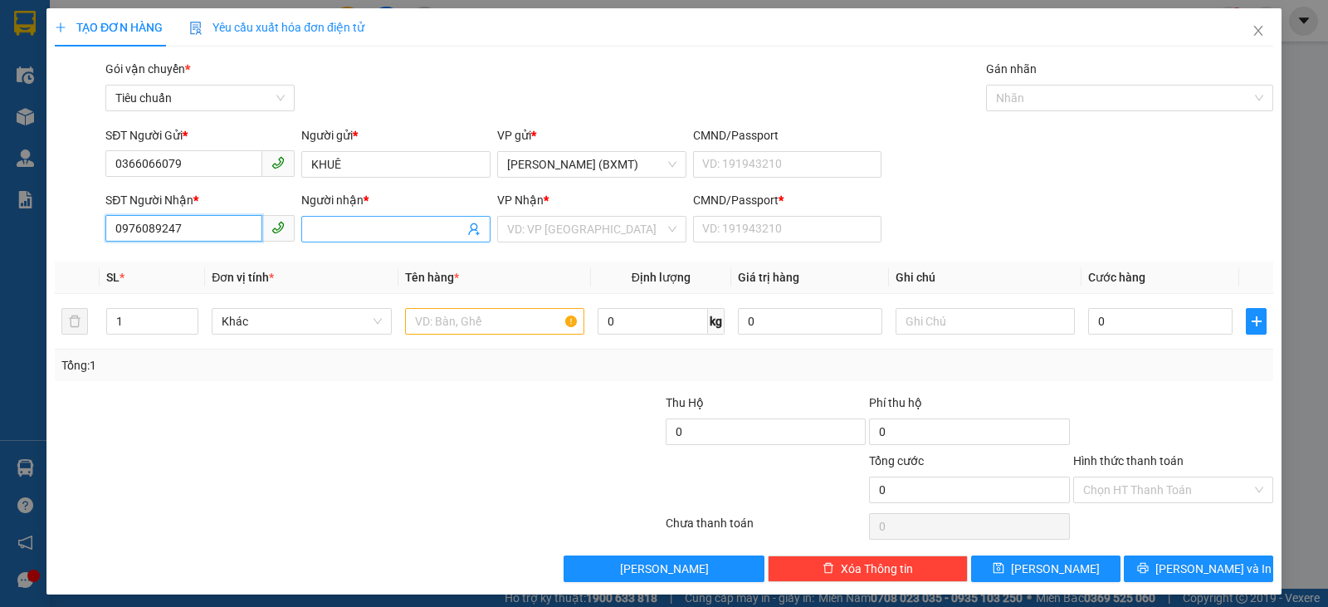
type input "0976089247"
click at [422, 230] on input "Người nhận *" at bounding box center [387, 229] width 153 height 18
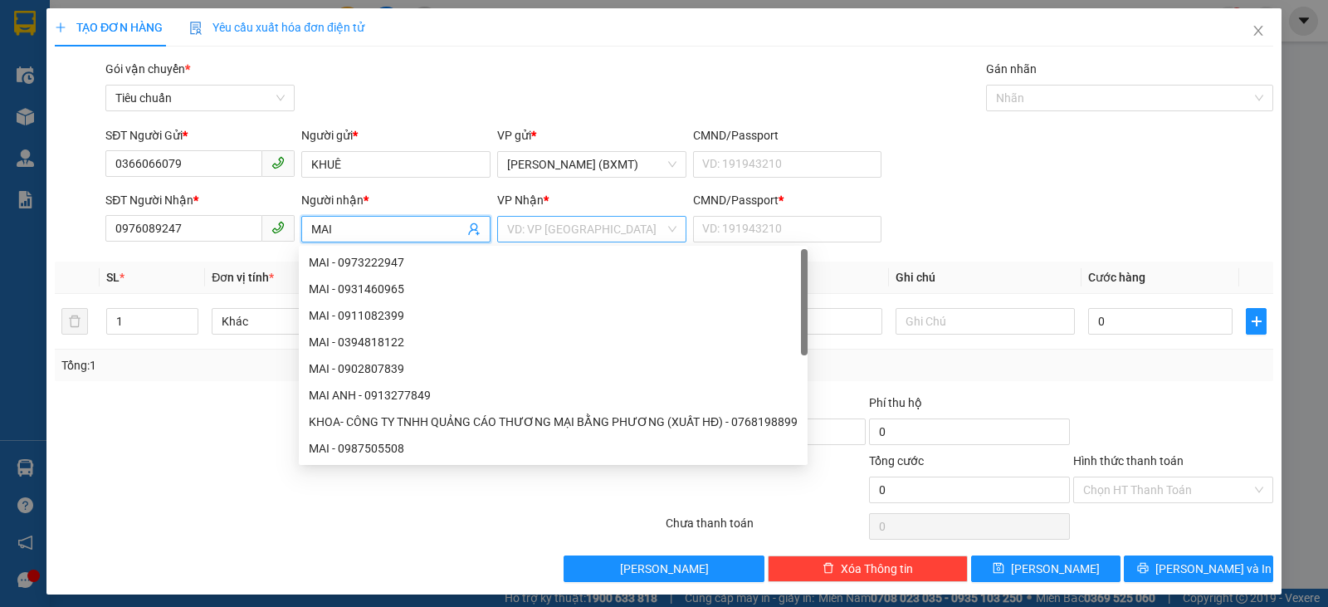
type input "MAI"
drag, startPoint x: 622, startPoint y: 234, endPoint x: 611, endPoint y: 229, distance: 11.9
click at [622, 233] on input "search" at bounding box center [586, 229] width 158 height 25
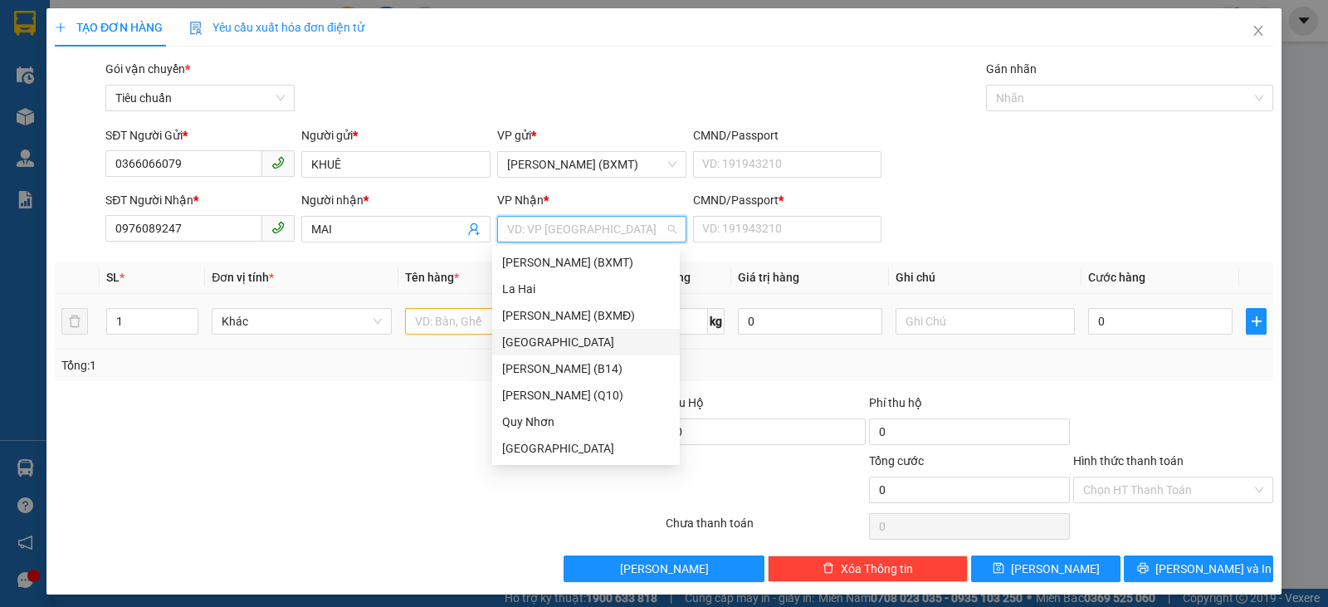
click at [545, 336] on div "[GEOGRAPHIC_DATA]" at bounding box center [586, 342] width 168 height 18
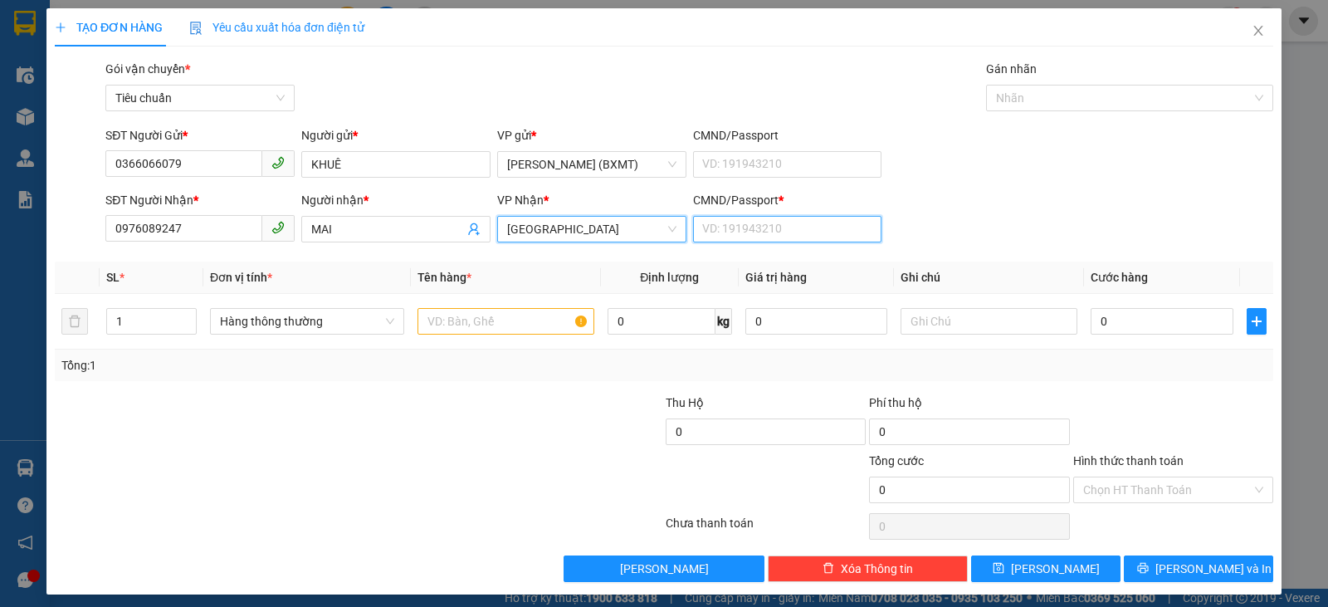
click at [802, 219] on input "CMND/Passport *" at bounding box center [787, 229] width 189 height 27
type input "0"
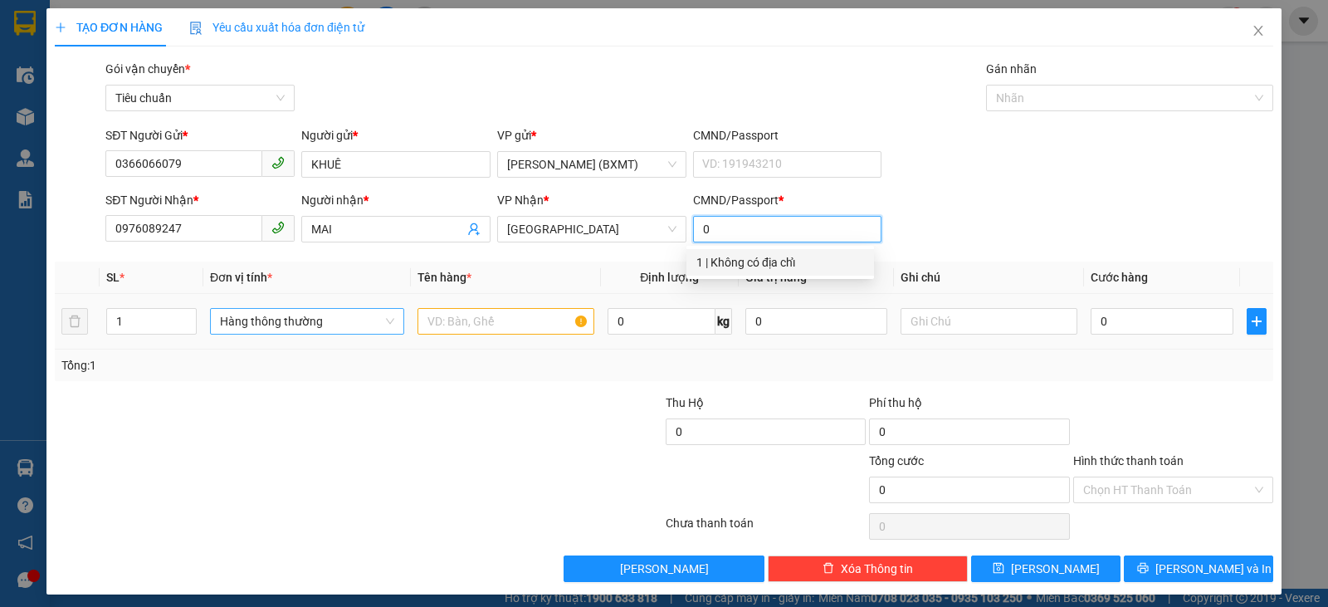
click at [351, 316] on span "Hàng thông thường" at bounding box center [307, 321] width 174 height 25
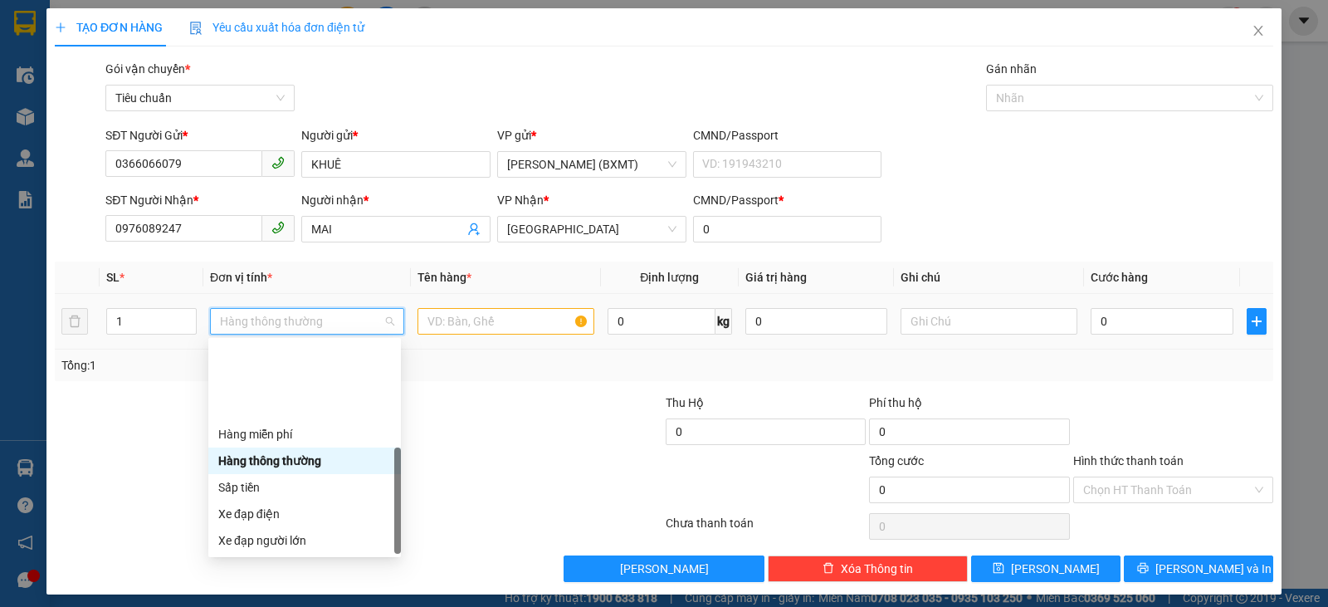
scroll to position [106, 0]
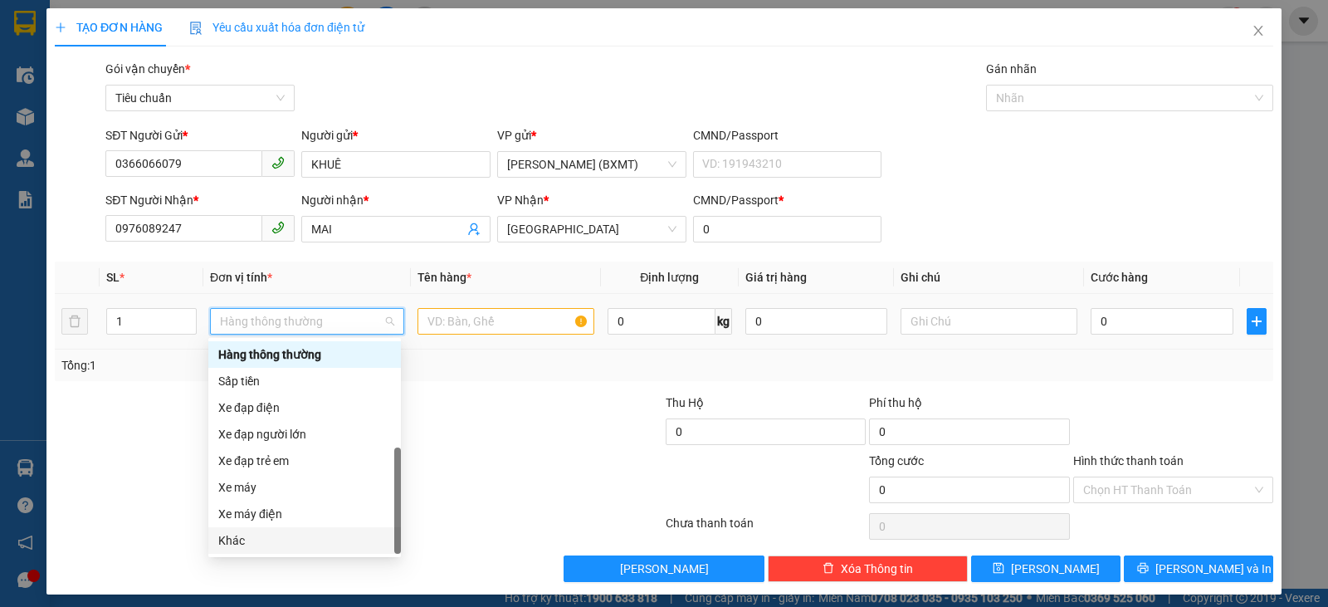
drag, startPoint x: 287, startPoint y: 539, endPoint x: 390, endPoint y: 350, distance: 215.5
click at [296, 526] on div "Hàng miễn phí Hàng thông thường Sấp tiền Xe đạp điện Xe đạp người lớn Xe đạp tr…" at bounding box center [304, 434] width 193 height 239
click at [449, 320] on input "text" at bounding box center [506, 321] width 177 height 27
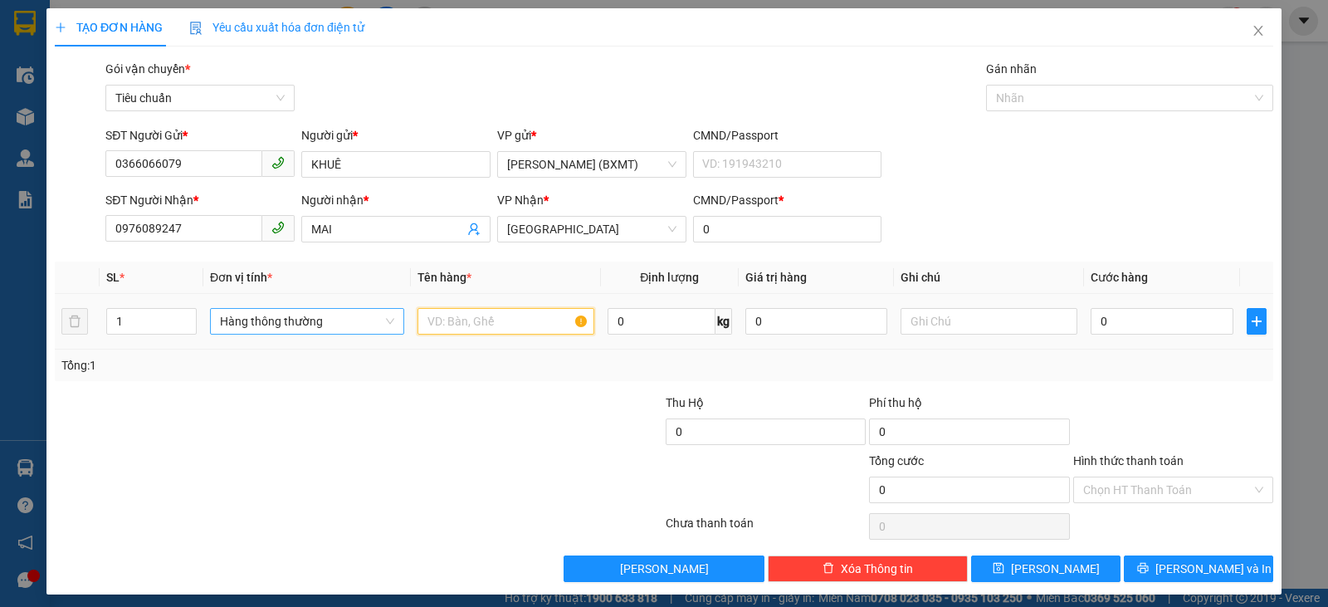
click at [288, 320] on span "Hàng thông thường" at bounding box center [307, 321] width 174 height 25
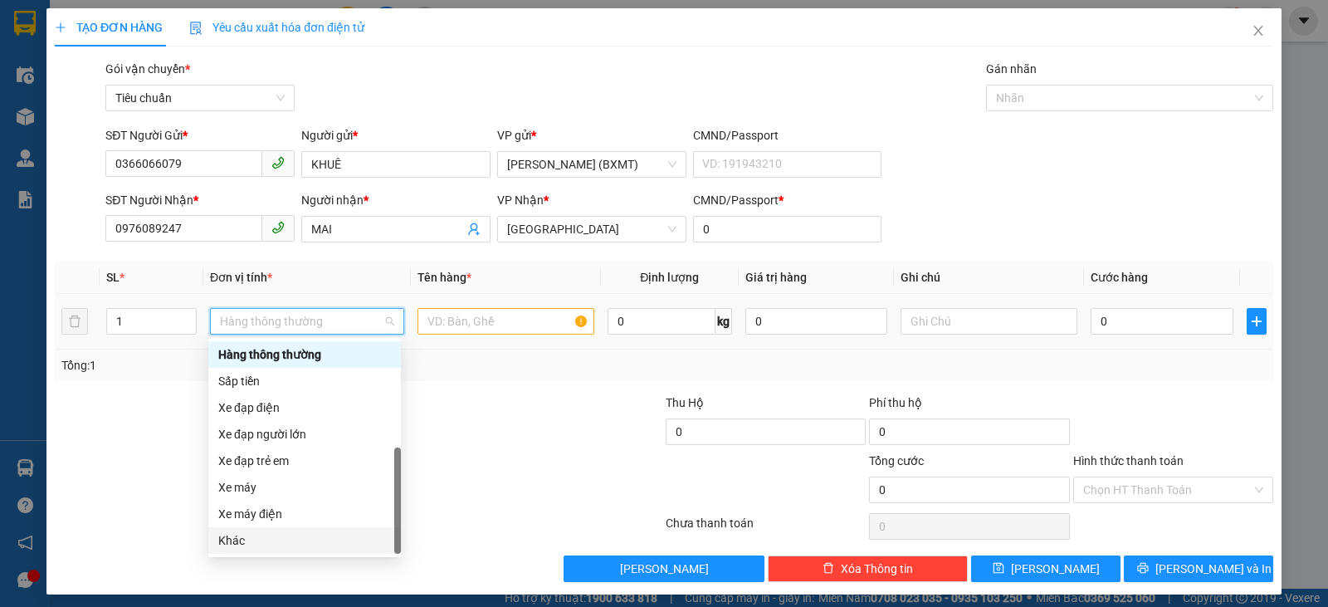
drag, startPoint x: 244, startPoint y: 546, endPoint x: 232, endPoint y: 526, distance: 23.5
click at [245, 545] on div "Khác" at bounding box center [304, 540] width 173 height 18
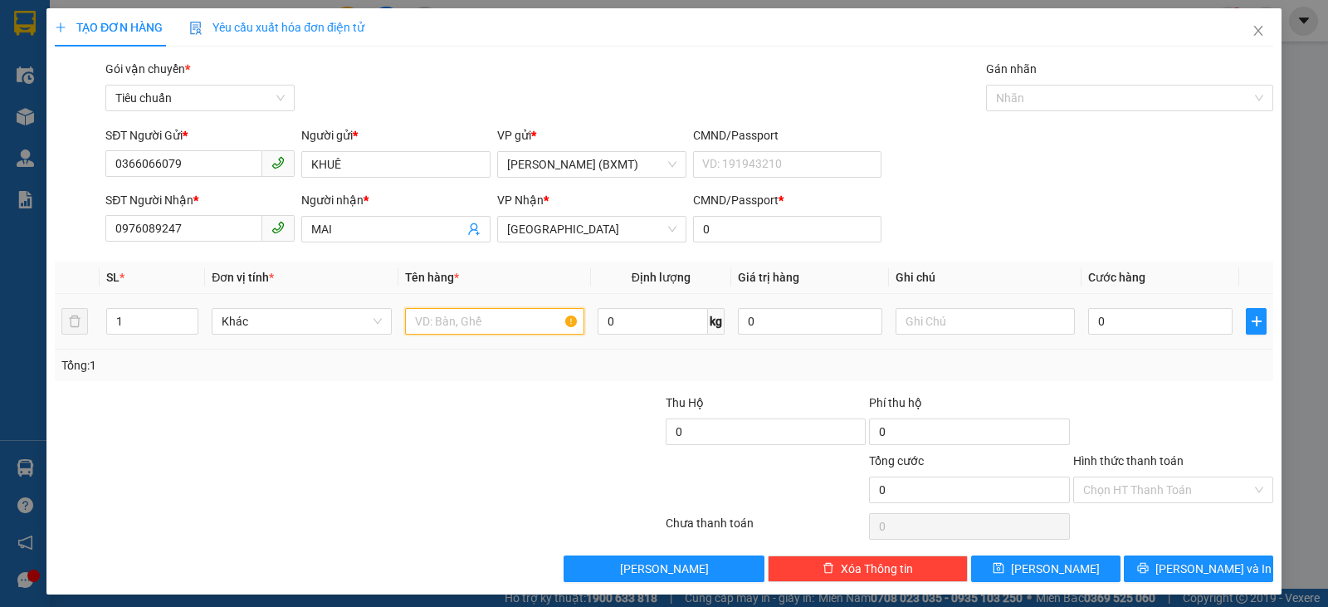
click at [453, 315] on input "text" at bounding box center [494, 321] width 179 height 27
type input "1 HỘP"
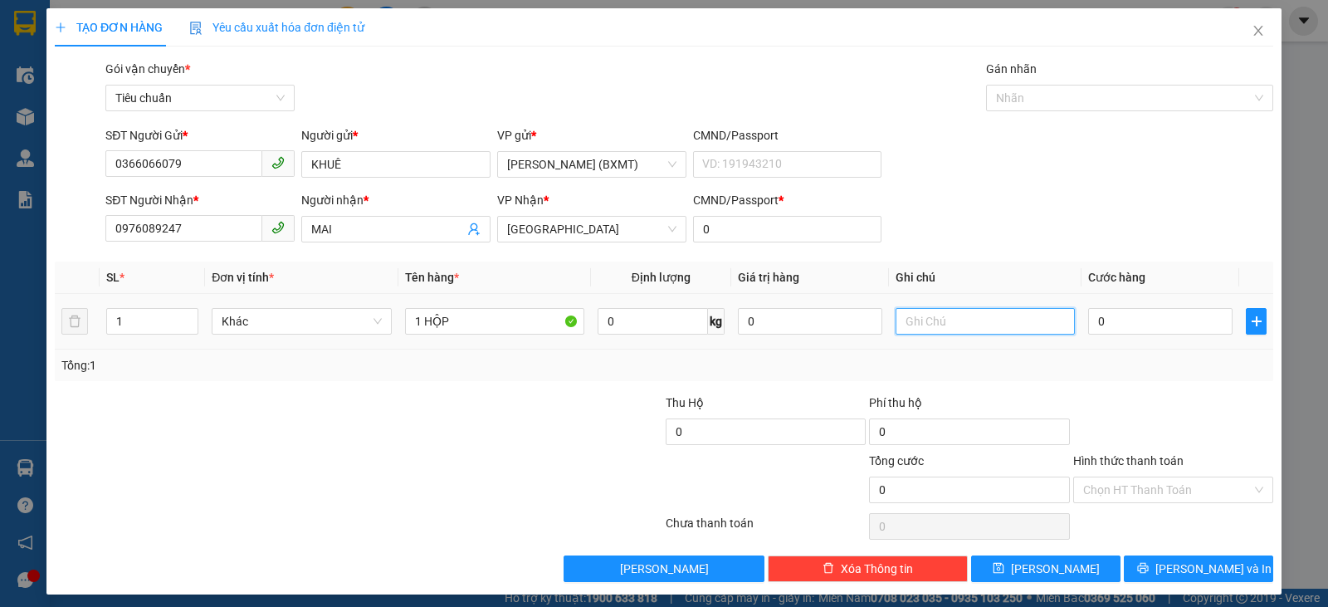
click at [956, 323] on input "text" at bounding box center [985, 321] width 179 height 27
type input "D"
type input "ĐỒ ĂN"
click at [1113, 315] on input "0" at bounding box center [1160, 321] width 144 height 27
type input "3"
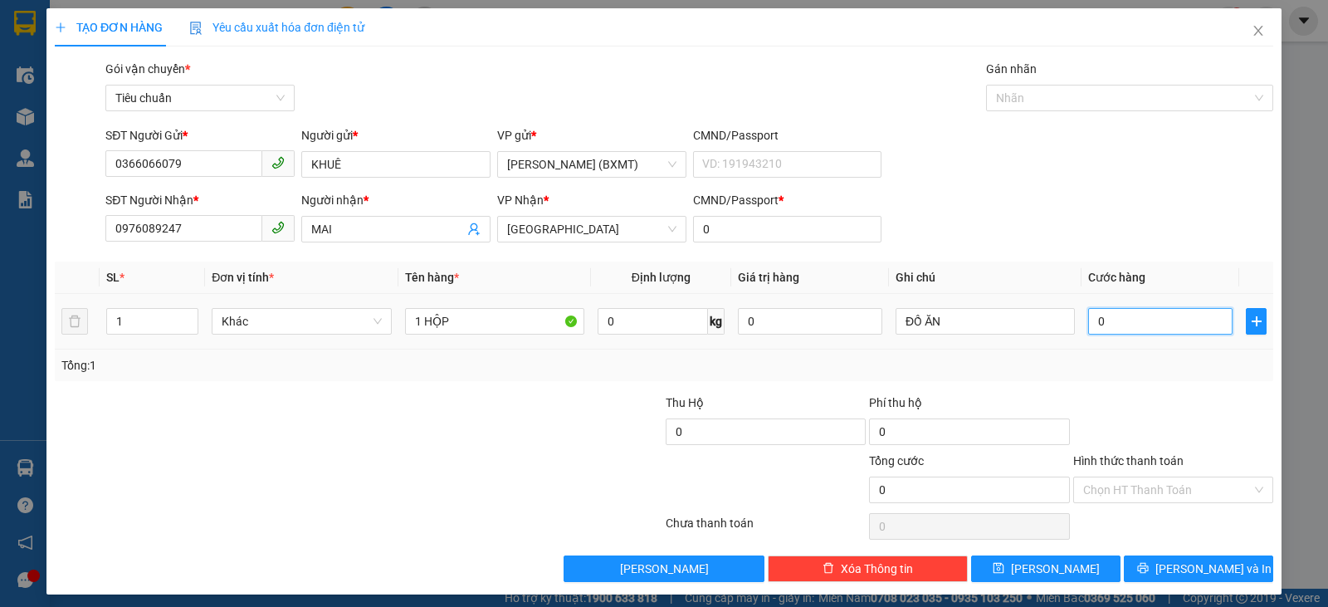
type input "3"
type input "30"
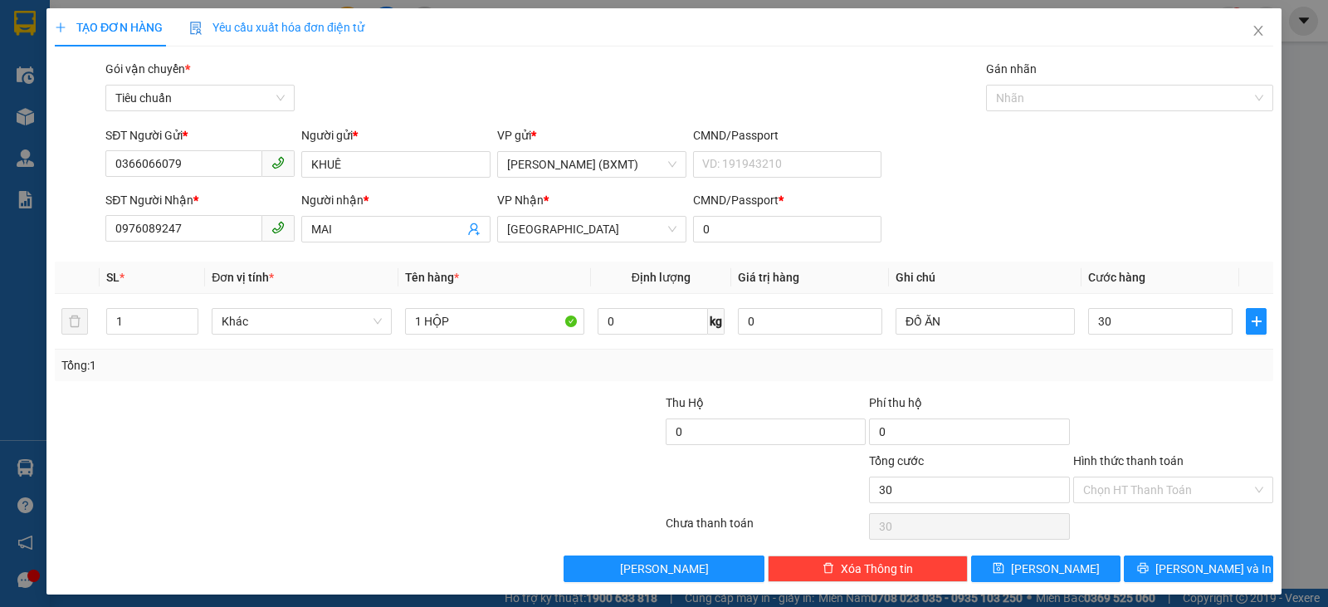
type input "30.000"
click at [1172, 379] on div "Tổng: 1" at bounding box center [664, 366] width 1219 height 32
click at [1222, 488] on input "Hình thức thanh toán" at bounding box center [1167, 489] width 169 height 25
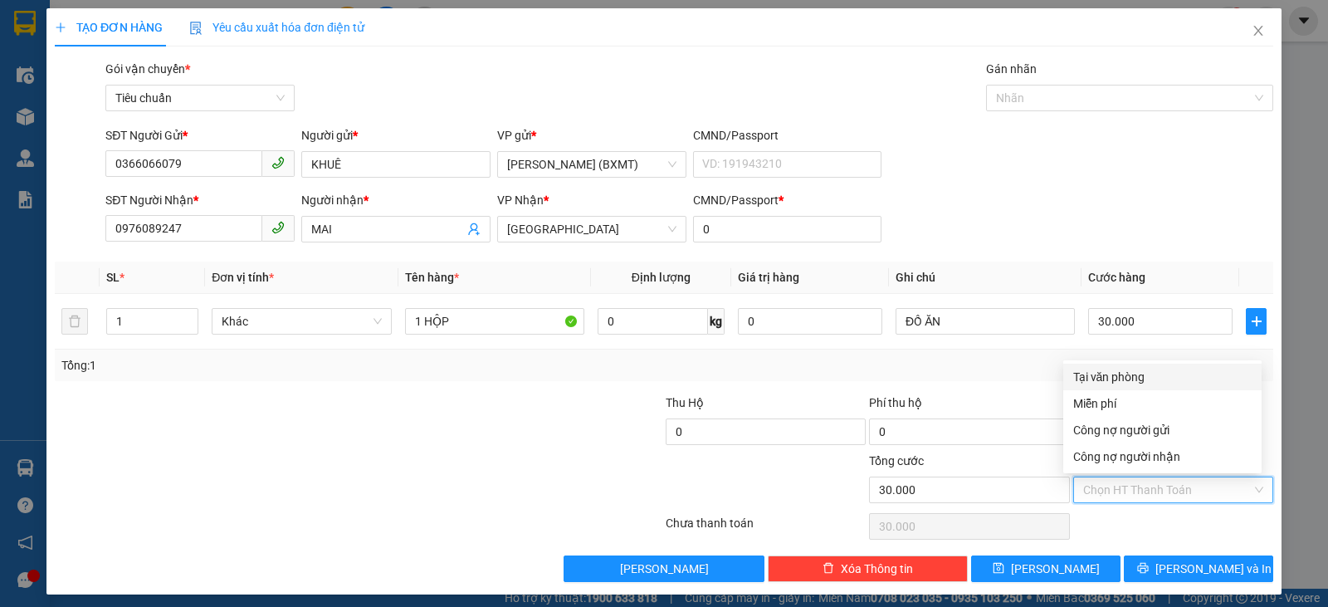
click at [1098, 376] on div "Tại văn phòng" at bounding box center [1163, 377] width 179 height 18
type input "0"
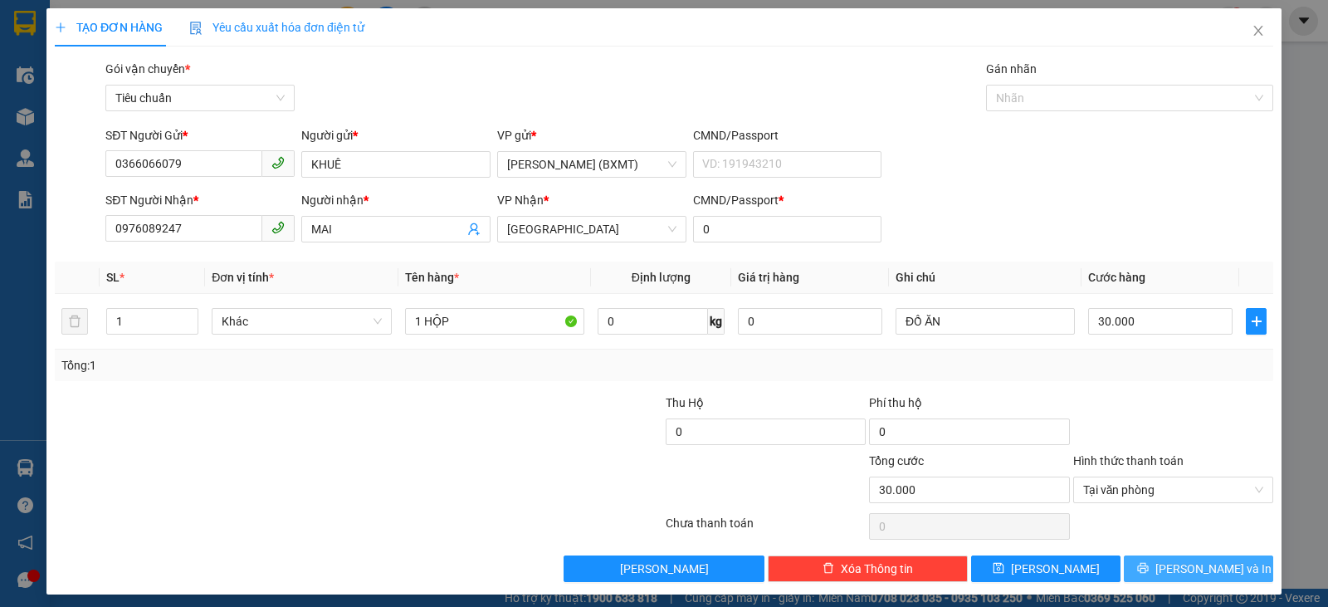
click at [1195, 569] on span "[PERSON_NAME] và In" at bounding box center [1214, 569] width 116 height 18
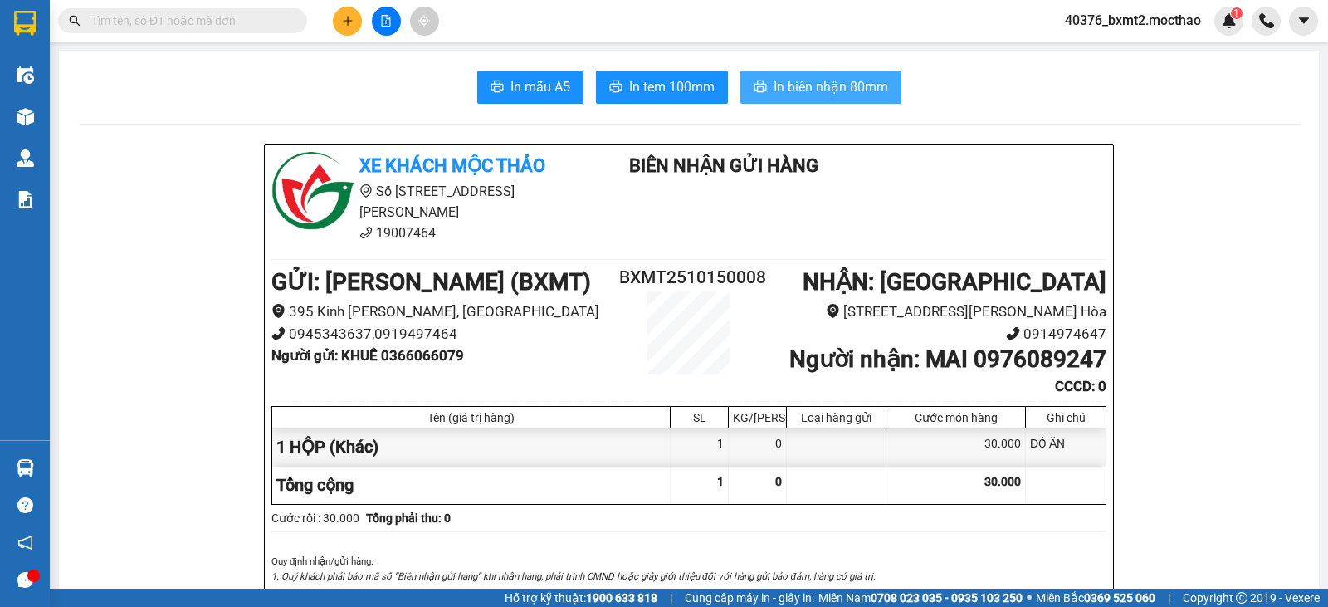
click at [806, 88] on span "In biên nhận 80mm" at bounding box center [831, 86] width 115 height 21
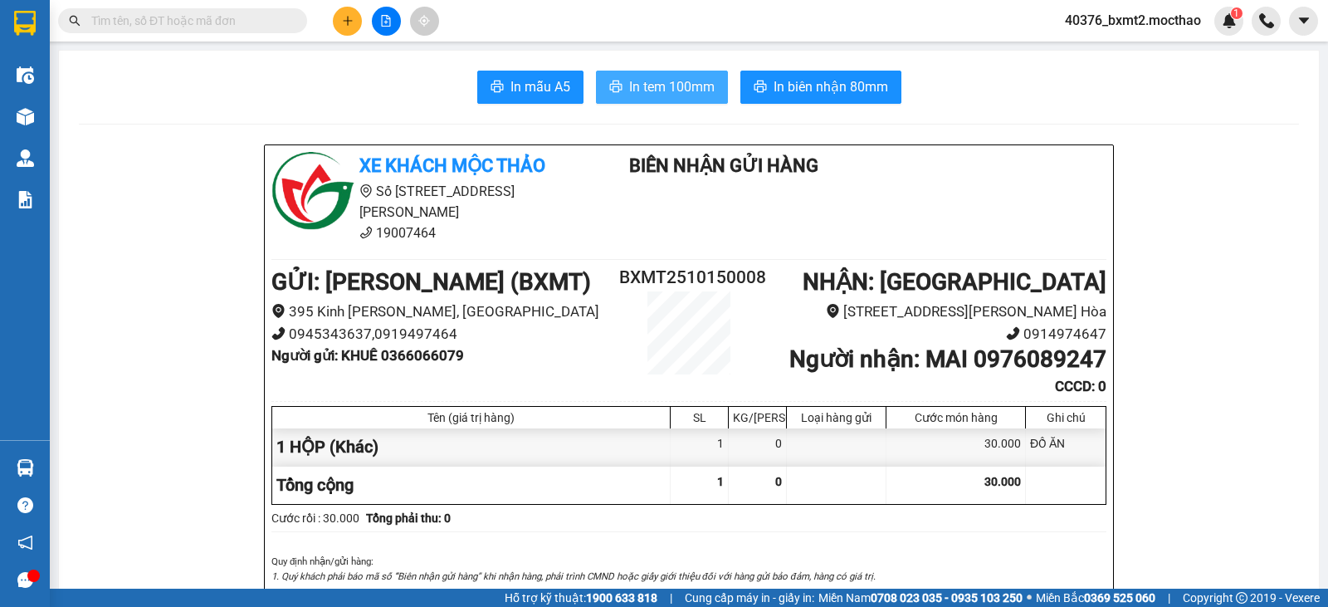
click at [679, 77] on span "In tem 100mm" at bounding box center [672, 86] width 86 height 21
click at [354, 16] on button at bounding box center [347, 21] width 29 height 29
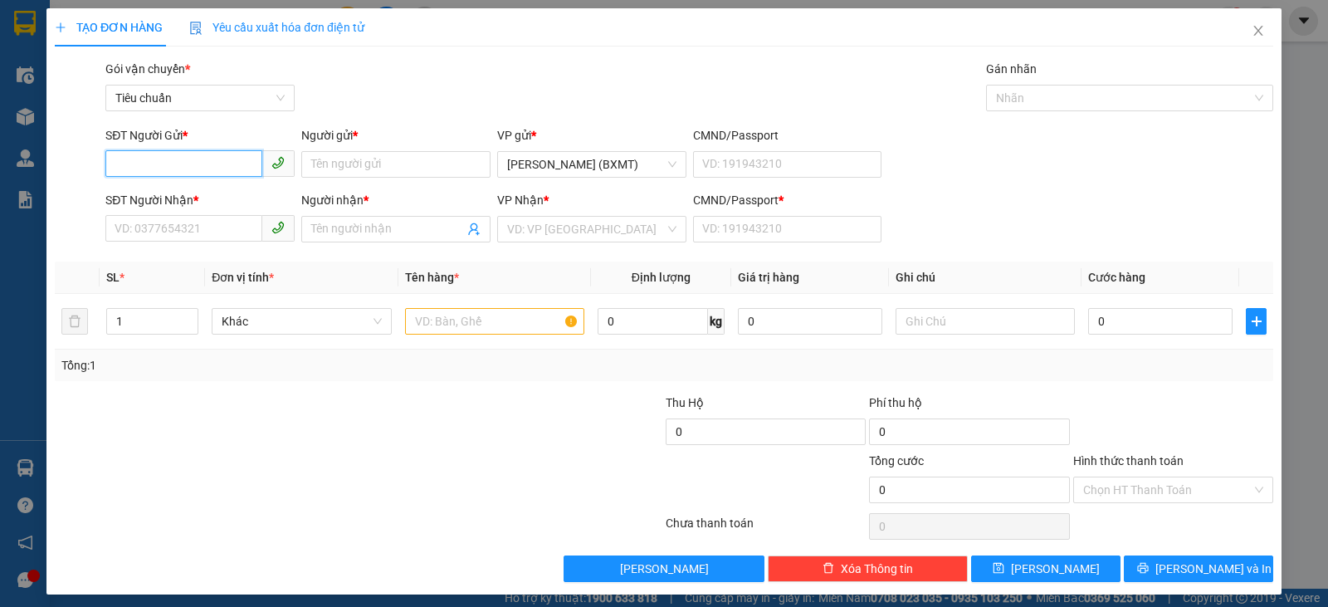
click at [166, 175] on input "SĐT Người Gửi *" at bounding box center [183, 163] width 157 height 27
click at [188, 223] on input "SĐT Người Nhận *" at bounding box center [183, 228] width 157 height 27
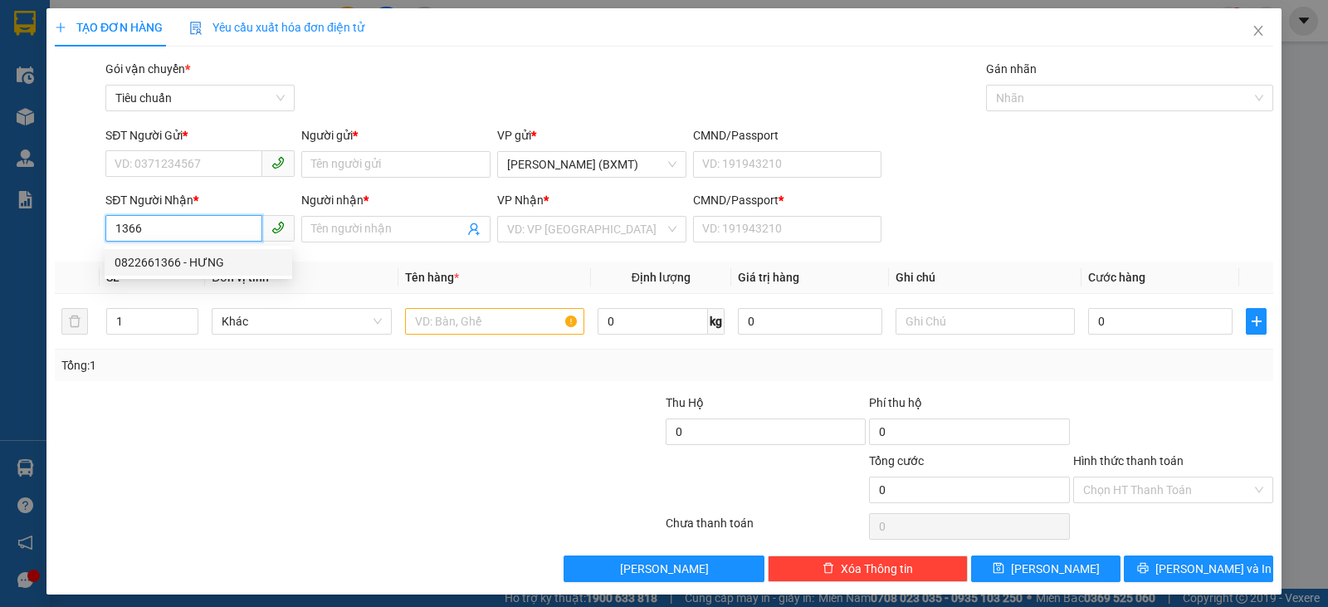
click at [198, 260] on div "0822661366 - HƯNG" at bounding box center [199, 262] width 168 height 18
type input "0822661366"
type input "HƯNG"
type input "0"
type input "20.000"
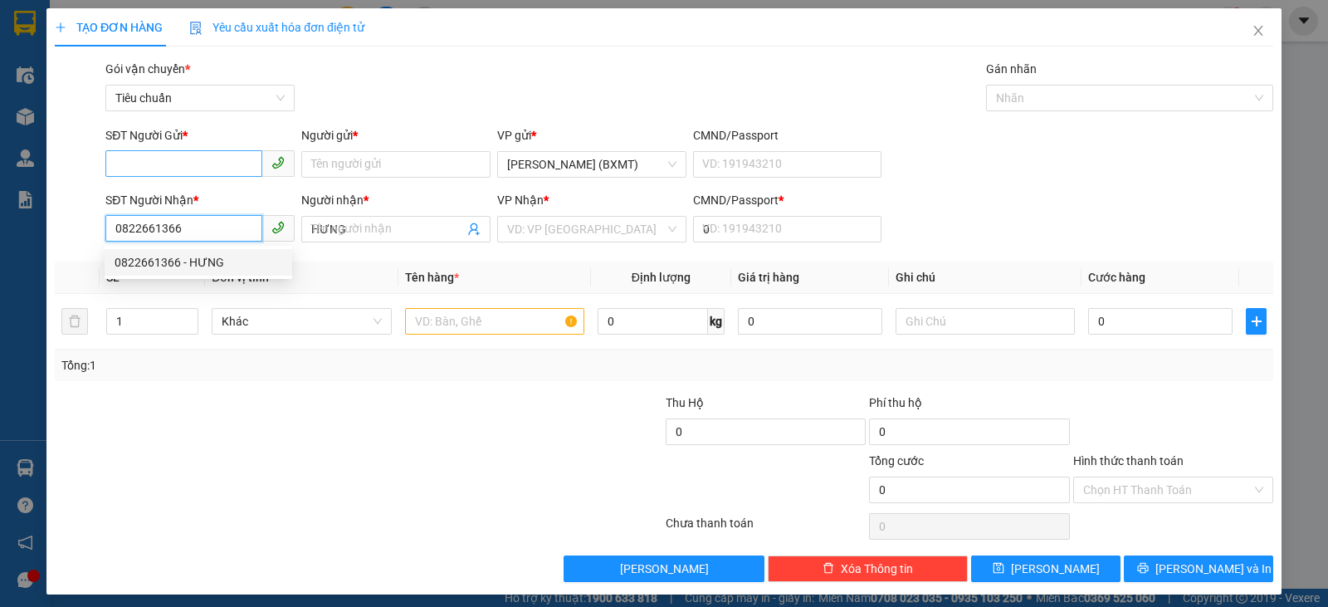
type input "20.000"
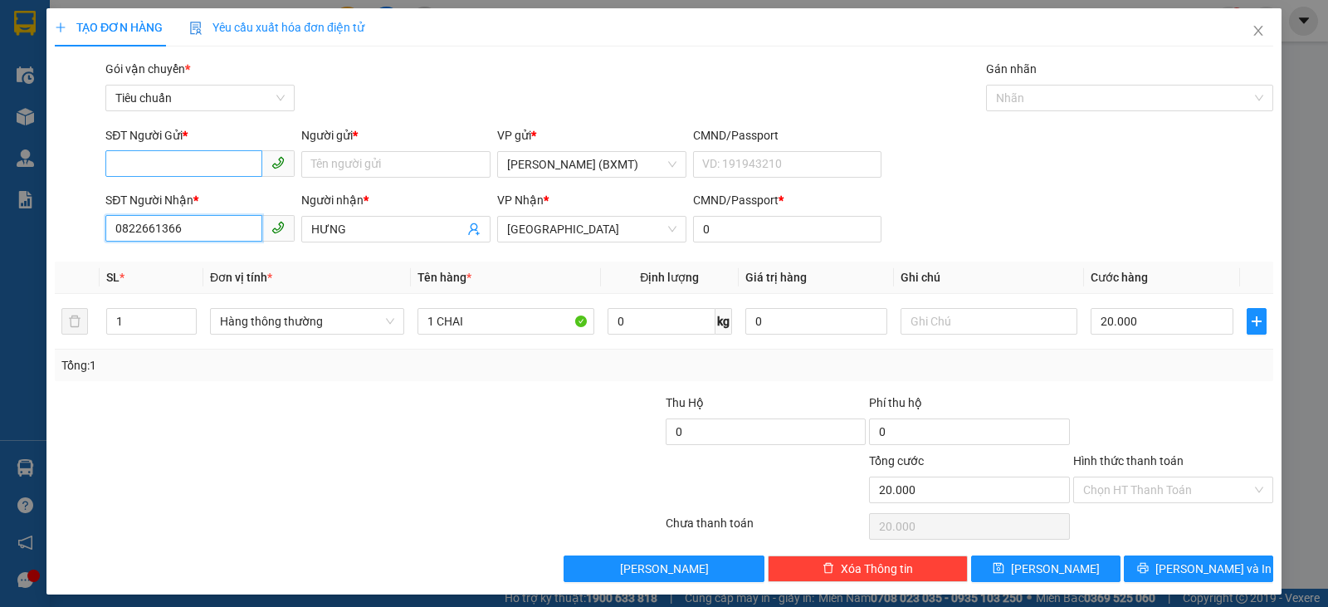
type input "0822661366"
click at [184, 169] on input "SĐT Người Gửi *" at bounding box center [183, 163] width 157 height 27
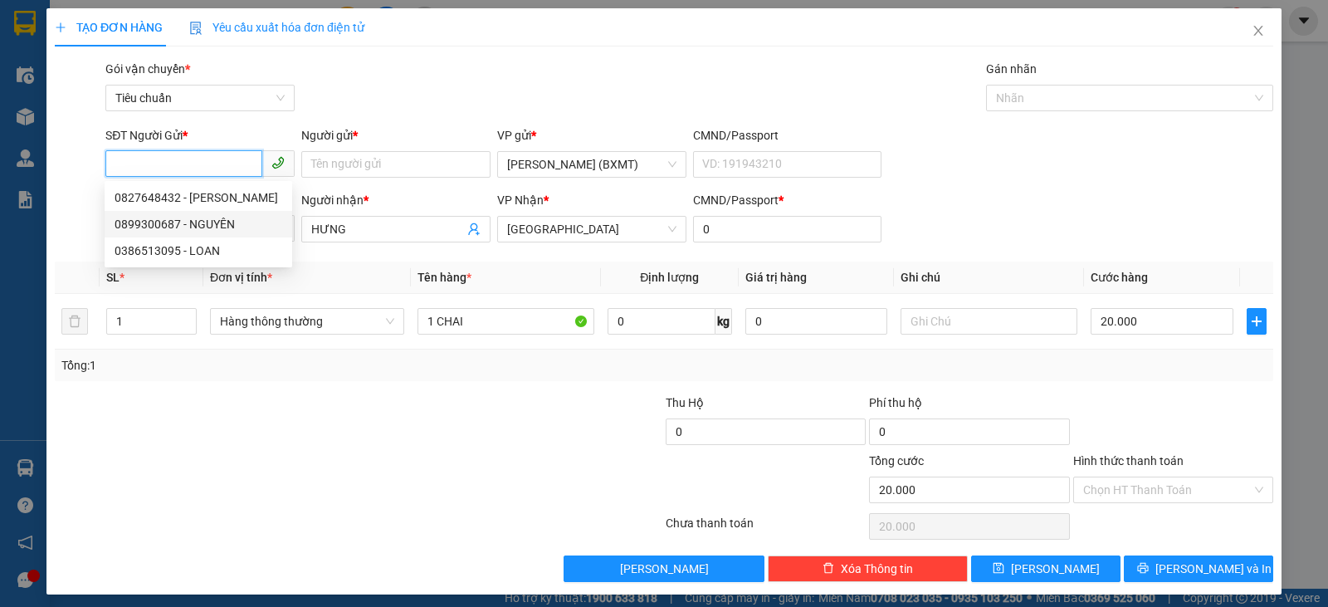
click at [214, 227] on div "0899300687 - NGUYÊN" at bounding box center [199, 224] width 168 height 18
type input "0899300687"
type input "NGUYÊN"
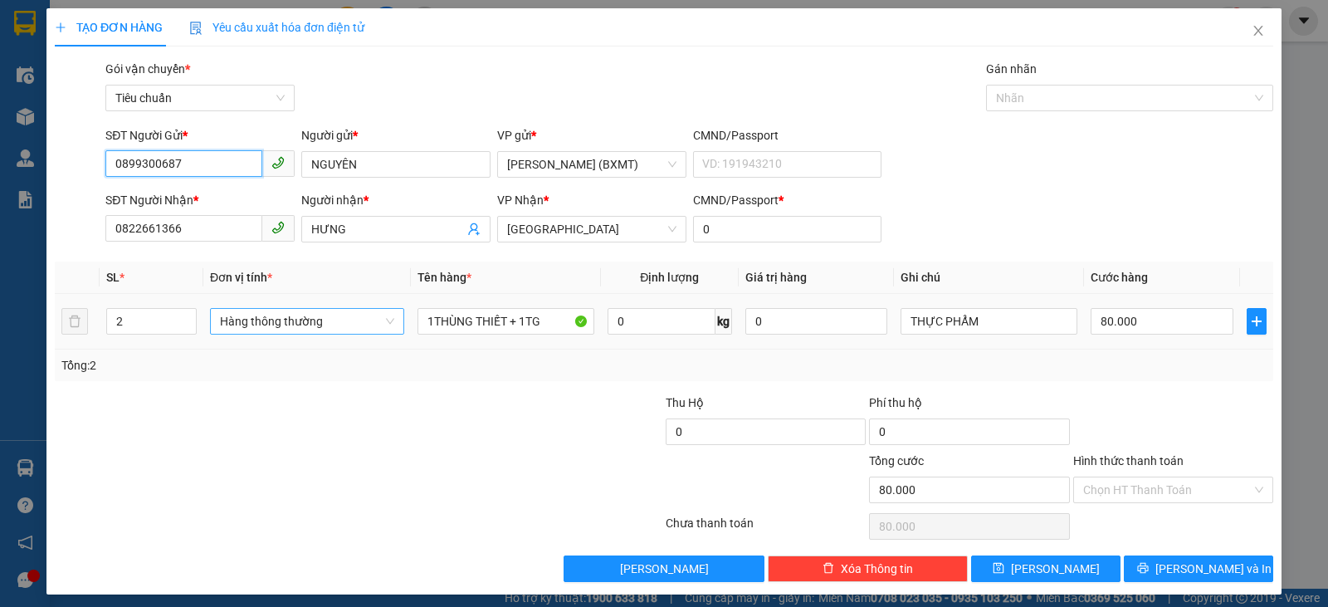
click at [319, 320] on span "Hàng thông thường" at bounding box center [307, 321] width 174 height 25
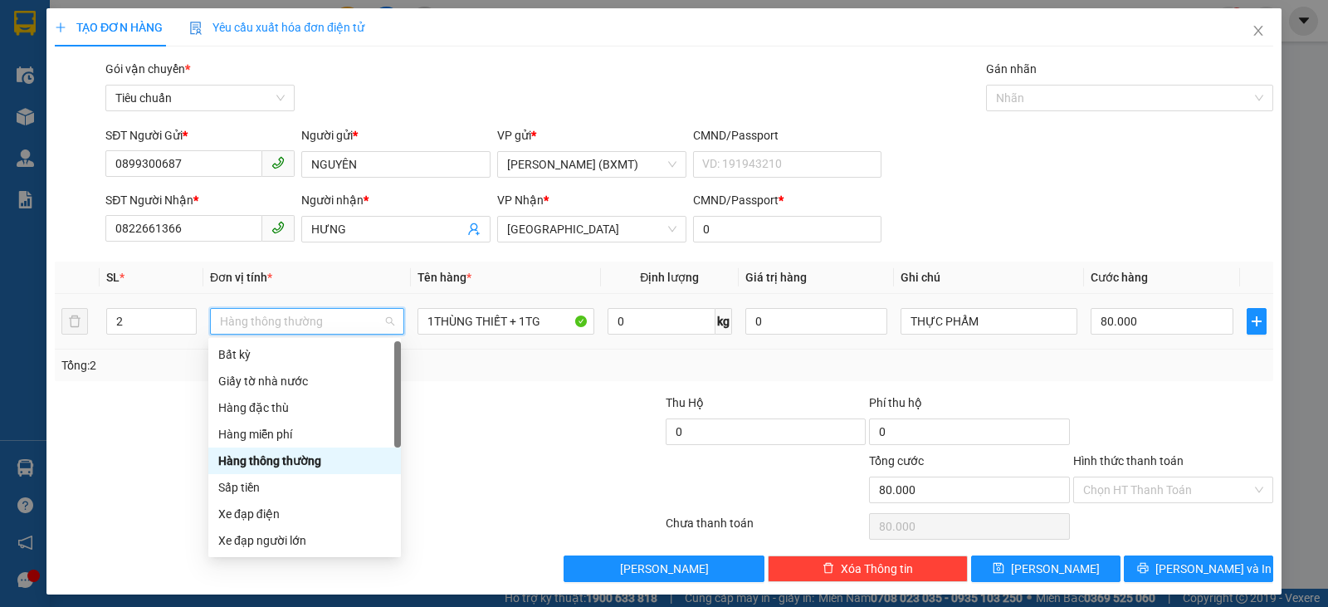
scroll to position [106, 0]
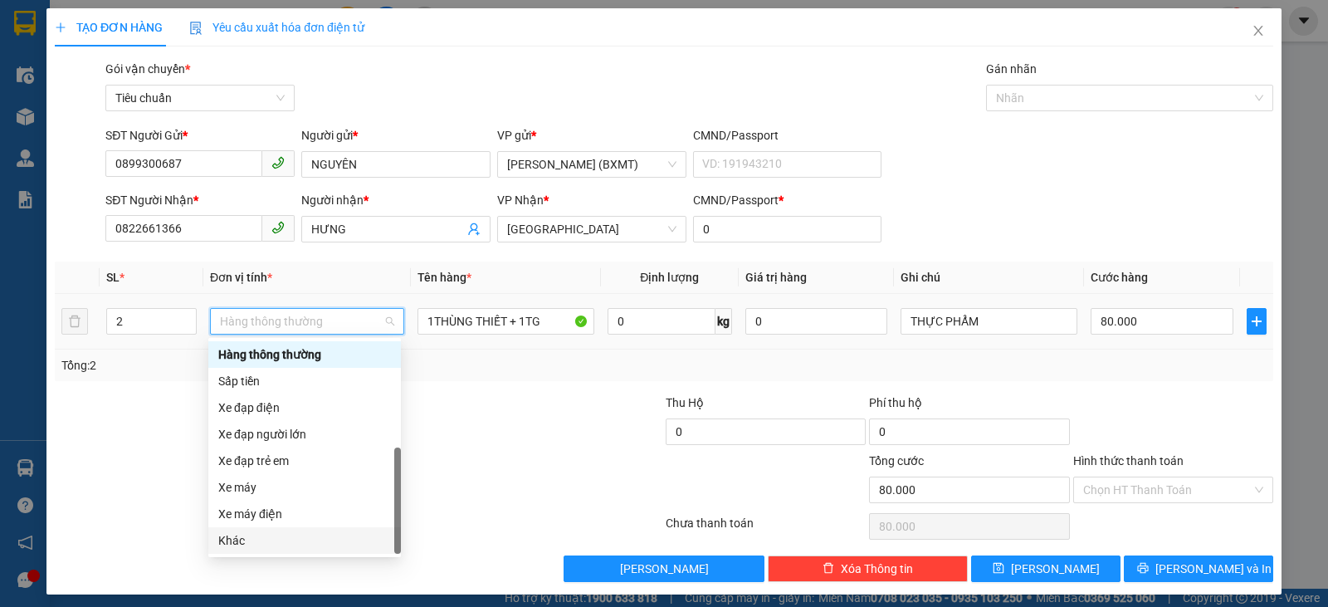
click at [248, 550] on div "Khác" at bounding box center [304, 540] width 193 height 27
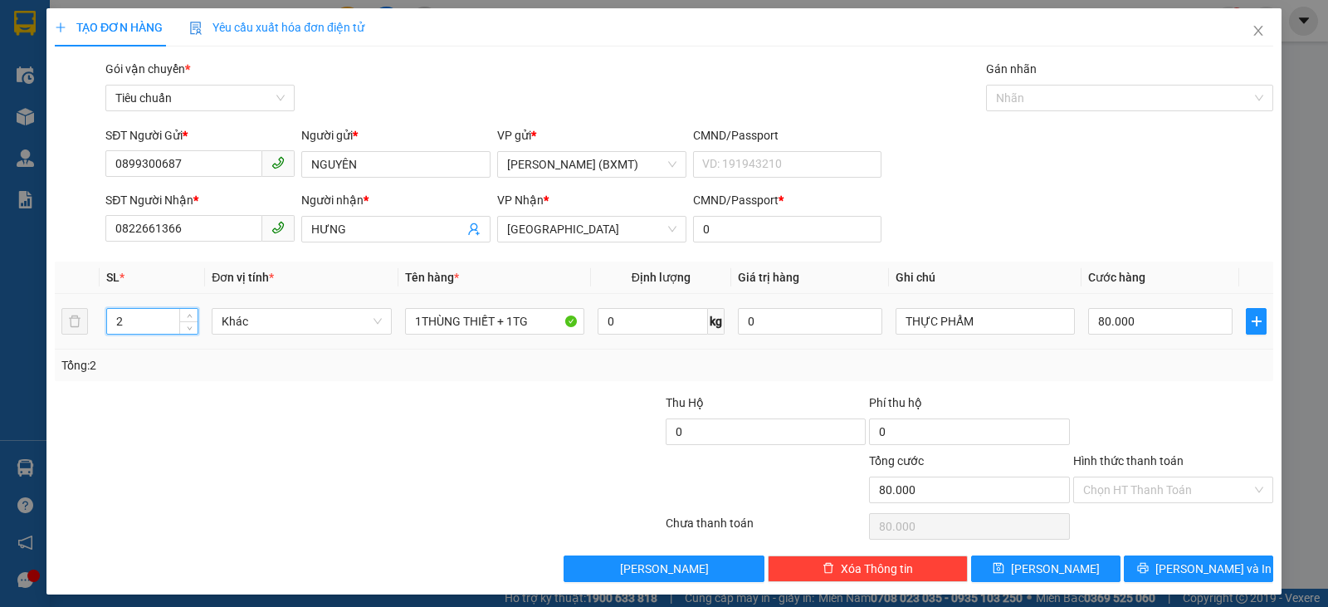
drag, startPoint x: 146, startPoint y: 317, endPoint x: 11, endPoint y: 307, distance: 135.7
click at [11, 307] on div "TẠO ĐƠN HÀNG Yêu cầu xuất hóa đơn điện tử Transit Pickup Surcharge Ids Transit …" at bounding box center [664, 303] width 1328 height 607
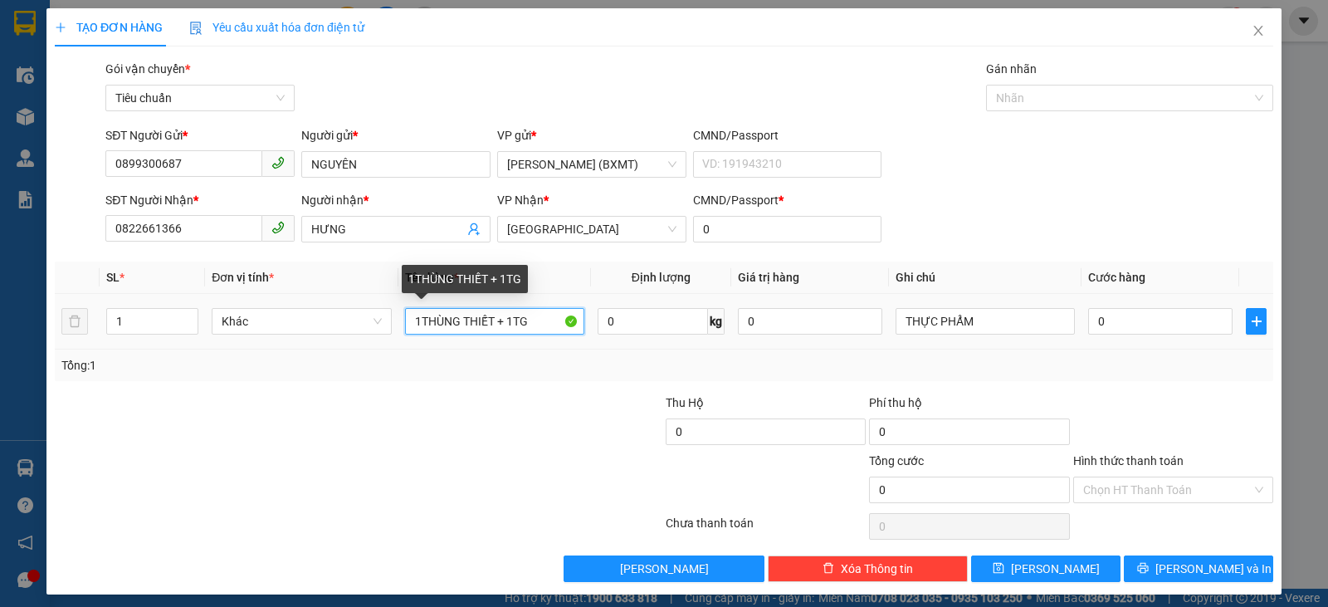
drag, startPoint x: 462, startPoint y: 320, endPoint x: 543, endPoint y: 321, distance: 81.4
click at [543, 321] on input "1THÙNG THIẾT + 1TG" at bounding box center [494, 321] width 179 height 27
click at [418, 320] on input "1THÙNG" at bounding box center [494, 321] width 179 height 27
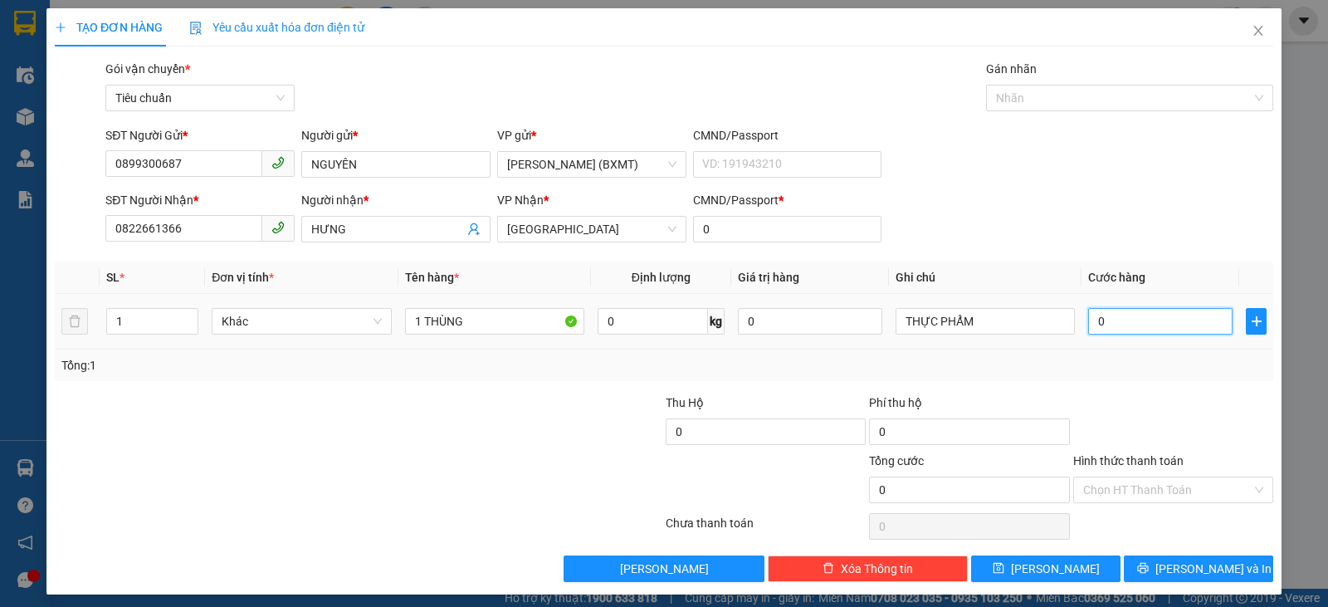
click at [1145, 314] on input "0" at bounding box center [1160, 321] width 144 height 27
click at [1196, 422] on div at bounding box center [1173, 423] width 203 height 58
click at [1205, 557] on button "[PERSON_NAME] và In" at bounding box center [1198, 568] width 149 height 27
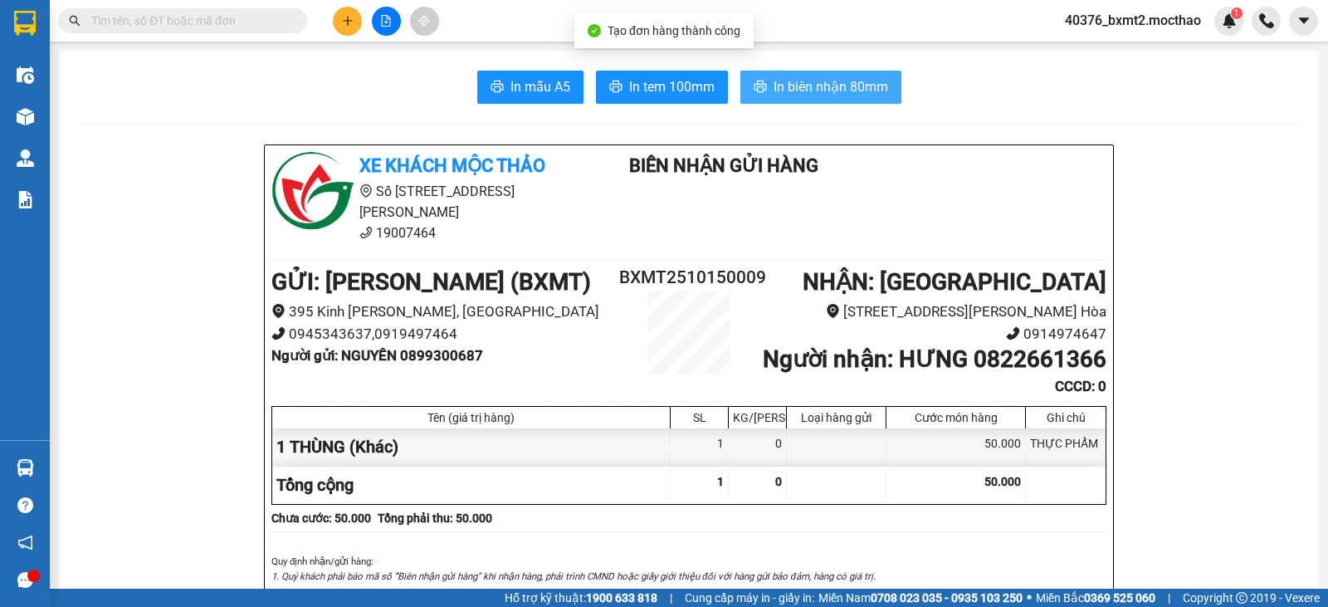
click at [799, 83] on span "In biên nhận 80mm" at bounding box center [831, 86] width 115 height 21
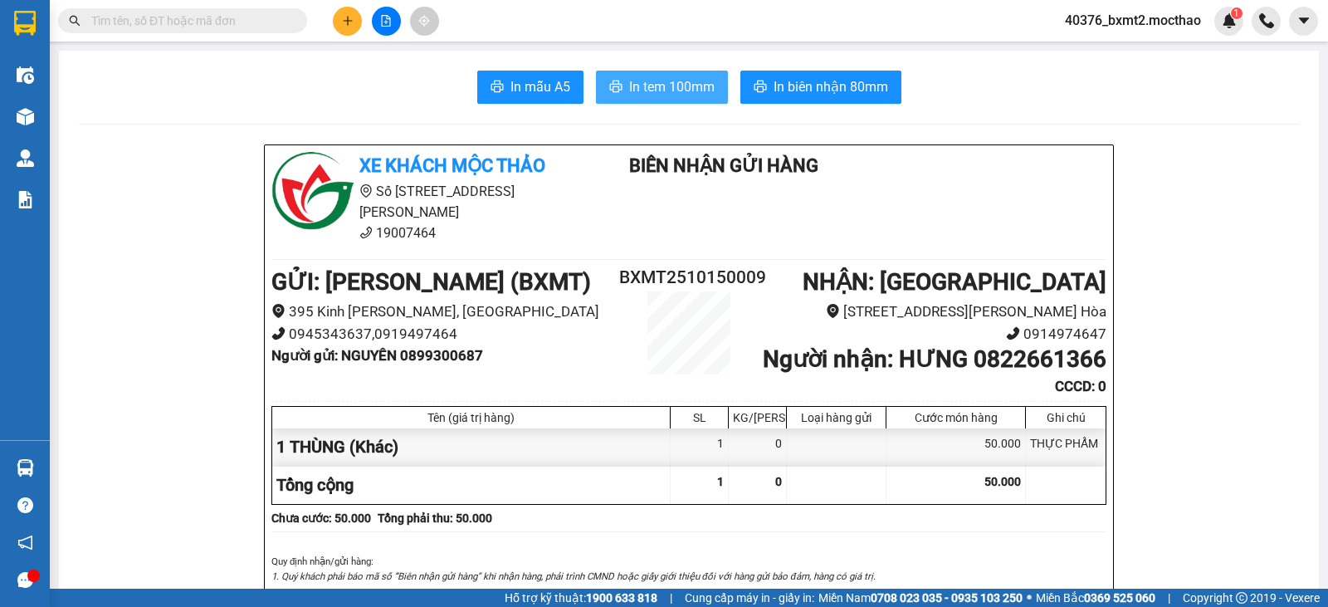
click at [670, 84] on span "In tem 100mm" at bounding box center [672, 86] width 86 height 21
